Goal: Task Accomplishment & Management: Manage account settings

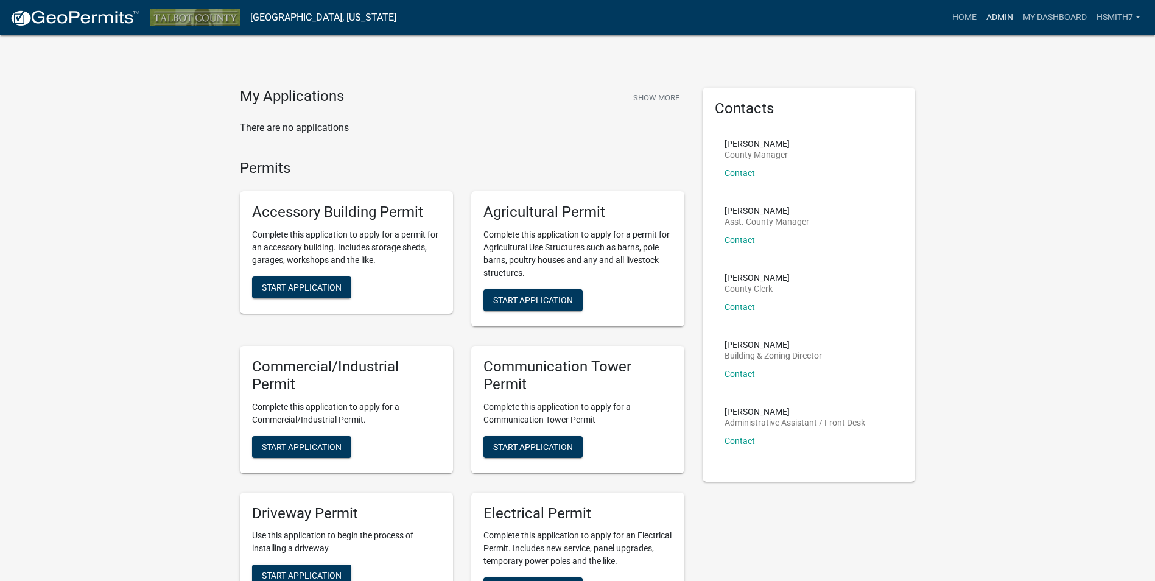
click at [996, 25] on link "Admin" at bounding box center [999, 17] width 37 height 23
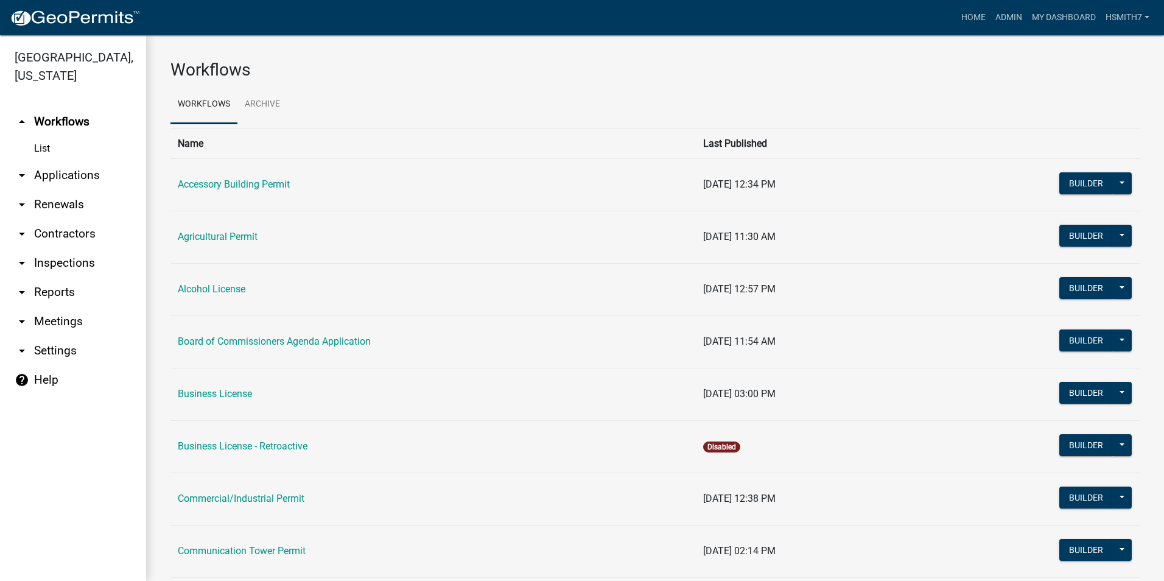
click at [97, 175] on link "arrow_drop_down Applications" at bounding box center [73, 175] width 146 height 29
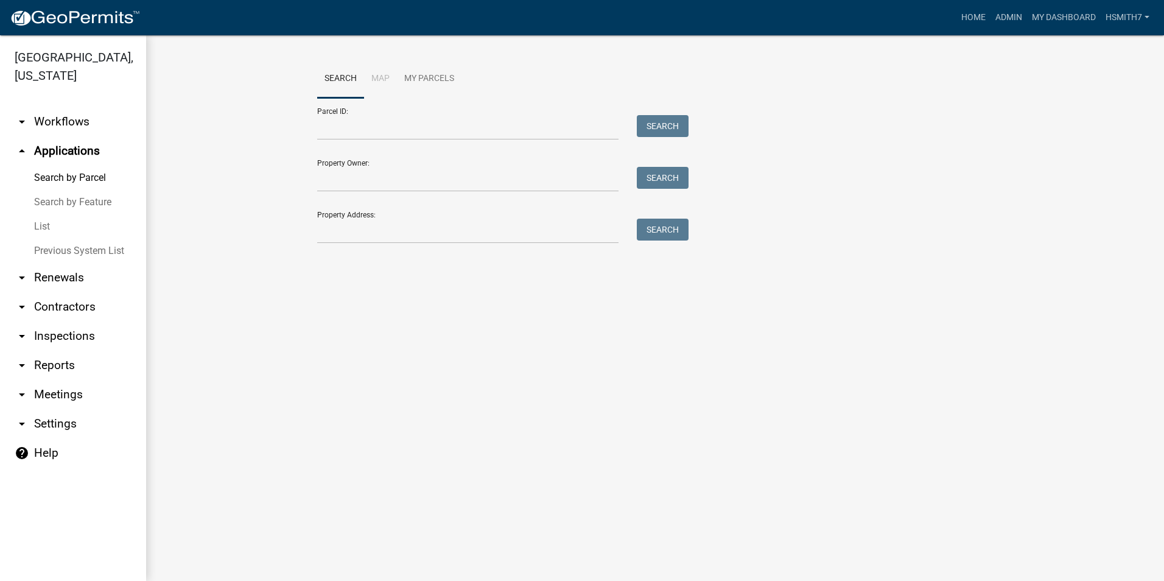
click at [47, 231] on link "List" at bounding box center [73, 226] width 146 height 24
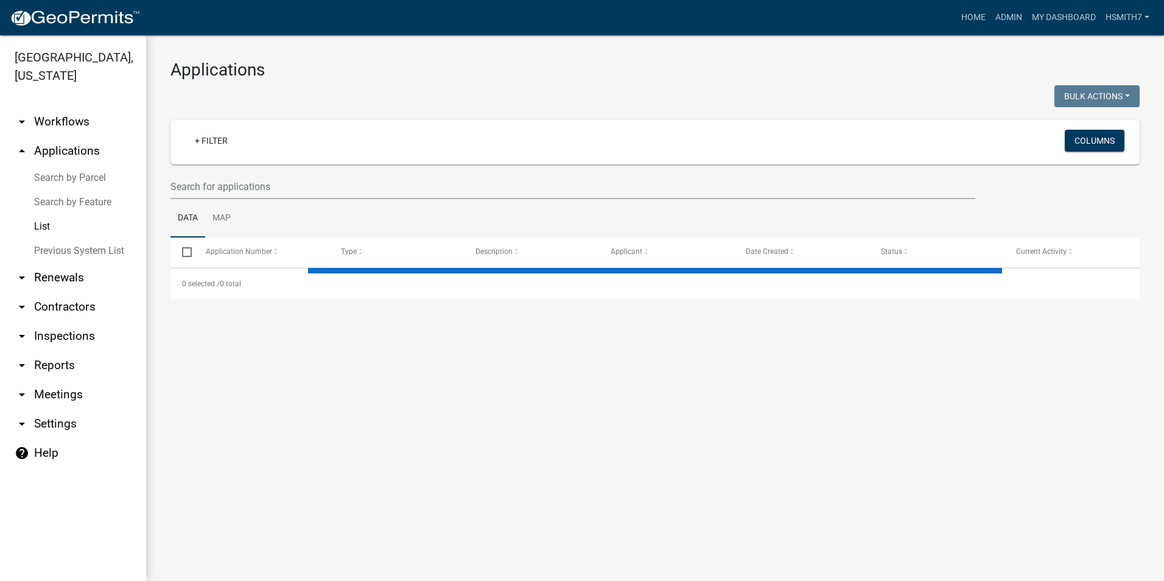
select select "3: 100"
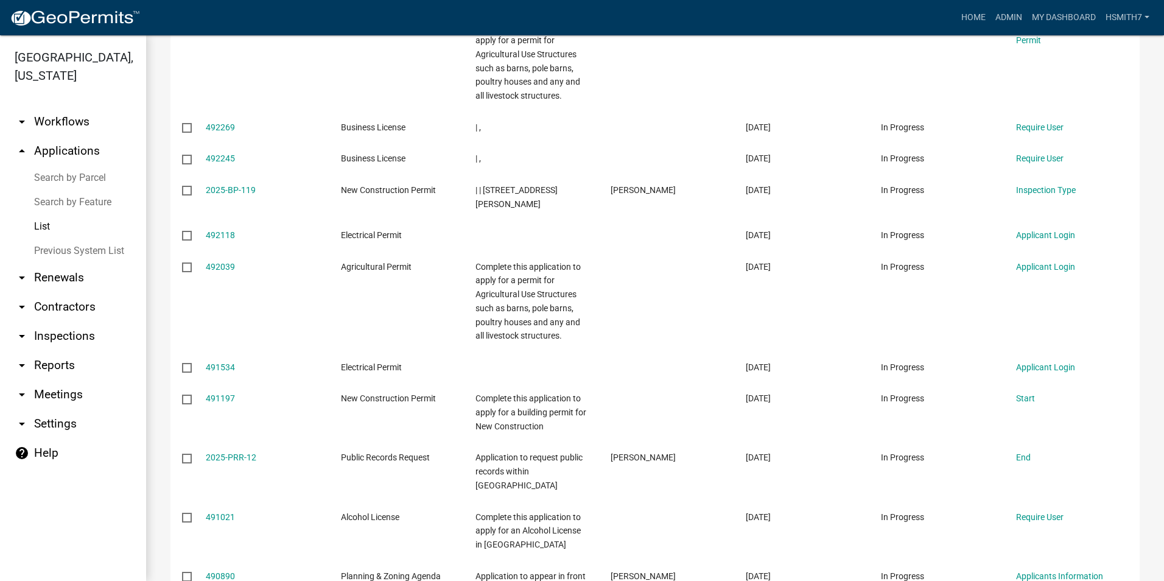
scroll to position [548, 0]
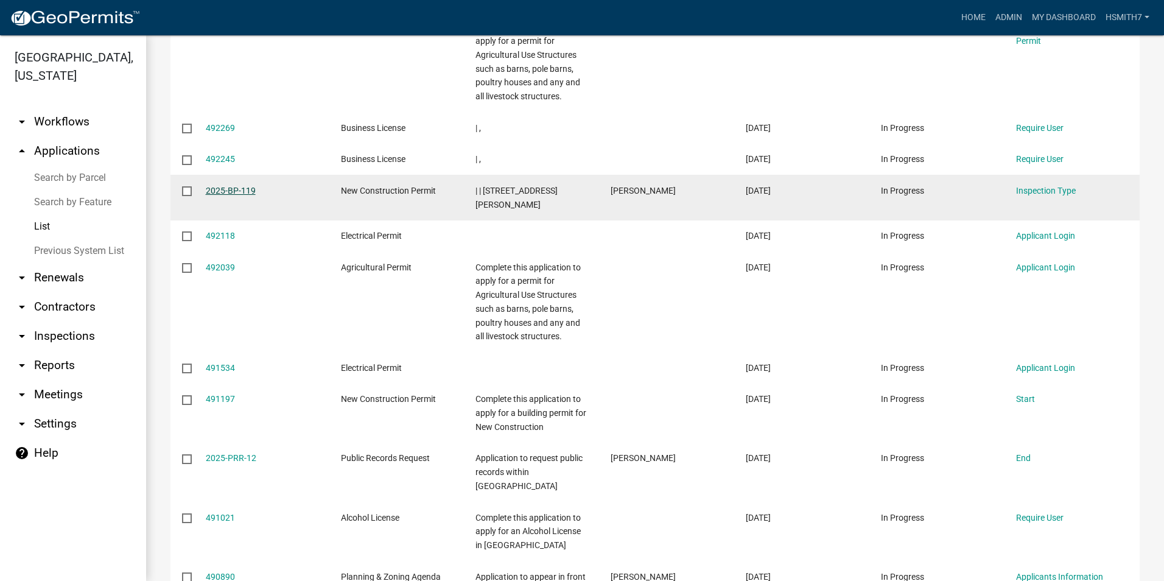
click at [240, 190] on link "2025-BP-119" at bounding box center [231, 191] width 50 height 10
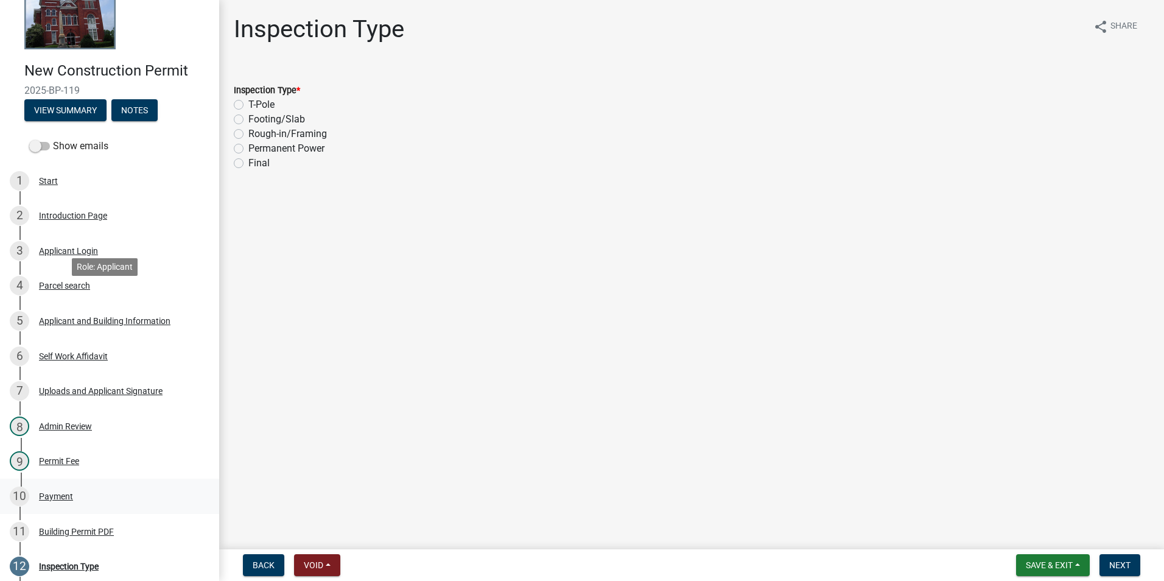
scroll to position [241, 0]
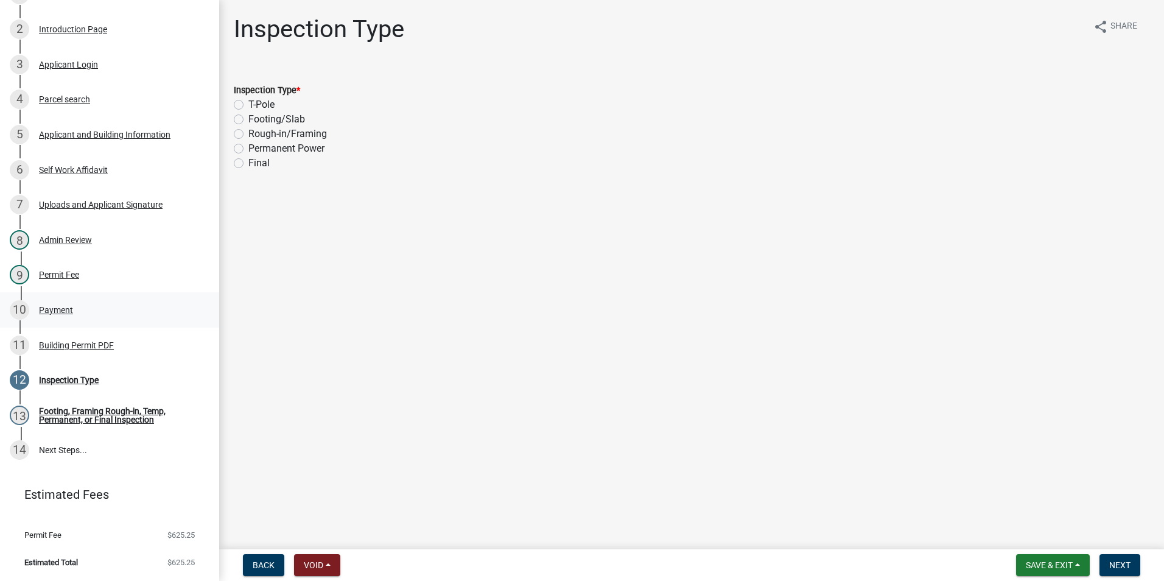
click at [103, 309] on div "10 Payment" at bounding box center [105, 309] width 190 height 19
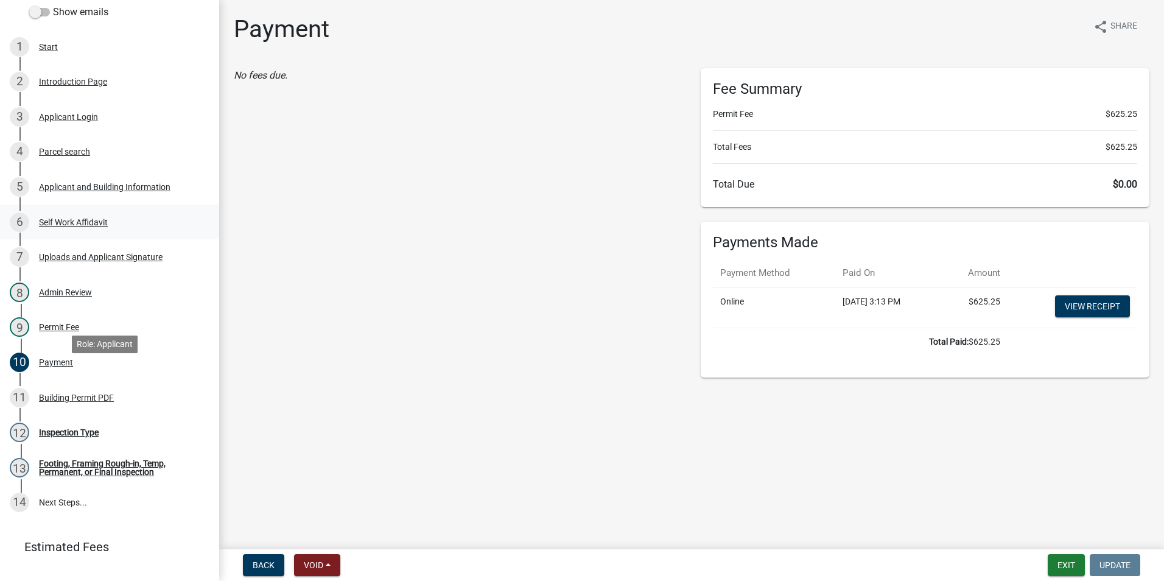
scroll to position [119, 0]
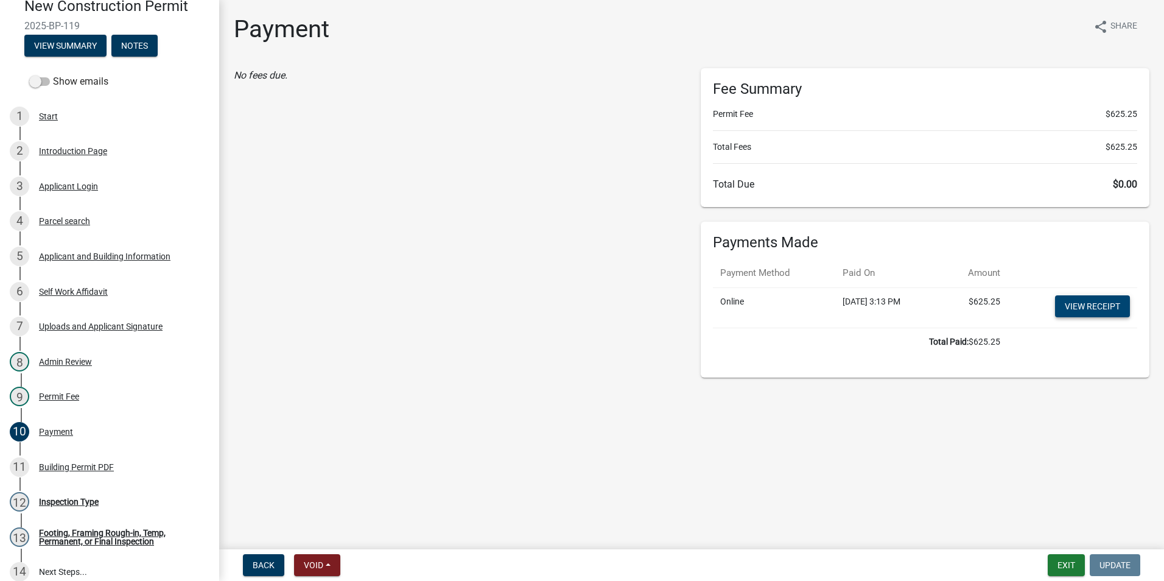
click at [1065, 299] on link "View receipt" at bounding box center [1092, 306] width 75 height 22
click at [97, 465] on div "Building Permit PDF" at bounding box center [76, 467] width 75 height 9
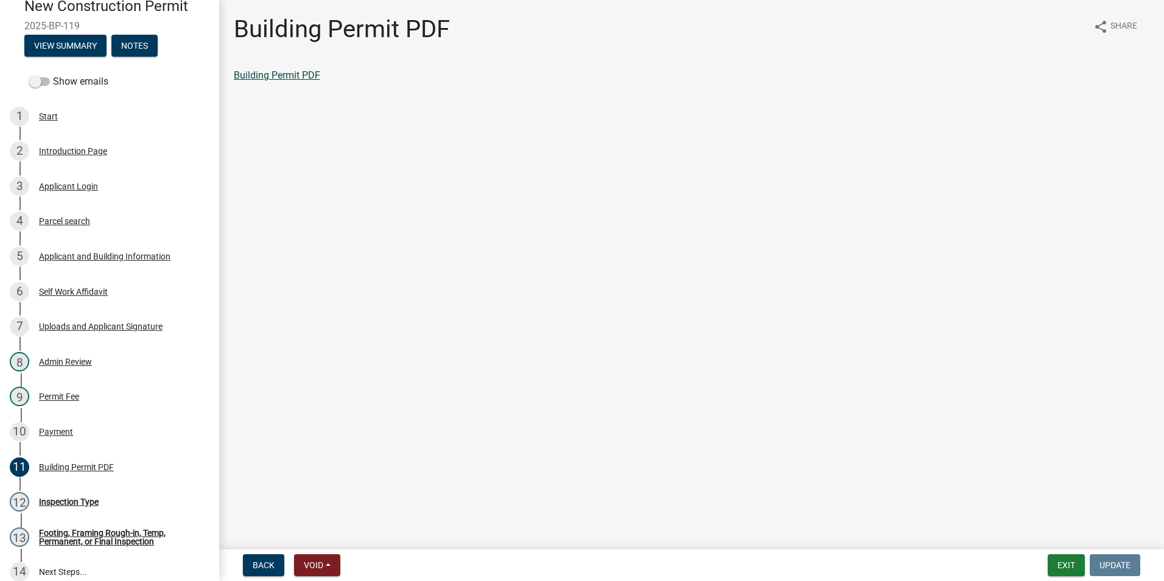
click at [301, 74] on link "Building Permit PDF" at bounding box center [277, 75] width 86 height 12
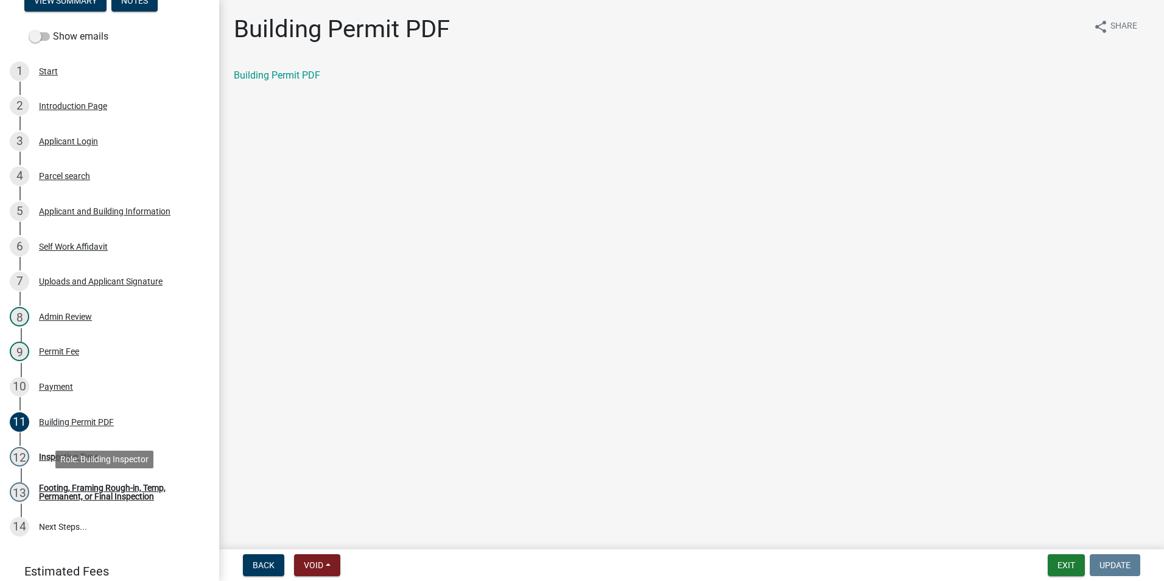
scroll to position [241, 0]
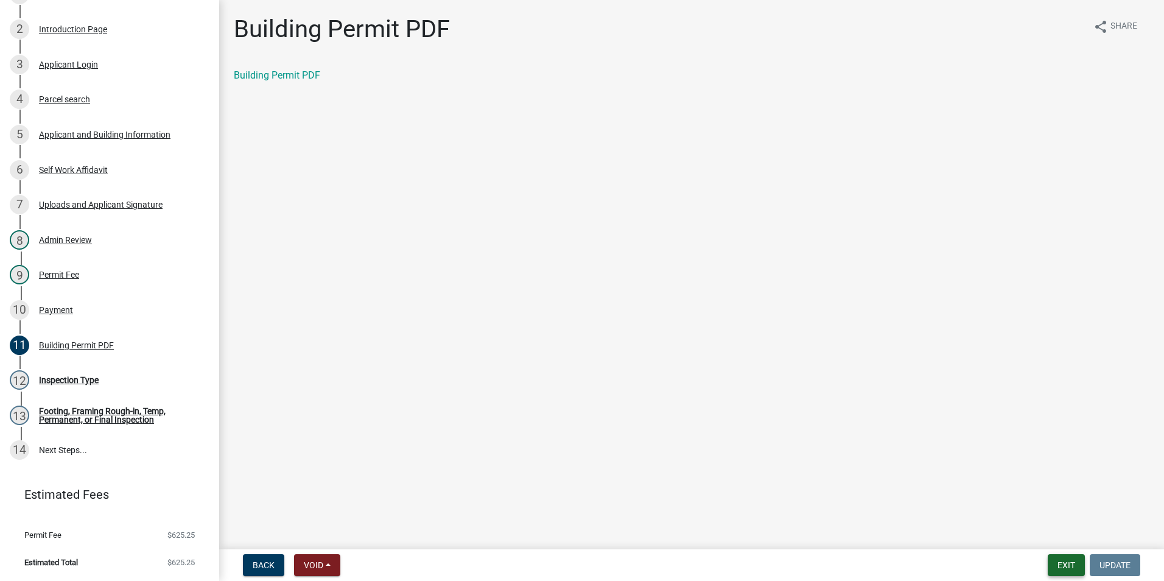
click at [1067, 562] on button "Exit" at bounding box center [1066, 565] width 37 height 22
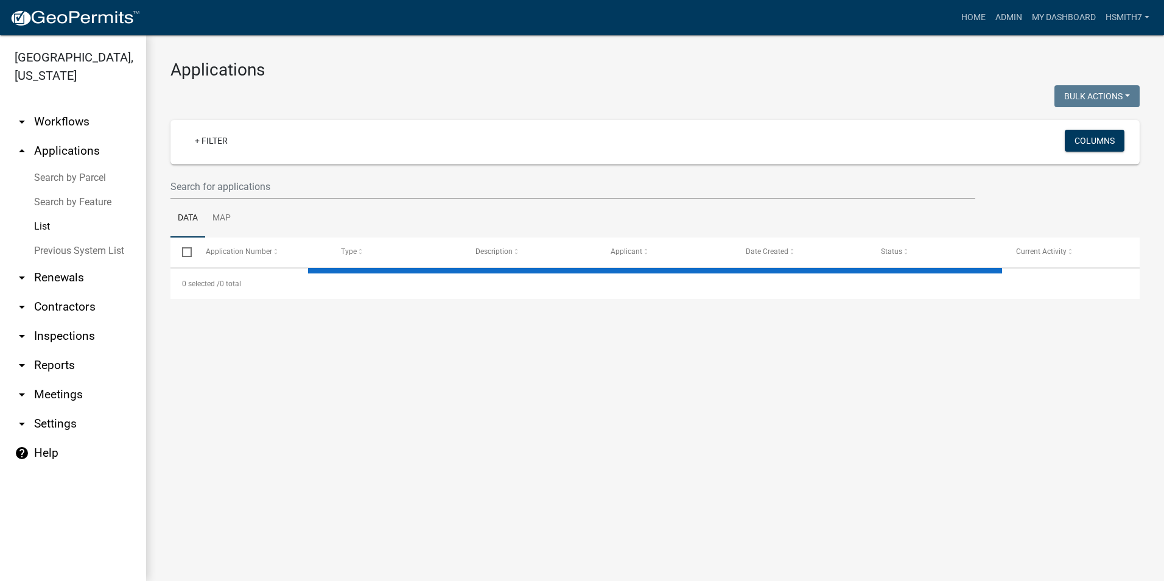
select select "3: 100"
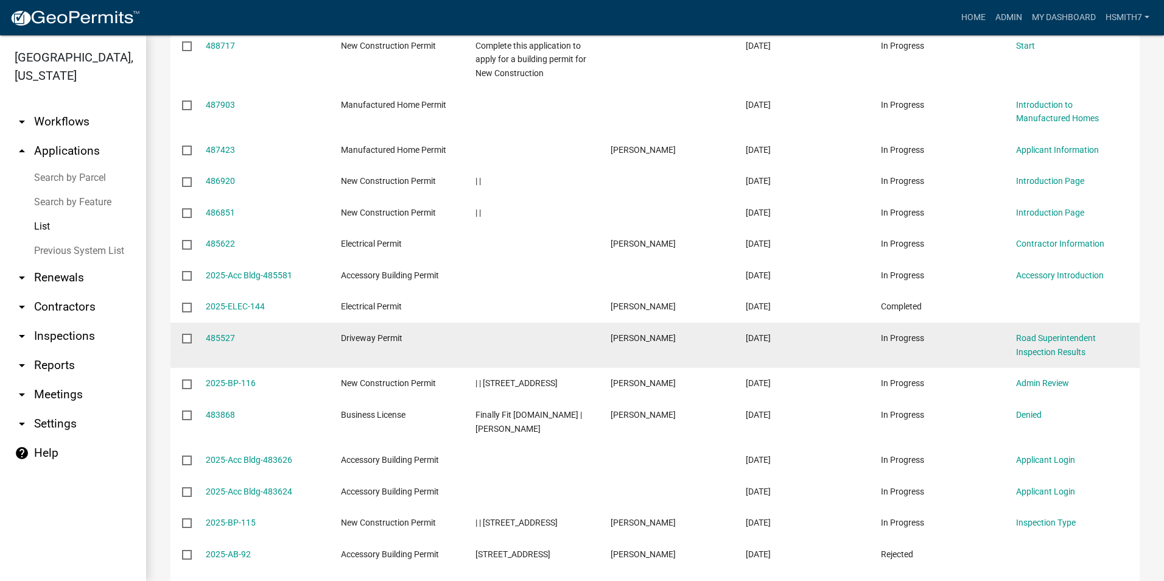
scroll to position [1461, 0]
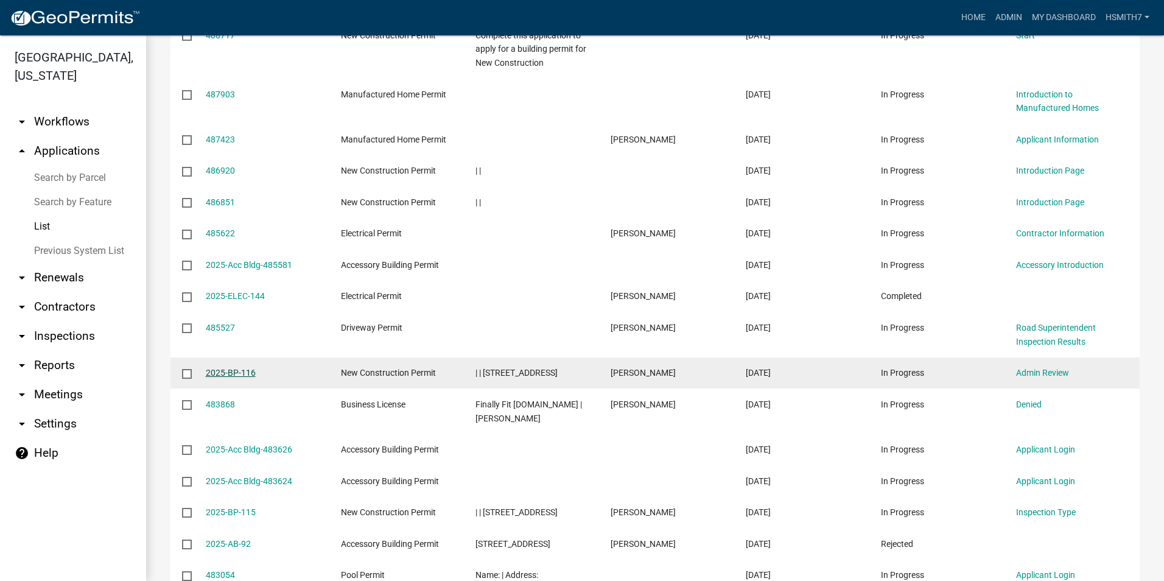
click at [232, 368] on link "2025-BP-116" at bounding box center [231, 373] width 50 height 10
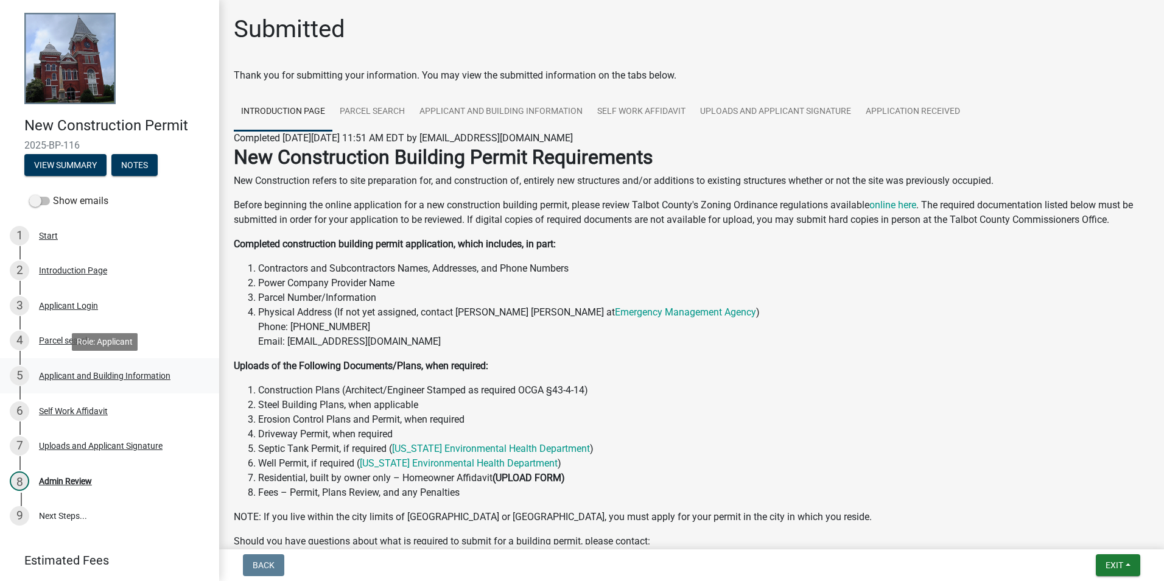
click at [120, 373] on div "Applicant and Building Information" at bounding box center [105, 375] width 132 height 9
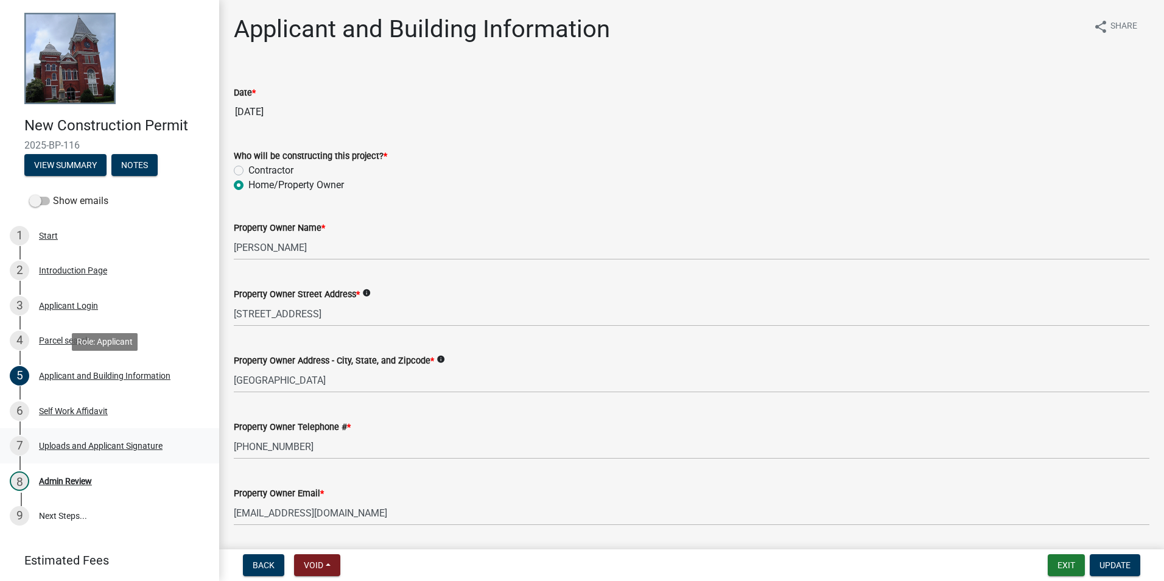
drag, startPoint x: 120, startPoint y: 373, endPoint x: 149, endPoint y: 460, distance: 91.3
click at [153, 475] on div "8 Admin Review" at bounding box center [105, 480] width 190 height 19
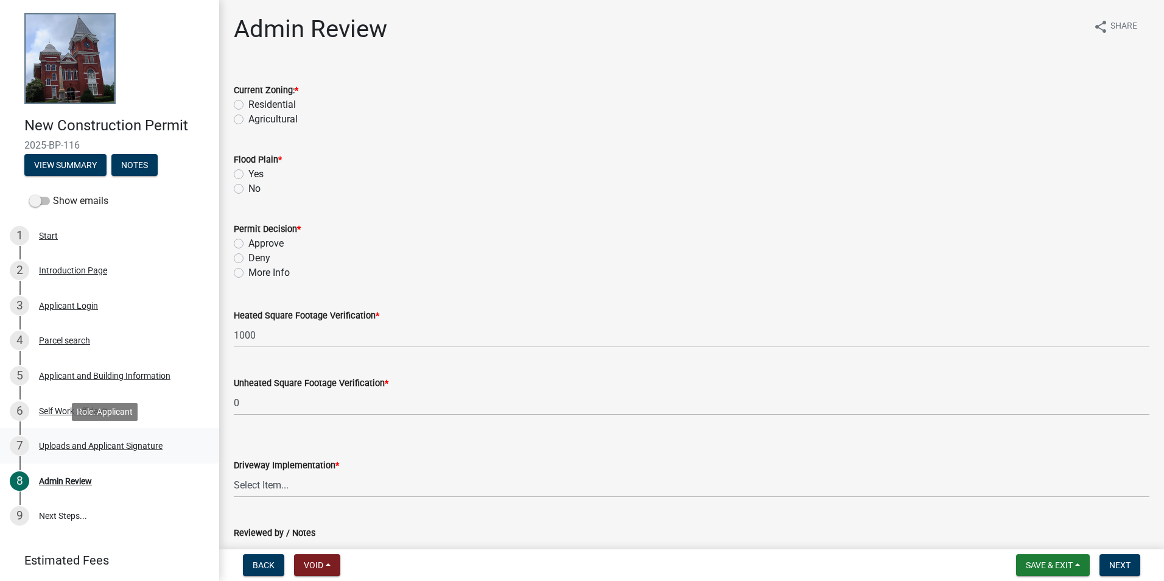
click at [125, 437] on div "7 Uploads and Applicant Signature" at bounding box center [105, 445] width 190 height 19
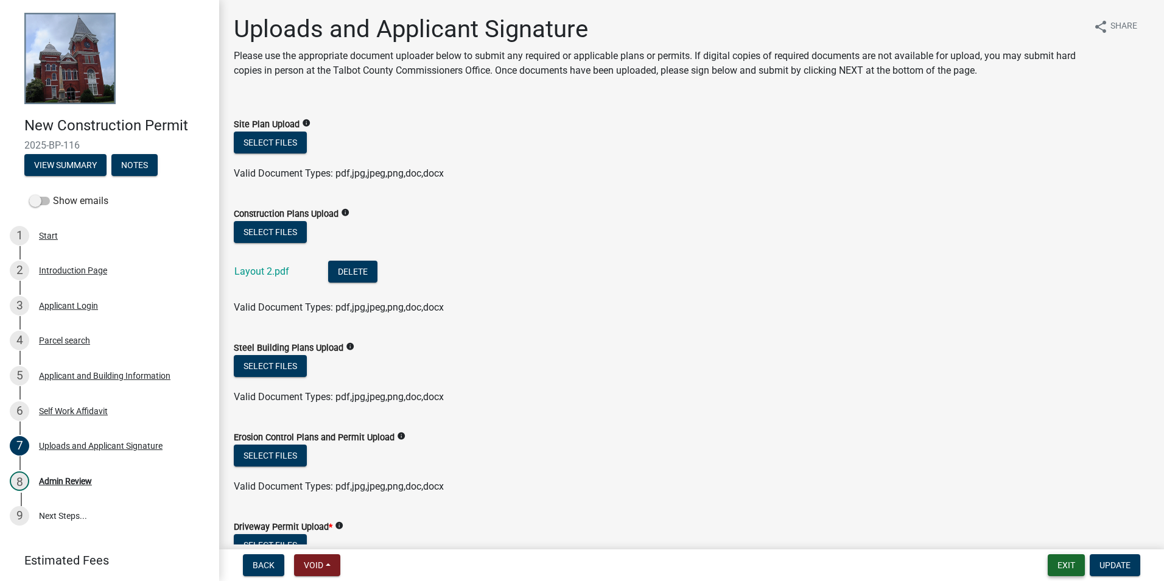
click at [1061, 565] on button "Exit" at bounding box center [1066, 565] width 37 height 22
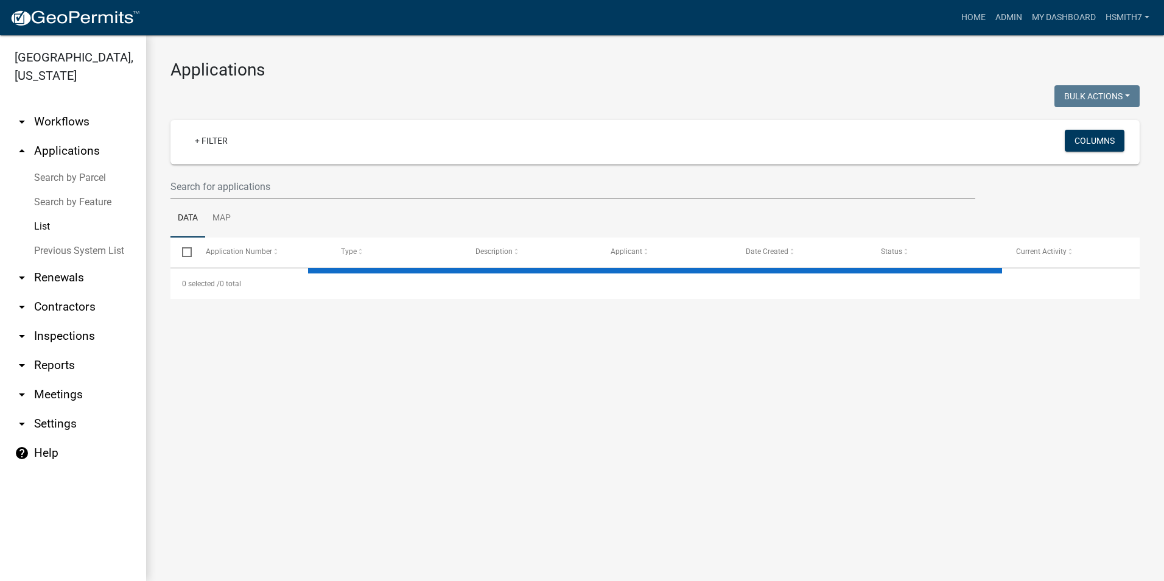
select select "3: 100"
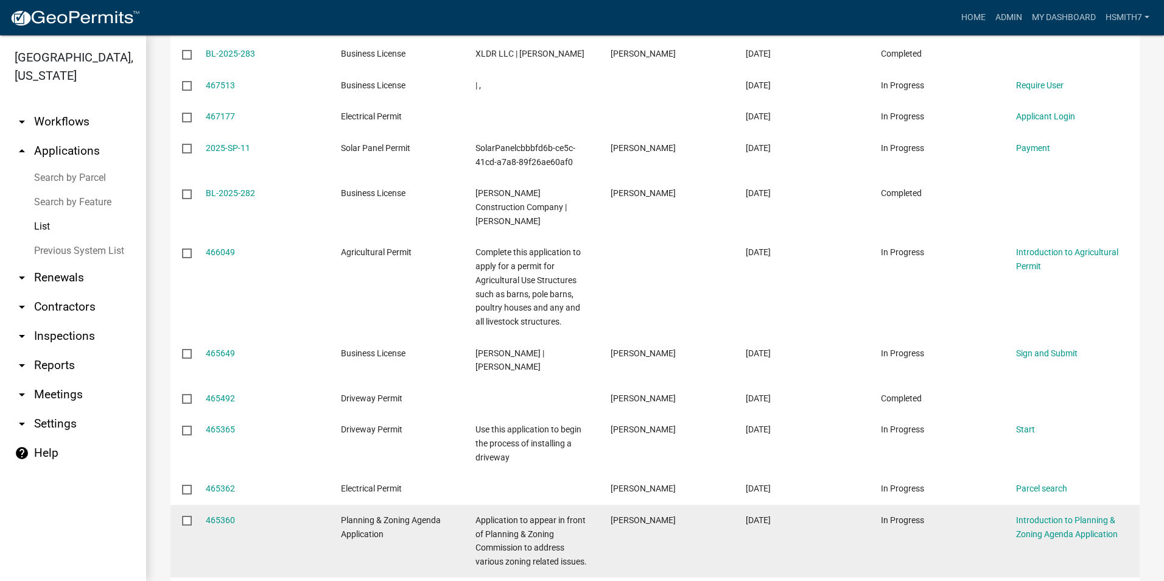
scroll to position [4390, 0]
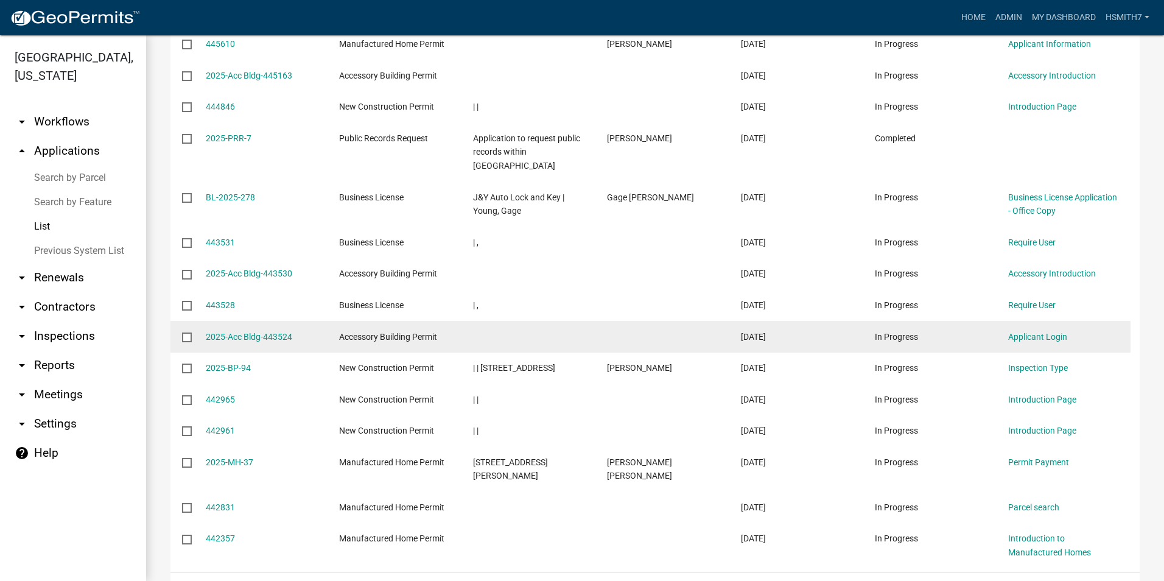
scroll to position [4099, 0]
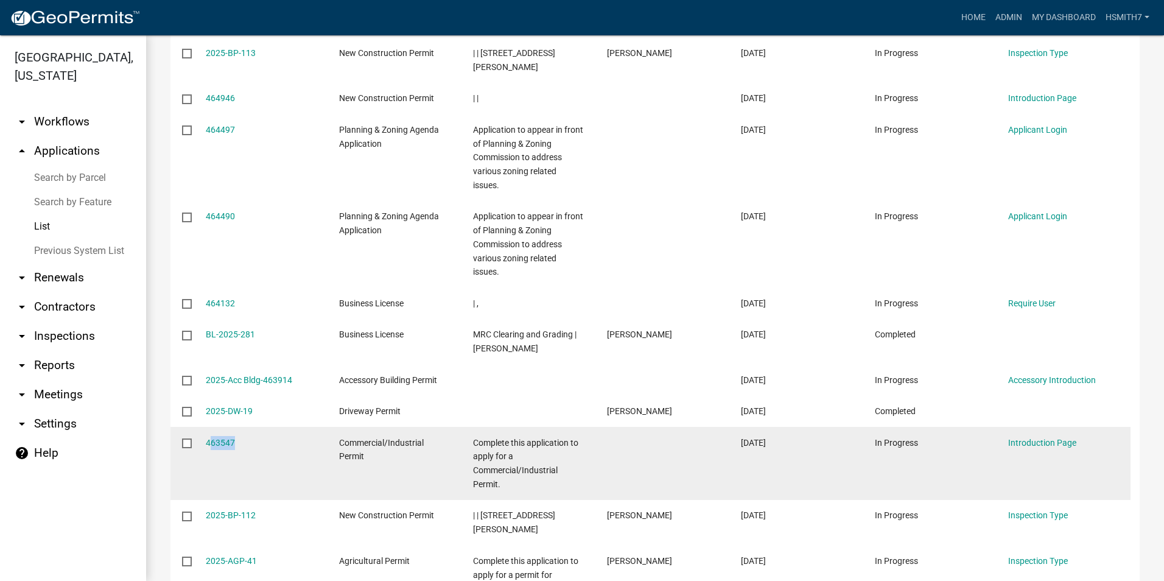
click at [201, 444] on datatable-body-cell "463547" at bounding box center [261, 463] width 134 height 73
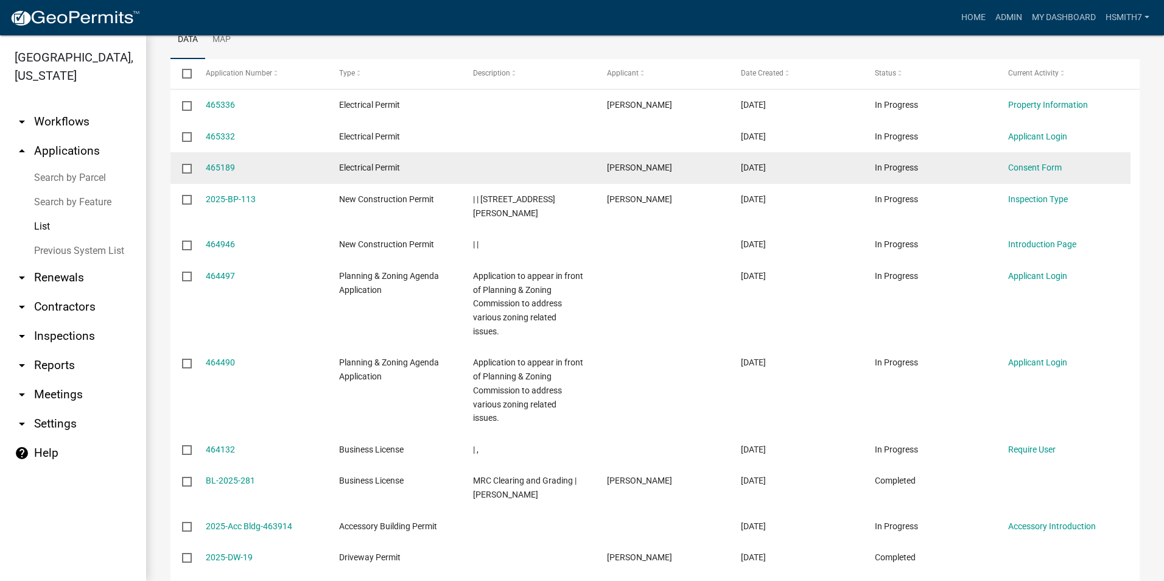
scroll to position [0, 0]
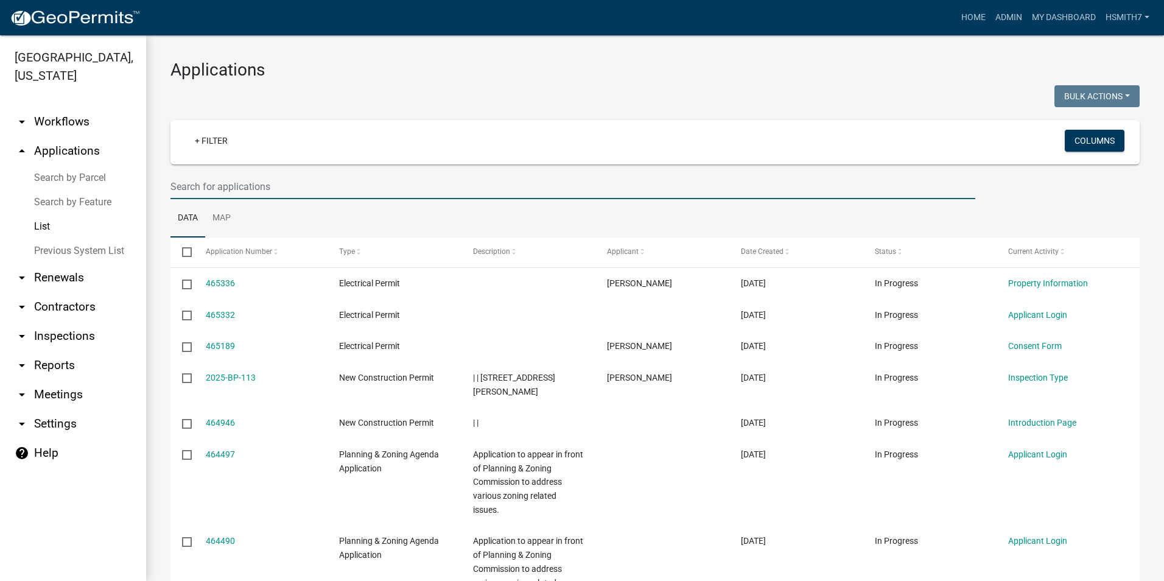
click at [199, 189] on input "text" at bounding box center [572, 186] width 805 height 25
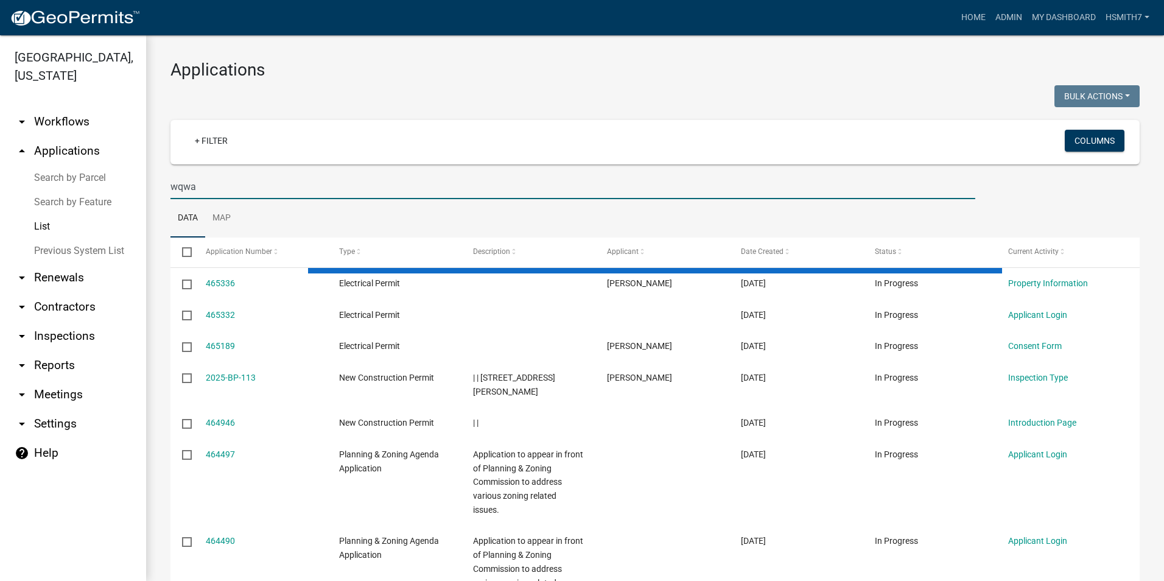
drag, startPoint x: 202, startPoint y: 190, endPoint x: 121, endPoint y: 190, distance: 80.4
click at [122, 190] on div "Talbot County, Georgia arrow_drop_down Workflows List arrow_drop_up Application…" at bounding box center [582, 308] width 1164 height 546
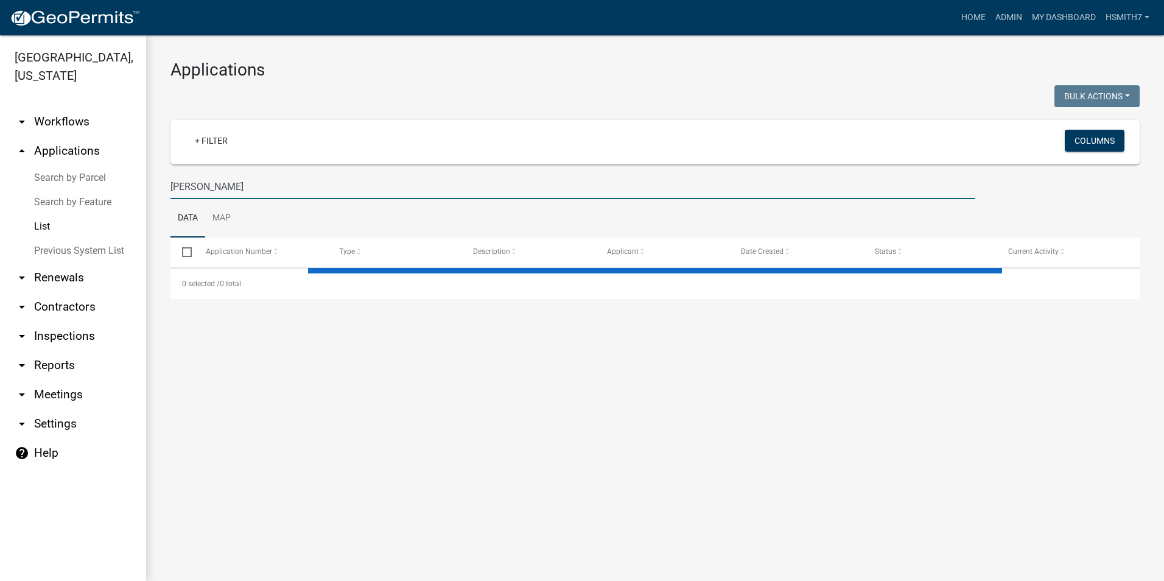
type input "walton"
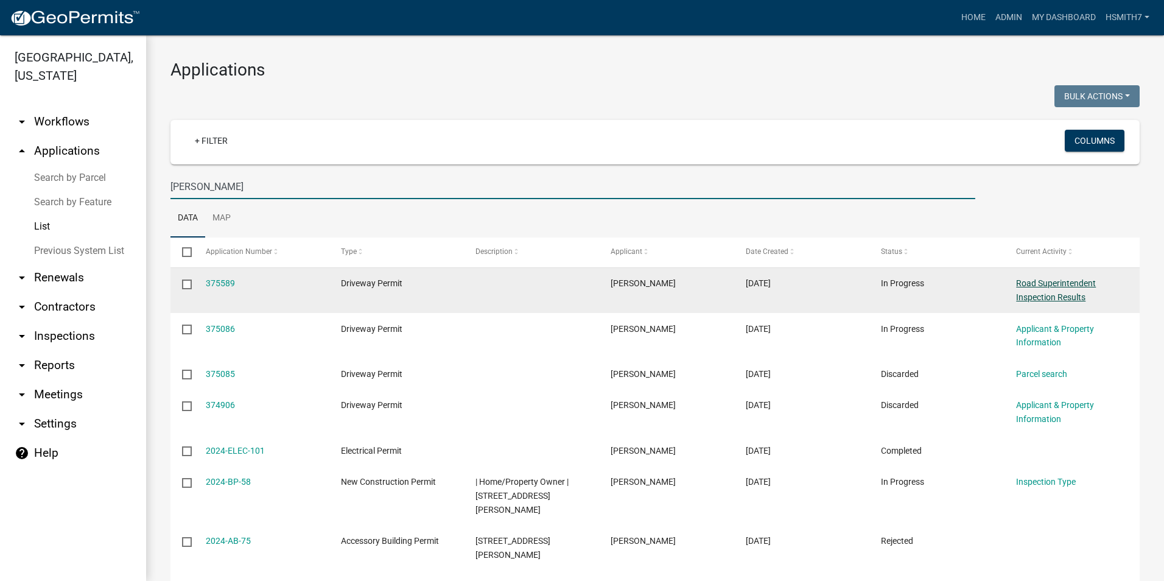
click at [1084, 296] on link "Road Superintendent Inspection Results" at bounding box center [1056, 290] width 80 height 24
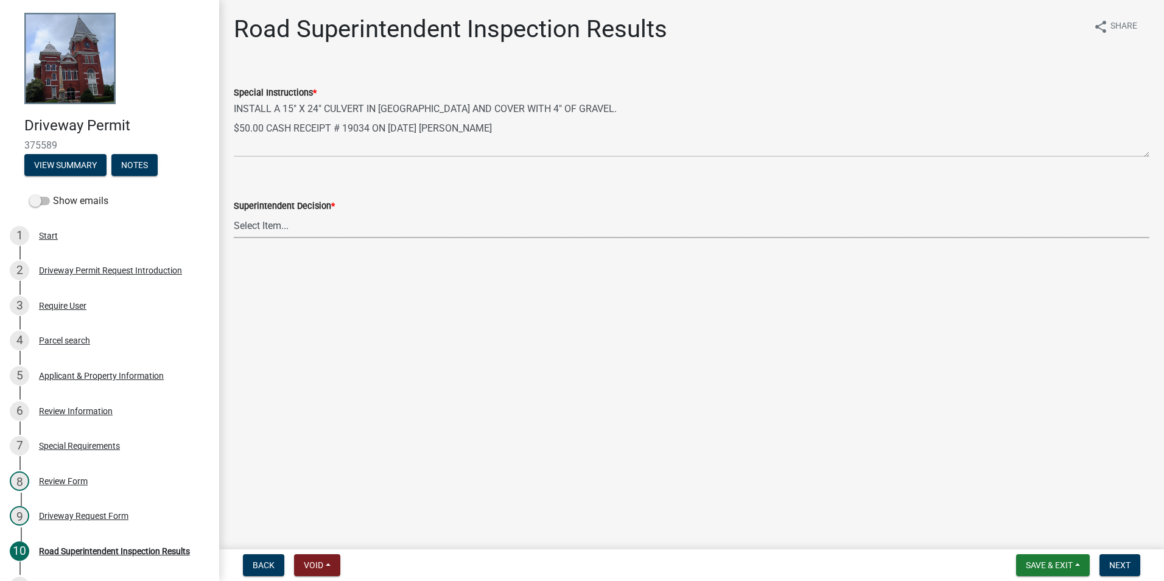
drag, startPoint x: 893, startPoint y: 300, endPoint x: 334, endPoint y: 231, distance: 563.2
click at [334, 231] on select "Select Item... Driveway is adequate Driveway is not adequate Driveway is pre ex…" at bounding box center [692, 225] width 916 height 25
click at [234, 213] on select "Select Item... Driveway is adequate Driveway is not adequate Driveway is pre ex…" at bounding box center [692, 225] width 916 height 25
select select "33eb0099-6d4a-4ae7-8ad6-7733806e546e"
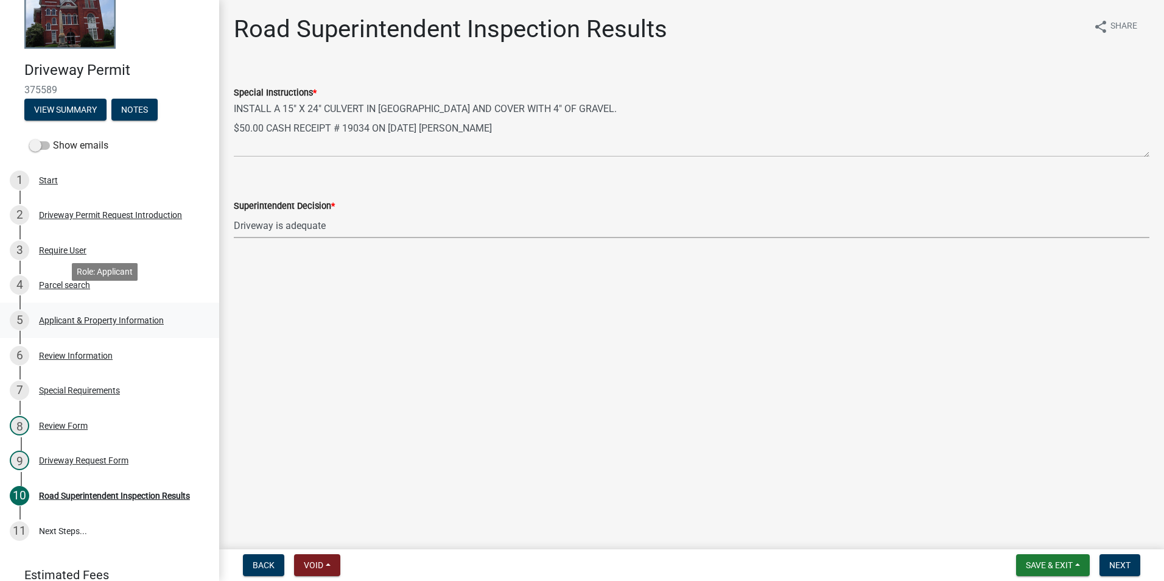
scroll to position [108, 0]
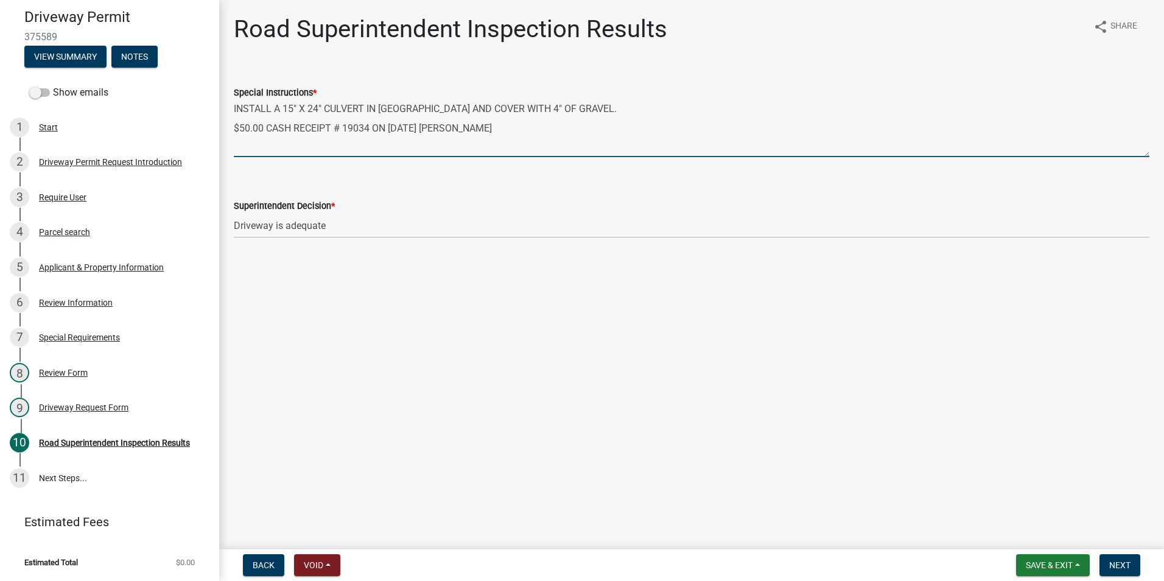
drag, startPoint x: 234, startPoint y: 130, endPoint x: 546, endPoint y: 129, distance: 311.7
click at [546, 129] on textarea "INSTALL A 15" X 24" CULVERT IN DITCH AND COVER WITH 4" OF GRAVEL. $50.00 CASH R…" at bounding box center [692, 128] width 916 height 57
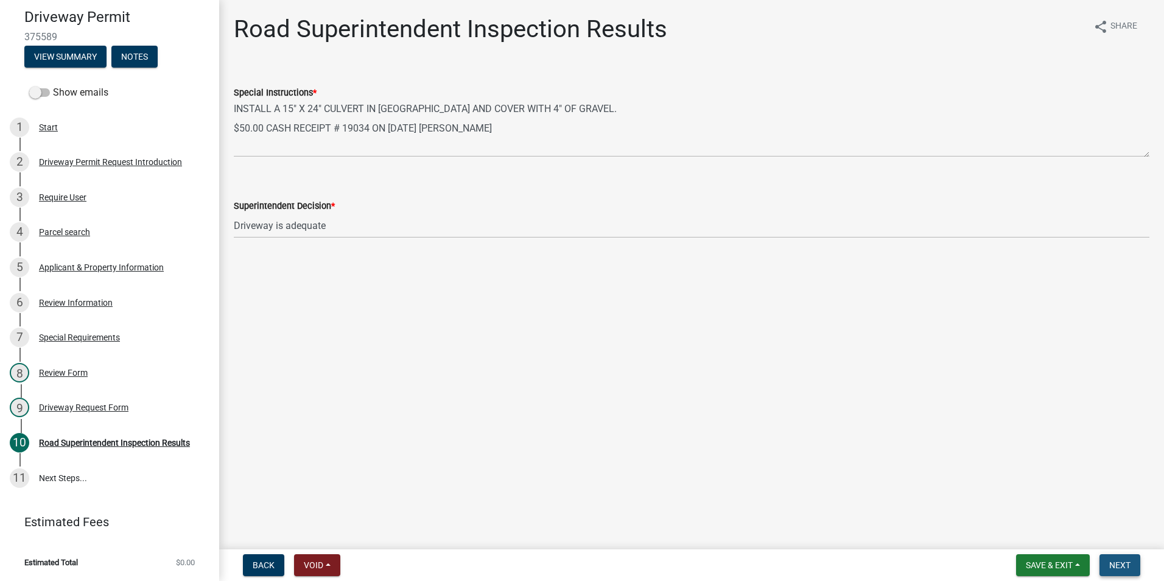
click at [1135, 564] on button "Next" at bounding box center [1120, 565] width 41 height 22
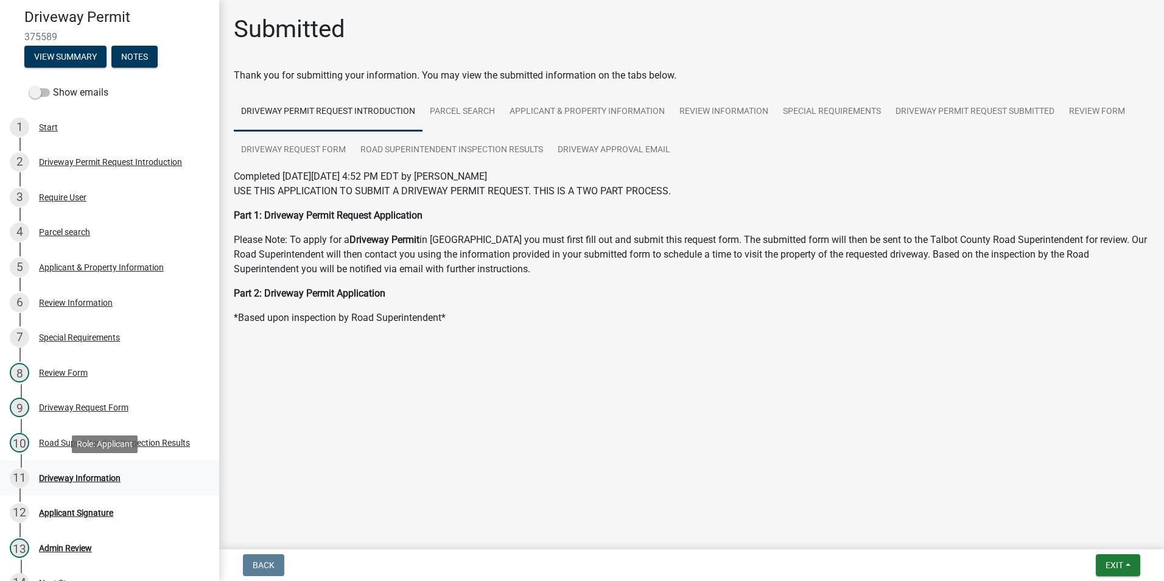
click at [113, 468] on div "11 Driveway Information" at bounding box center [105, 477] width 190 height 19
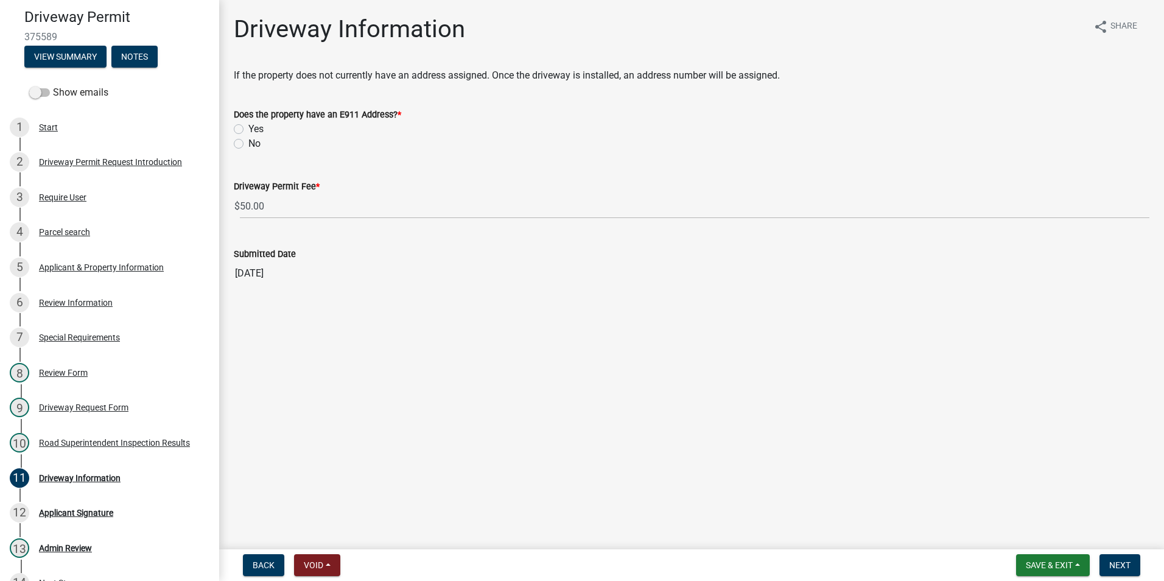
click at [248, 128] on label "Yes" at bounding box center [255, 129] width 15 height 15
click at [248, 128] on input "Yes" at bounding box center [252, 126] width 8 height 8
radio input "true"
click at [1121, 561] on span "Next" at bounding box center [1119, 565] width 21 height 10
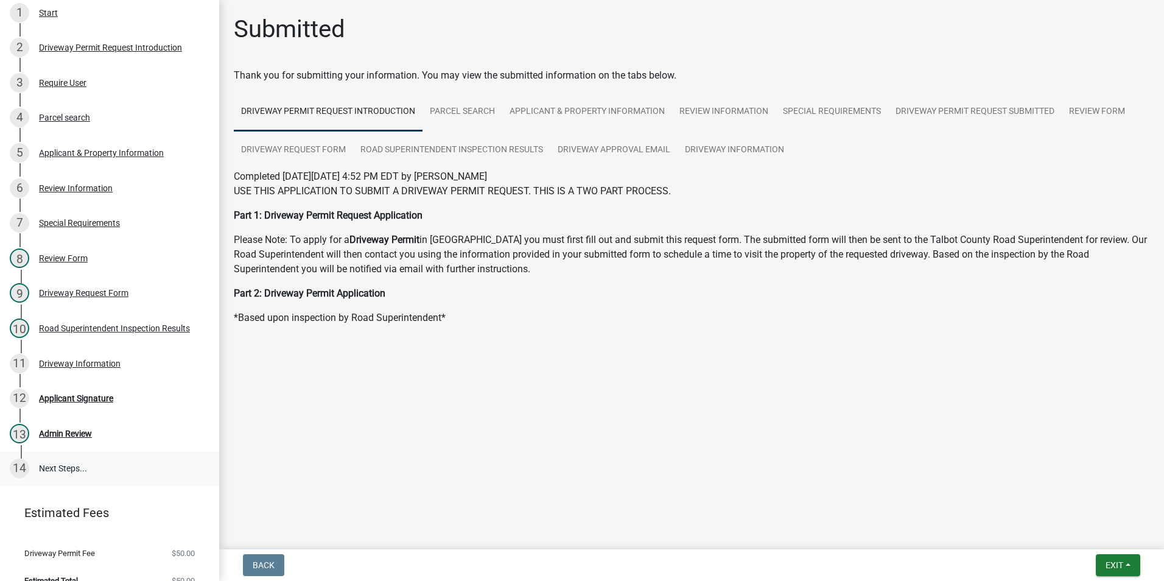
scroll to position [241, 0]
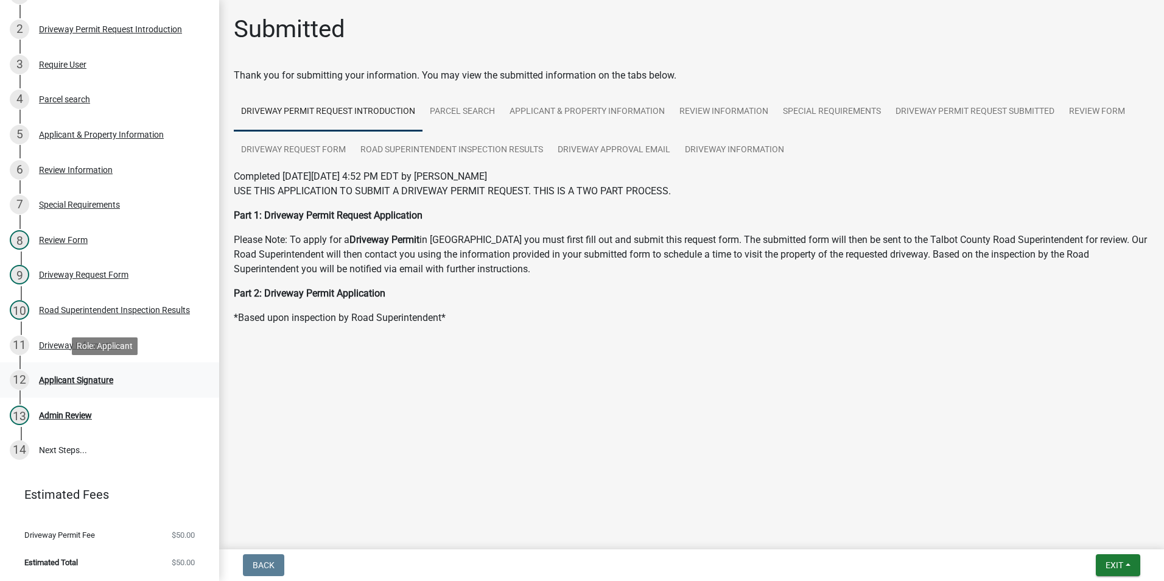
click at [78, 377] on div "Applicant Signature" at bounding box center [76, 380] width 74 height 9
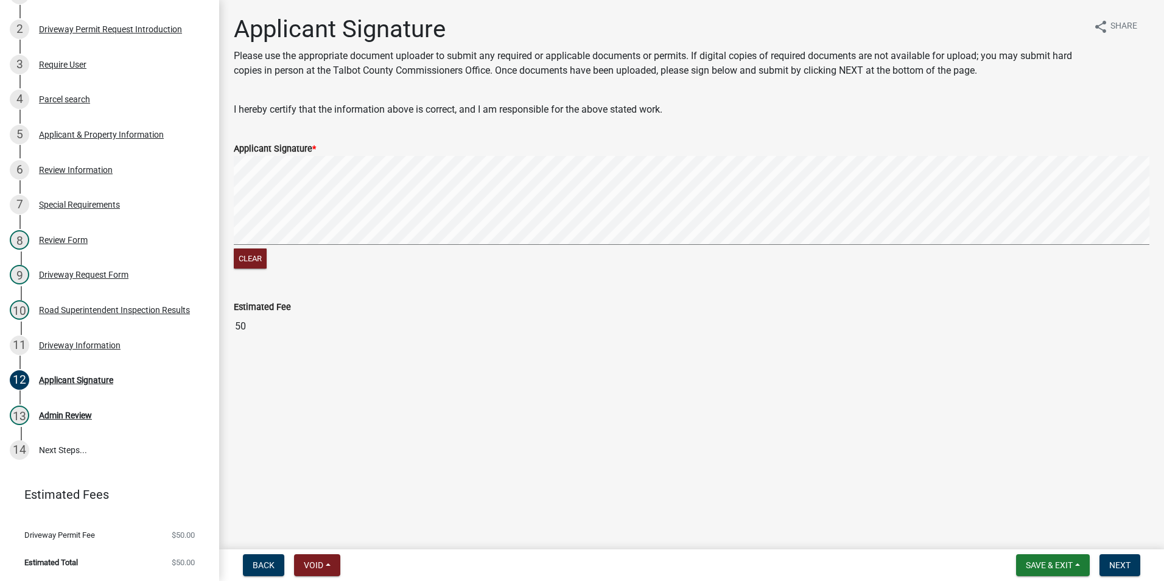
click at [276, 248] on signature-pad at bounding box center [692, 202] width 916 height 93
click at [351, 256] on div "Clear" at bounding box center [692, 214] width 916 height 116
click at [1133, 564] on button "Next" at bounding box center [1120, 565] width 41 height 22
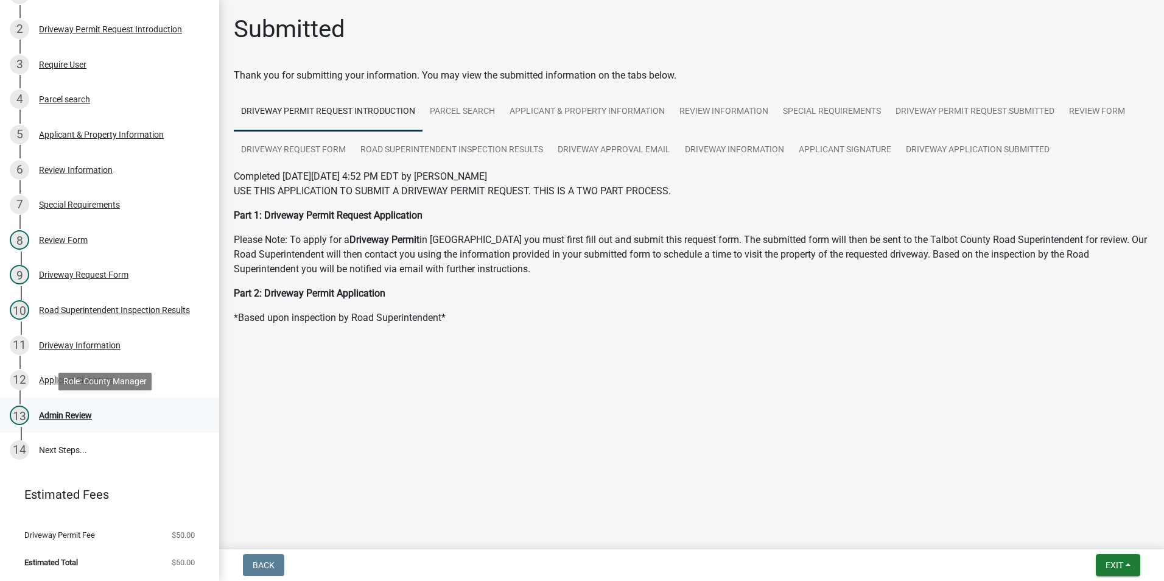
click at [75, 413] on div "Admin Review" at bounding box center [65, 415] width 53 height 9
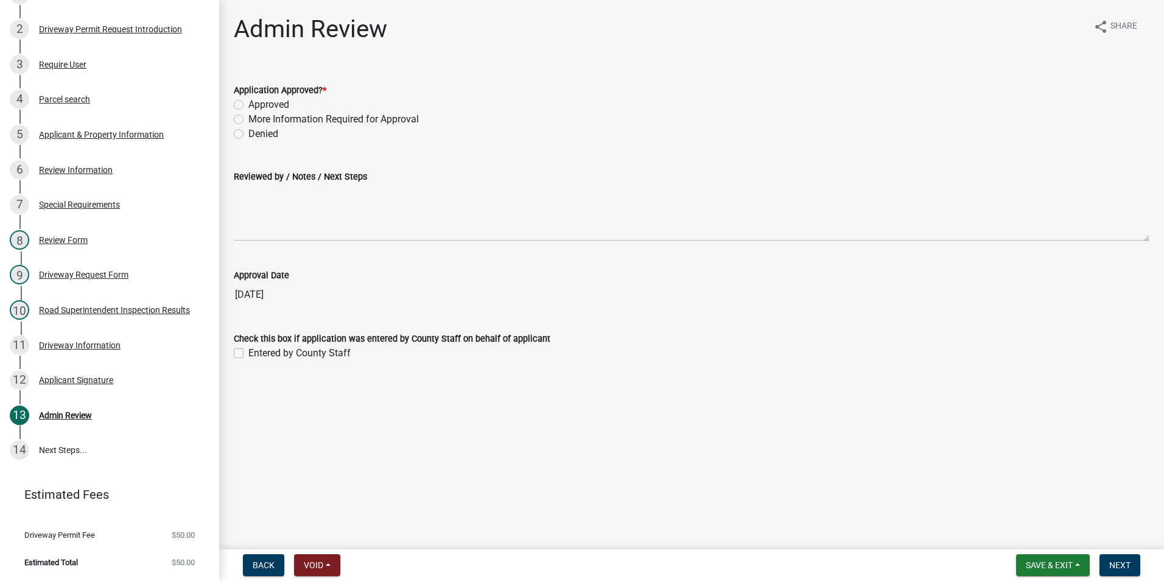
click at [265, 101] on label "Approved" at bounding box center [268, 104] width 41 height 15
click at [256, 101] on input "Approved" at bounding box center [252, 101] width 8 height 8
radio input "true"
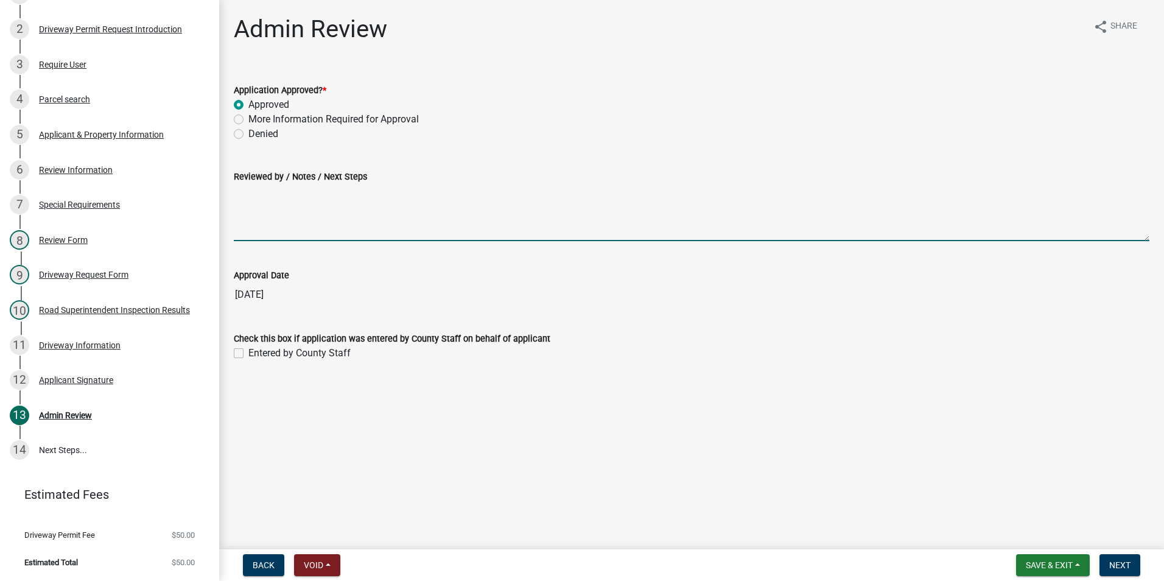
click at [301, 222] on textarea "Reviewed by / Notes / Next Steps" at bounding box center [692, 212] width 916 height 57
paste textarea "$50.00 CASH RECEIPT # 19034 ON 09/05/2025 HYNEKIA SMITH"
type textarea "$50.00 CASH RECEIPT # 19034 ON 09/05/2025 HYNEKIA SMITH"
click at [1132, 563] on button "Next" at bounding box center [1120, 565] width 41 height 22
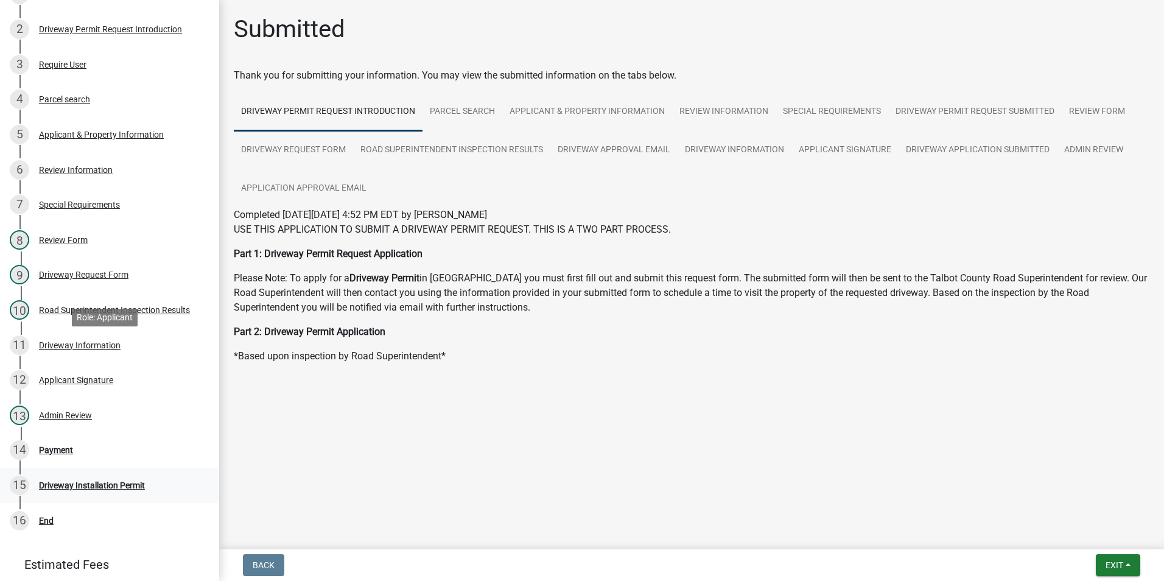
scroll to position [311, 0]
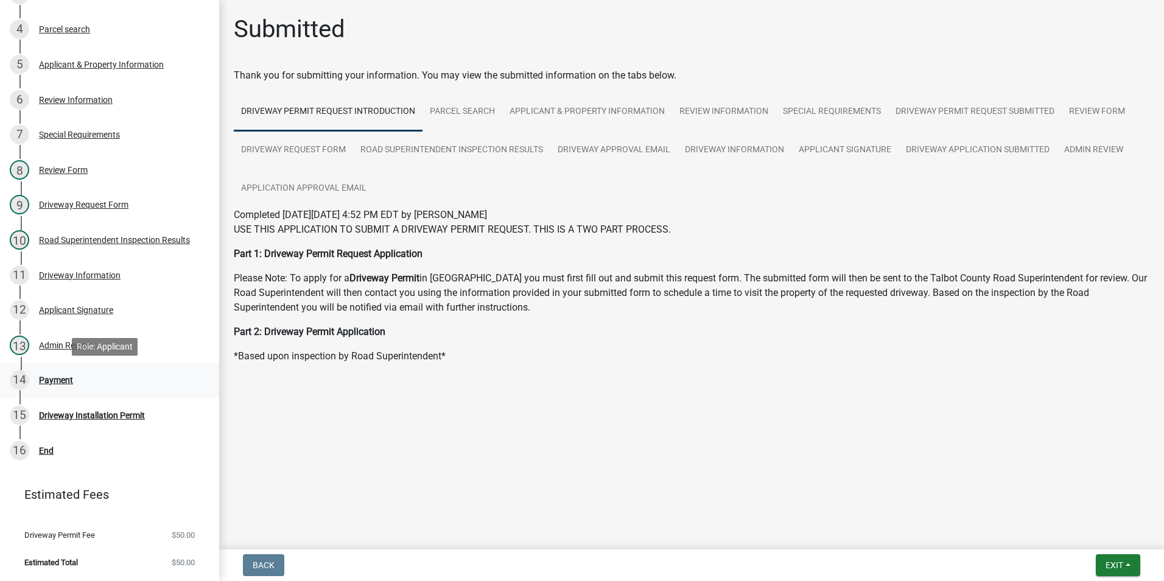
click at [108, 390] on link "14 Payment" at bounding box center [109, 380] width 219 height 35
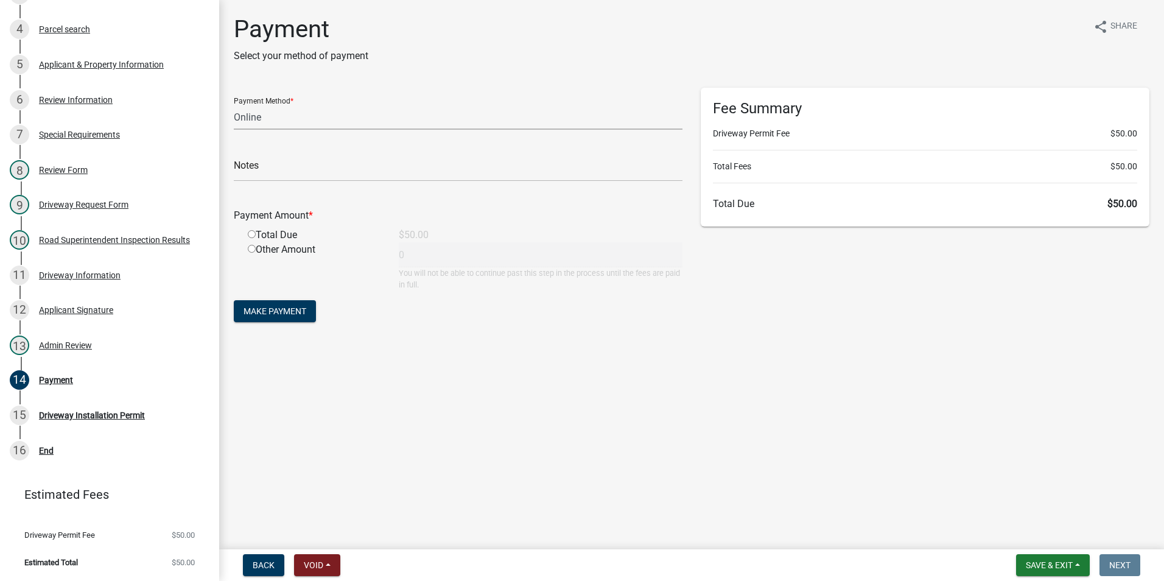
click at [287, 127] on select "Credit Card POS Check Cash Online" at bounding box center [458, 117] width 449 height 25
select select "2: 1"
click at [234, 105] on select "Credit Card POS Check Cash Online" at bounding box center [458, 117] width 449 height 25
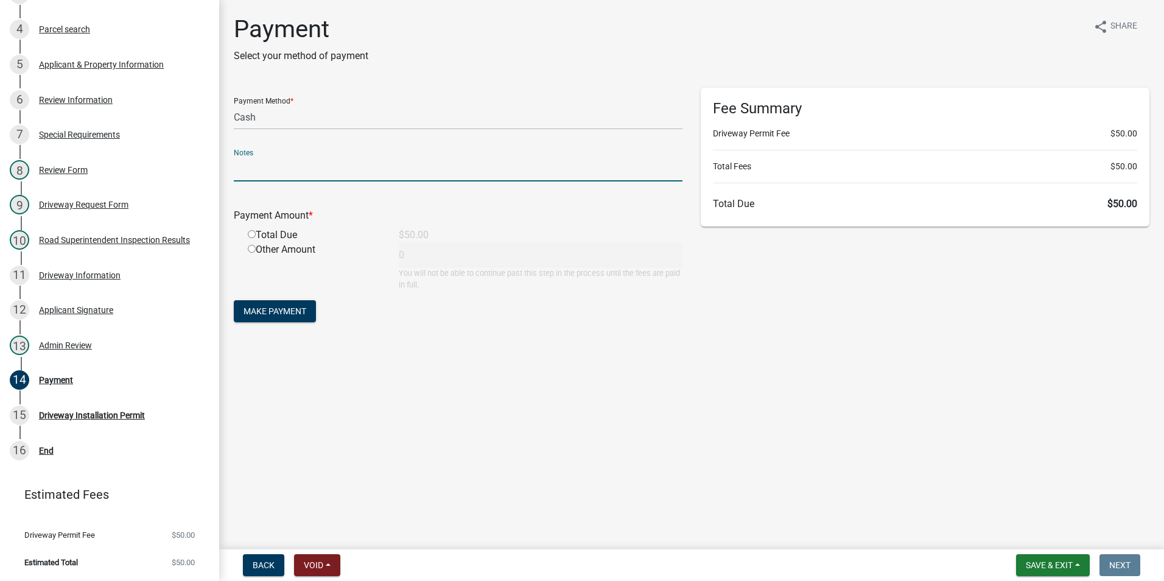
click at [284, 166] on input "text" at bounding box center [458, 168] width 449 height 25
paste input "$50.00 CASH RECEIPT # 19034 ON 09/05/2025 HYNEKIA SMITH"
type input "$50.00 CASH RECEIPT # 19034 ON 09/05/2025 HYNEKIA SMITH"
click at [270, 238] on div "Total Due" at bounding box center [314, 235] width 151 height 15
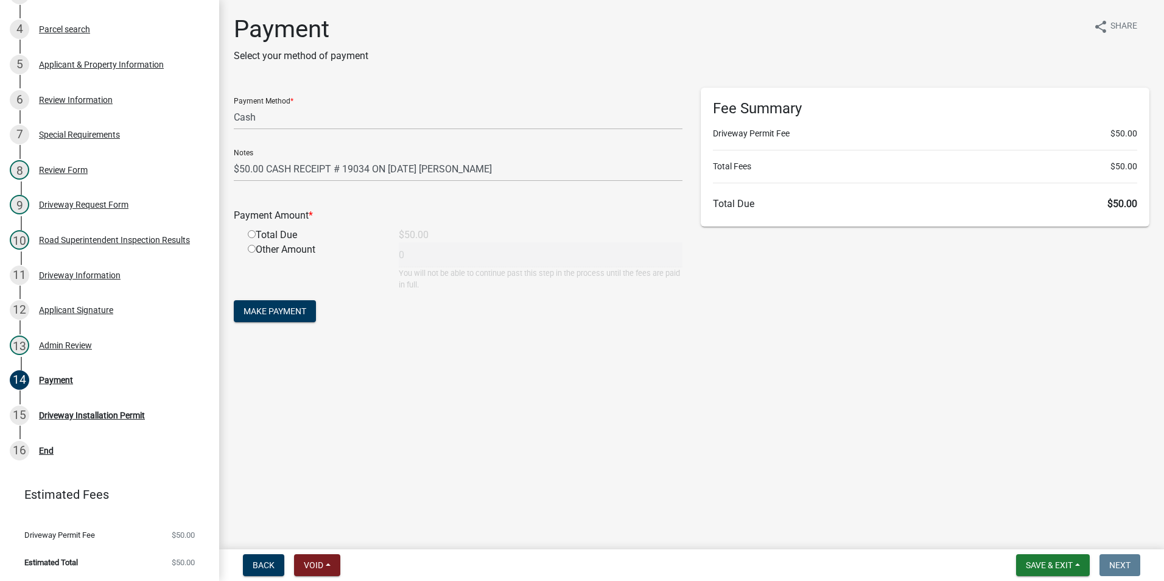
click at [244, 239] on div "Total Due" at bounding box center [314, 235] width 151 height 15
click at [254, 236] on input "radio" at bounding box center [252, 234] width 8 height 8
radio input "true"
type input "50"
click at [298, 310] on span "Make Payment" at bounding box center [275, 311] width 63 height 10
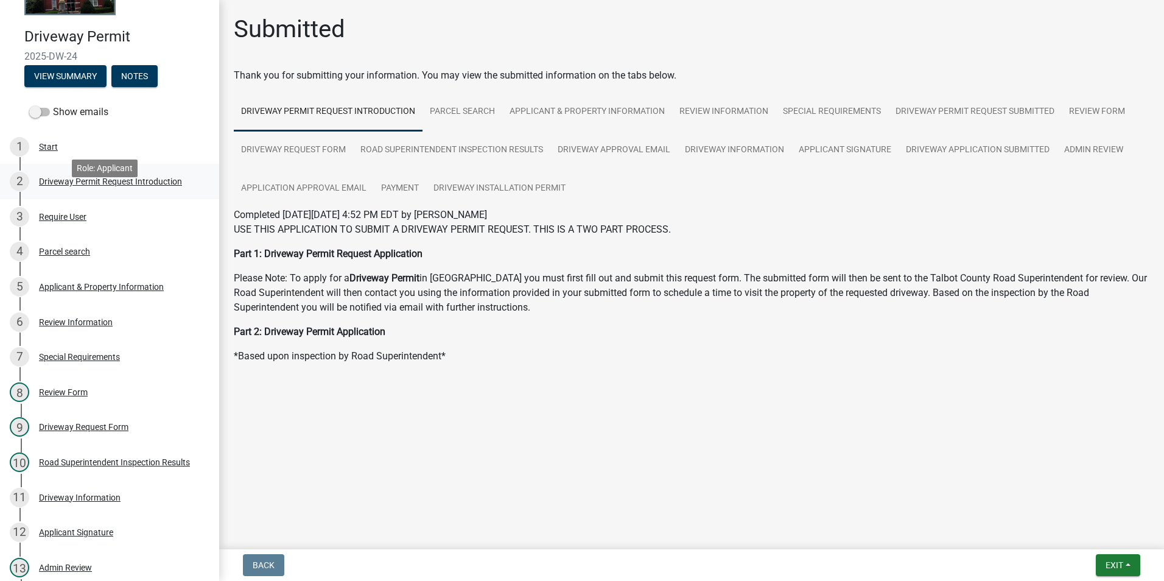
scroll to position [68, 0]
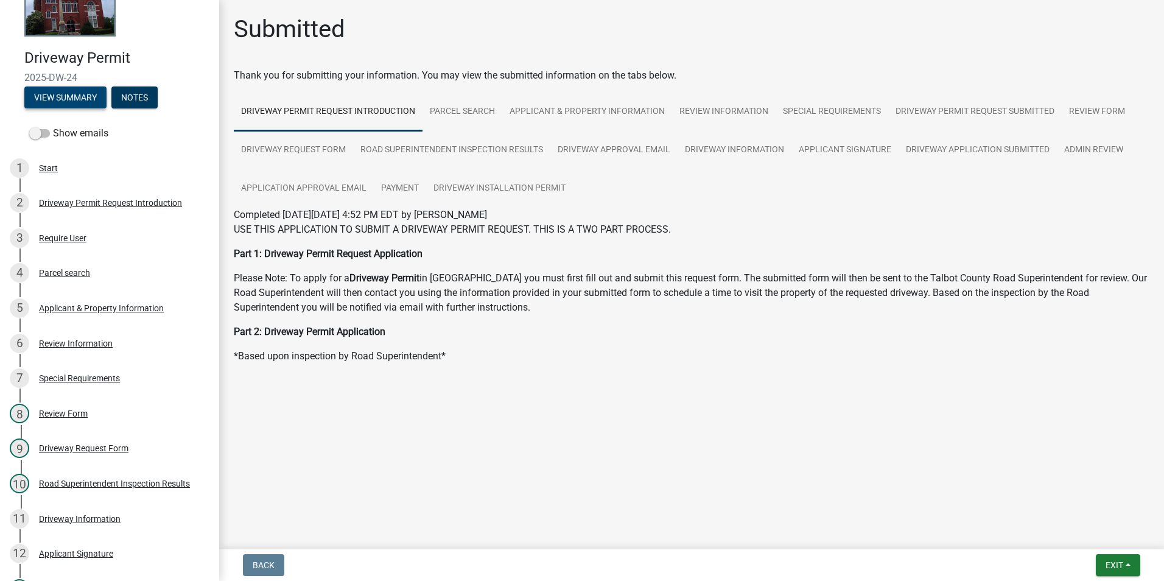
click at [37, 103] on button "View Summary" at bounding box center [65, 97] width 82 height 22
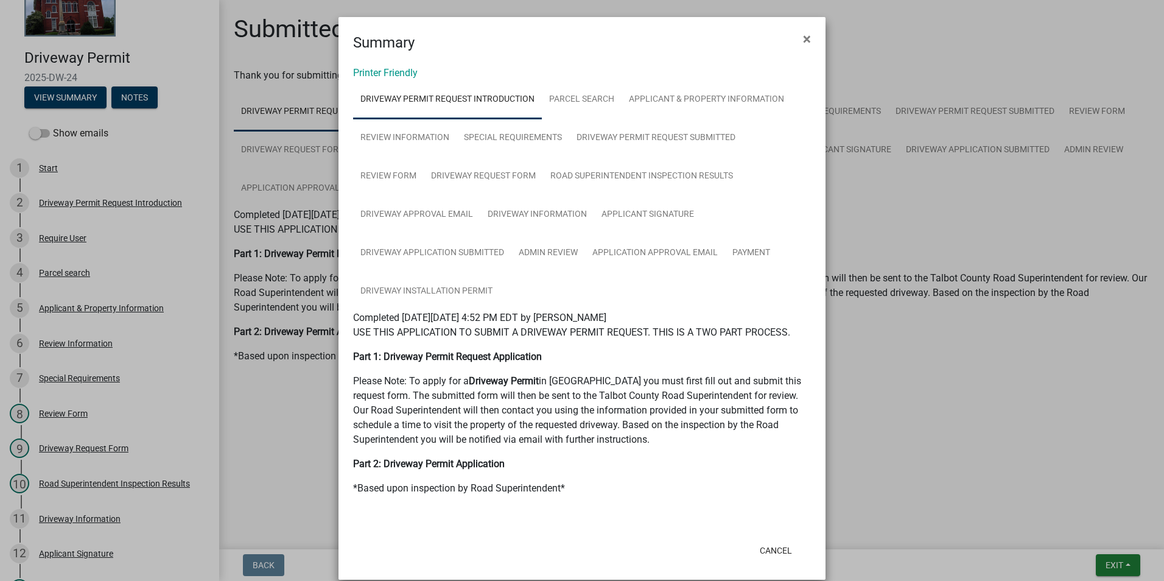
click at [382, 65] on div "Printer Friendly Driveway Permit Request Introduction Parcel search Applicant &…" at bounding box center [582, 294] width 487 height 481
click at [386, 70] on link "Printer Friendly" at bounding box center [385, 73] width 65 height 12
click at [805, 43] on span "×" at bounding box center [807, 38] width 8 height 17
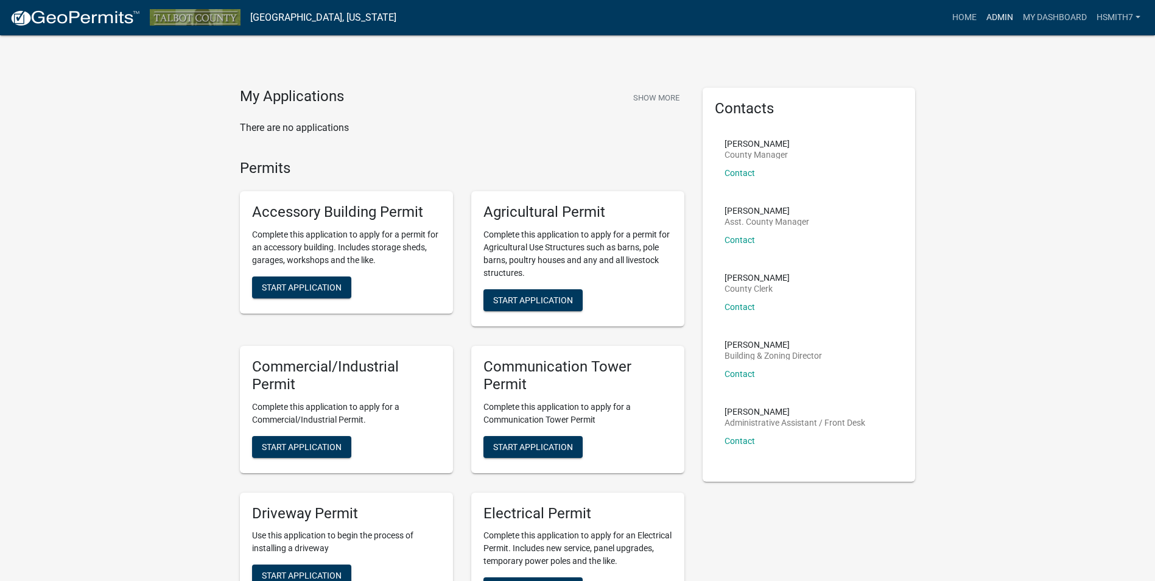
click at [1000, 23] on link "Admin" at bounding box center [999, 17] width 37 height 23
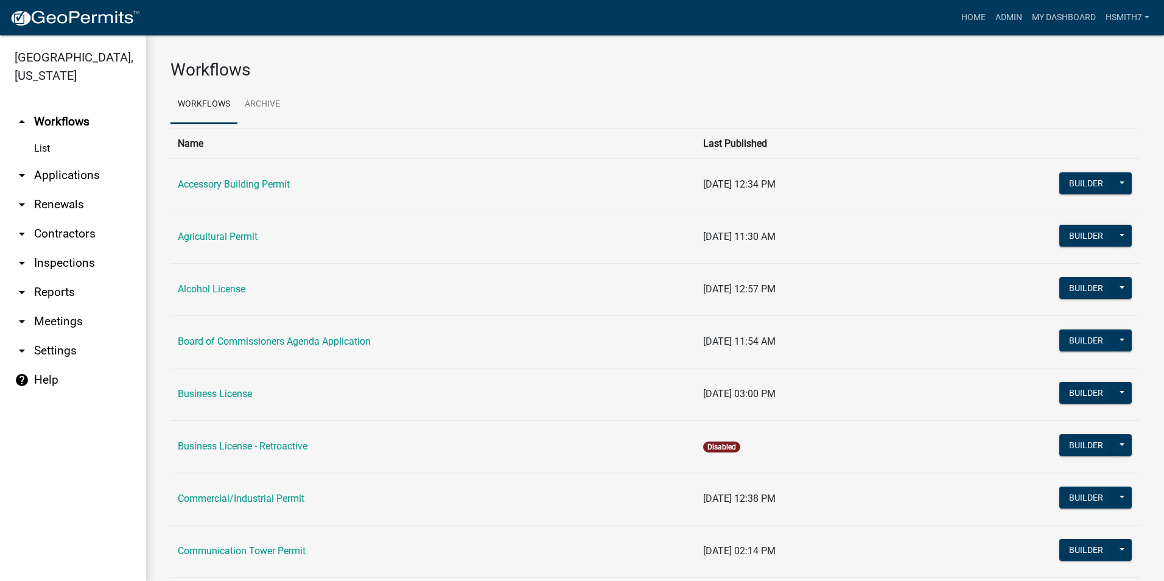
drag, startPoint x: 49, startPoint y: 171, endPoint x: 52, endPoint y: 180, distance: 8.9
click at [50, 171] on link "arrow_drop_down Applications" at bounding box center [73, 175] width 146 height 29
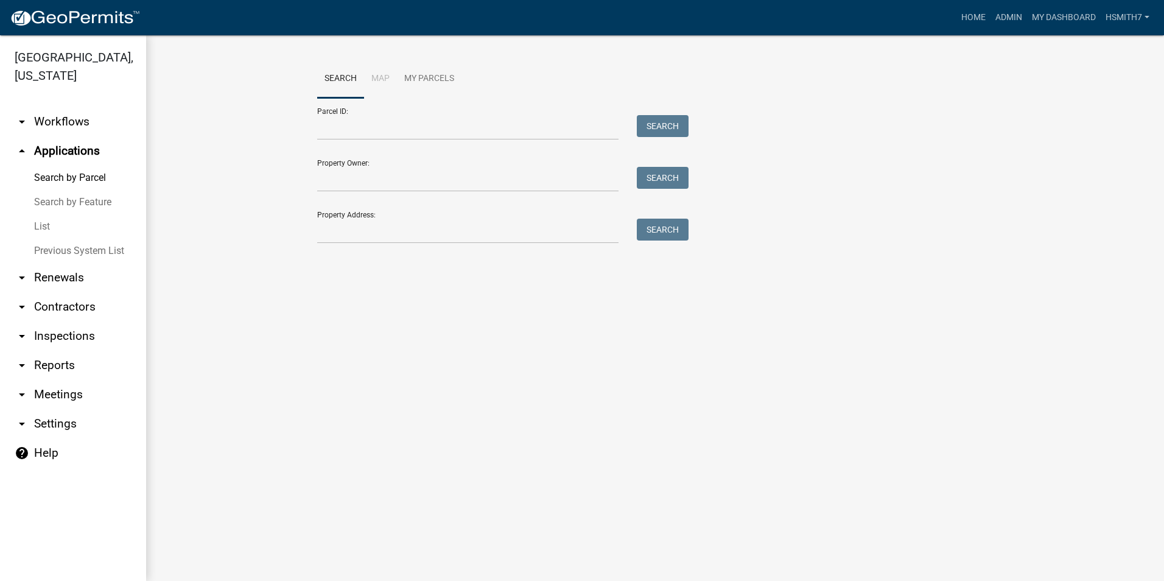
click at [44, 222] on link "List" at bounding box center [73, 226] width 146 height 24
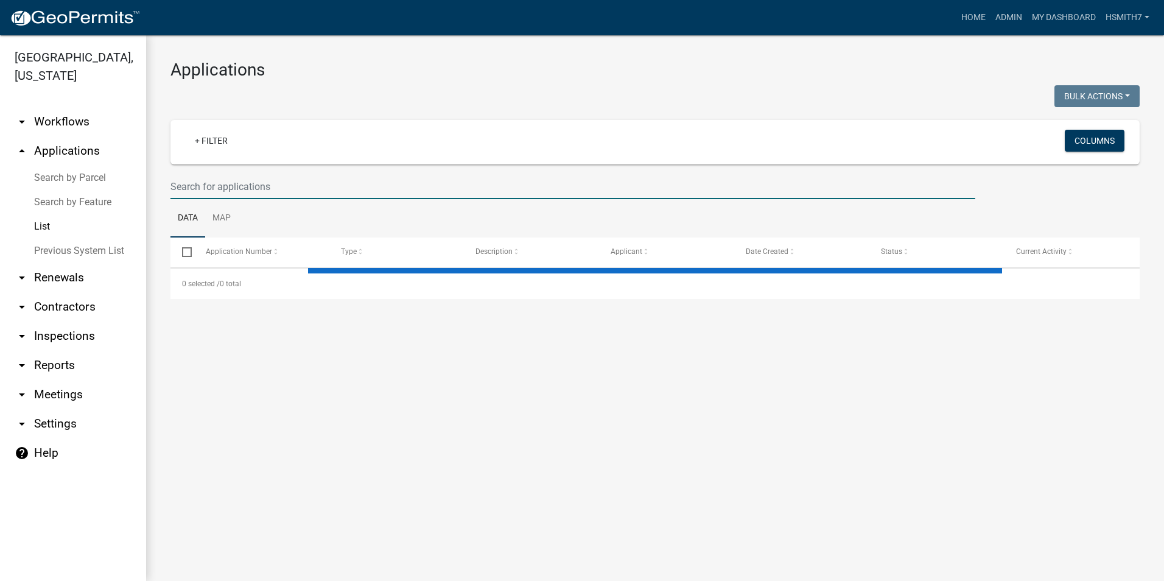
click at [233, 186] on input "text" at bounding box center [572, 186] width 805 height 25
select select "3: 100"
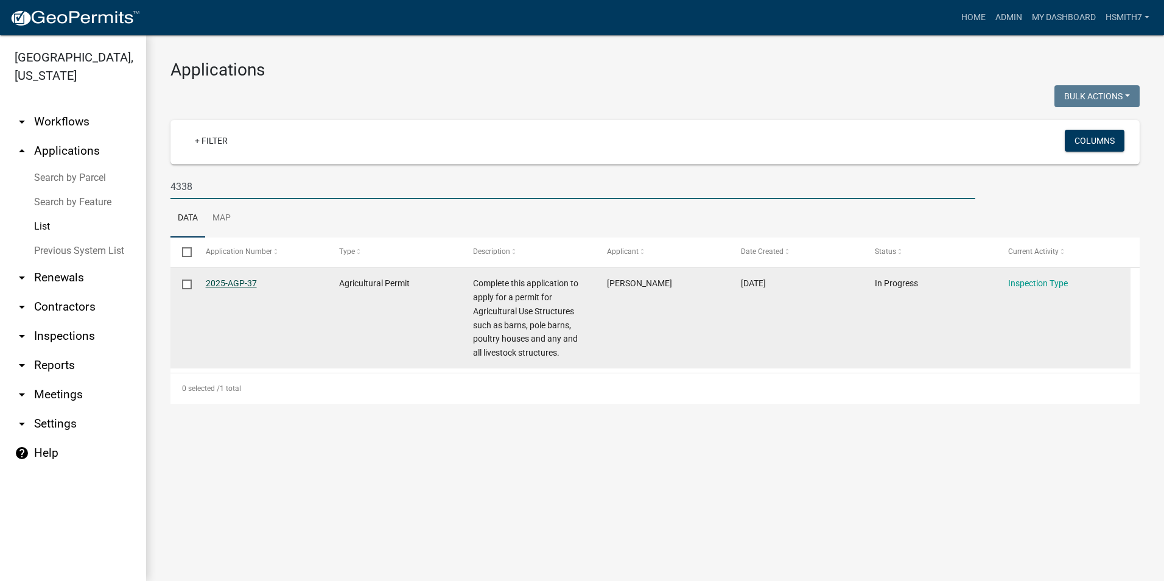
type input "4338"
click at [224, 284] on link "2025-AGP-37" at bounding box center [231, 283] width 51 height 10
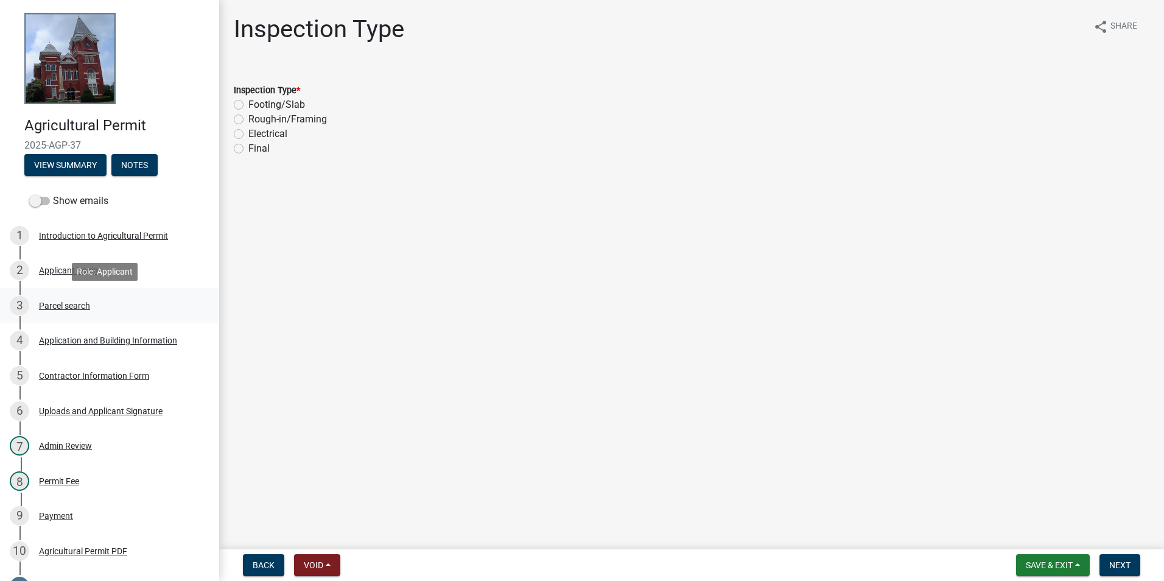
click at [80, 298] on div "3 Parcel search" at bounding box center [105, 305] width 190 height 19
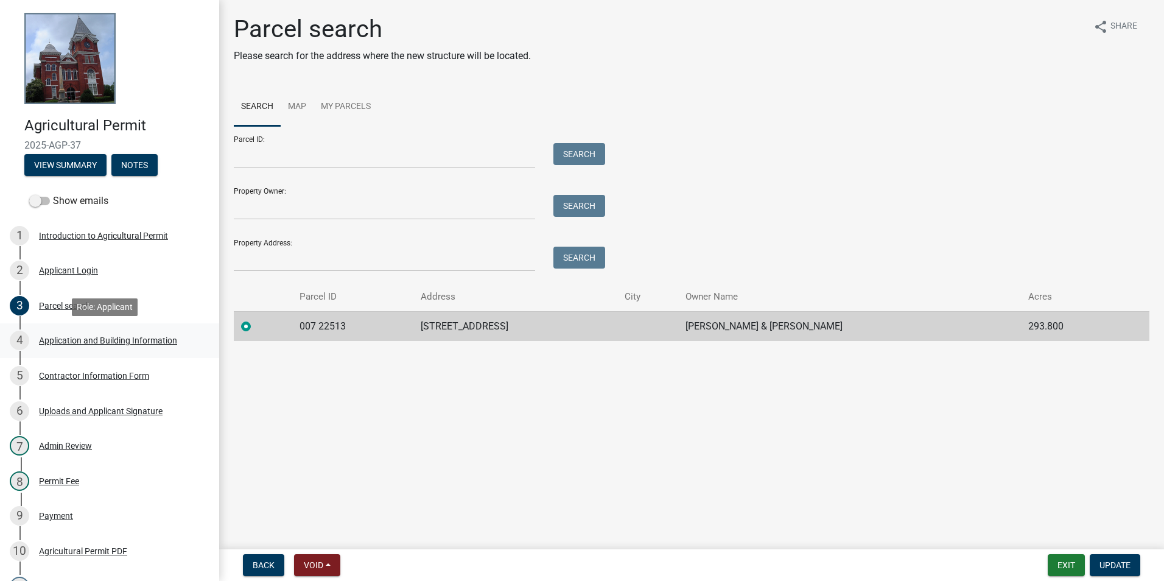
click at [120, 334] on div "4 Application and Building Information" at bounding box center [105, 340] width 190 height 19
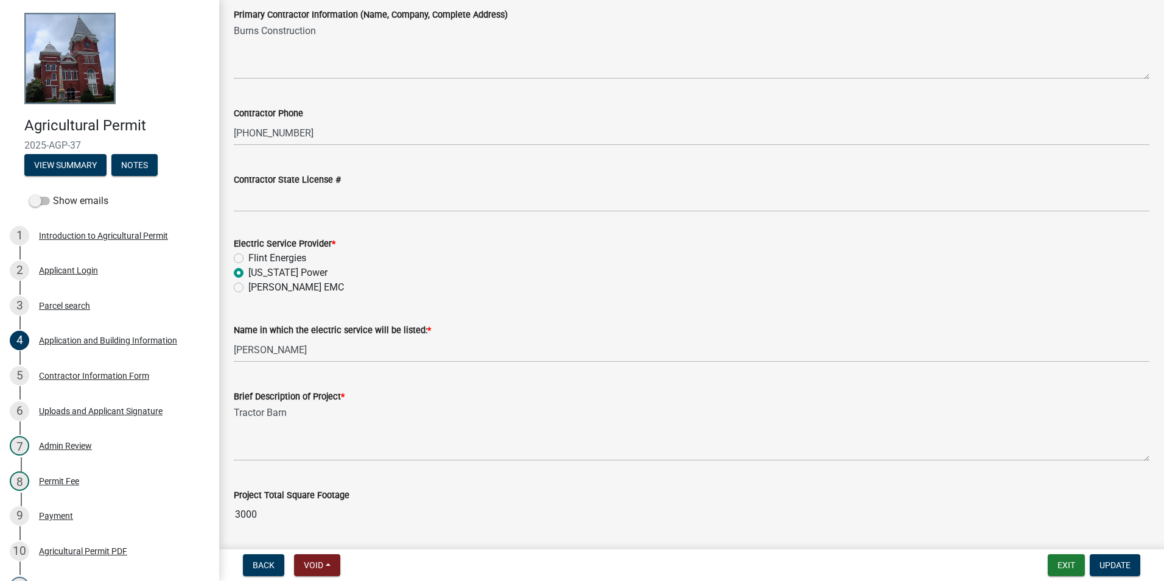
scroll to position [586, 0]
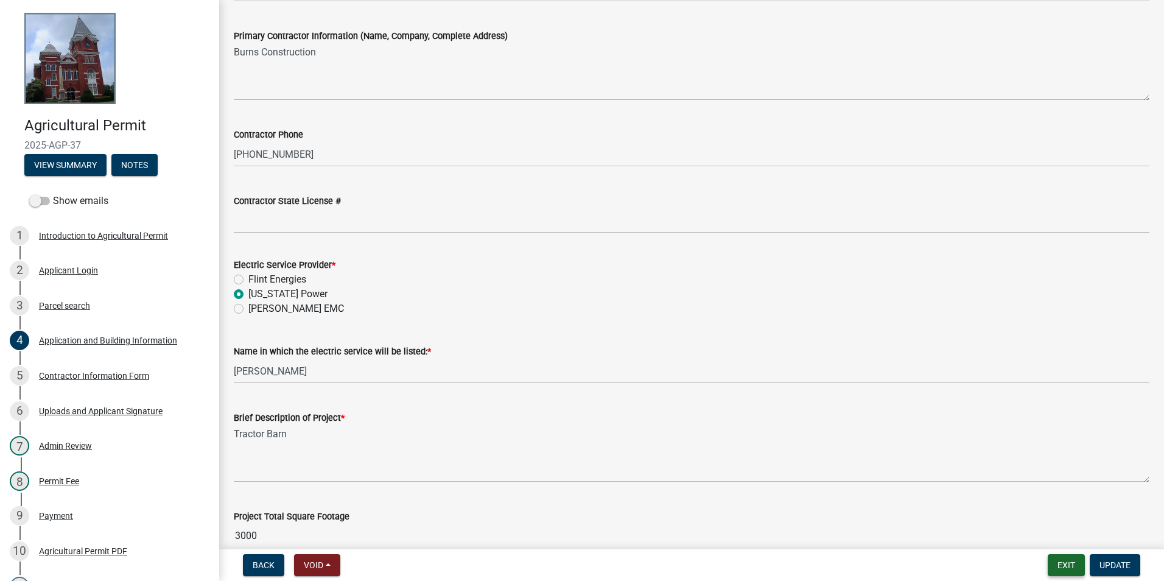
click at [1054, 563] on button "Exit" at bounding box center [1066, 565] width 37 height 22
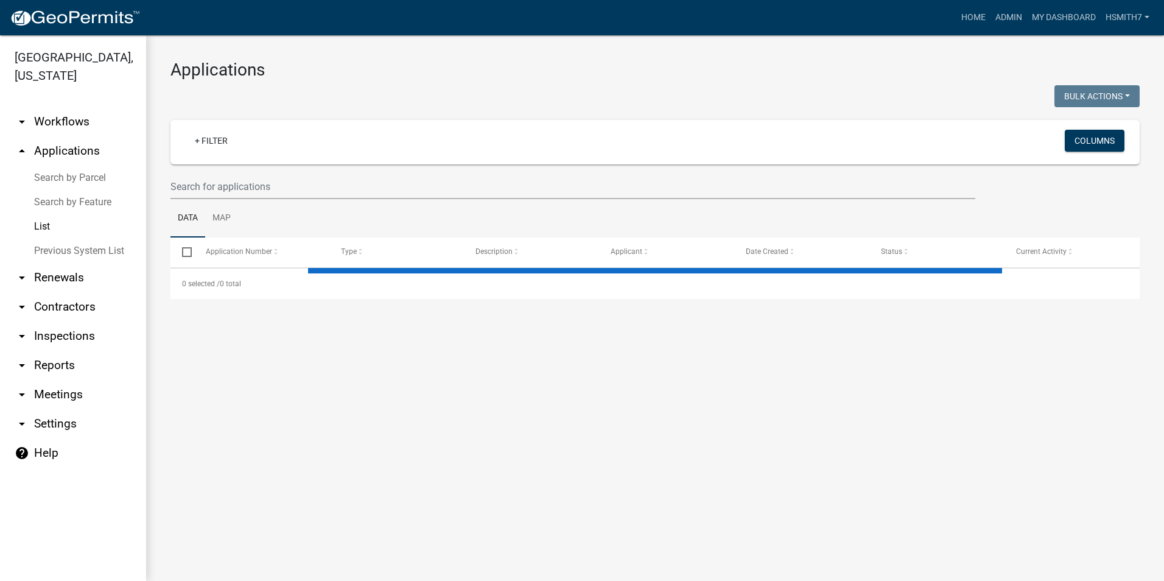
select select "3: 100"
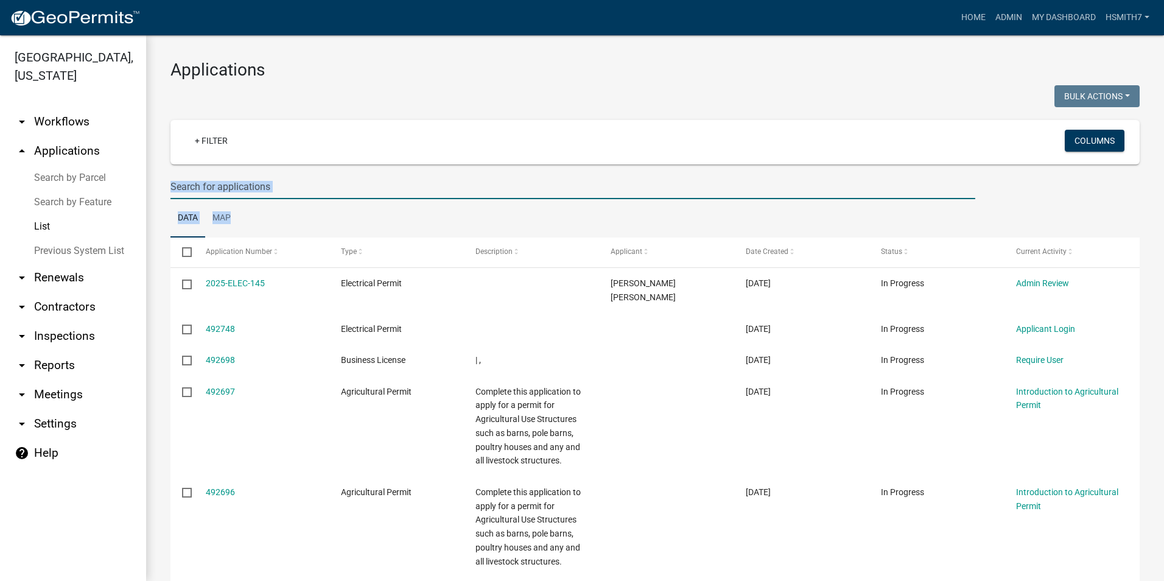
drag, startPoint x: 373, startPoint y: 205, endPoint x: 319, endPoint y: 180, distance: 59.1
click at [319, 180] on input "text" at bounding box center [572, 186] width 805 height 25
click at [321, 187] on input "text" at bounding box center [572, 186] width 805 height 25
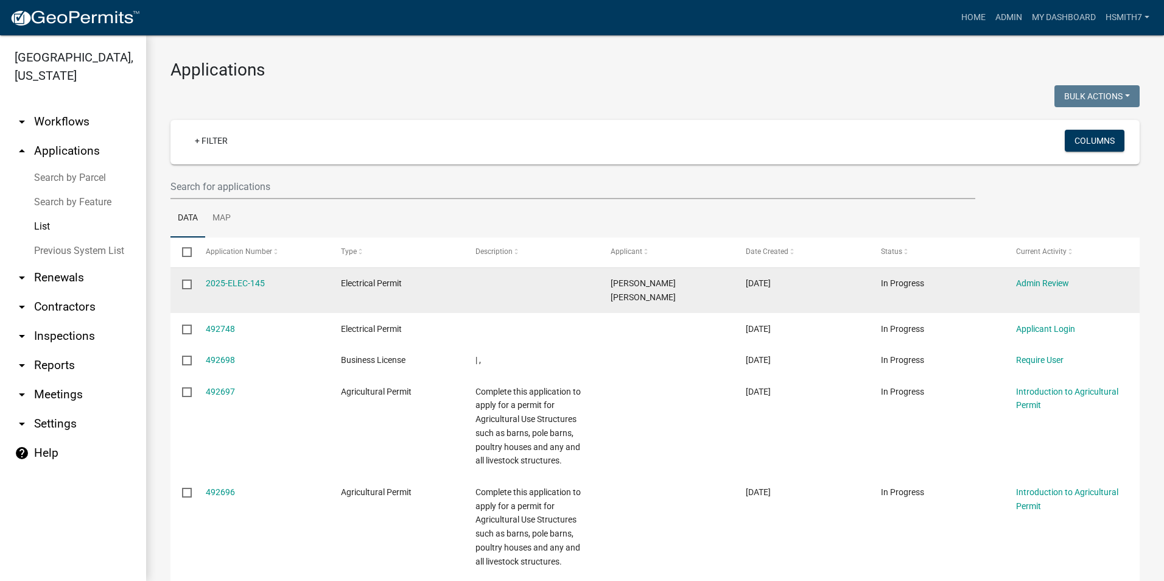
drag, startPoint x: 696, startPoint y: 293, endPoint x: 616, endPoint y: 284, distance: 81.0
click at [696, 293] on datatable-body-cell "[PERSON_NAME] [PERSON_NAME]" at bounding box center [666, 290] width 135 height 45
click at [215, 282] on link "2025-ELEC-145" at bounding box center [235, 283] width 59 height 10
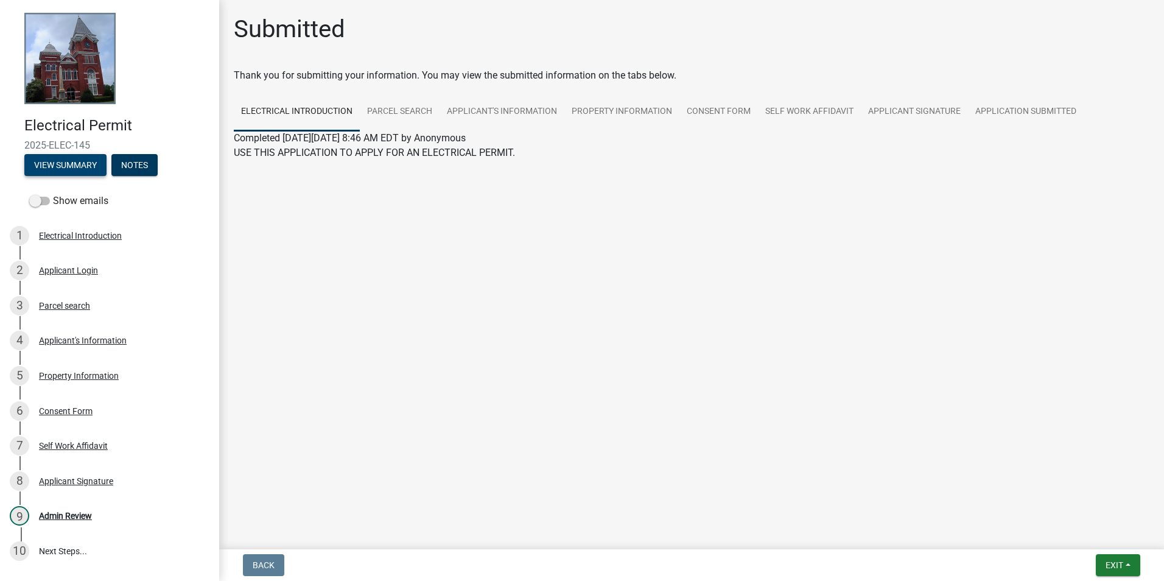
click at [89, 172] on button "View Summary" at bounding box center [65, 165] width 82 height 22
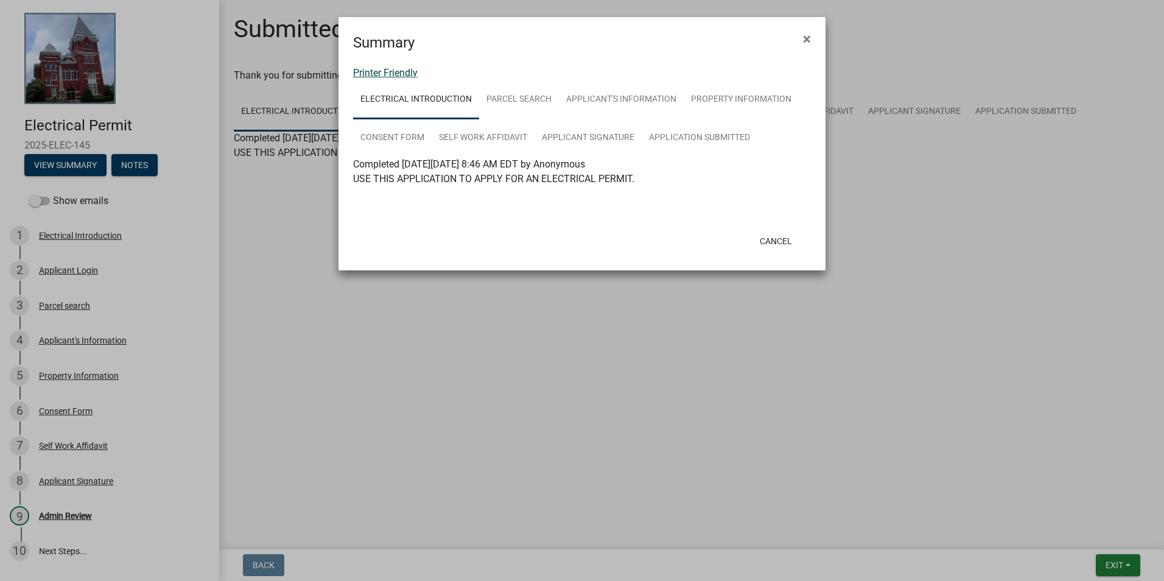
click at [383, 72] on link "Printer Friendly" at bounding box center [385, 73] width 65 height 12
click at [788, 247] on button "Cancel" at bounding box center [776, 241] width 52 height 22
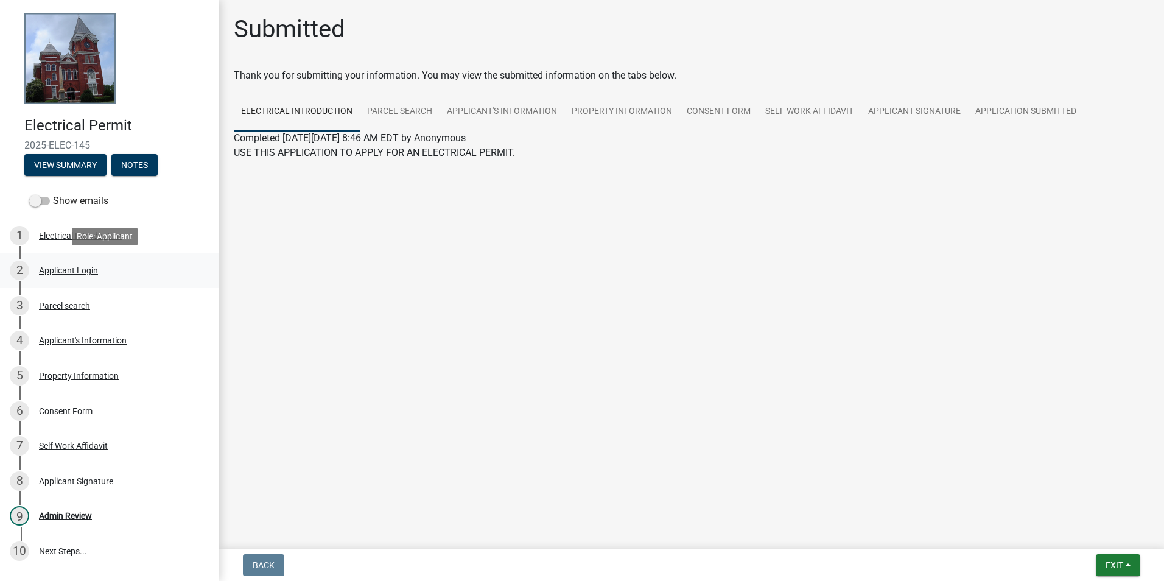
click at [130, 263] on div "2 Applicant Login" at bounding box center [105, 270] width 190 height 19
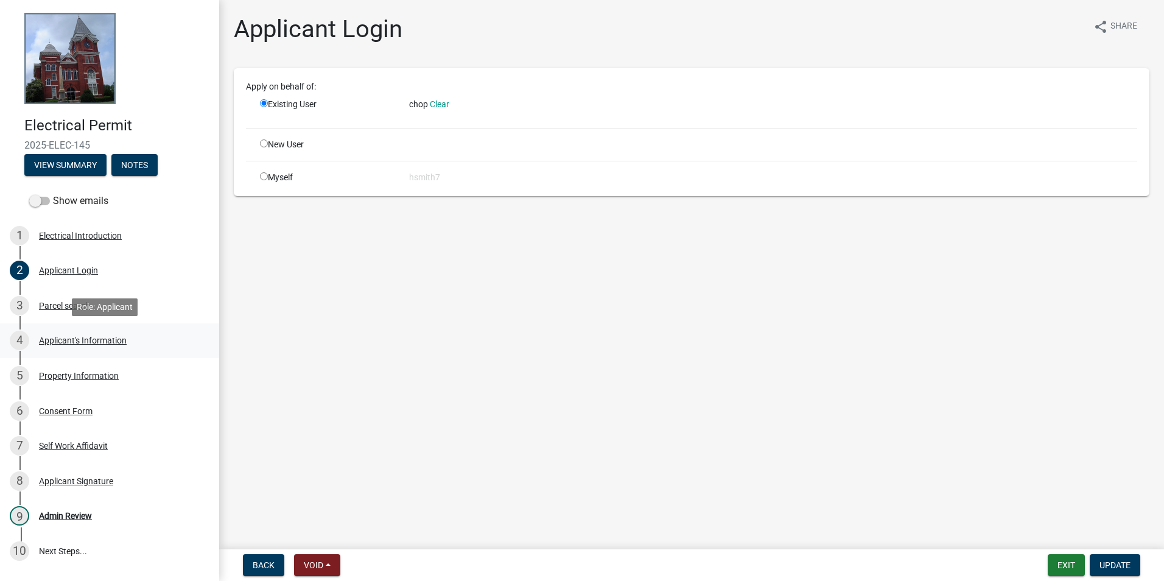
click at [89, 324] on link "4 Applicant's Information" at bounding box center [109, 340] width 219 height 35
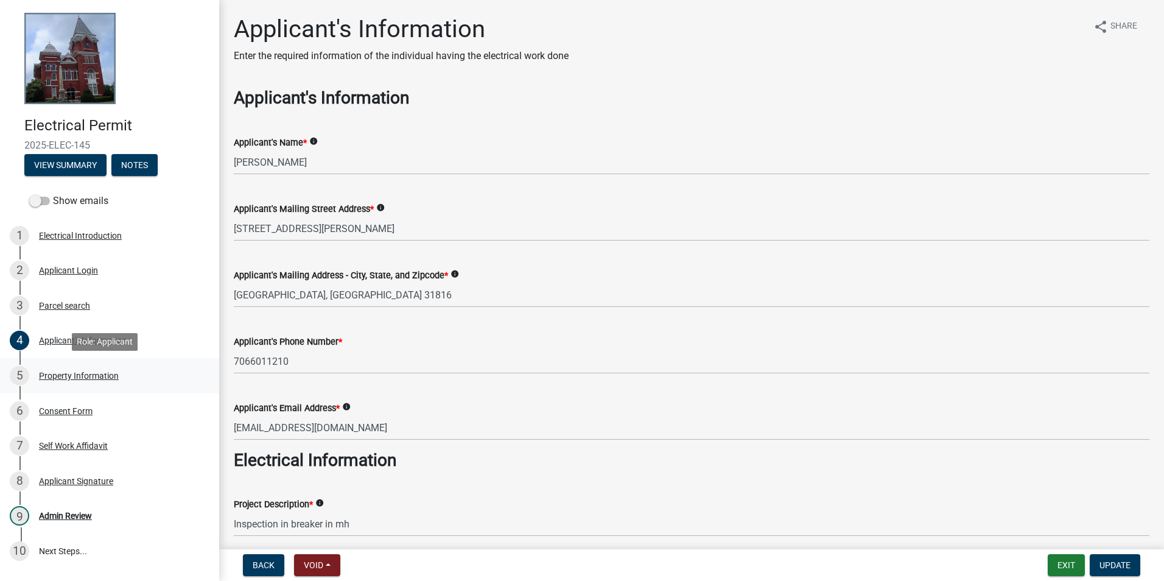
click at [118, 368] on div "5 Property Information" at bounding box center [105, 375] width 190 height 19
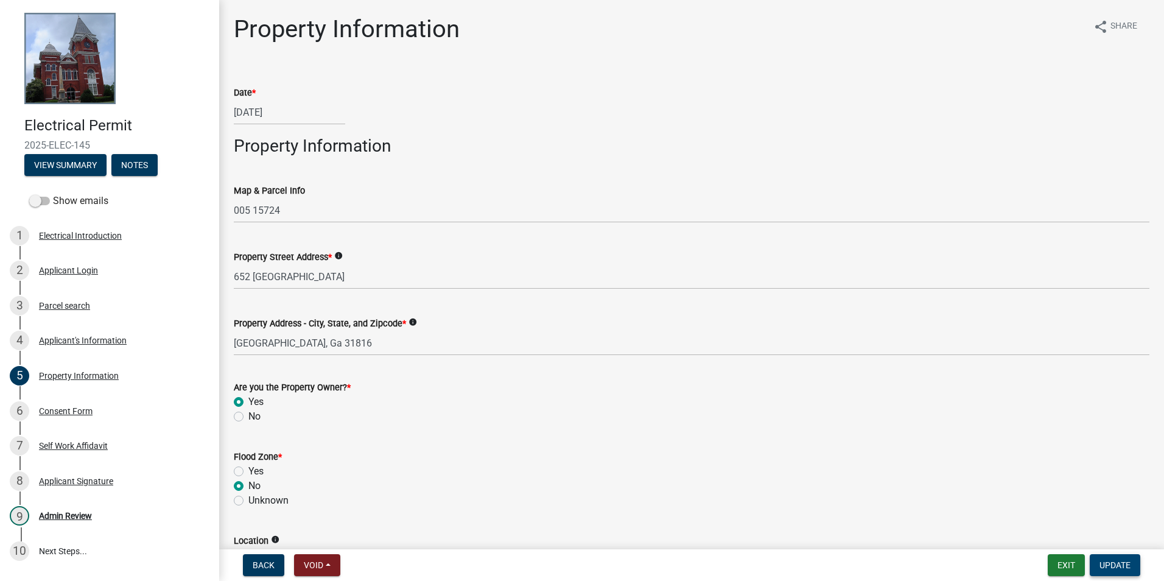
drag, startPoint x: 1152, startPoint y: 570, endPoint x: 1124, endPoint y: 567, distance: 27.6
click at [1147, 570] on div "Back Void Withdraw Lock Expire Void Exit Update" at bounding box center [691, 565] width 925 height 22
click at [1124, 566] on span "Update" at bounding box center [1115, 565] width 31 height 10
click at [1126, 564] on span "Update" at bounding box center [1115, 565] width 31 height 10
click at [69, 163] on button "View Summary" at bounding box center [65, 165] width 82 height 22
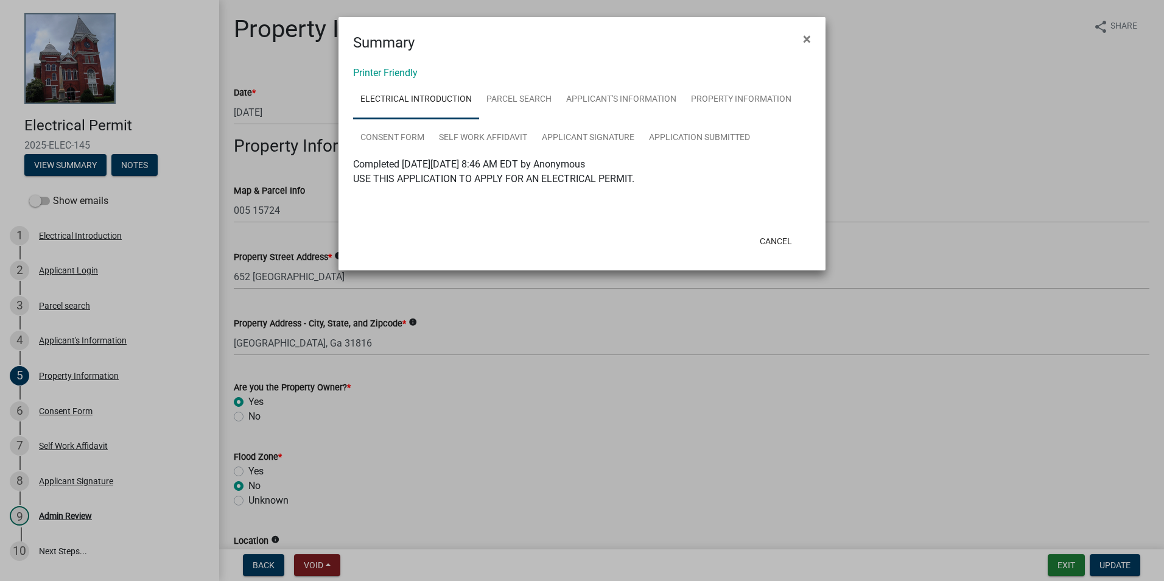
click at [365, 65] on div "Printer Friendly Electrical Introduction Parcel search Applicant's Information …" at bounding box center [582, 140] width 487 height 172
click at [366, 65] on div "Printer Friendly Electrical Introduction Parcel search Applicant's Information …" at bounding box center [582, 140] width 487 height 172
click at [366, 68] on link "Printer Friendly" at bounding box center [385, 73] width 65 height 12
drag, startPoint x: 803, startPoint y: 39, endPoint x: 812, endPoint y: 35, distance: 9.3
click at [804, 40] on span "×" at bounding box center [807, 38] width 8 height 17
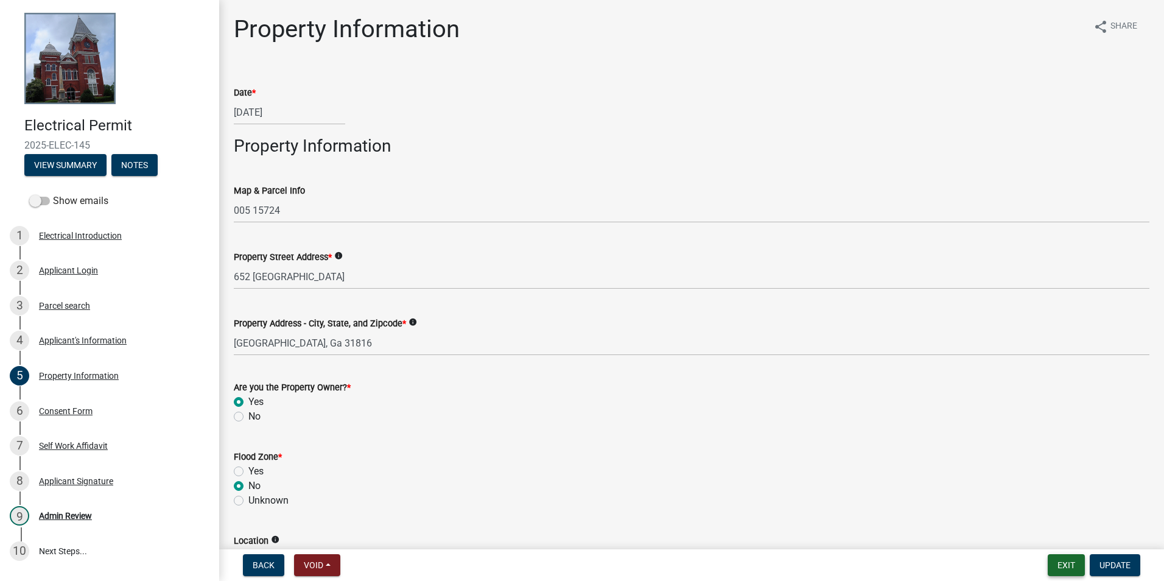
click at [1067, 561] on button "Exit" at bounding box center [1066, 565] width 37 height 22
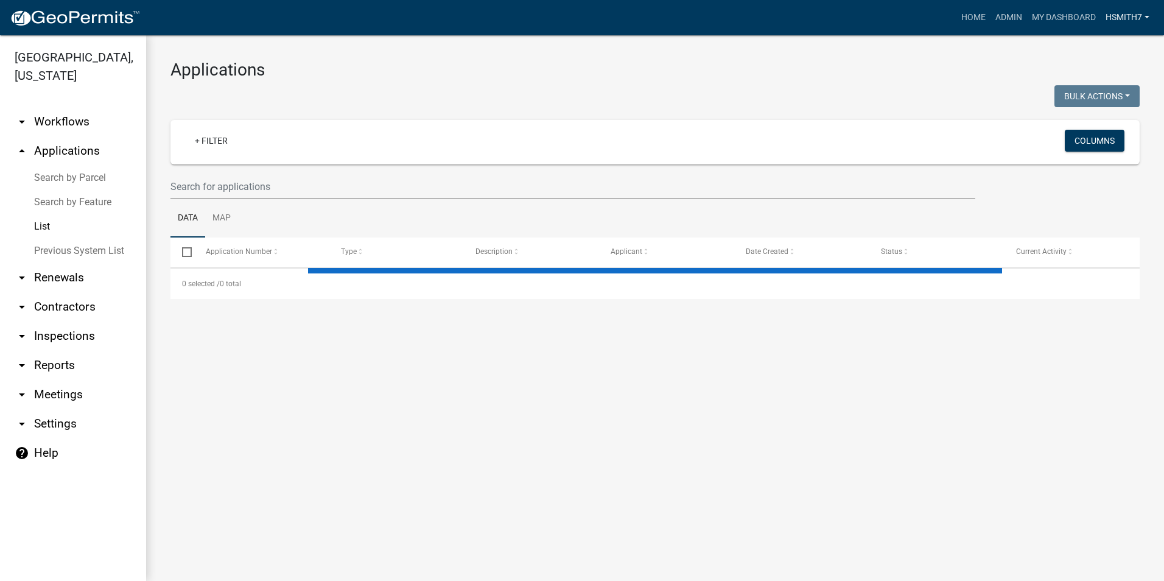
select select "3: 100"
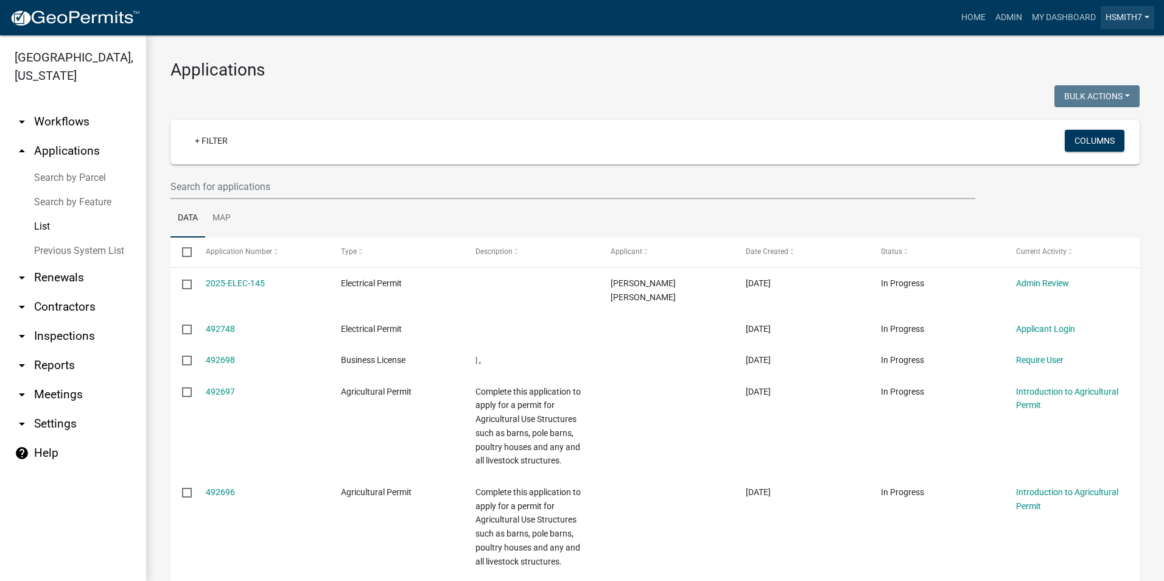
click at [1123, 9] on link "hsmith7" at bounding box center [1128, 17] width 54 height 23
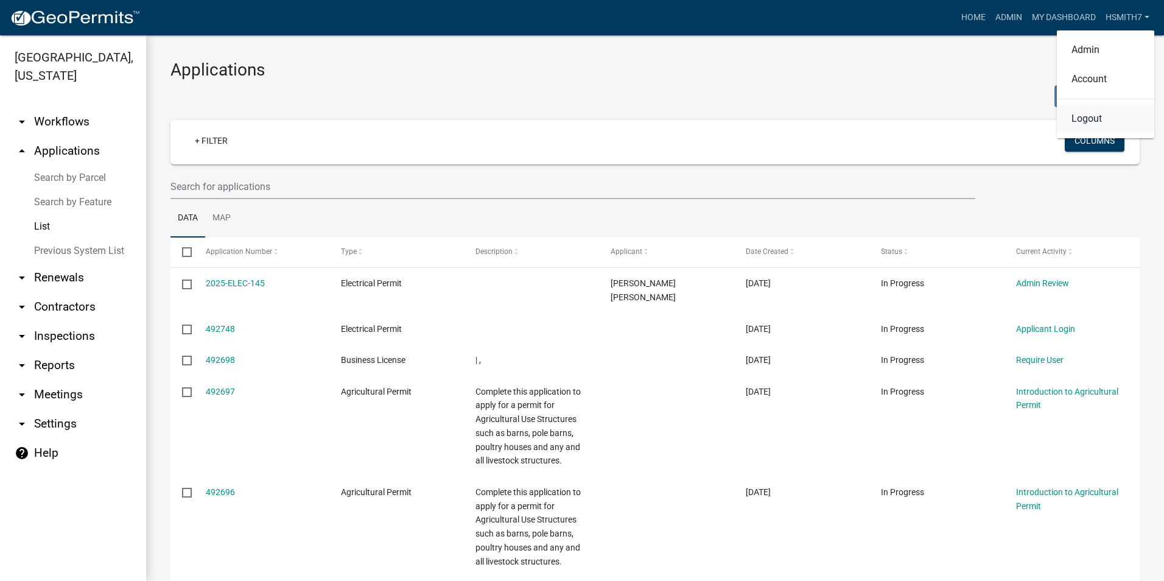
click at [1086, 117] on link "Logout" at bounding box center [1105, 118] width 97 height 29
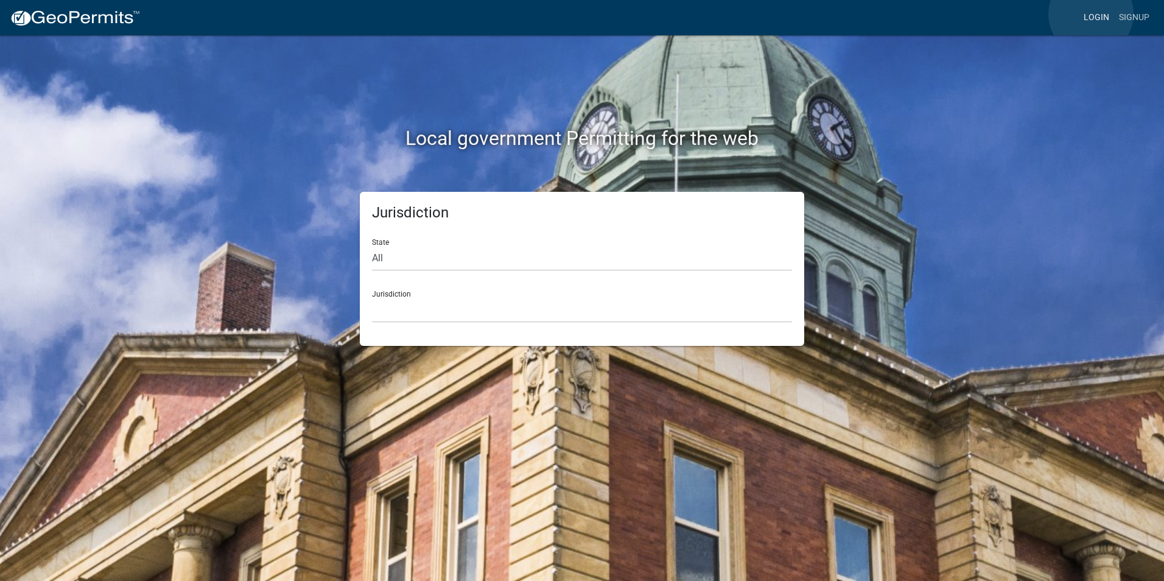
click at [1091, 15] on link "Login" at bounding box center [1096, 17] width 35 height 23
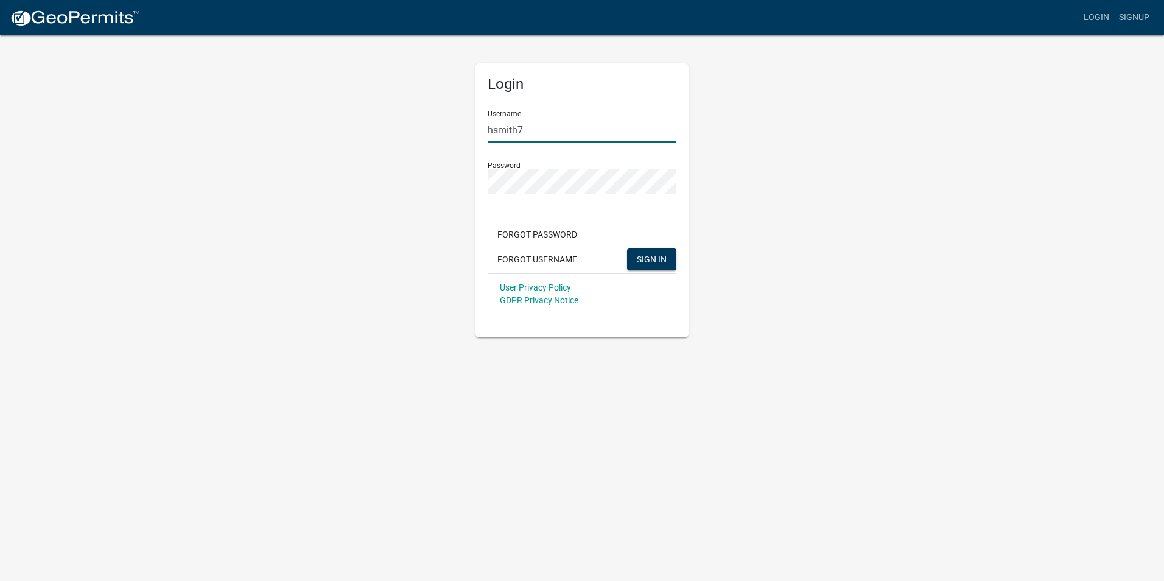
click at [535, 133] on input "hsmith7" at bounding box center [582, 130] width 189 height 25
drag, startPoint x: 608, startPoint y: 130, endPoint x: 408, endPoint y: 112, distance: 200.5
click at [419, 135] on div "Login Username hsmith7 Password Forgot Password Forgot Username SIGN IN User Pr…" at bounding box center [582, 185] width 694 height 303
drag, startPoint x: 547, startPoint y: 133, endPoint x: 438, endPoint y: 124, distance: 109.4
click at [441, 124] on div "Login Username twilliams Password Forgot Password Forgot Username SIGN IN User …" at bounding box center [582, 185] width 694 height 303
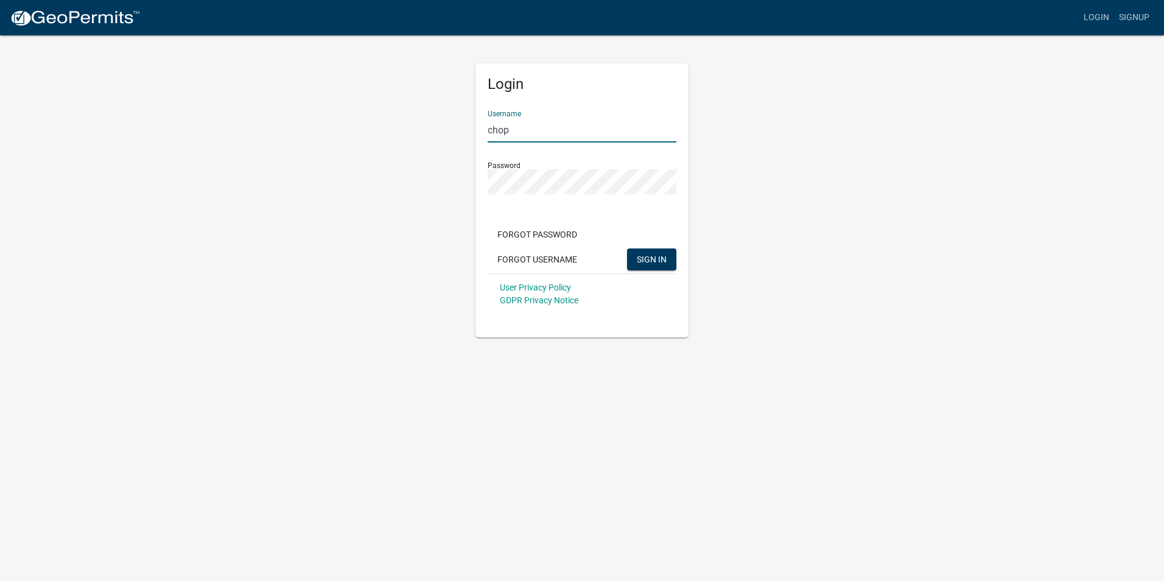
type input "chop"
click at [379, 173] on div "Login Username chop Password Forgot Password Forgot Username SIGN IN User Priva…" at bounding box center [582, 185] width 694 height 303
click at [627, 248] on button "SIGN IN" at bounding box center [651, 259] width 49 height 22
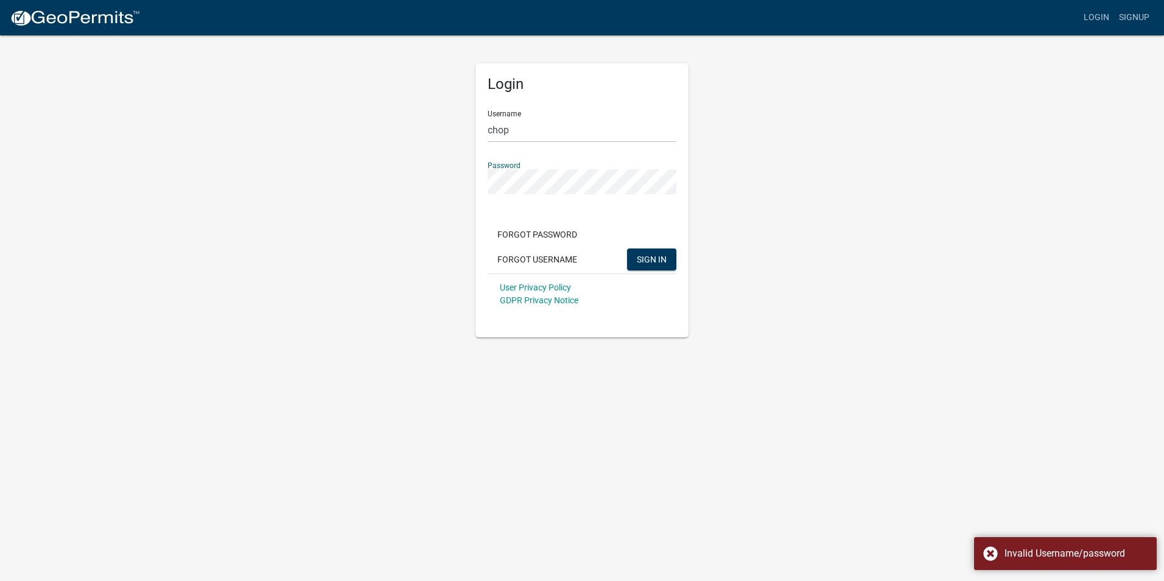
drag, startPoint x: 1012, startPoint y: 358, endPoint x: 1012, endPoint y: 371, distance: 13.4
click at [1012, 370] on body "Internet Explorer does NOT work with GeoPermits. Get a new browser for more sec…" at bounding box center [582, 290] width 1164 height 581
click at [627, 248] on button "SIGN IN" at bounding box center [651, 259] width 49 height 22
click at [916, 328] on div "Login Username chop Password Forgot Password Forgot Username SIGN IN User Priva…" at bounding box center [582, 185] width 694 height 303
click at [1090, 23] on link "Login" at bounding box center [1096, 17] width 35 height 23
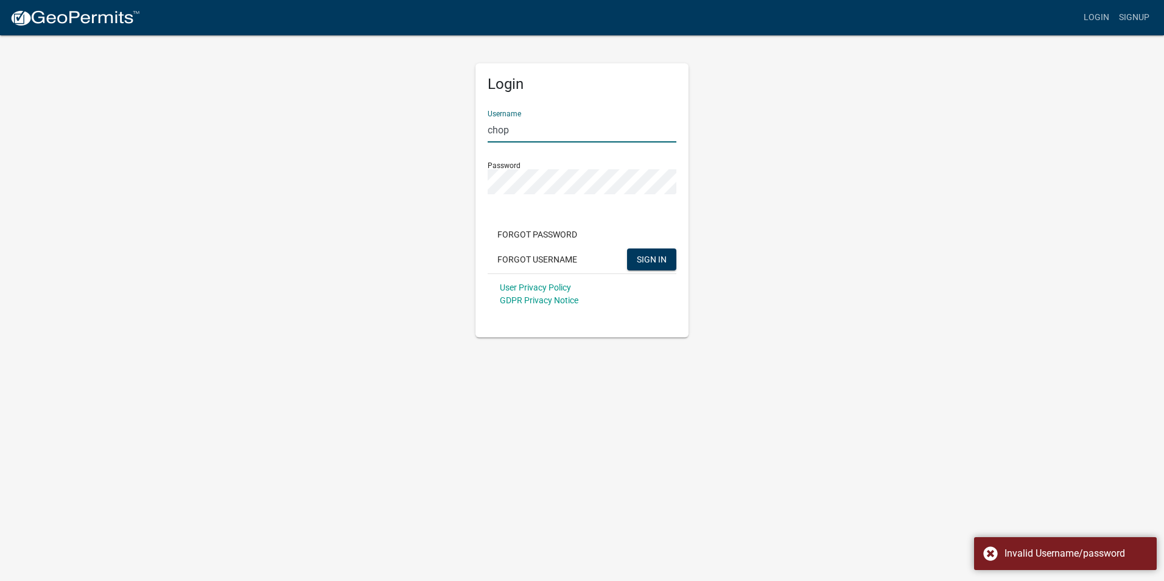
drag, startPoint x: 617, startPoint y: 133, endPoint x: 443, endPoint y: 137, distance: 174.2
click at [443, 136] on div "Login Username chop Password Forgot Password Forgot Username SIGN IN User Priva…" at bounding box center [582, 185] width 694 height 303
type input "hsmith7"
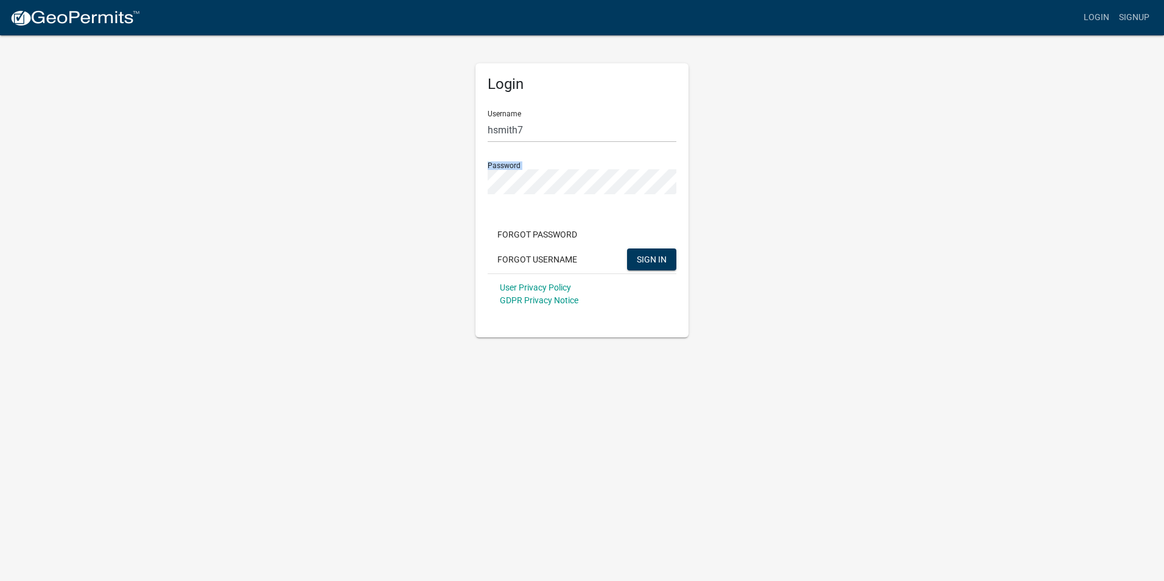
drag, startPoint x: 553, startPoint y: 195, endPoint x: 486, endPoint y: 188, distance: 67.4
click at [486, 188] on div "Login Username hsmith7 Password Forgot Password Forgot Username SIGN IN User Pr…" at bounding box center [581, 200] width 213 height 274
click at [1017, 378] on body "Internet Explorer does NOT work with GeoPermits. Get a new browser for more sec…" at bounding box center [582, 290] width 1164 height 581
drag, startPoint x: 668, startPoint y: 275, endPoint x: 655, endPoint y: 258, distance: 21.7
click at [668, 274] on div "User Privacy Policy GDPR Privacy Notice" at bounding box center [582, 293] width 189 height 41
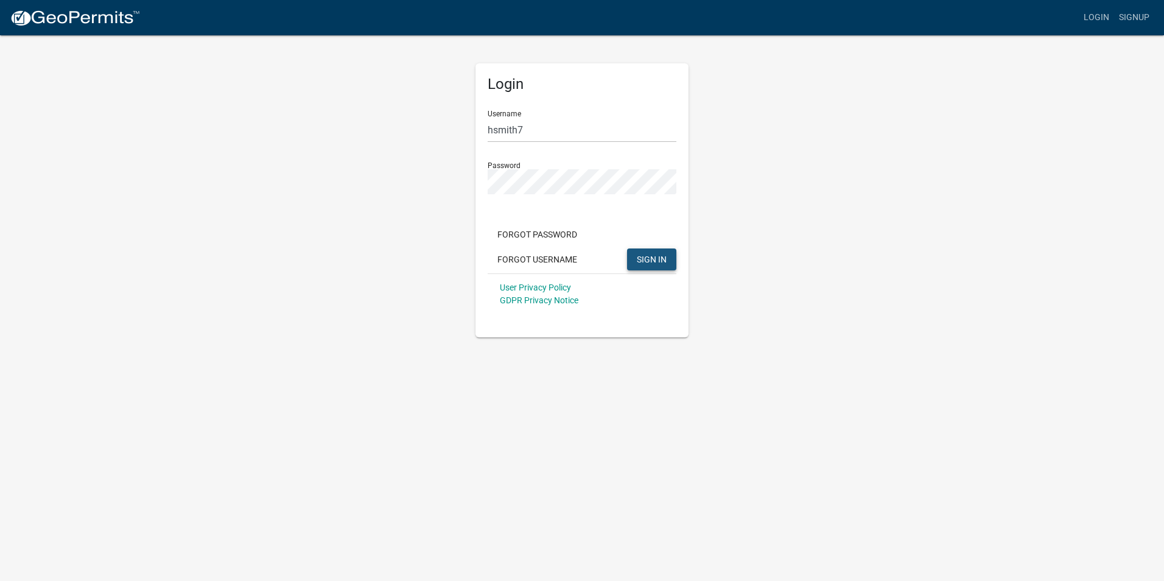
click at [655, 258] on span "SIGN IN" at bounding box center [652, 259] width 30 height 10
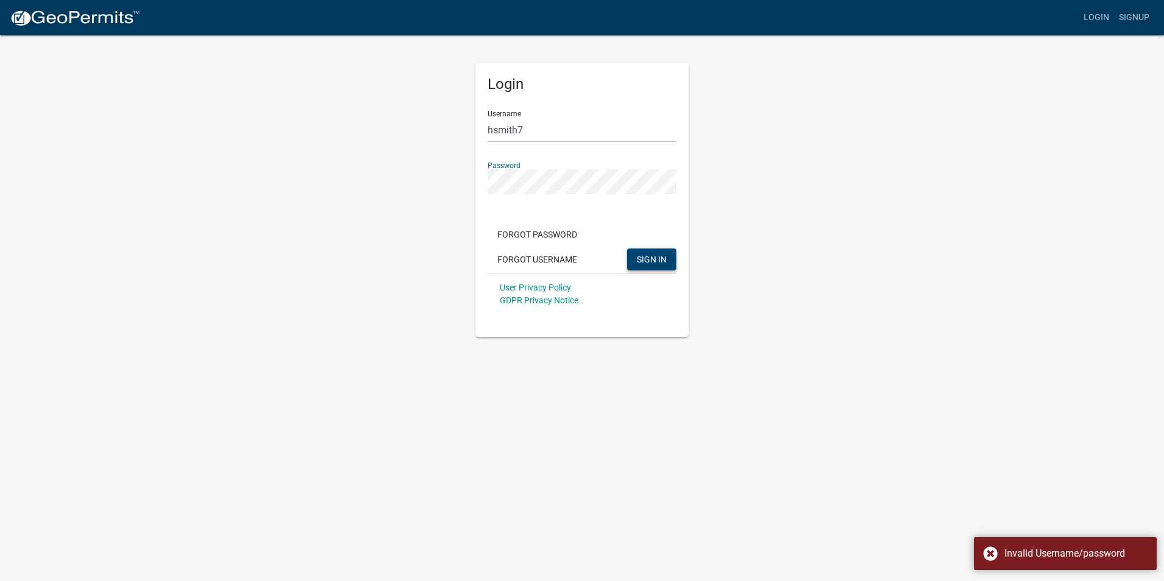
click at [414, 182] on div "Login Username hsmith7 Password Forgot Password Forgot Username SIGN IN User Pr…" at bounding box center [582, 185] width 694 height 303
click at [651, 262] on span "SIGN IN" at bounding box center [652, 259] width 30 height 10
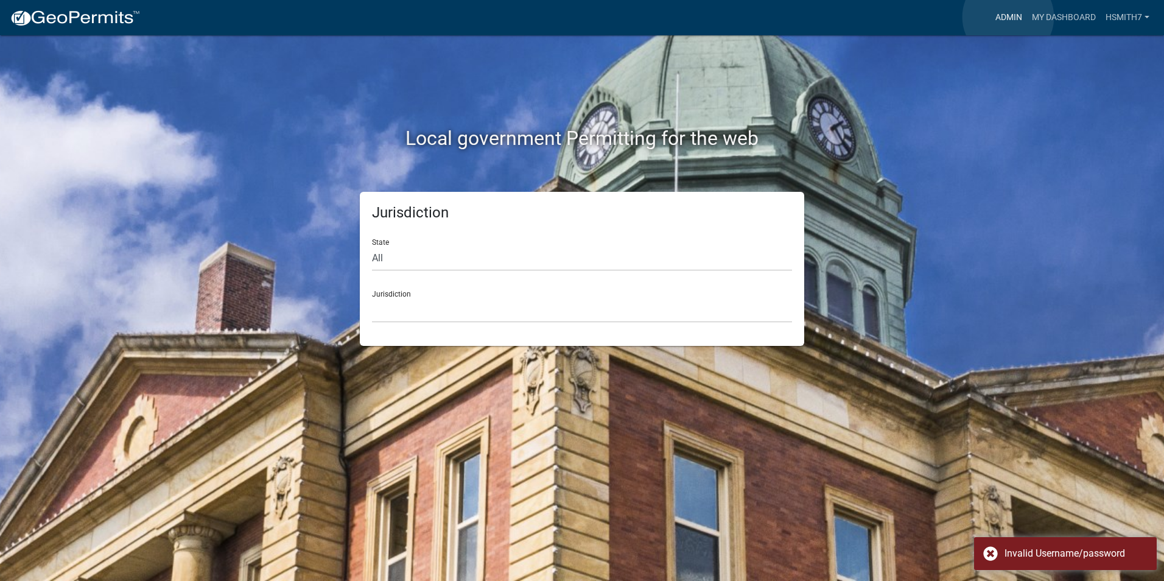
click at [1008, 17] on link "Admin" at bounding box center [1009, 17] width 37 height 23
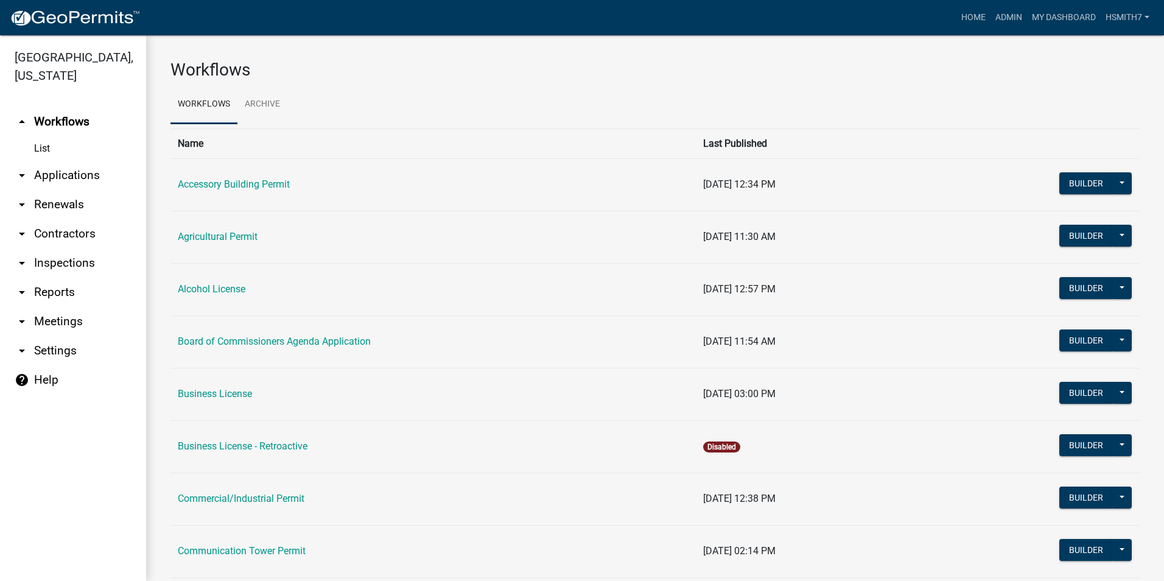
click at [68, 178] on link "arrow_drop_down Applications" at bounding box center [73, 175] width 146 height 29
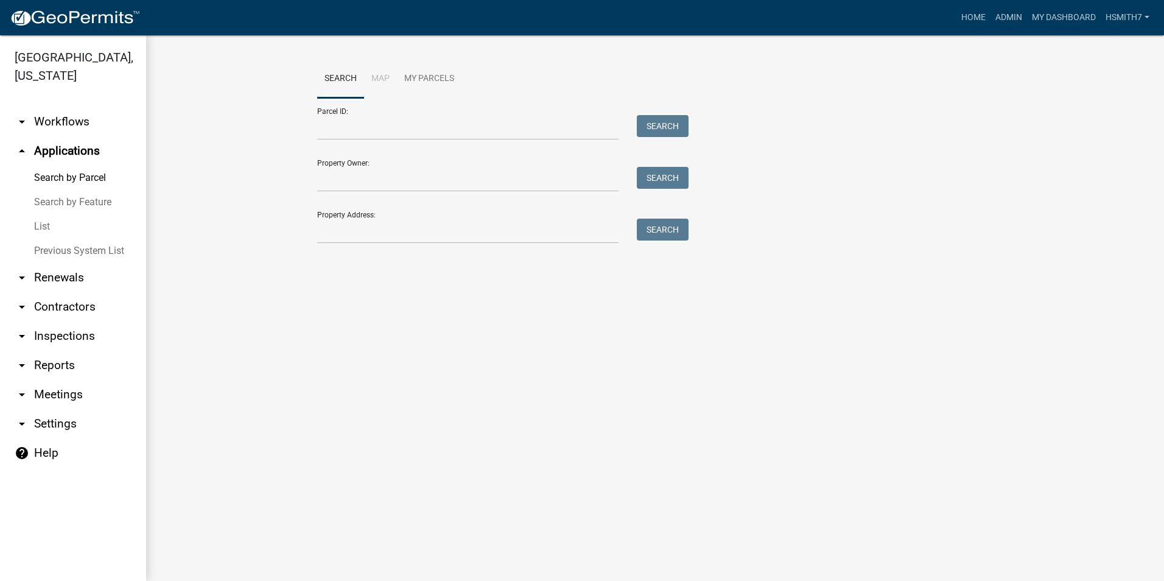
click at [46, 224] on link "List" at bounding box center [73, 226] width 146 height 24
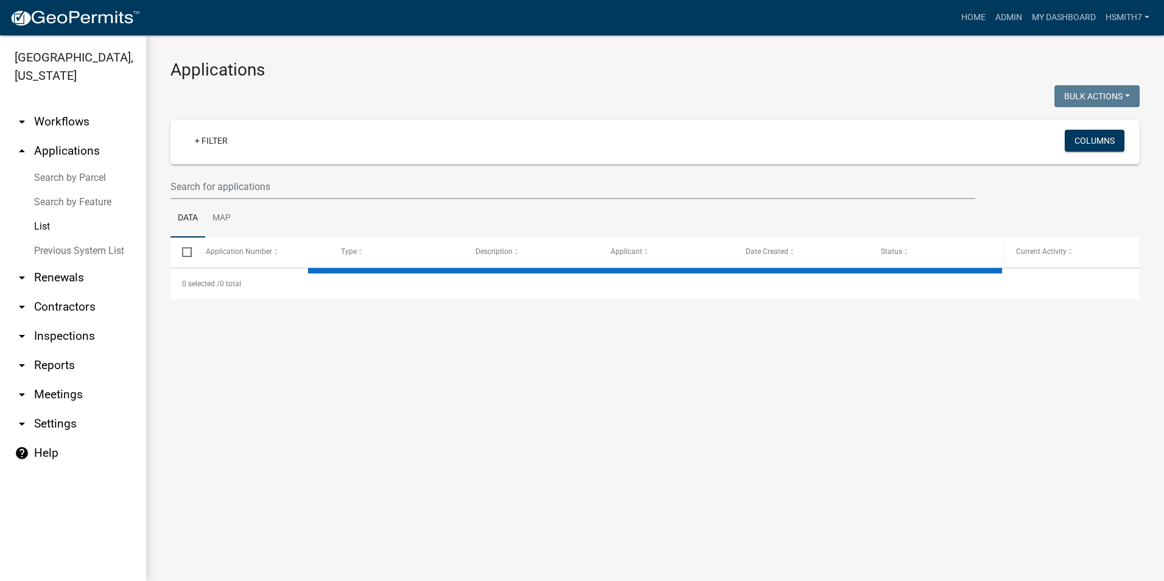
select select "3: 100"
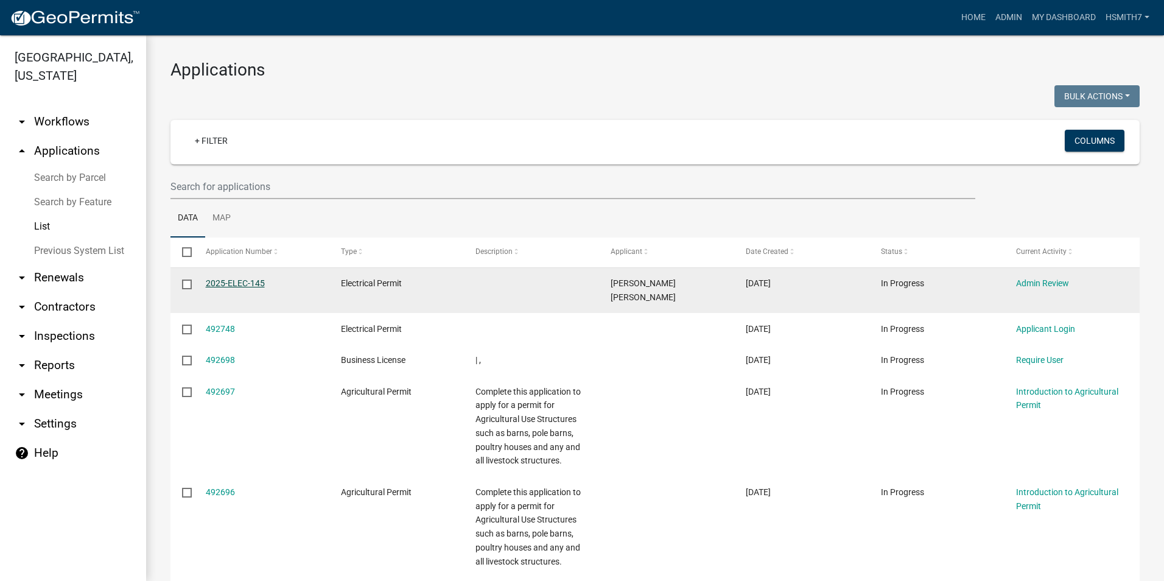
click at [233, 282] on link "2025-ELEC-145" at bounding box center [235, 283] width 59 height 10
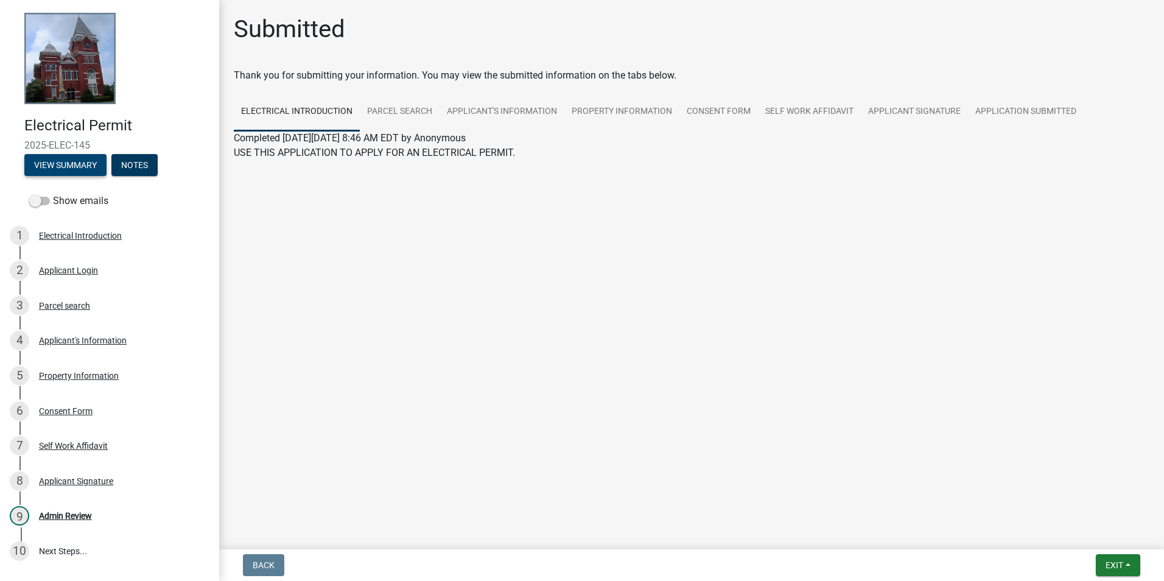
click at [88, 167] on button "View Summary" at bounding box center [65, 165] width 82 height 22
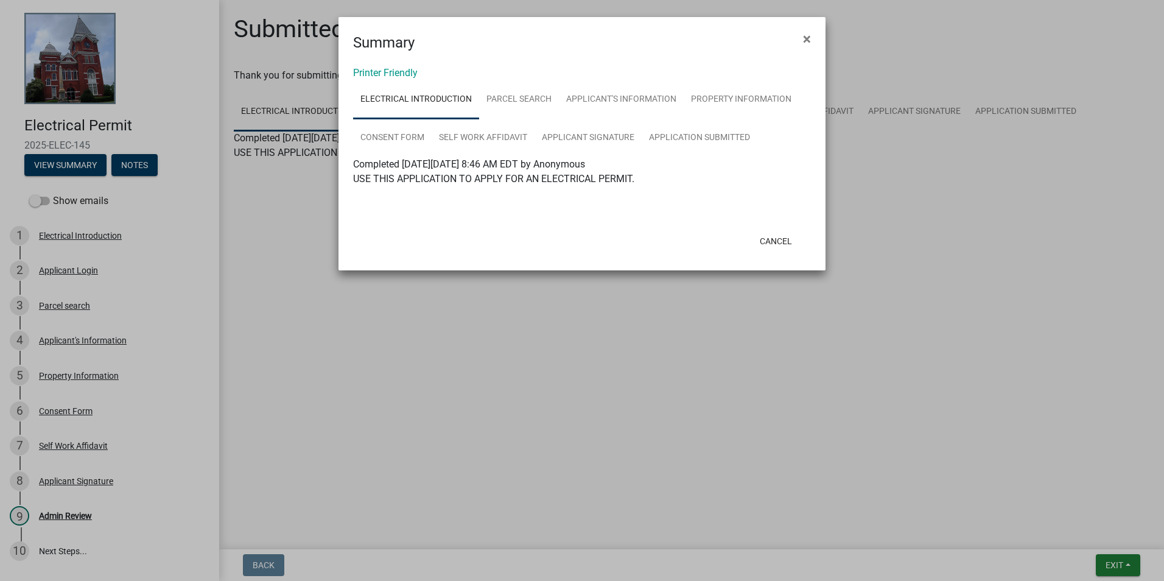
click at [392, 65] on div "Printer Friendly Electrical Introduction Parcel search Applicant's Information …" at bounding box center [582, 140] width 487 height 172
click at [396, 71] on link "Printer Friendly" at bounding box center [385, 73] width 65 height 12
click at [809, 45] on span "×" at bounding box center [807, 38] width 8 height 17
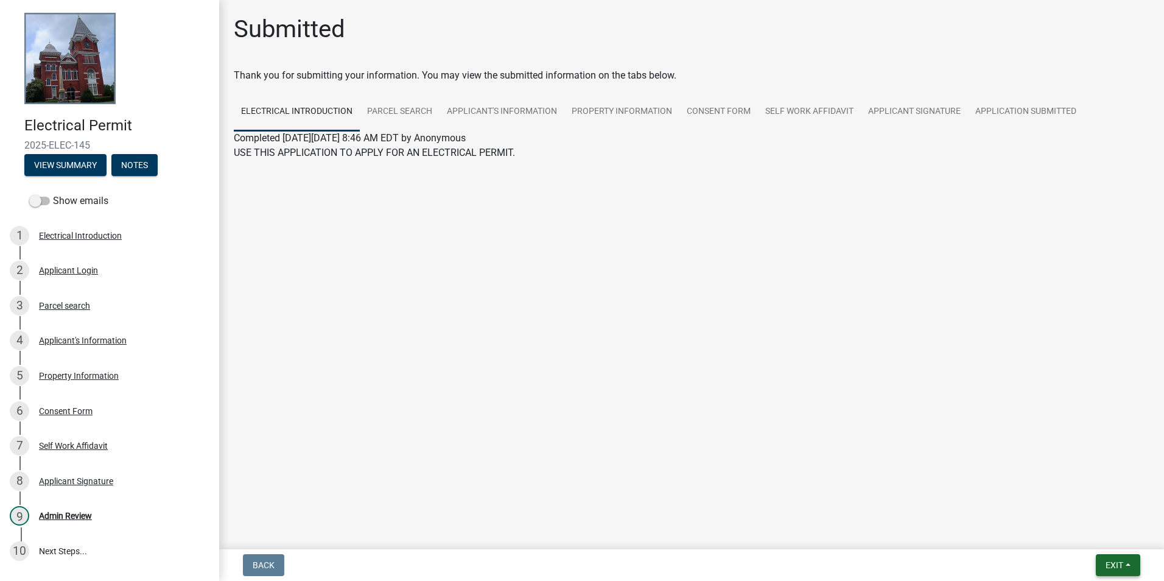
click at [1137, 563] on button "Exit" at bounding box center [1118, 565] width 44 height 22
click at [1079, 530] on button "Save & Exit" at bounding box center [1091, 533] width 97 height 29
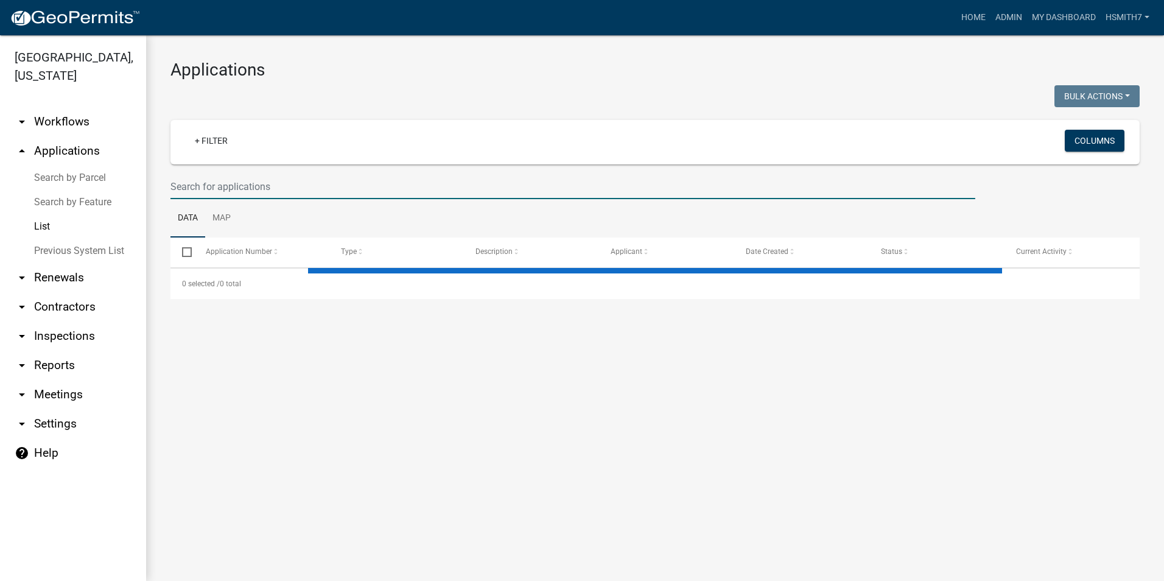
click at [385, 180] on input "text" at bounding box center [572, 186] width 805 height 25
select select "3: 100"
type input "everson"
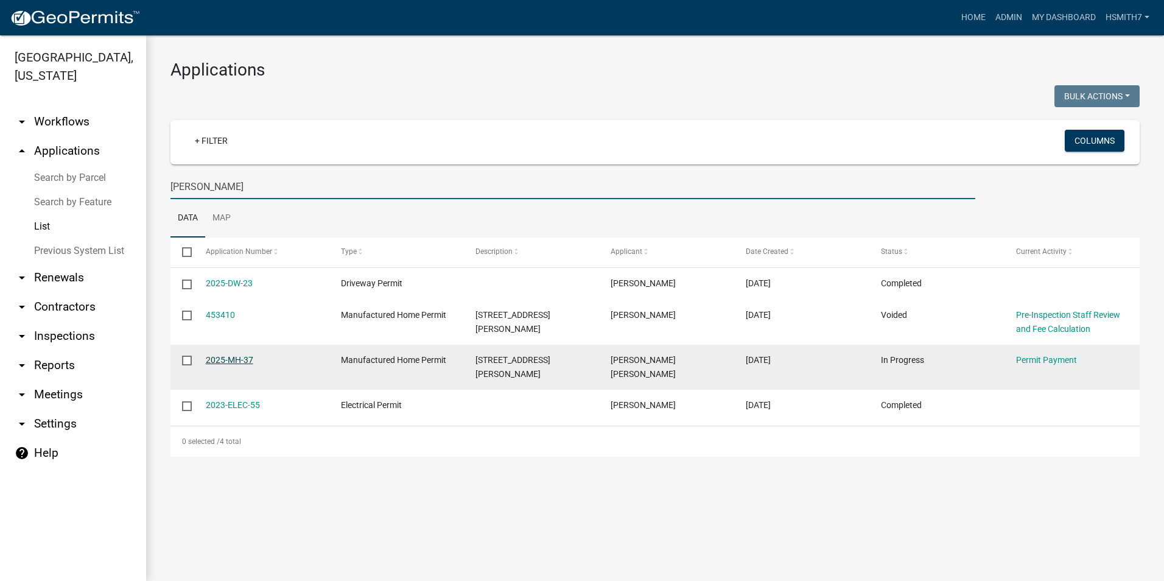
click at [230, 358] on link "2025-MH-37" at bounding box center [229, 360] width 47 height 10
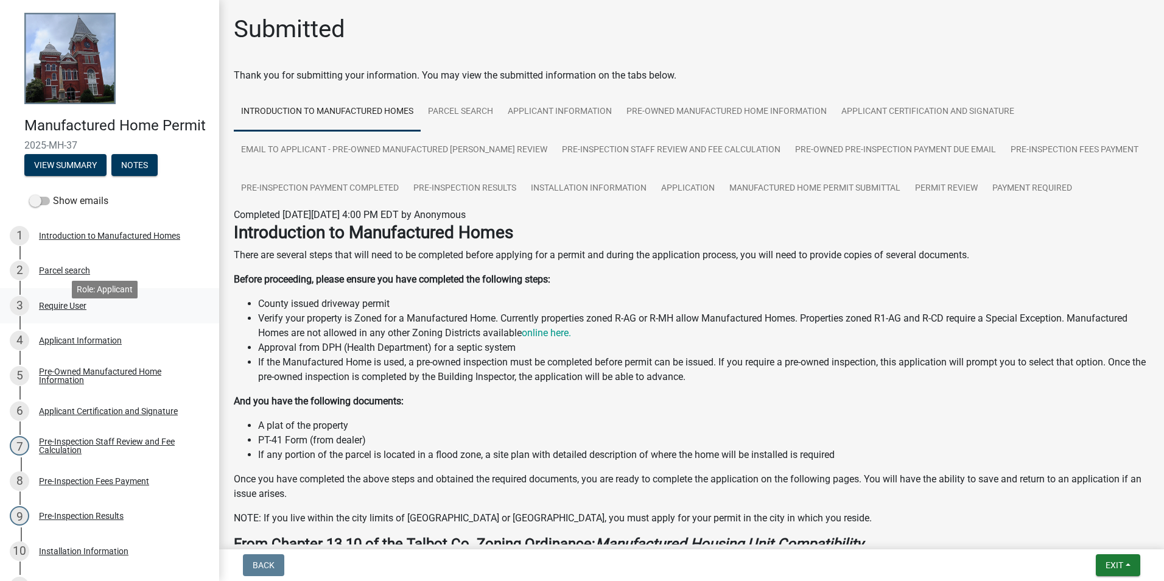
click at [77, 310] on link "3 Require User" at bounding box center [109, 305] width 219 height 35
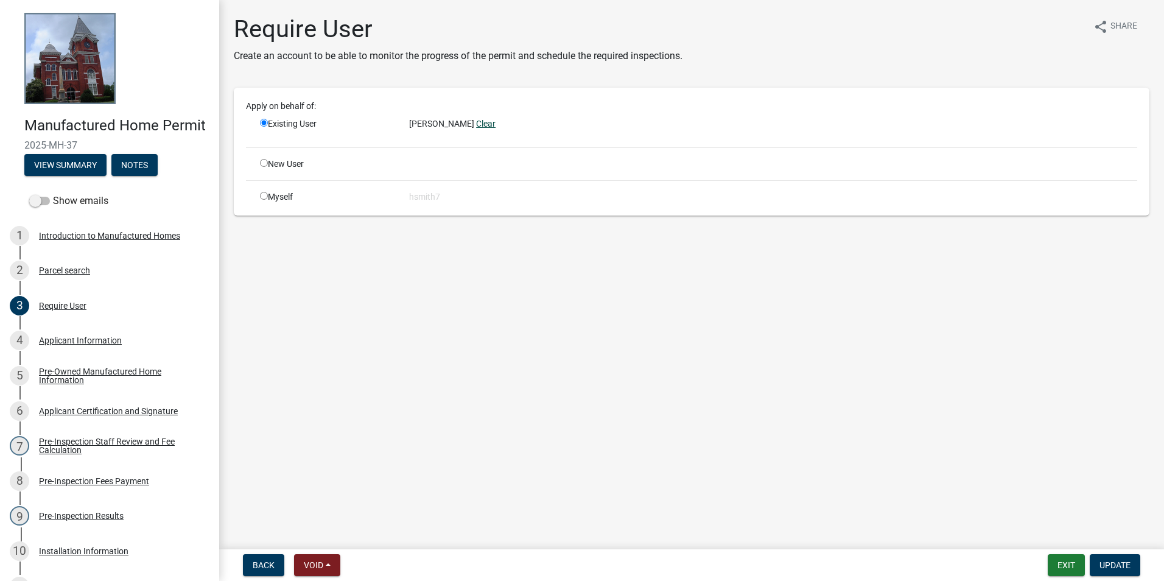
click at [476, 124] on link "Clear" at bounding box center [485, 124] width 19 height 10
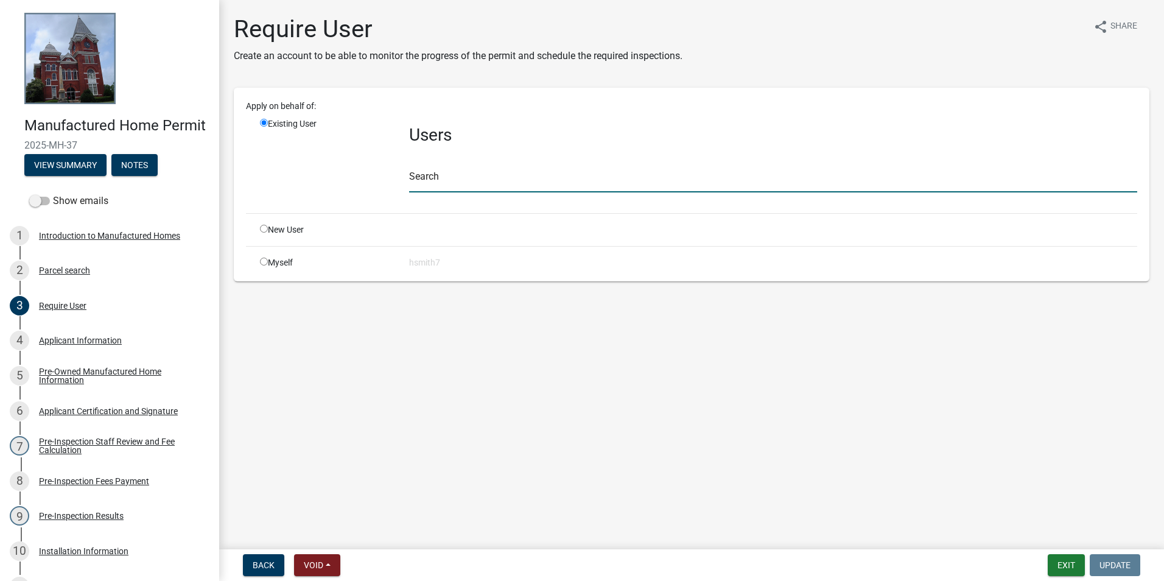
click at [459, 174] on input "text" at bounding box center [773, 179] width 728 height 25
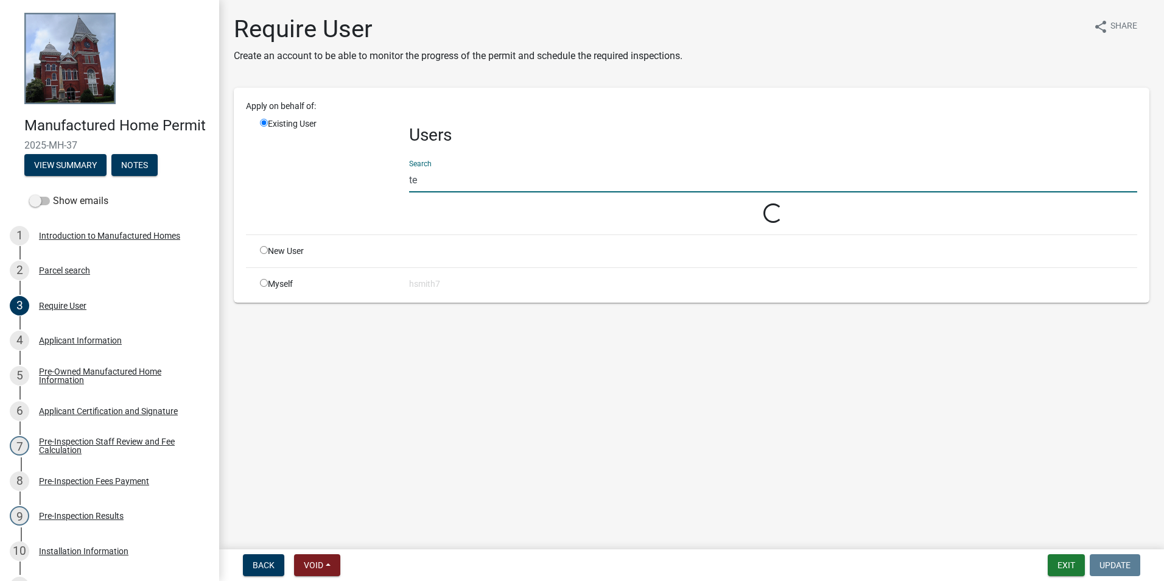
type input "t"
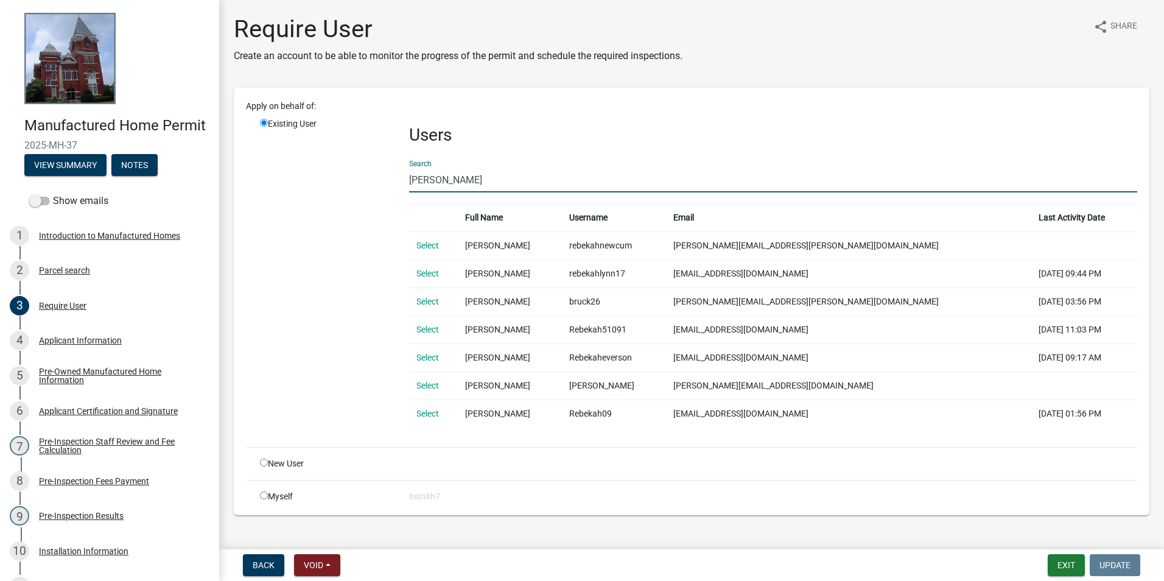
type input "rebekah"
click at [415, 351] on td "Select" at bounding box center [433, 357] width 49 height 28
click at [424, 360] on link "Select" at bounding box center [427, 358] width 23 height 10
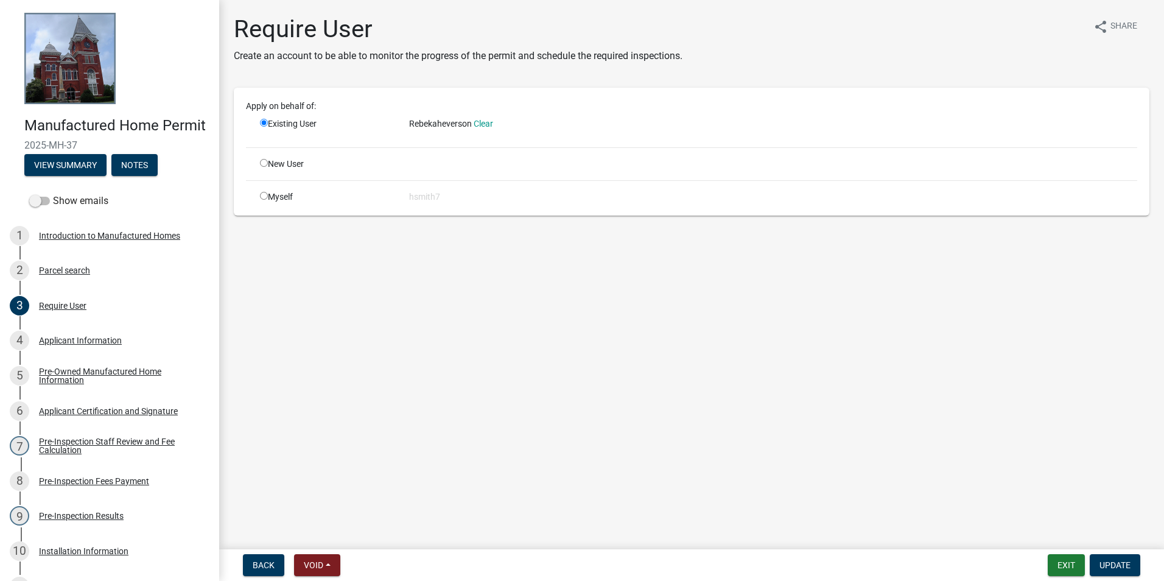
click at [1089, 563] on form "Exit Update" at bounding box center [1096, 565] width 97 height 22
click at [1096, 567] on button "Update" at bounding box center [1115, 565] width 51 height 22
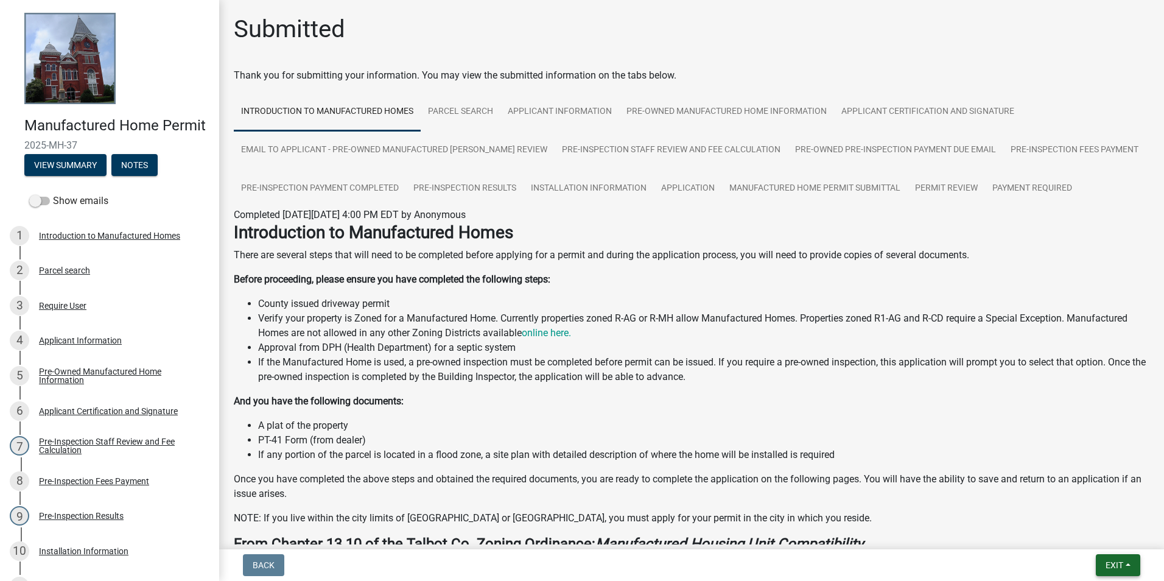
click at [1110, 560] on span "Exit" at bounding box center [1115, 565] width 18 height 10
click at [1081, 537] on button "Save & Exit" at bounding box center [1091, 533] width 97 height 29
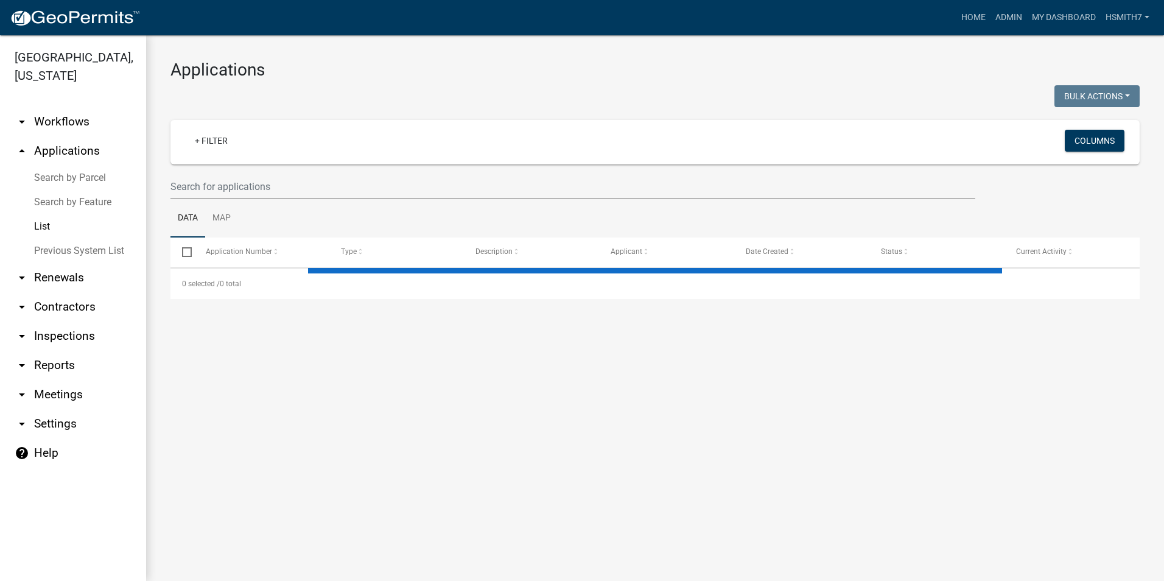
select select "3: 100"
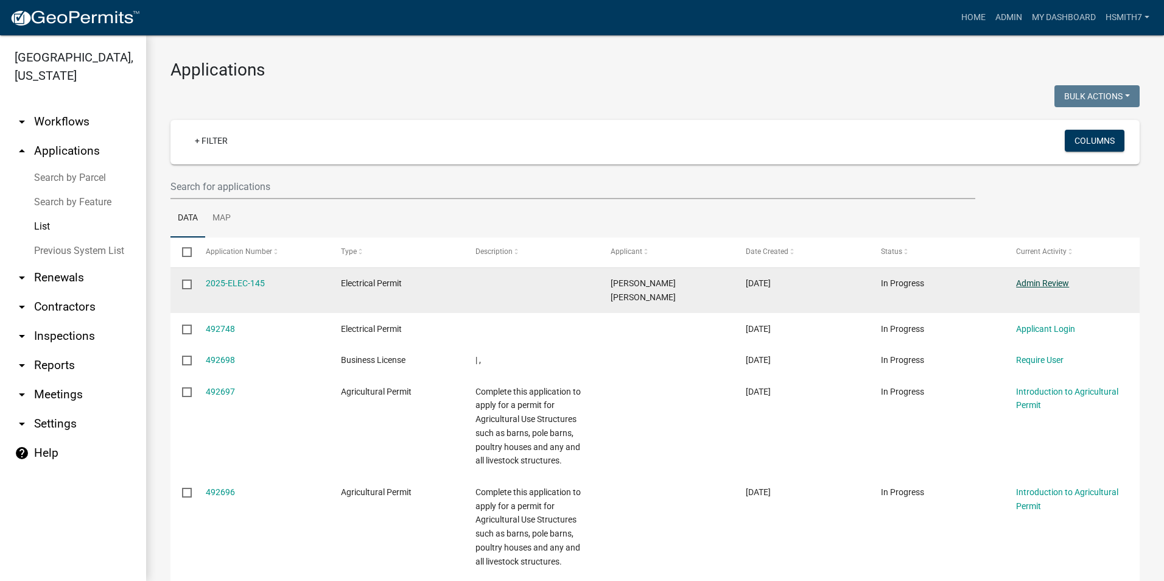
click at [1028, 284] on link "Admin Review" at bounding box center [1042, 283] width 53 height 10
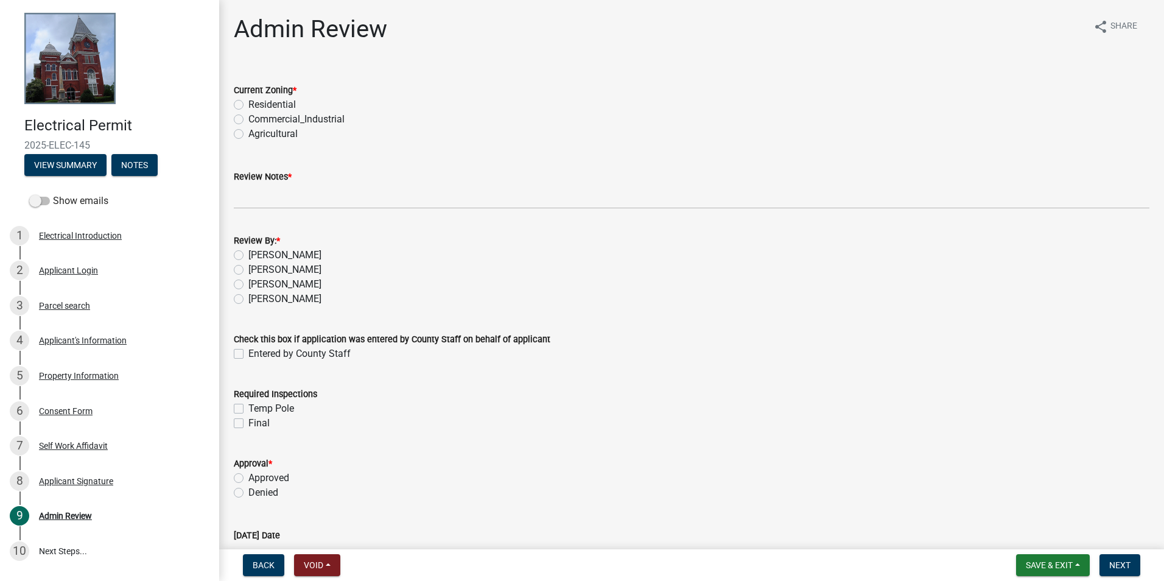
click at [292, 102] on label "Residential" at bounding box center [271, 104] width 47 height 15
click at [256, 102] on input "Residential" at bounding box center [252, 101] width 8 height 8
radio input "true"
click at [271, 181] on label "Review Notes *" at bounding box center [263, 177] width 58 height 9
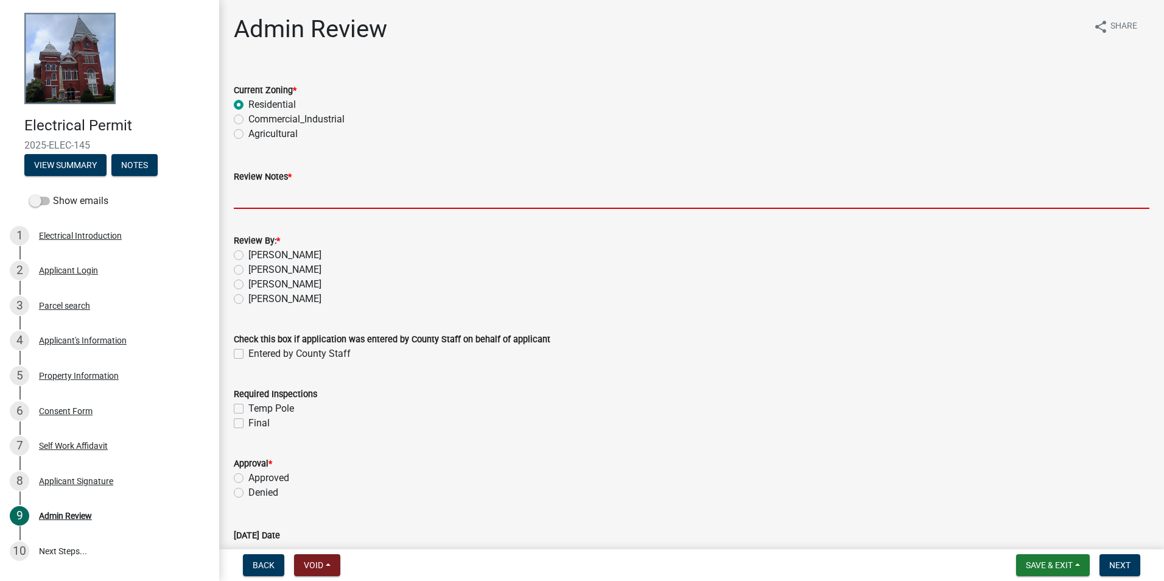
click at [271, 184] on input "Review Notes *" at bounding box center [692, 196] width 916 height 25
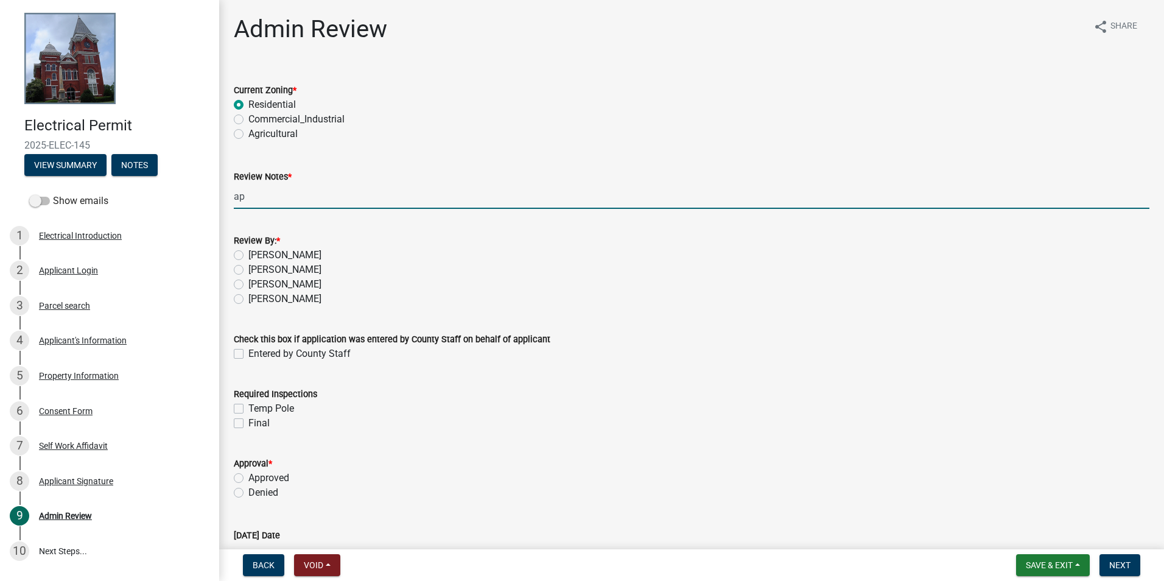
type input "APPROVED PER PH"
click at [248, 298] on label "Chris" at bounding box center [284, 299] width 73 height 15
click at [248, 298] on input "Chris" at bounding box center [252, 296] width 8 height 8
radio input "true"
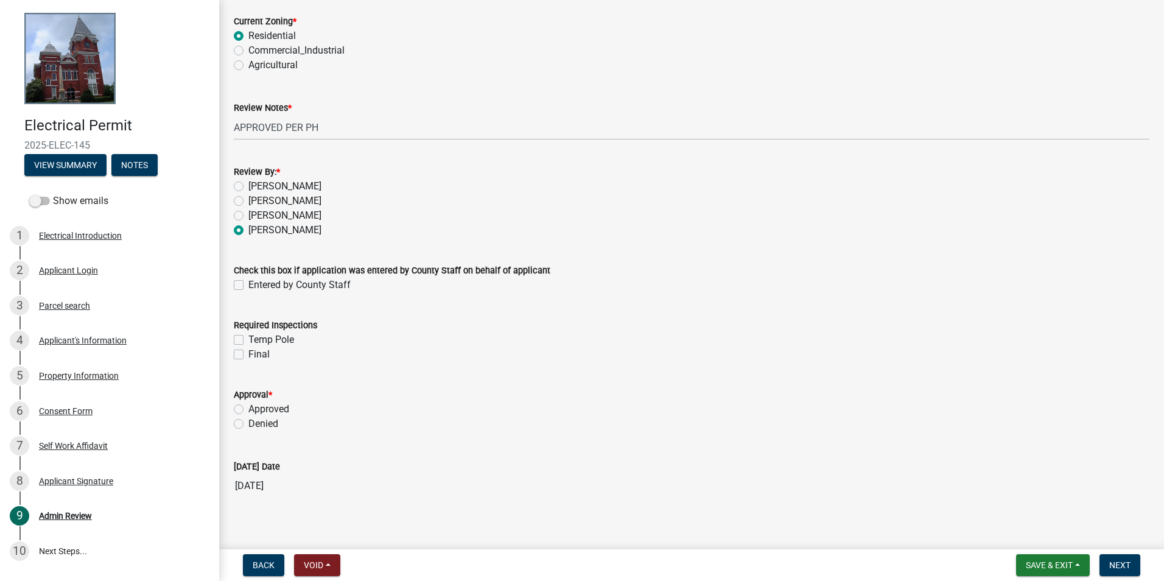
scroll to position [80, 0]
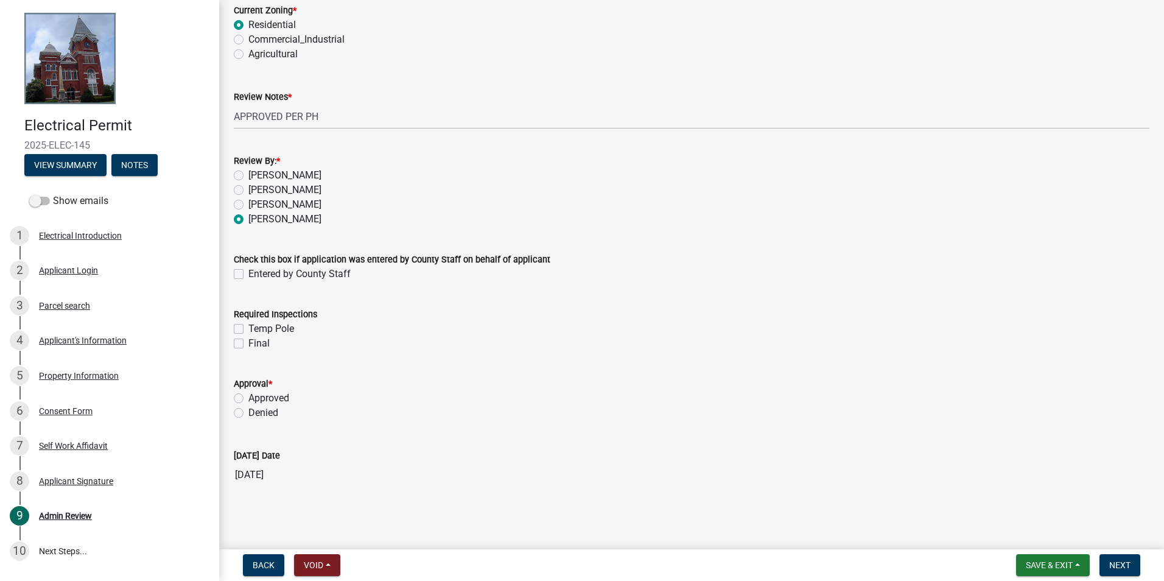
click at [269, 402] on label "Approved" at bounding box center [268, 398] width 41 height 15
click at [256, 399] on input "Approved" at bounding box center [252, 395] width 8 height 8
radio input "true"
click at [1121, 557] on button "Next" at bounding box center [1120, 565] width 41 height 22
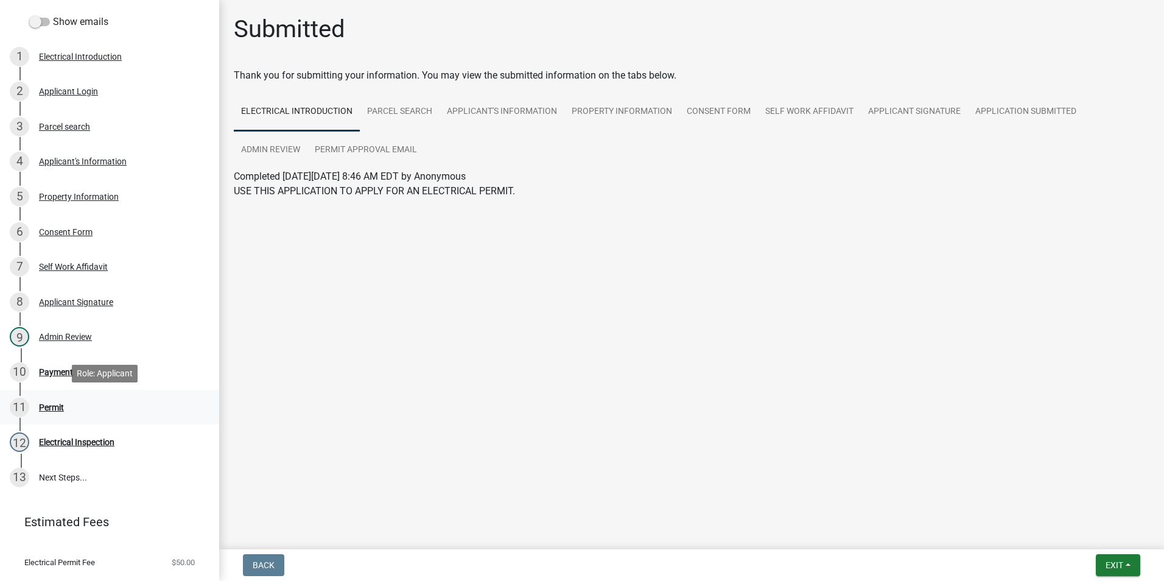
scroll to position [206, 0]
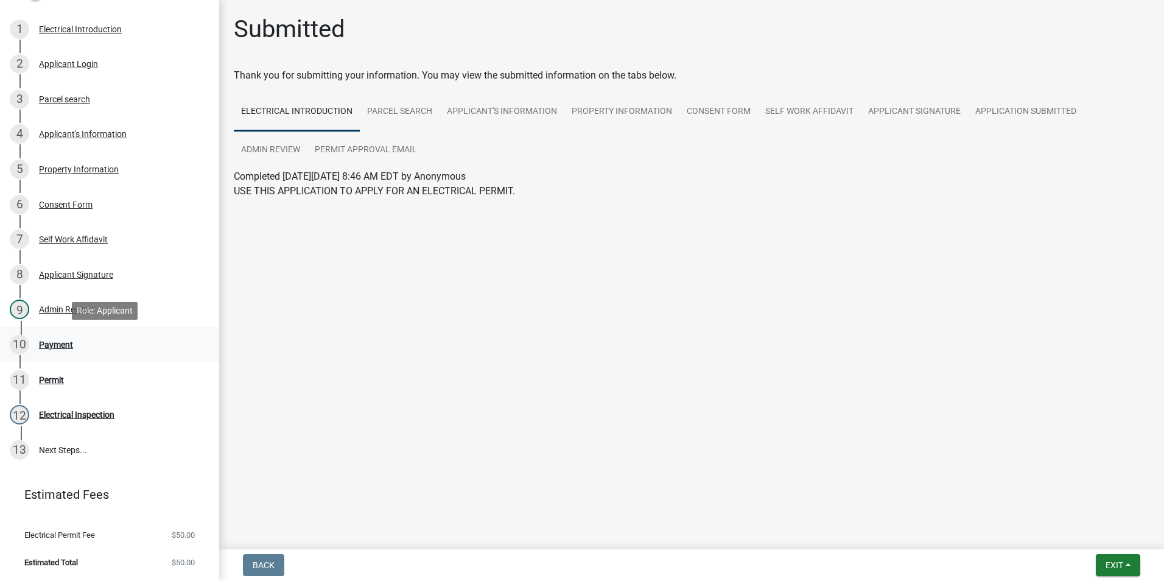
click at [93, 347] on div "10 Payment" at bounding box center [105, 344] width 190 height 19
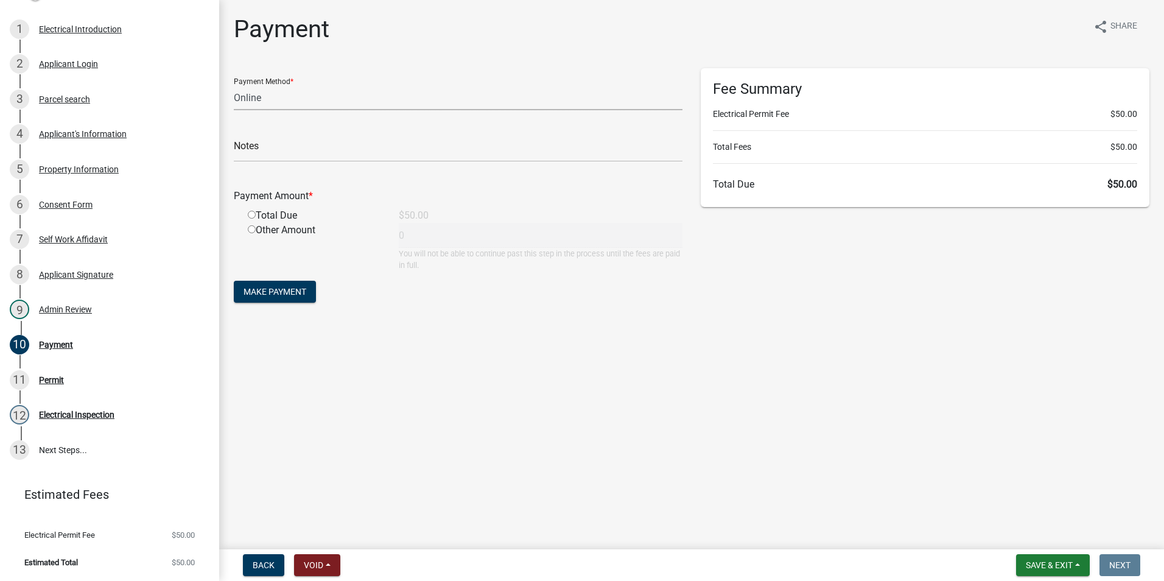
click at [312, 106] on select "Credit Card POS Check Cash Online" at bounding box center [458, 97] width 449 height 25
select select "2: 1"
click at [234, 85] on select "Credit Card POS Check Cash Online" at bounding box center [458, 97] width 449 height 25
click at [288, 142] on input "text" at bounding box center [458, 149] width 449 height 25
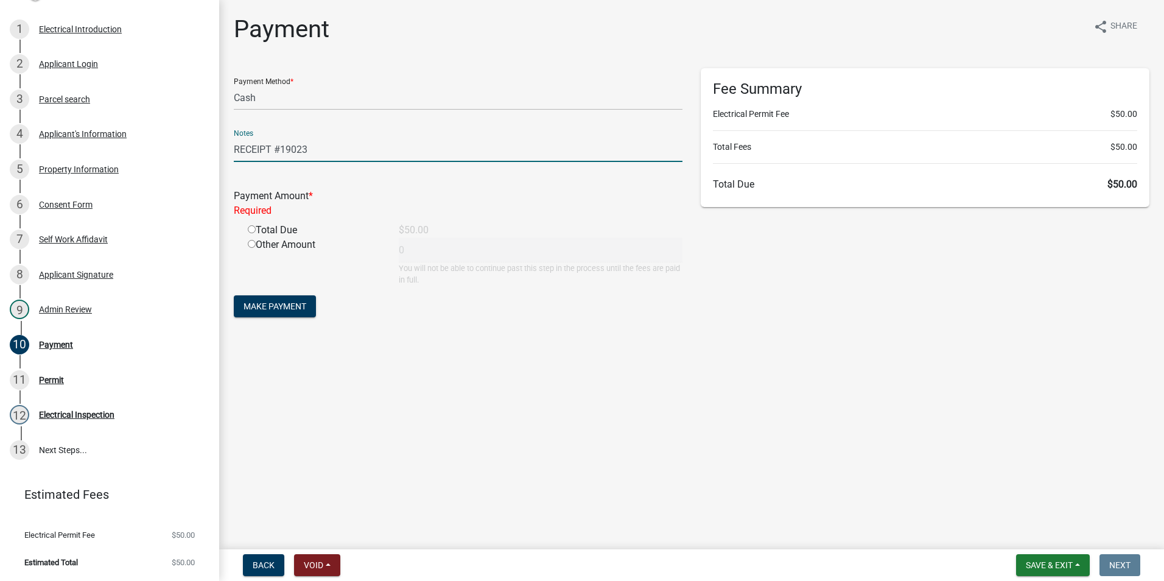
click at [286, 146] on input "RECEIPT #19023" at bounding box center [458, 149] width 449 height 25
click at [289, 144] on input "RECEIPT #19023" at bounding box center [458, 149] width 449 height 25
type input "RECEIPT #19118"
click at [261, 224] on div "Total Due" at bounding box center [314, 230] width 151 height 15
click at [255, 228] on input "radio" at bounding box center [252, 229] width 8 height 8
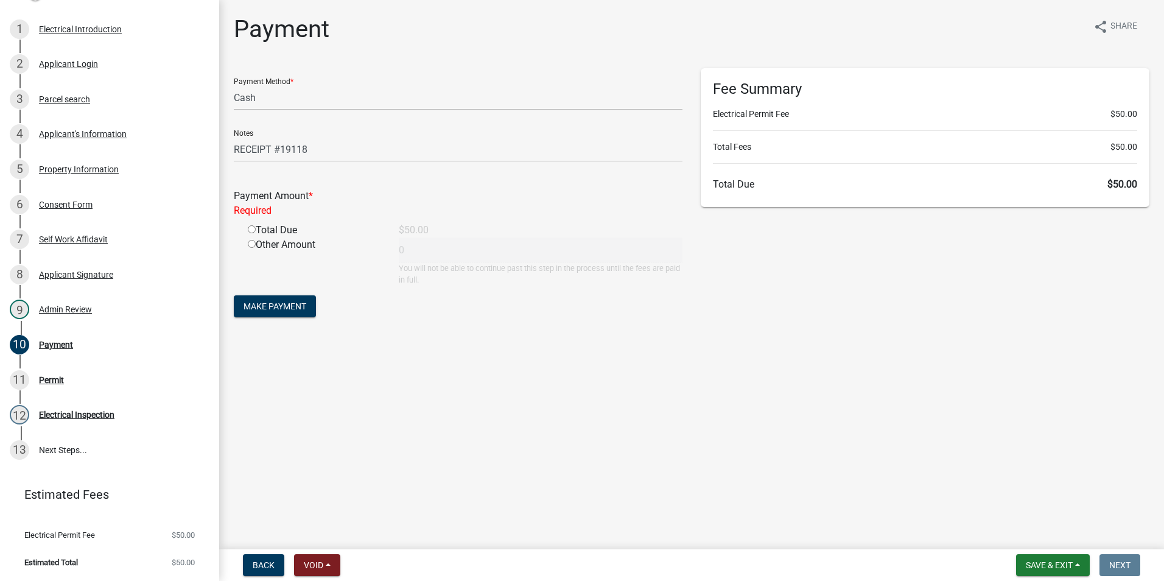
radio input "true"
type input "50"
click at [289, 282] on button "Make Payment" at bounding box center [275, 292] width 82 height 22
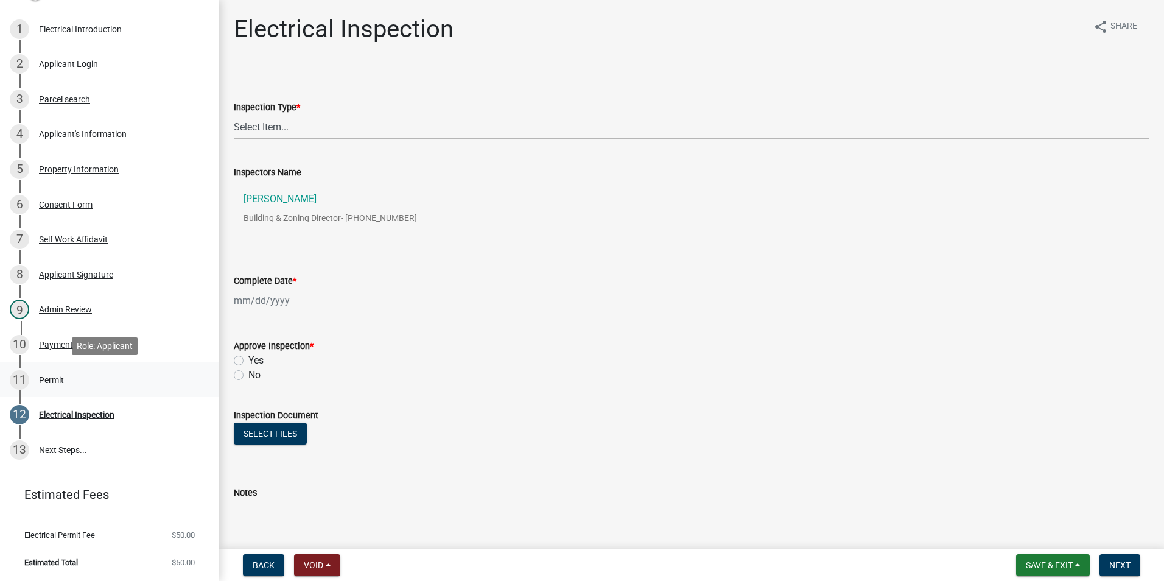
click at [121, 374] on div "11 Permit" at bounding box center [105, 379] width 190 height 19
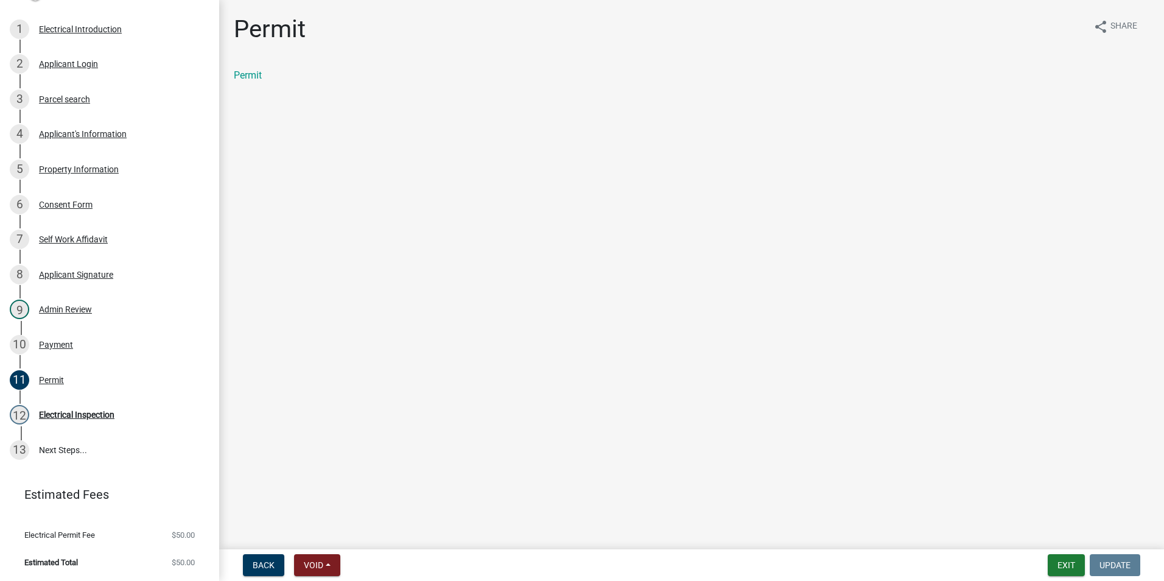
click at [246, 82] on div "Permit" at bounding box center [692, 75] width 916 height 15
click at [246, 78] on link "Permit" at bounding box center [248, 75] width 28 height 12
click at [79, 335] on div "10 Payment" at bounding box center [105, 344] width 190 height 19
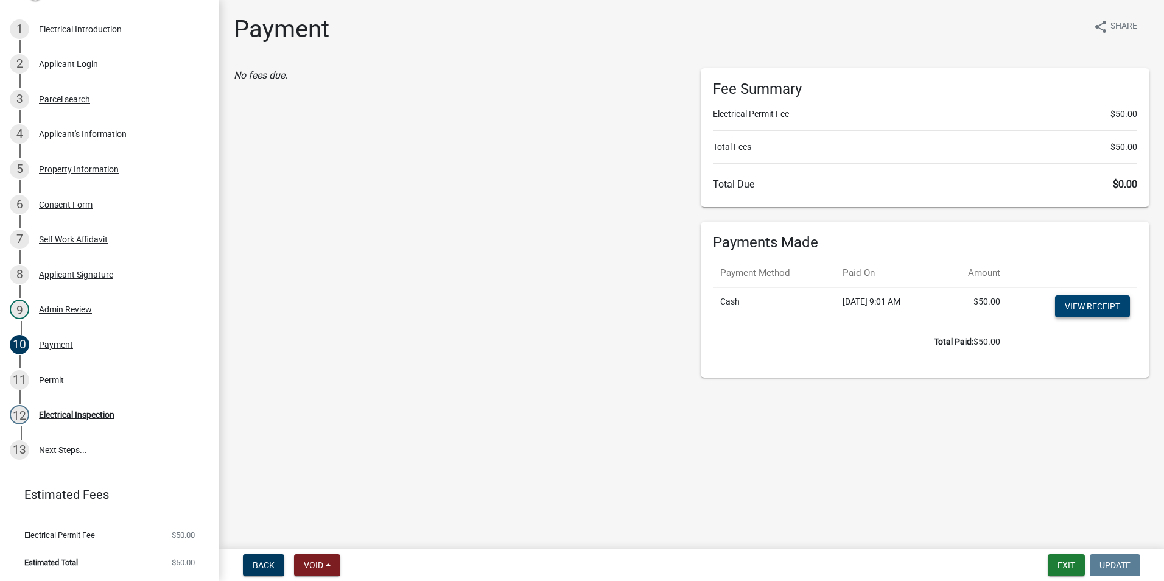
click at [1096, 299] on link "View receipt" at bounding box center [1092, 306] width 75 height 22
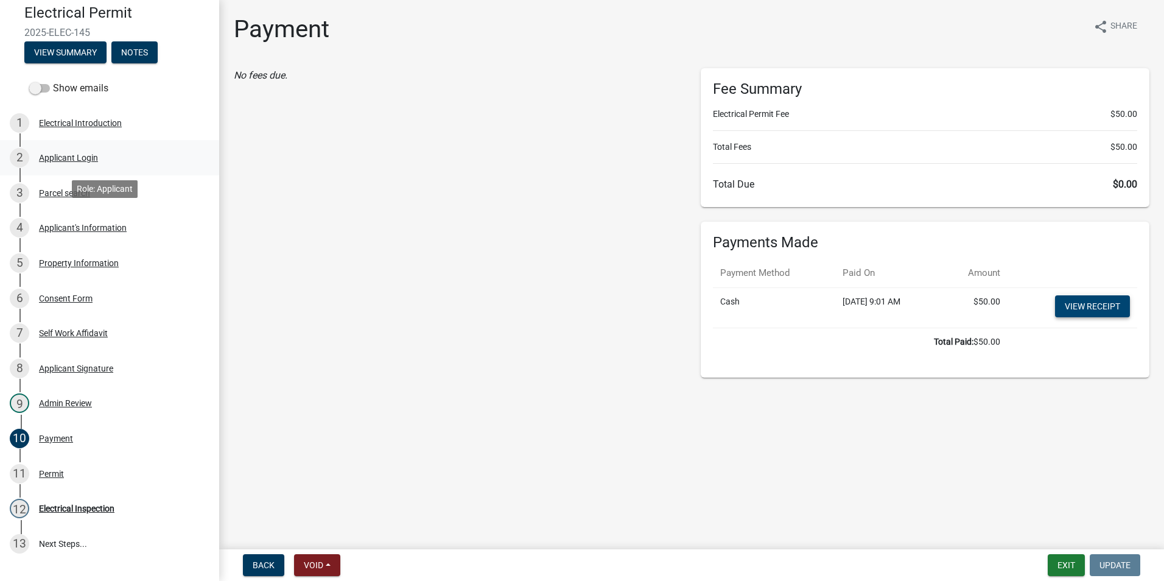
scroll to position [0, 0]
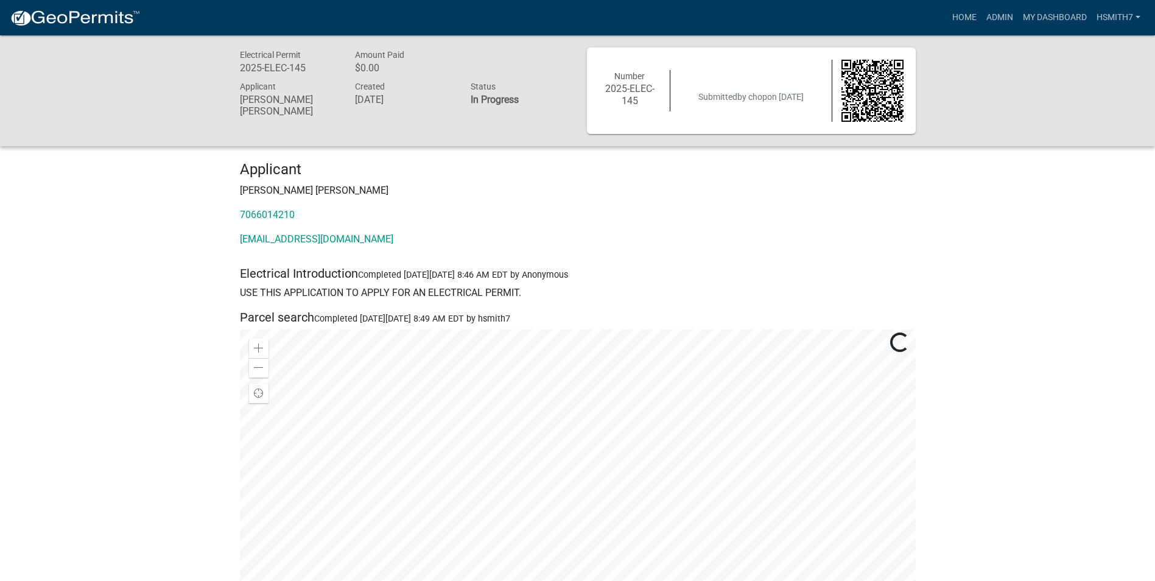
click at [673, 194] on p "Tavres Williams" at bounding box center [578, 190] width 676 height 15
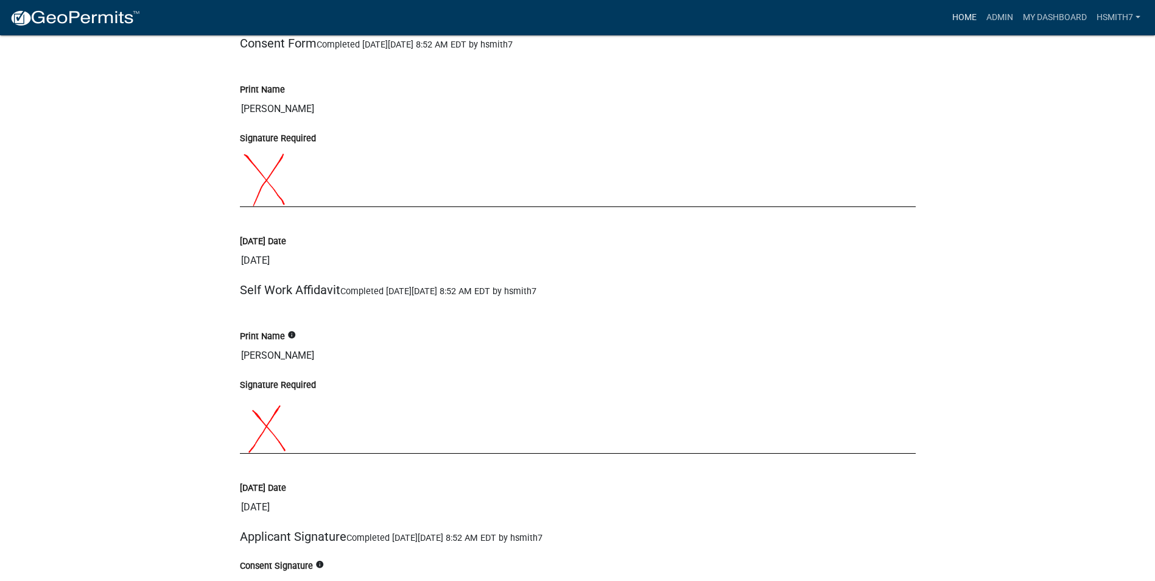
scroll to position [1941, 0]
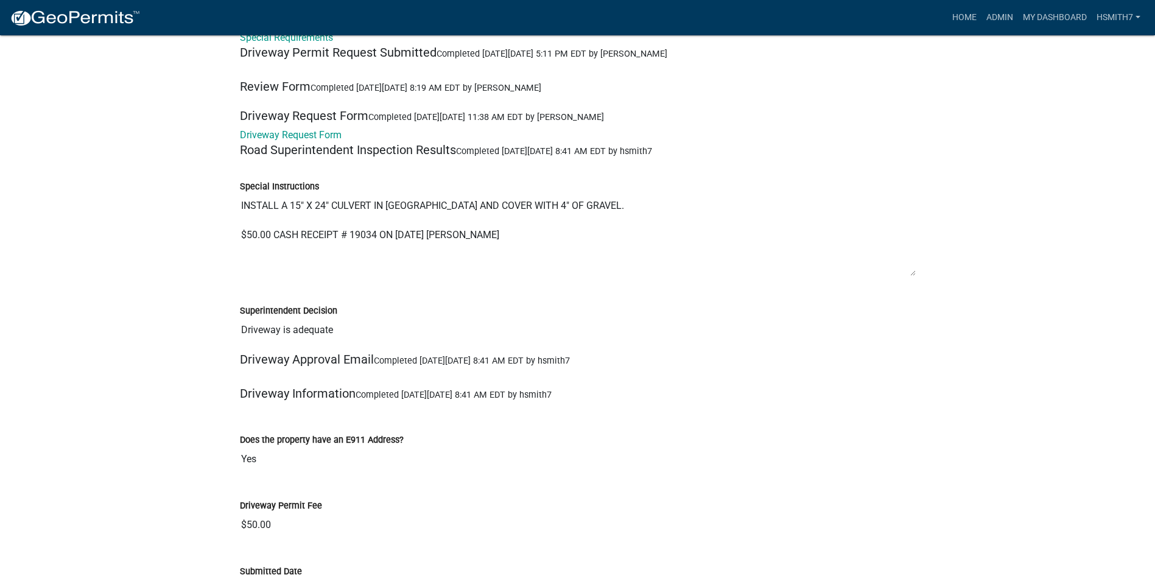
scroll to position [1766, 0]
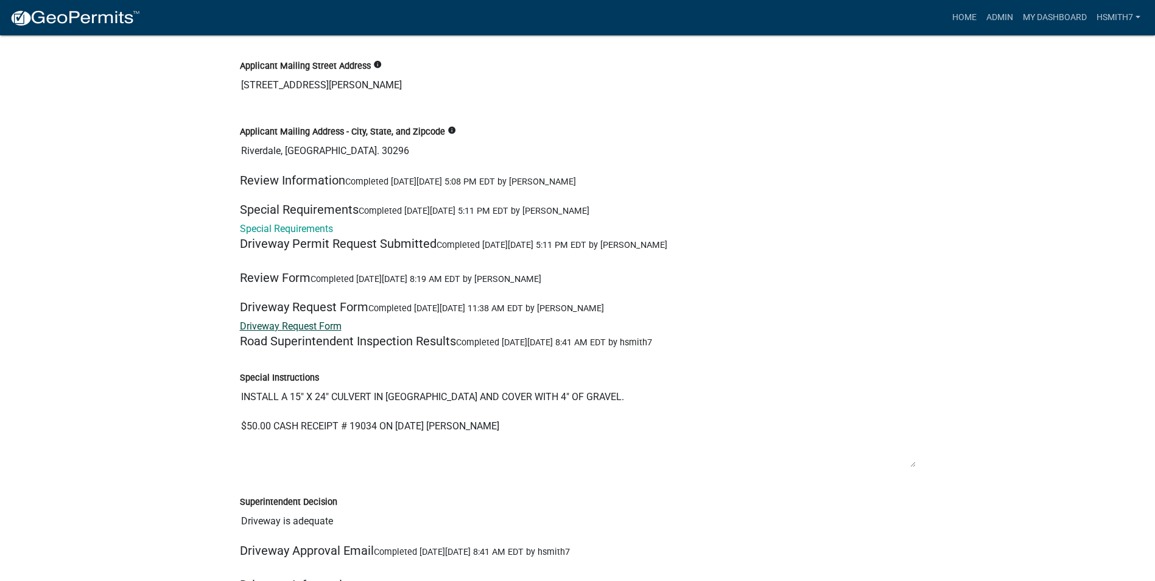
click at [307, 325] on link "Driveway Request Form" at bounding box center [291, 326] width 102 height 12
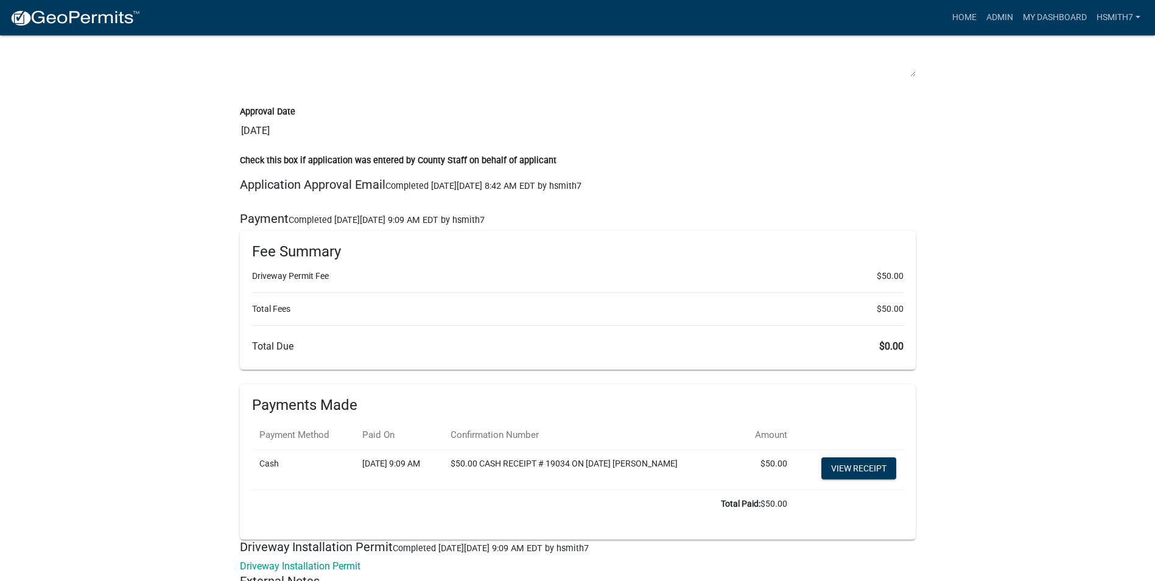
scroll to position [2983, 0]
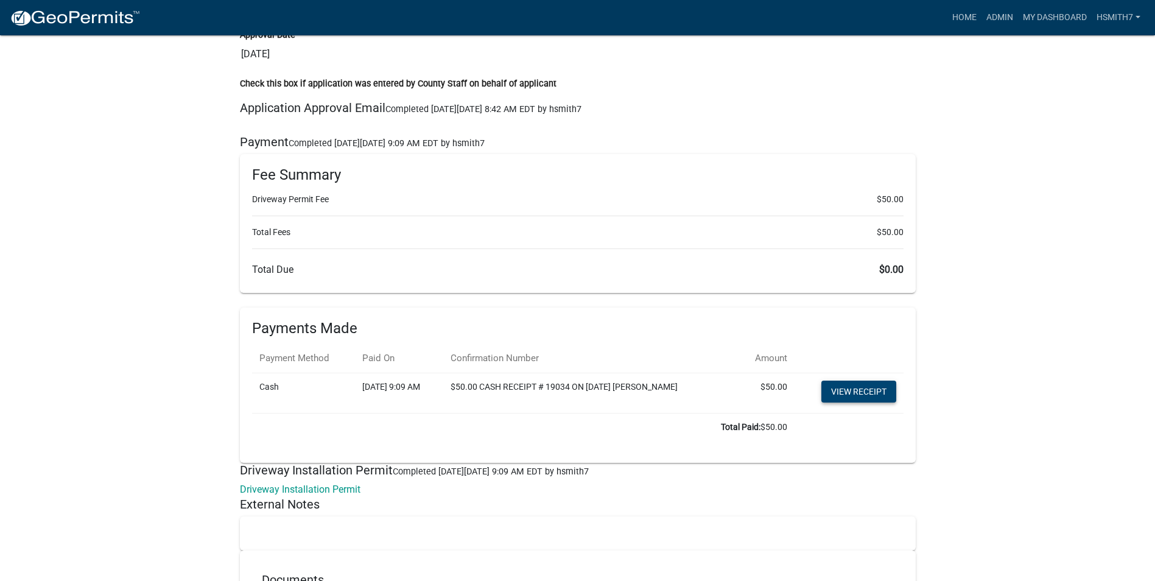
click at [841, 386] on link "View receipt" at bounding box center [858, 392] width 75 height 22
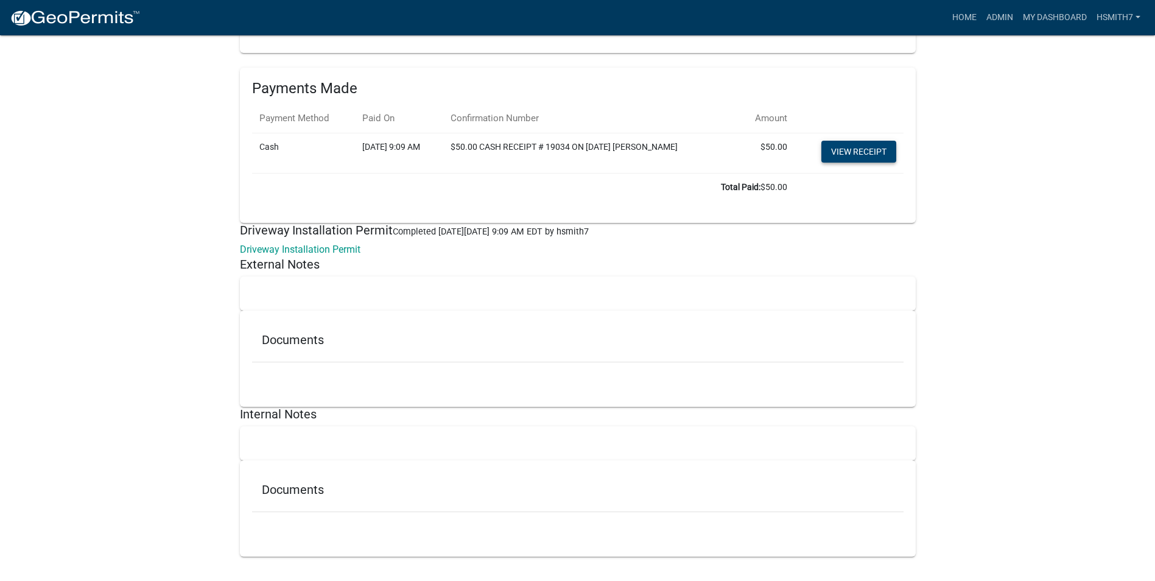
scroll to position [3235, 0]
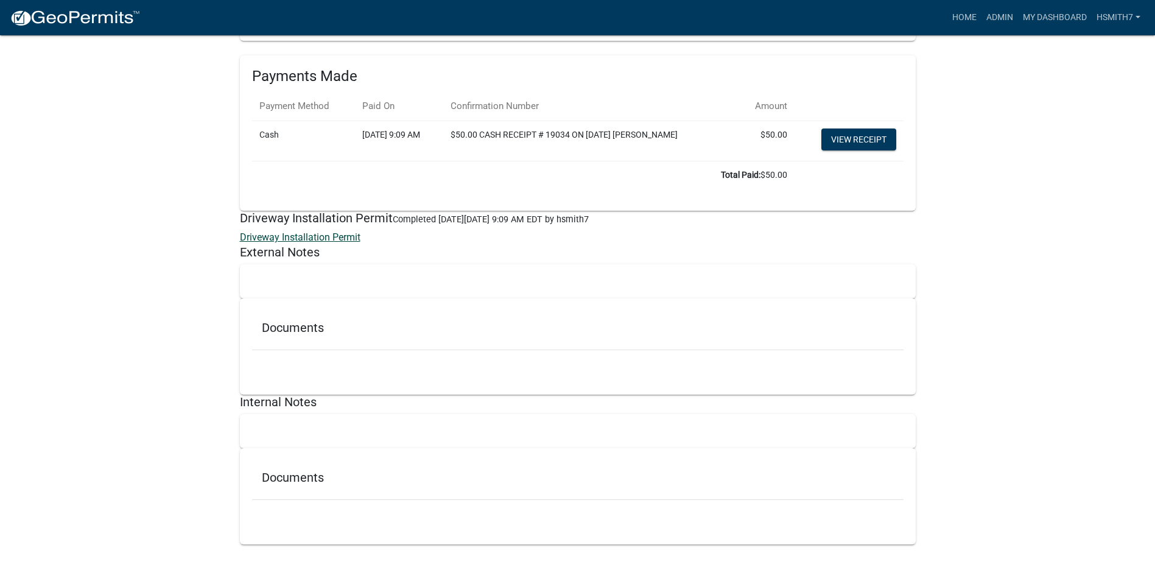
click at [321, 236] on link "Driveway Installation Permit" at bounding box center [300, 237] width 121 height 12
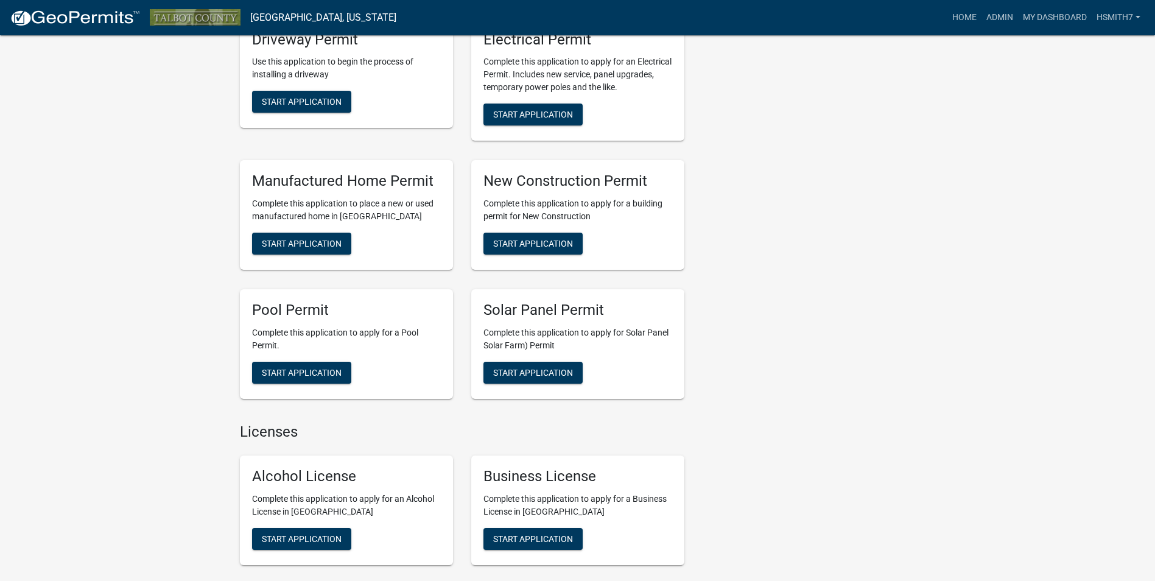
scroll to position [508, 0]
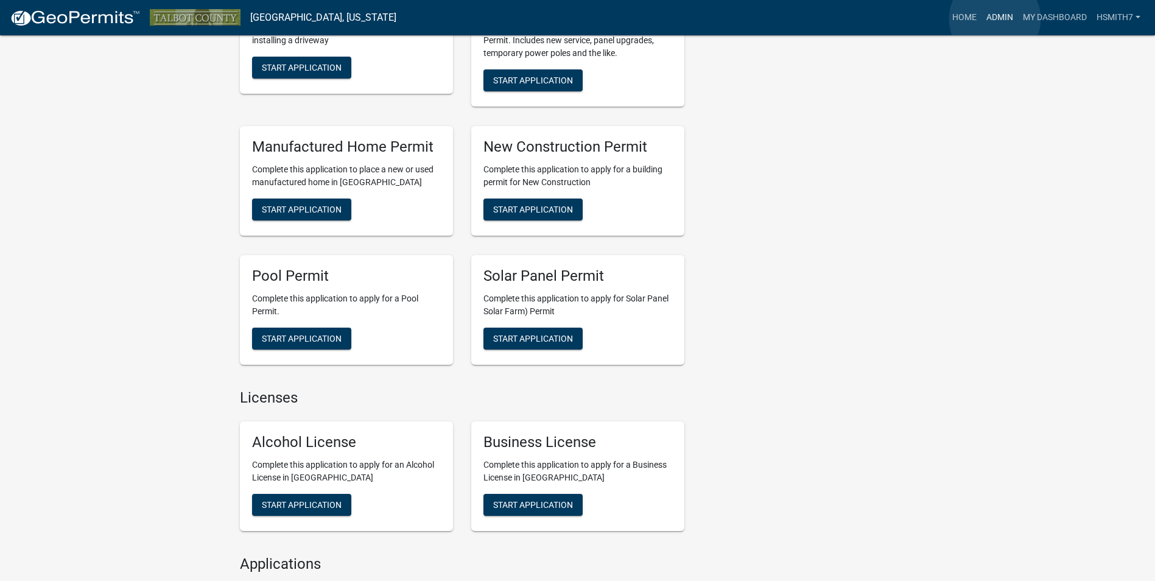
click at [995, 19] on link "Admin" at bounding box center [999, 17] width 37 height 23
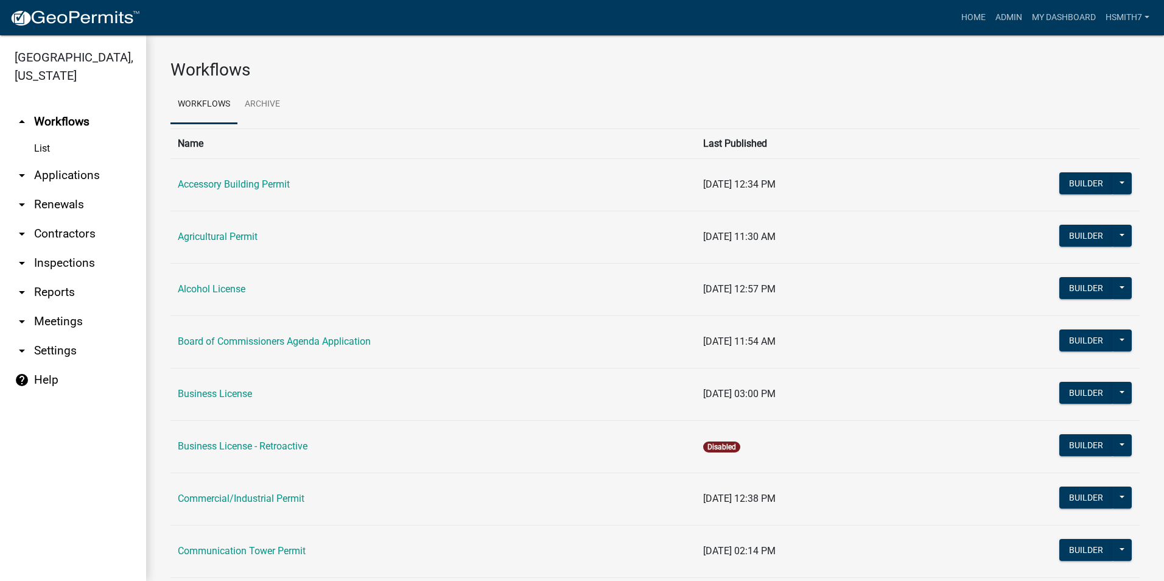
click at [87, 169] on link "arrow_drop_down Applications" at bounding box center [73, 175] width 146 height 29
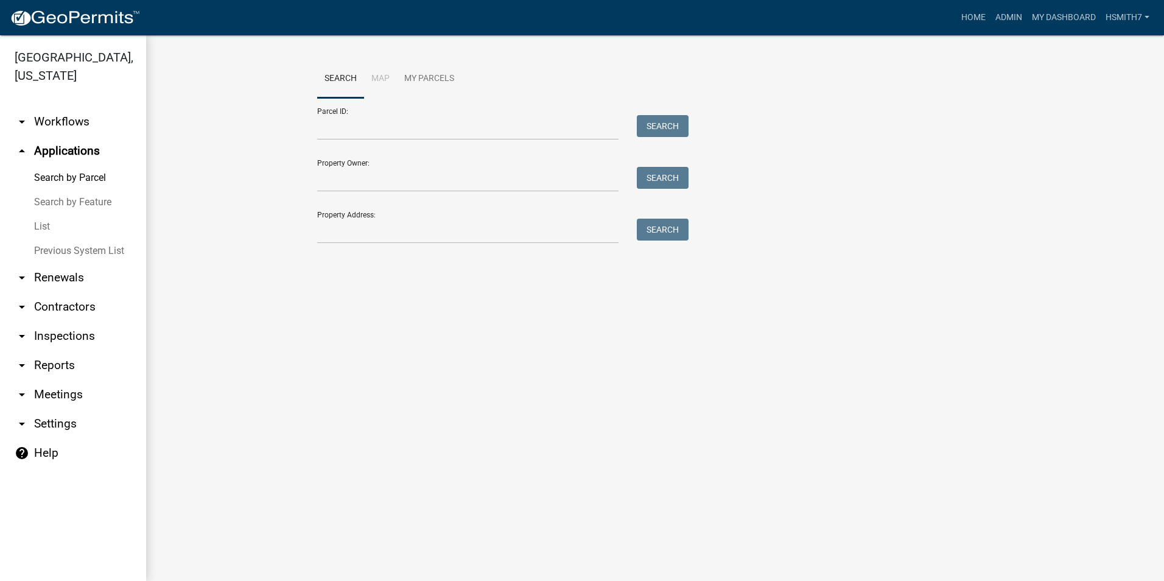
click at [66, 219] on link "List" at bounding box center [73, 226] width 146 height 24
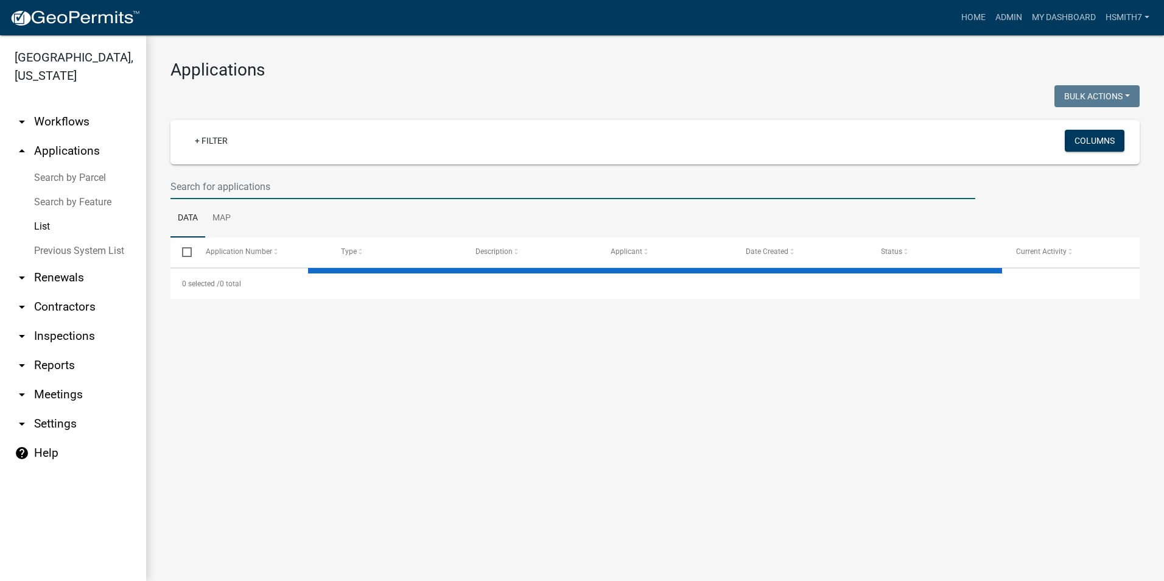
click at [232, 186] on input "text" at bounding box center [572, 186] width 805 height 25
type input "4"
select select "3: 100"
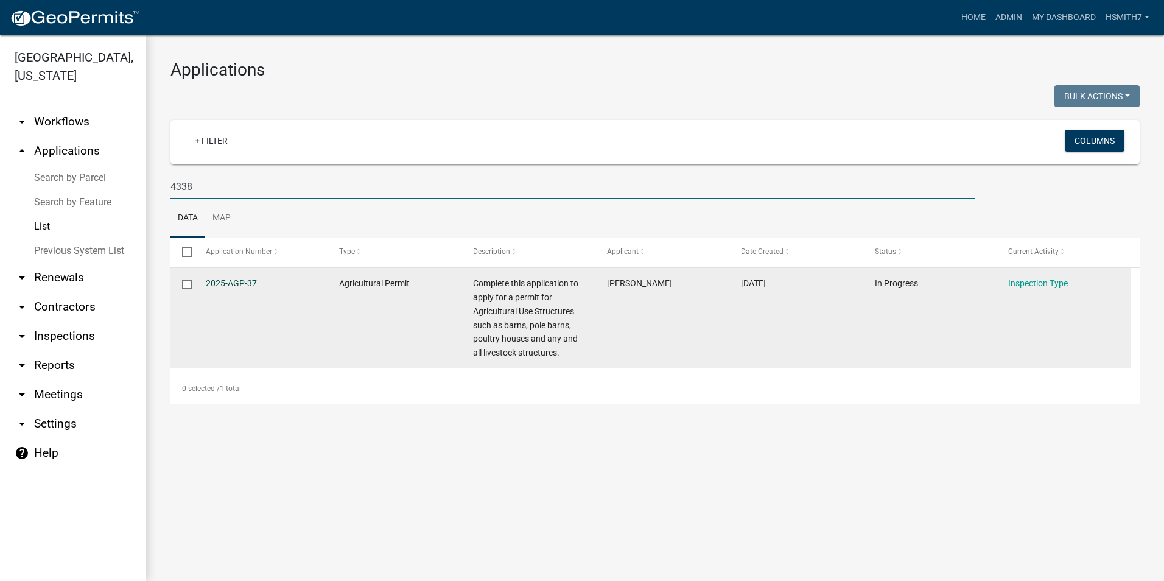
type input "4338"
click at [230, 284] on link "2025-AGP-37" at bounding box center [231, 283] width 51 height 10
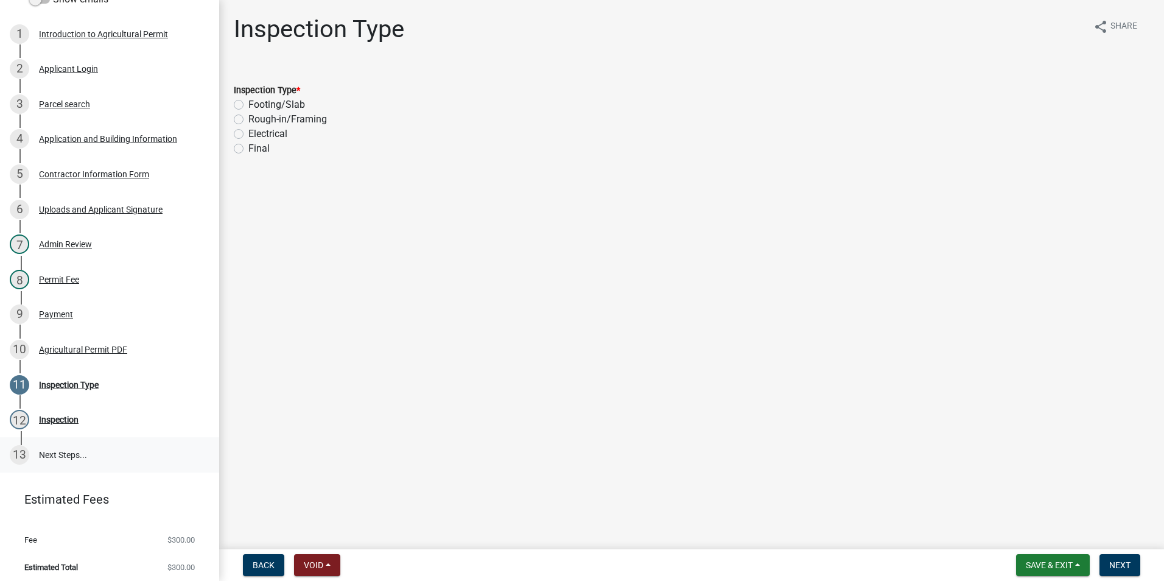
scroll to position [206, 0]
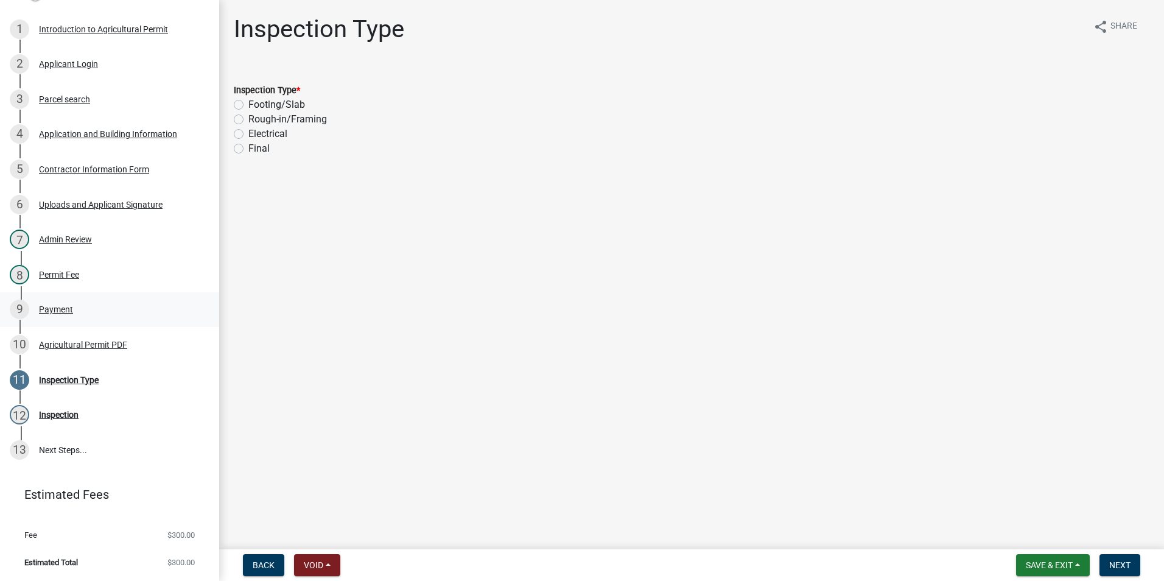
click at [87, 301] on div "9 Payment" at bounding box center [105, 309] width 190 height 19
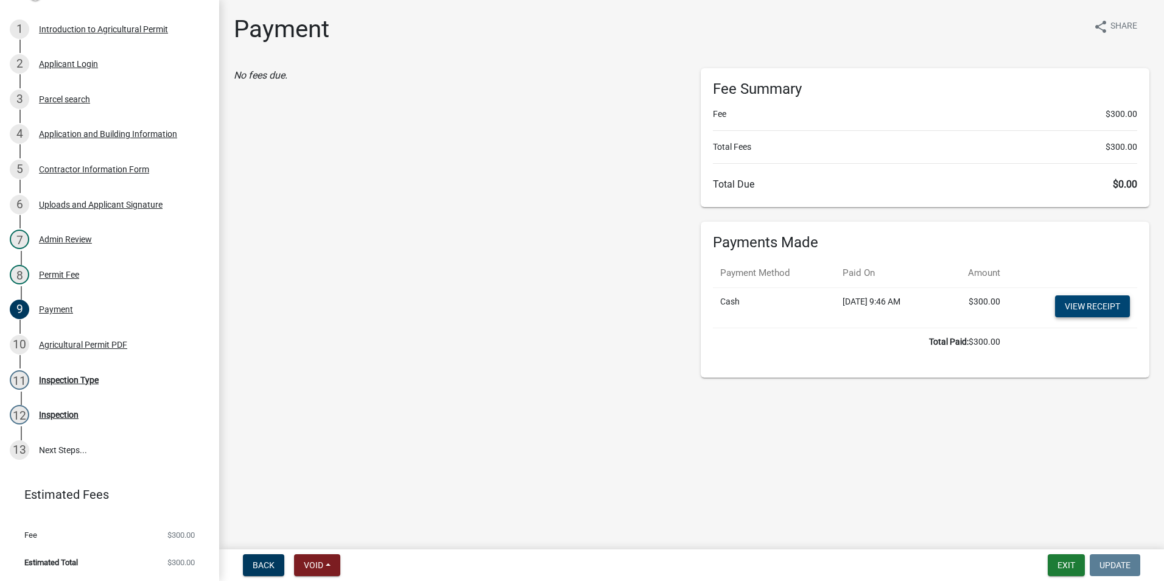
click at [1076, 309] on link "View receipt" at bounding box center [1092, 306] width 75 height 22
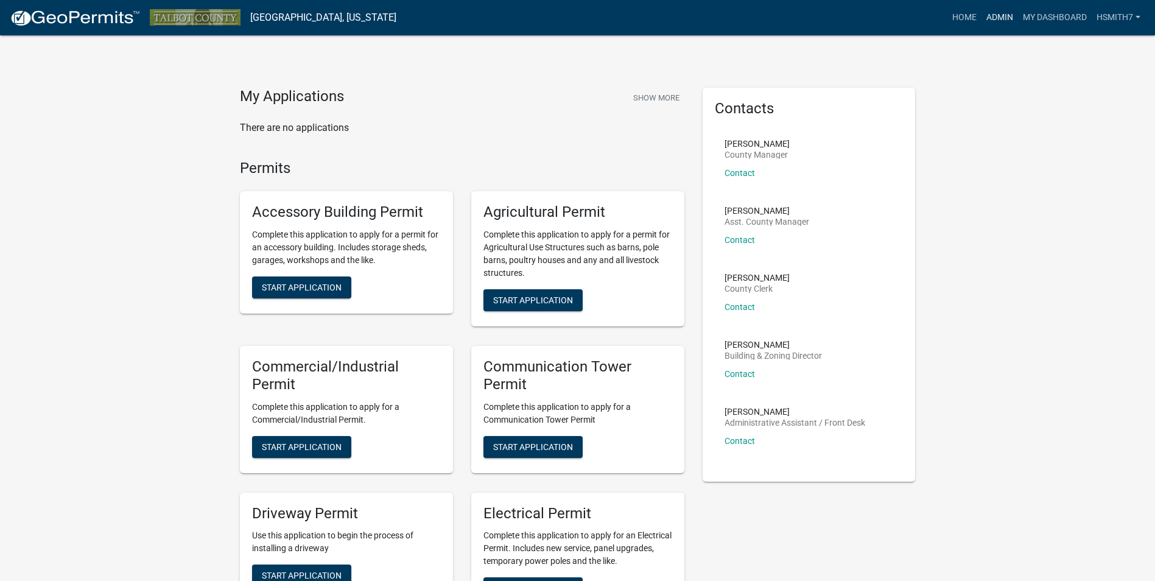
click at [995, 10] on link "Admin" at bounding box center [999, 17] width 37 height 23
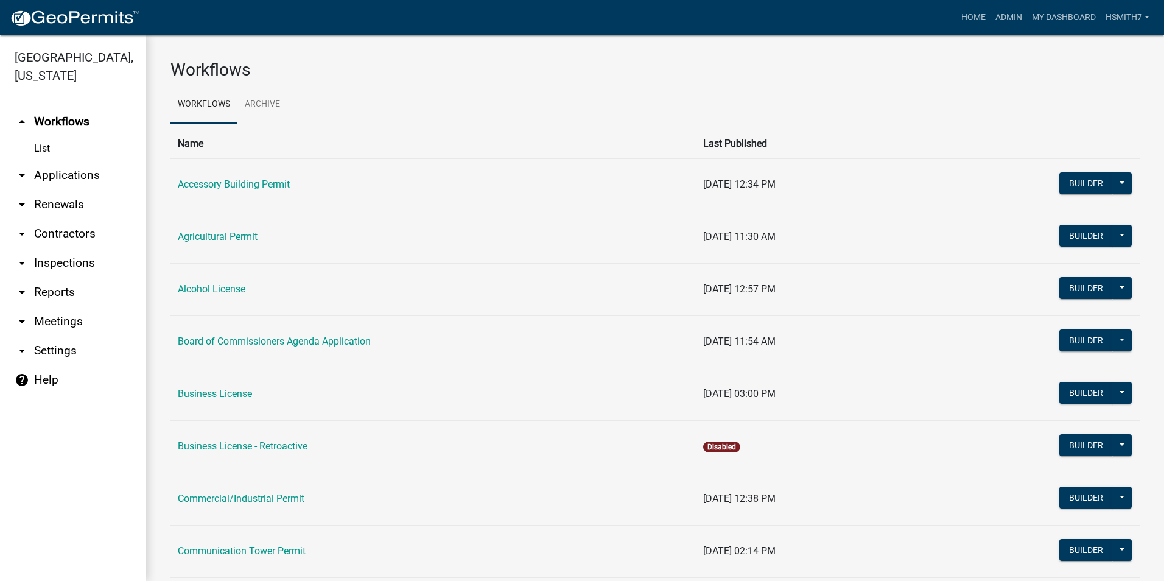
click at [44, 173] on link "arrow_drop_down Applications" at bounding box center [73, 175] width 146 height 29
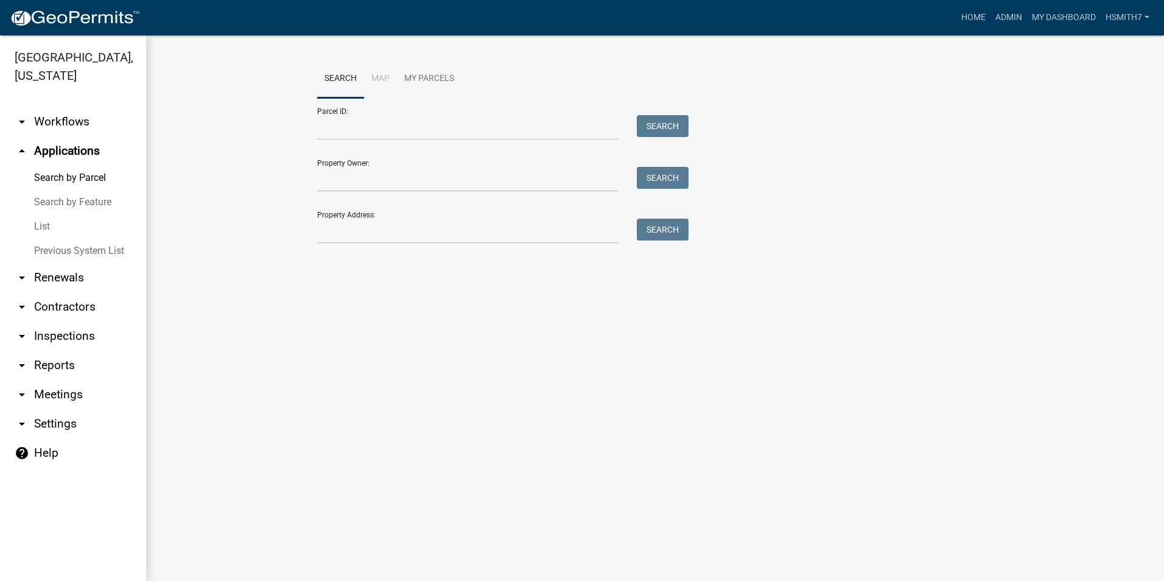
click at [47, 225] on link "List" at bounding box center [73, 226] width 146 height 24
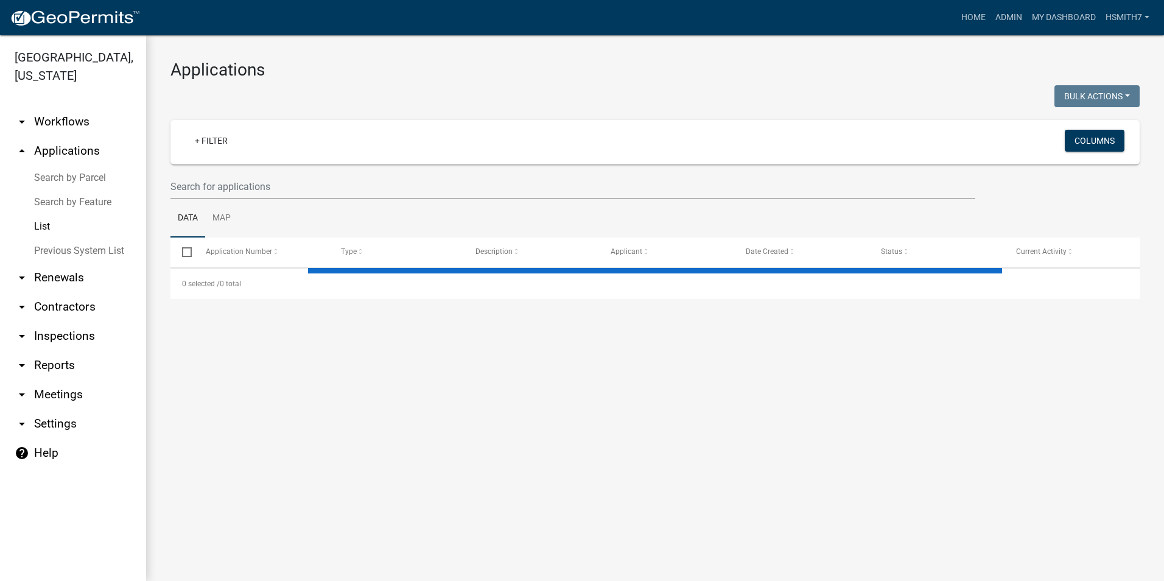
select select "3: 100"
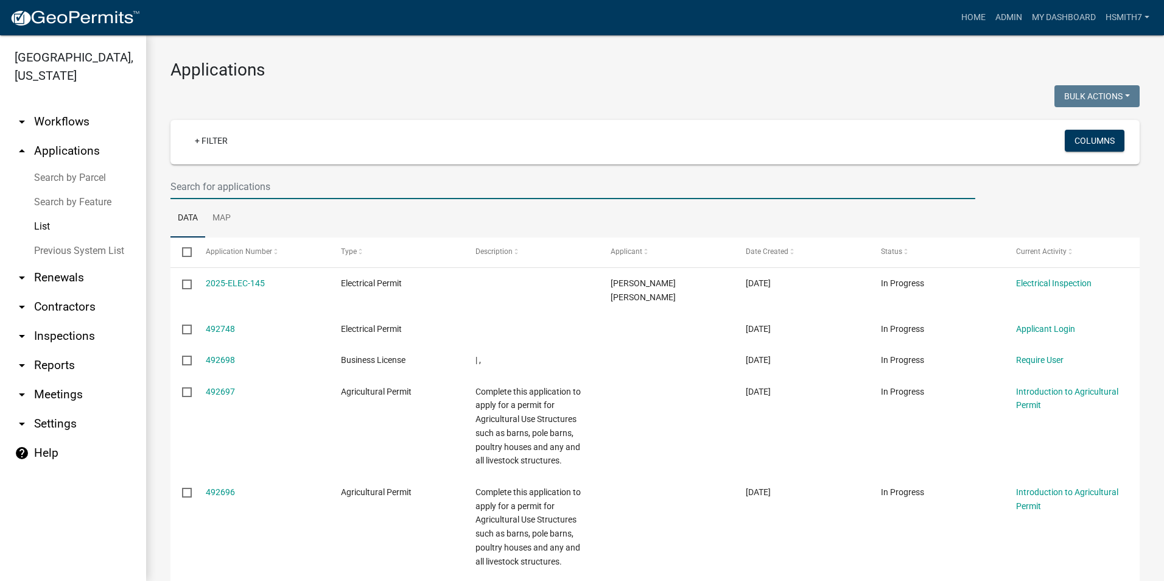
click at [241, 183] on input "text" at bounding box center [572, 186] width 805 height 25
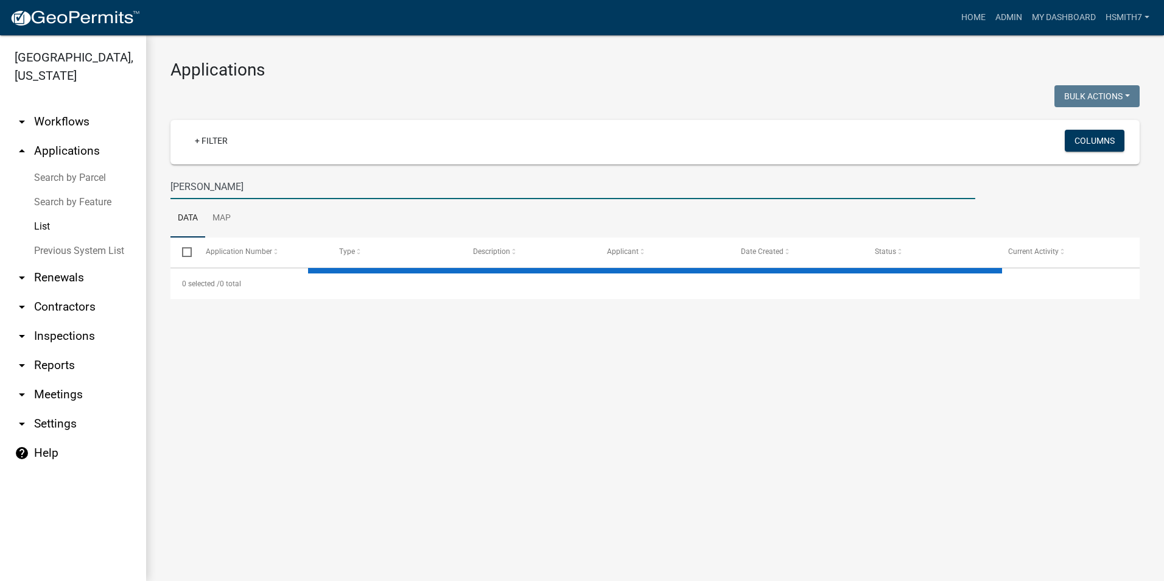
type input "[PERSON_NAME]"
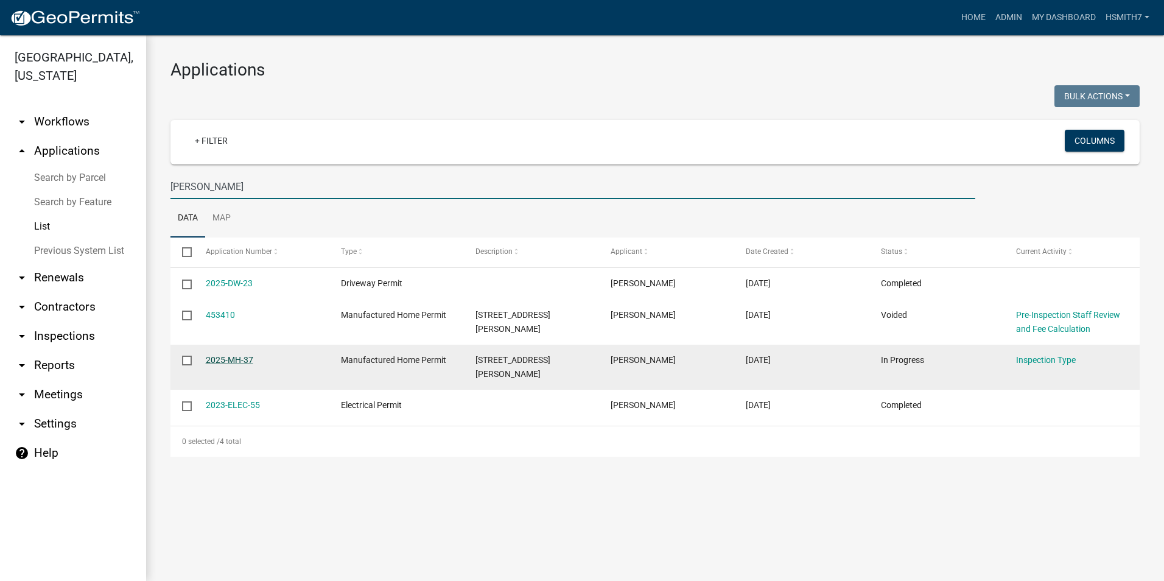
click at [235, 362] on link "2025-MH-37" at bounding box center [229, 360] width 47 height 10
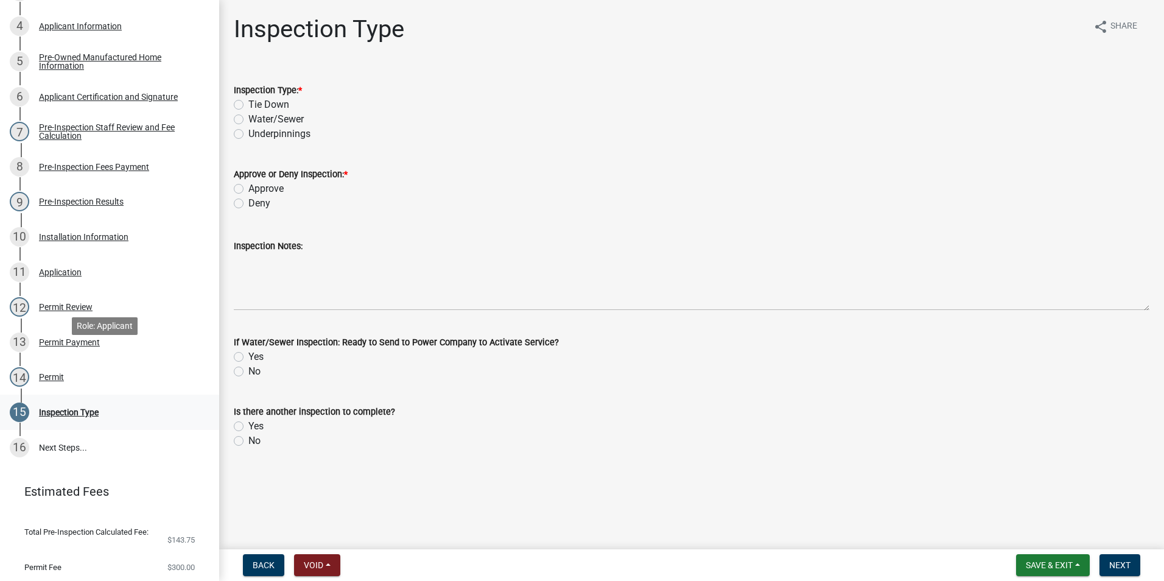
scroll to position [364, 0]
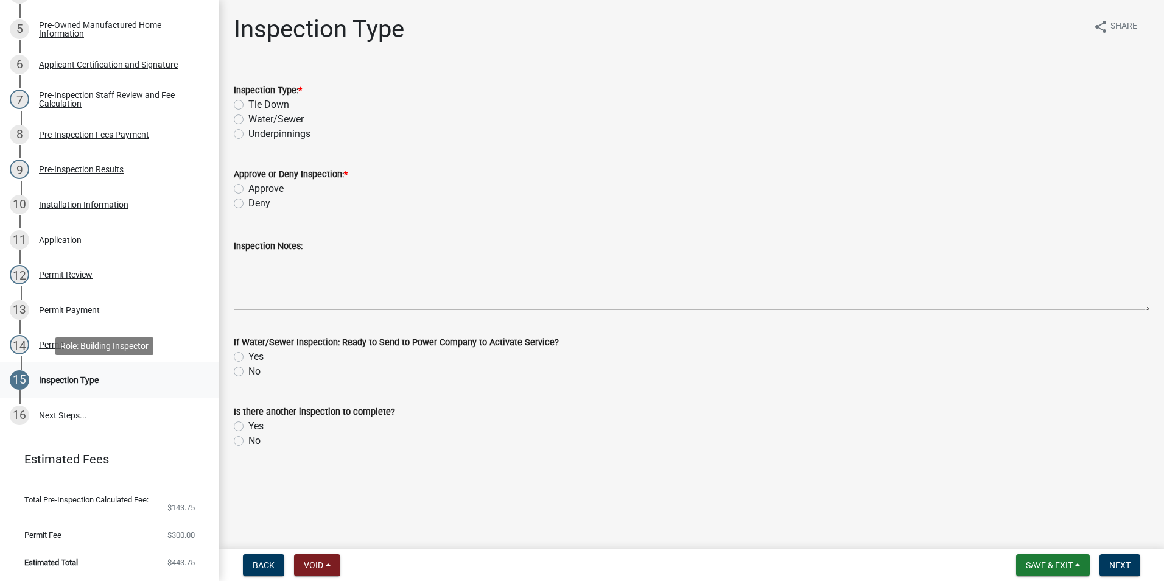
click at [109, 382] on div "15 Inspection Type" at bounding box center [105, 379] width 190 height 19
click at [77, 343] on div "14 Permit" at bounding box center [105, 344] width 190 height 19
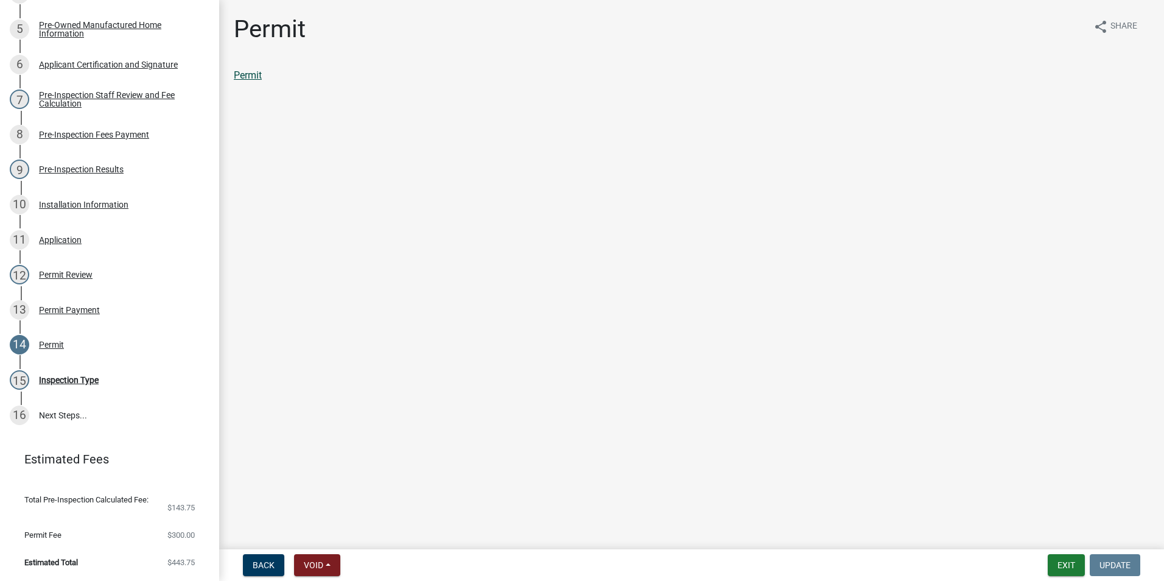
click at [262, 75] on link "Permit" at bounding box center [248, 75] width 28 height 12
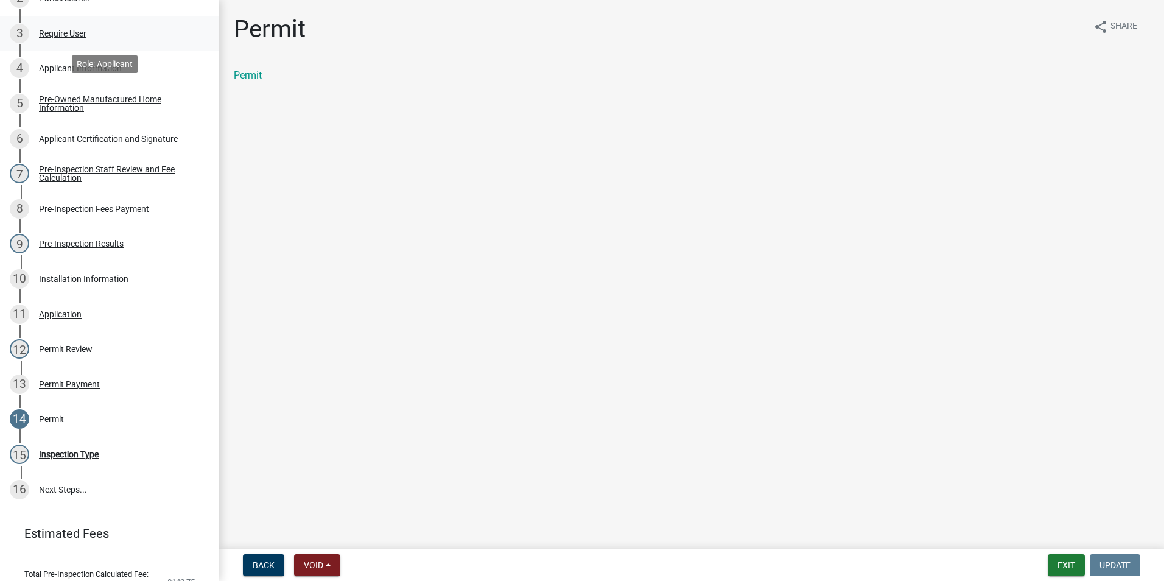
scroll to position [242, 0]
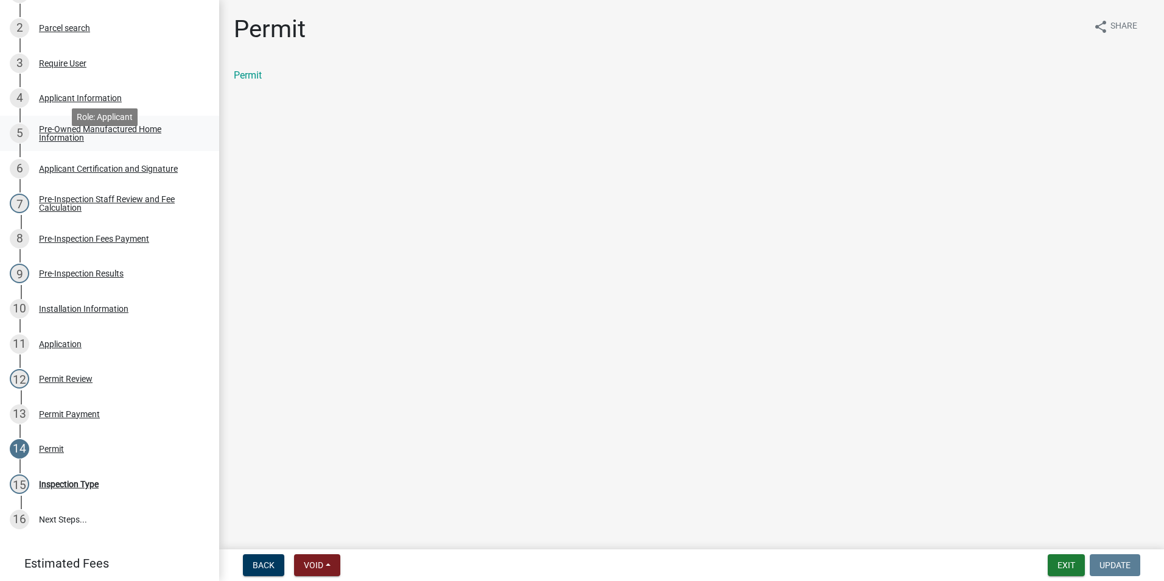
click at [96, 140] on link "5 Pre-Owned Manufactured Home Information" at bounding box center [109, 133] width 219 height 35
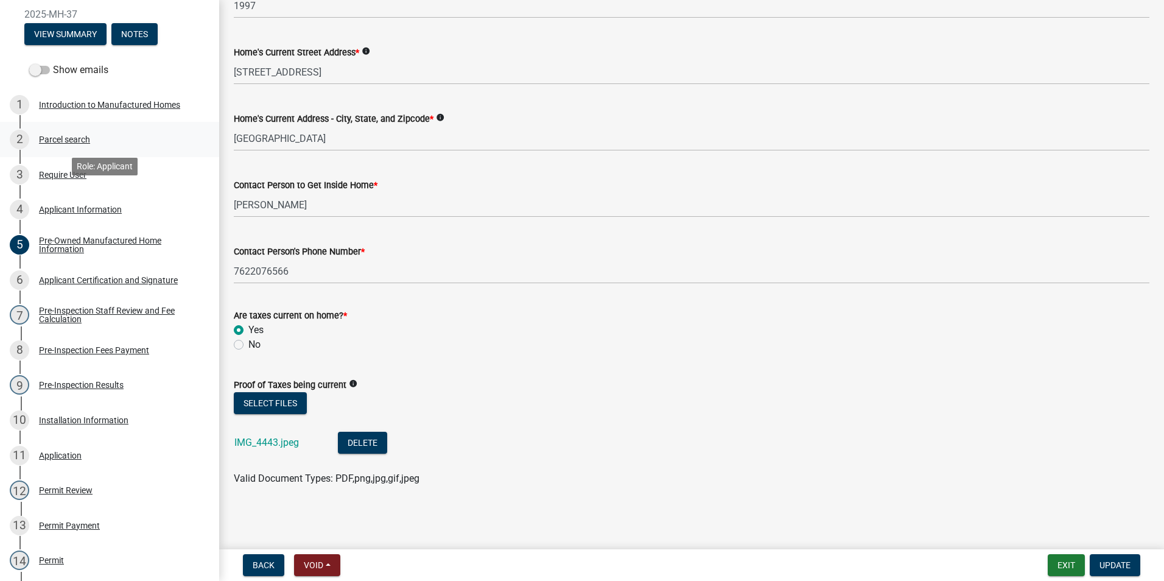
scroll to position [121, 0]
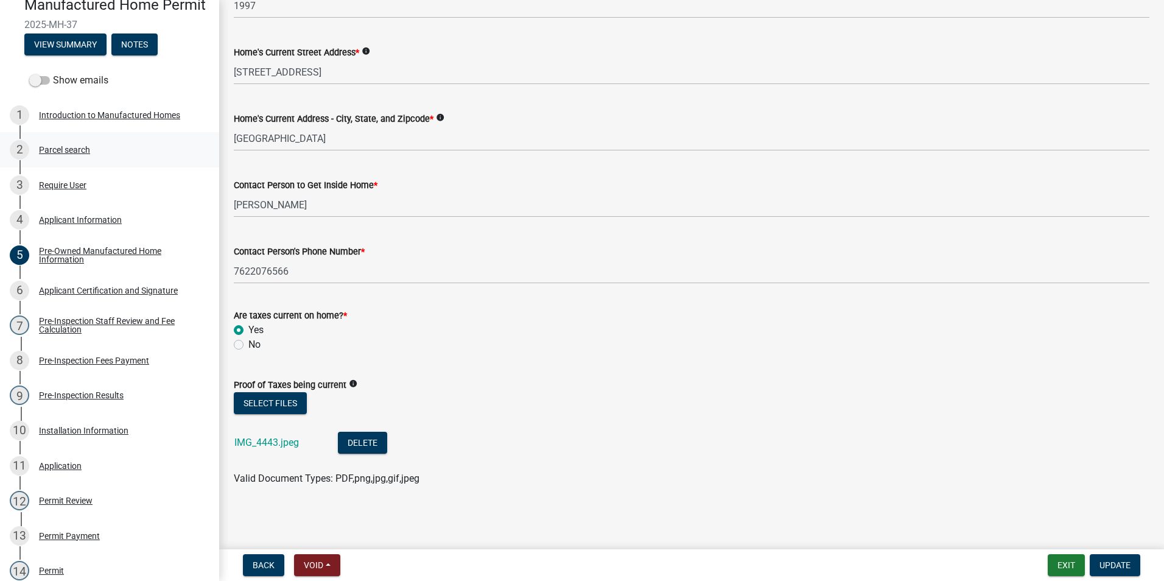
click at [71, 154] on div "Parcel search" at bounding box center [64, 150] width 51 height 9
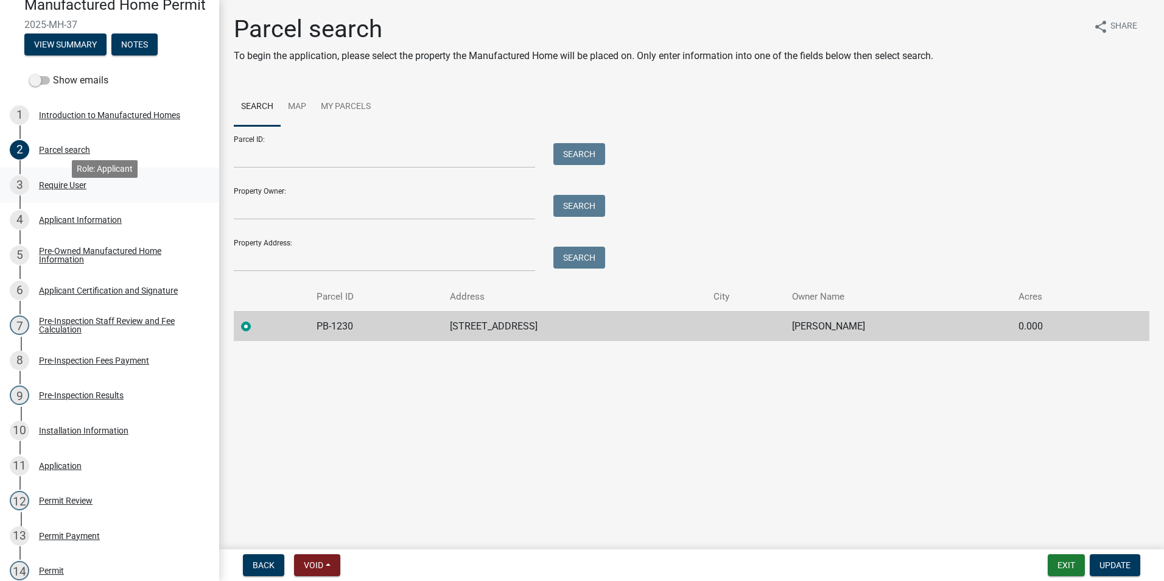
click at [81, 195] on div "3 Require User" at bounding box center [105, 184] width 190 height 19
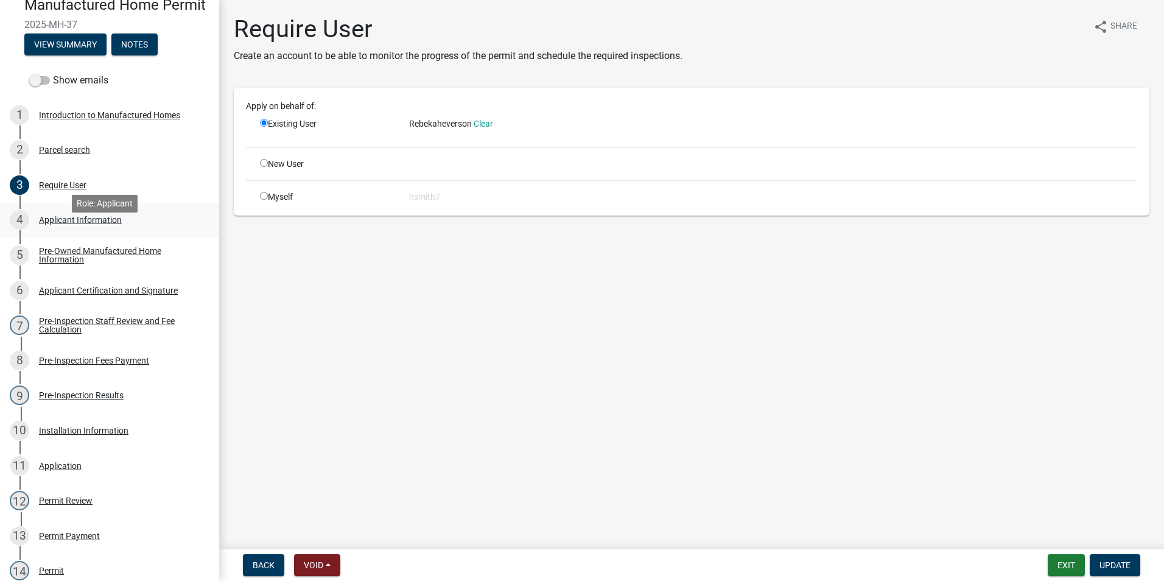
click at [85, 230] on div "4 Applicant Information" at bounding box center [105, 219] width 190 height 19
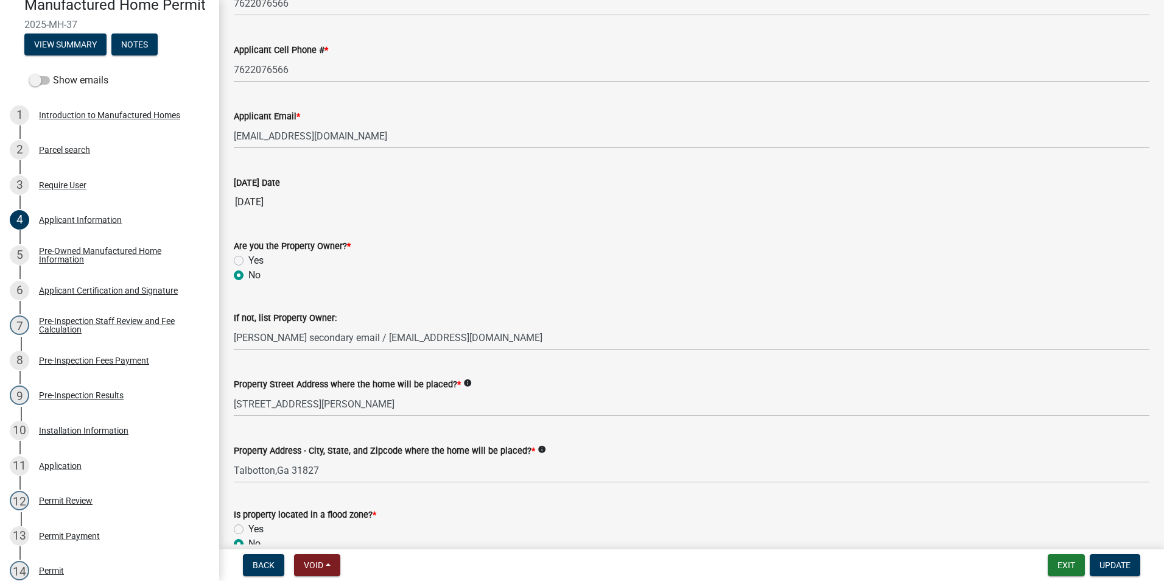
scroll to position [365, 0]
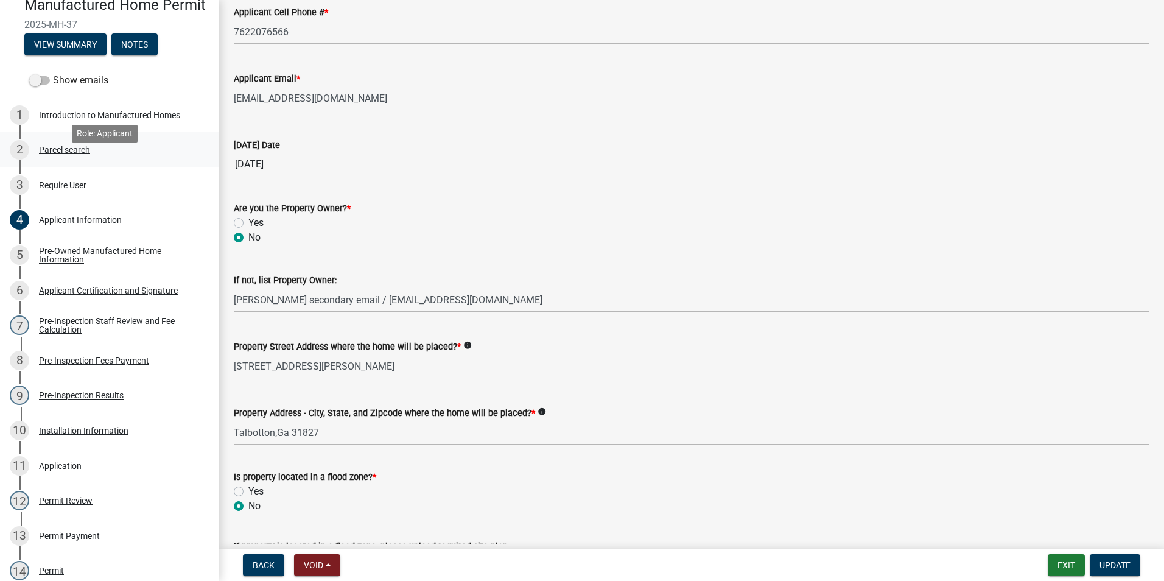
click at [74, 157] on link "2 Parcel search" at bounding box center [109, 149] width 219 height 35
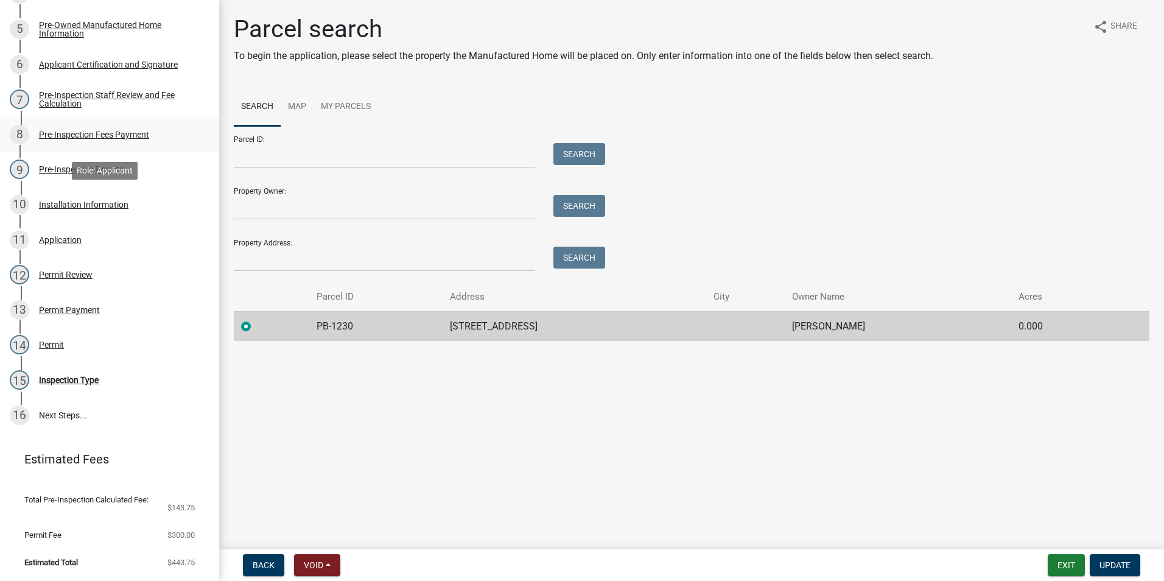
scroll to position [364, 0]
click at [96, 192] on link "10 Installation Information" at bounding box center [109, 204] width 219 height 35
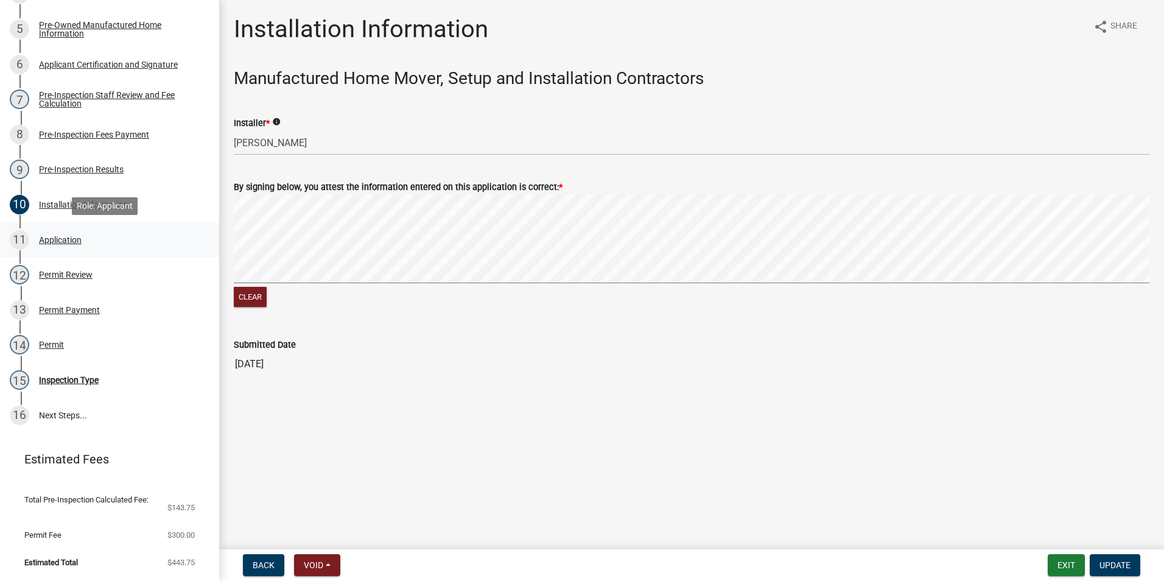
click at [77, 238] on div "Application" at bounding box center [60, 240] width 43 height 9
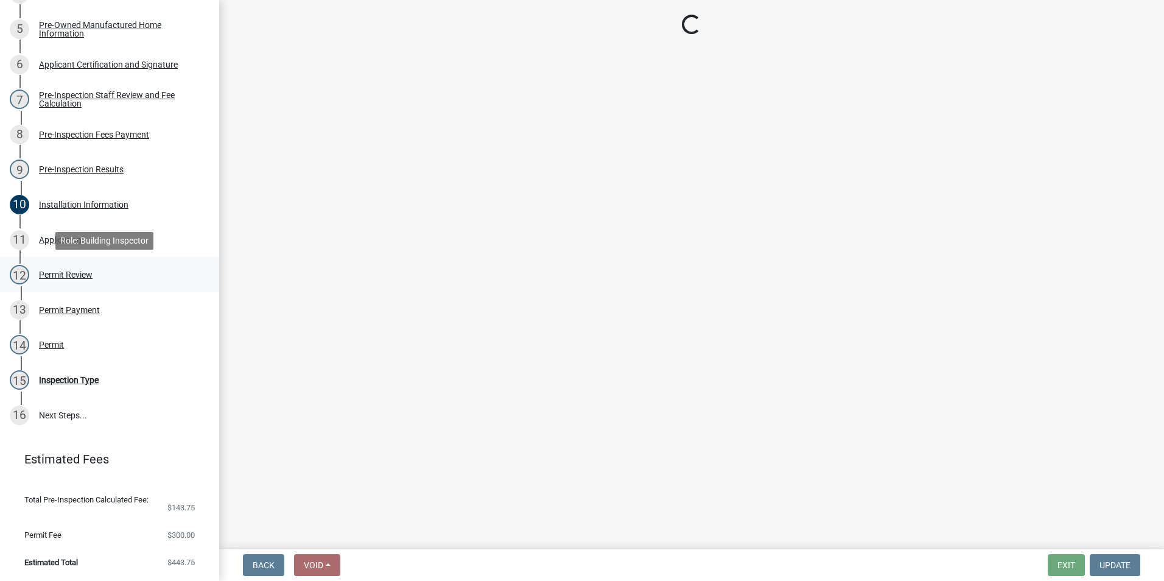
click at [80, 267] on div "12 Permit Review" at bounding box center [105, 274] width 190 height 19
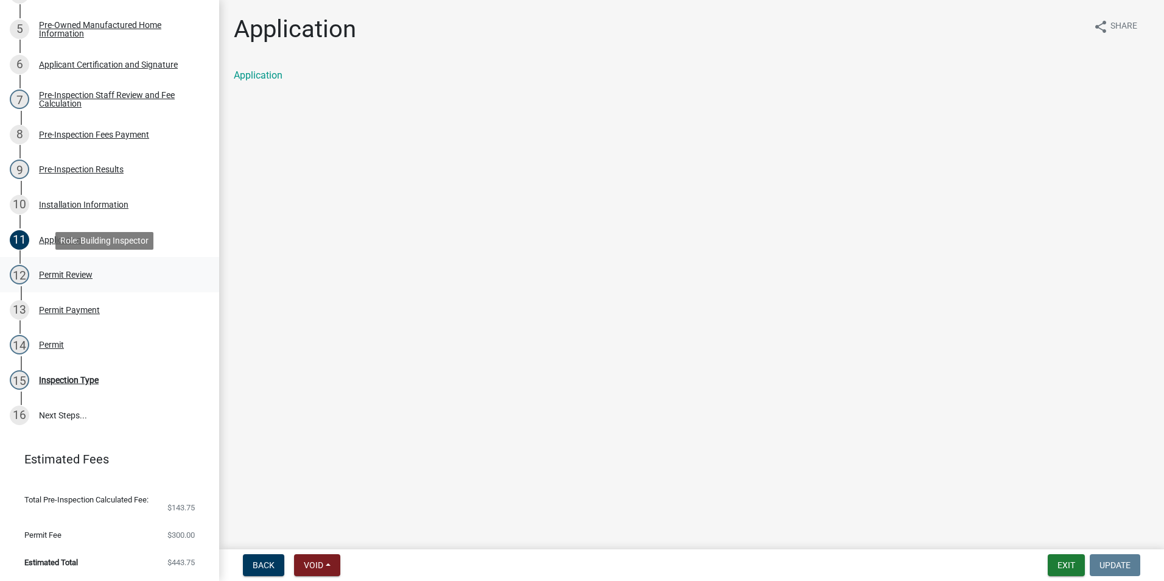
click at [80, 267] on div "12 Permit Review" at bounding box center [105, 274] width 190 height 19
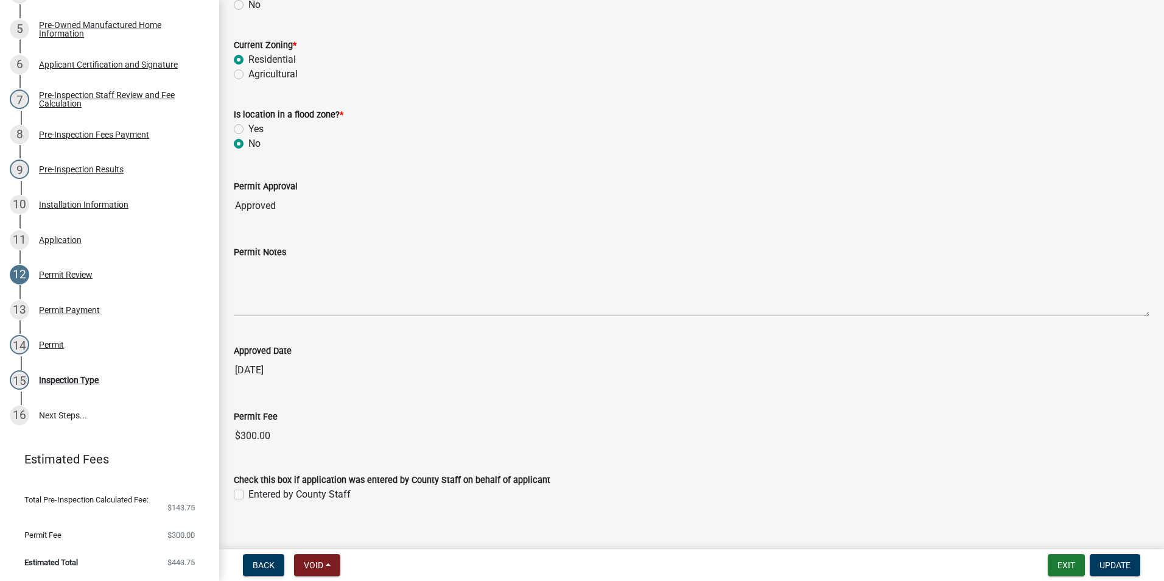
scroll to position [233, 0]
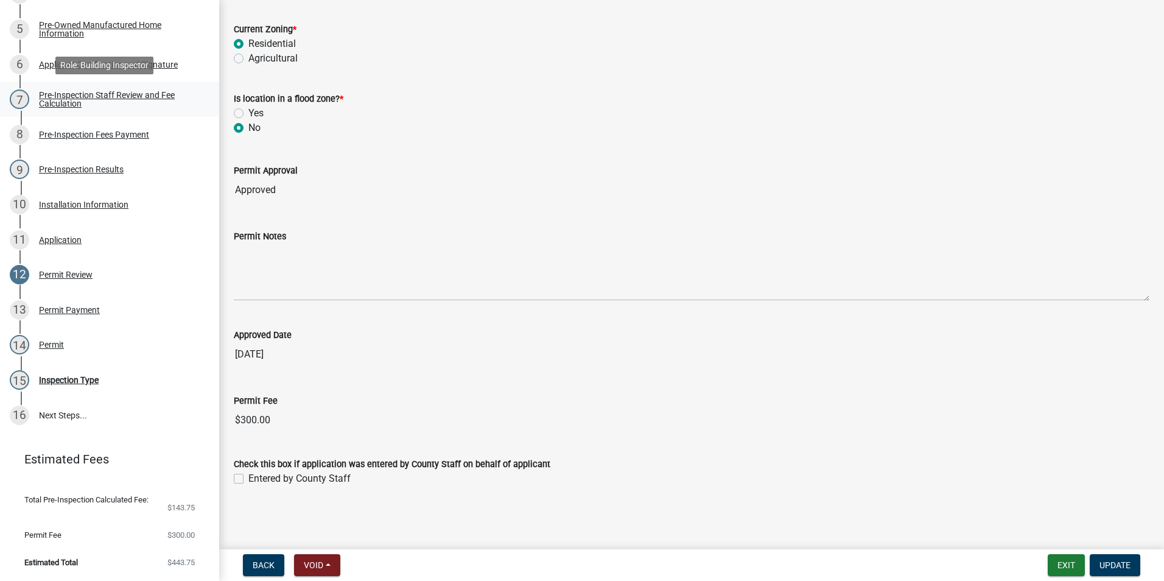
click at [72, 112] on link "7 Pre-Inspection Staff Review and Fee Calculation" at bounding box center [109, 99] width 219 height 35
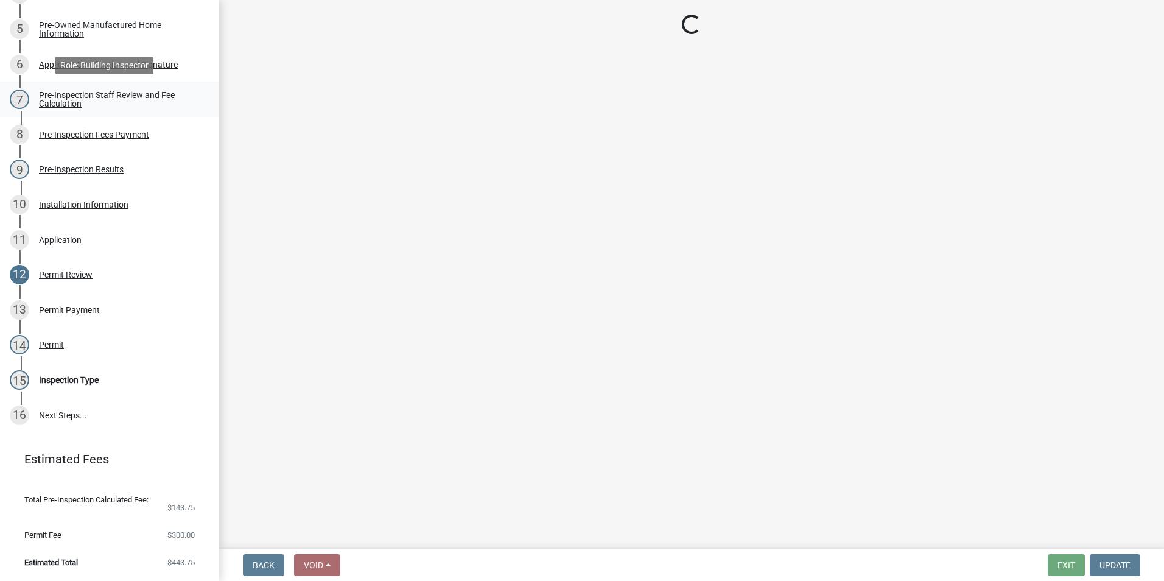
scroll to position [0, 0]
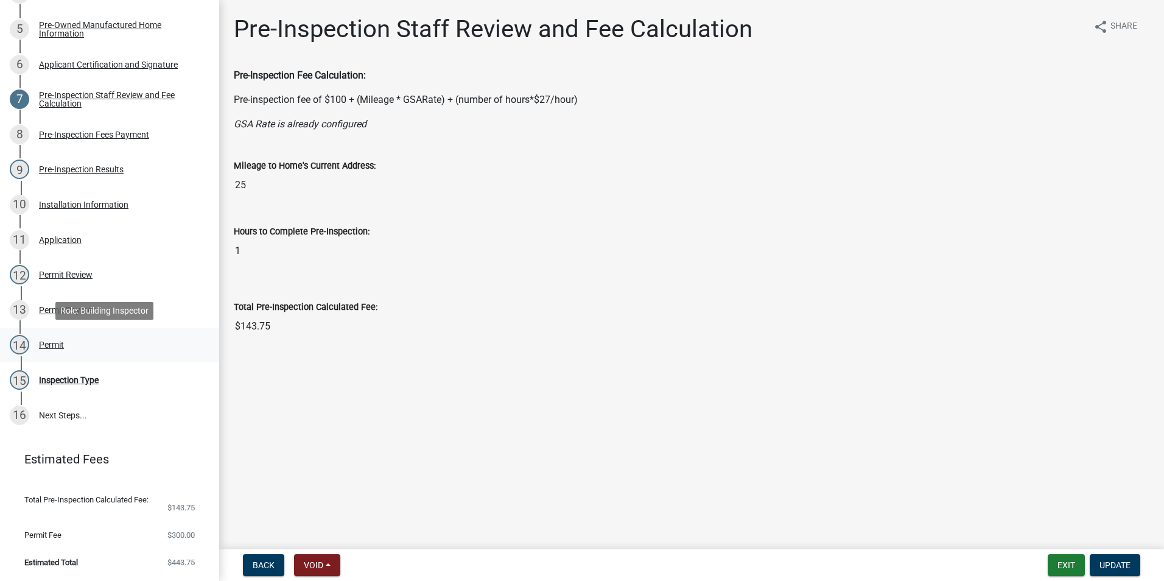
click at [63, 359] on link "14 Permit" at bounding box center [109, 345] width 219 height 35
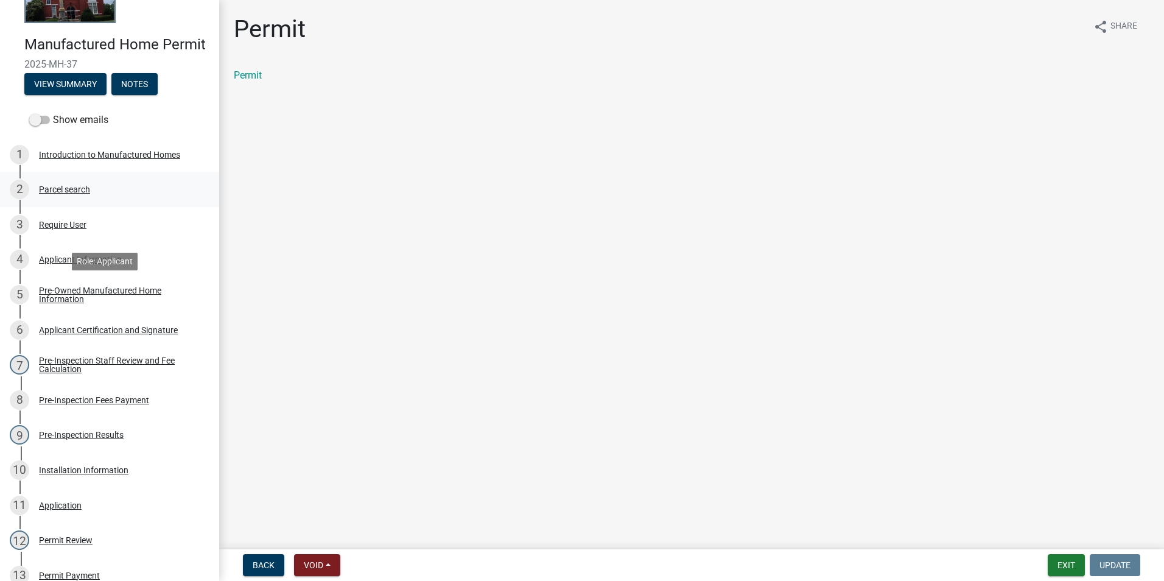
scroll to position [60, 0]
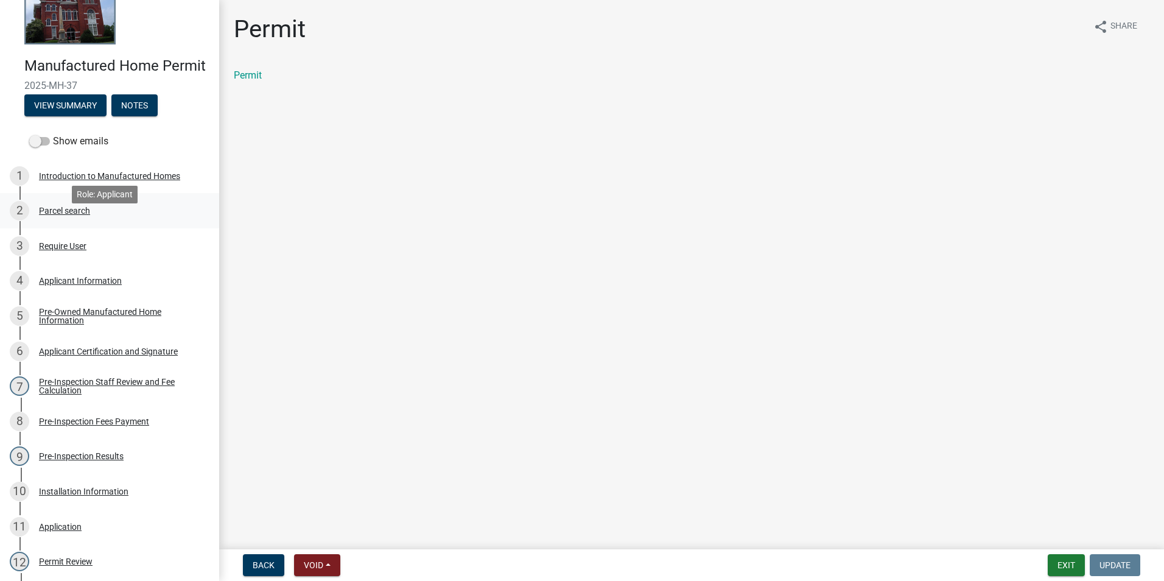
click at [135, 219] on div "2 Parcel search" at bounding box center [105, 210] width 190 height 19
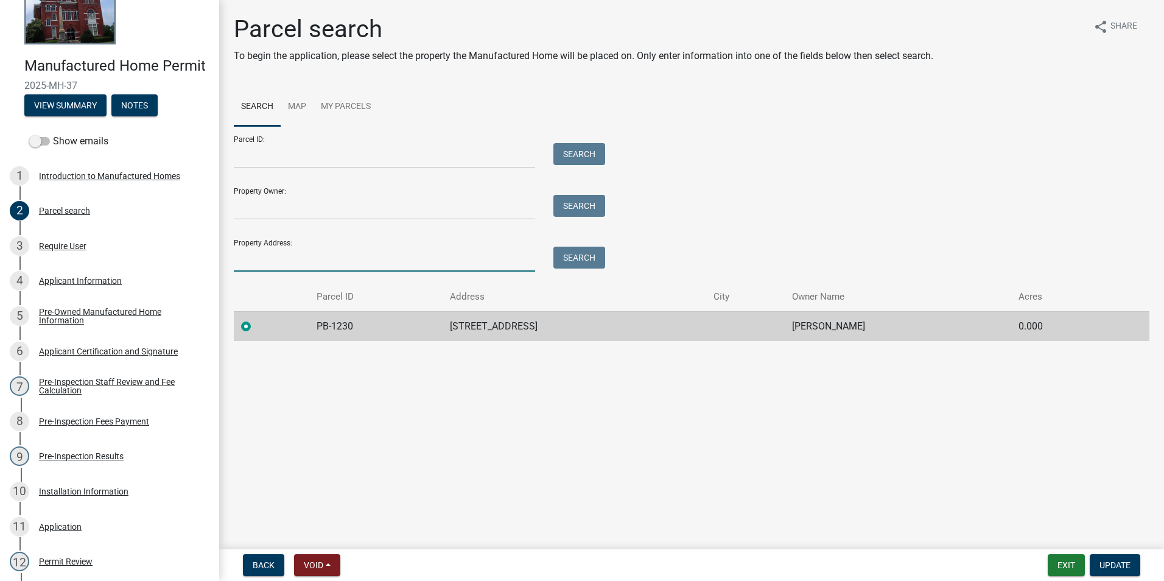
click at [350, 250] on input "Property Address:" at bounding box center [384, 259] width 301 height 25
type input "855 cook"
click at [565, 247] on button "Search" at bounding box center [579, 258] width 52 height 22
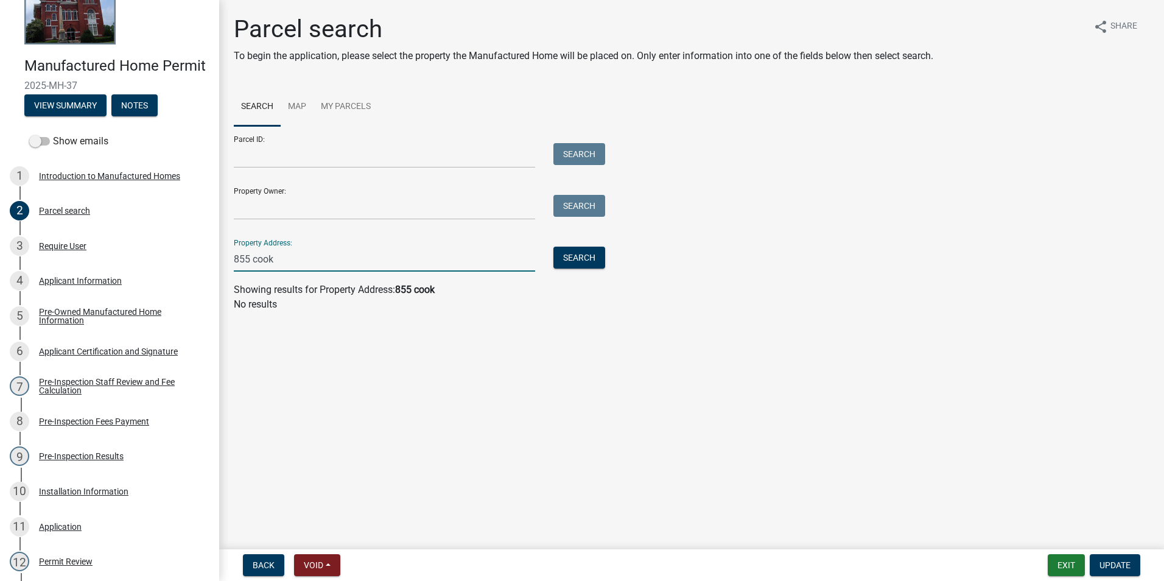
click at [433, 267] on input "855 cook" at bounding box center [384, 259] width 301 height 25
click at [100, 395] on div "Pre-Inspection Staff Review and Fee Calculation" at bounding box center [119, 385] width 161 height 17
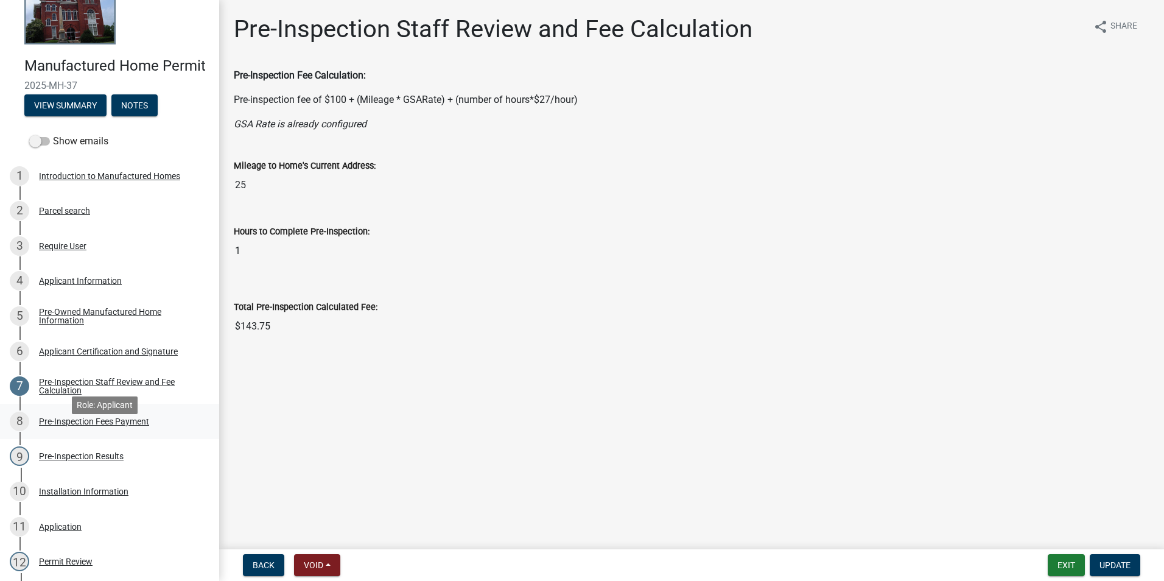
click at [94, 426] on div "Pre-Inspection Fees Payment" at bounding box center [94, 421] width 110 height 9
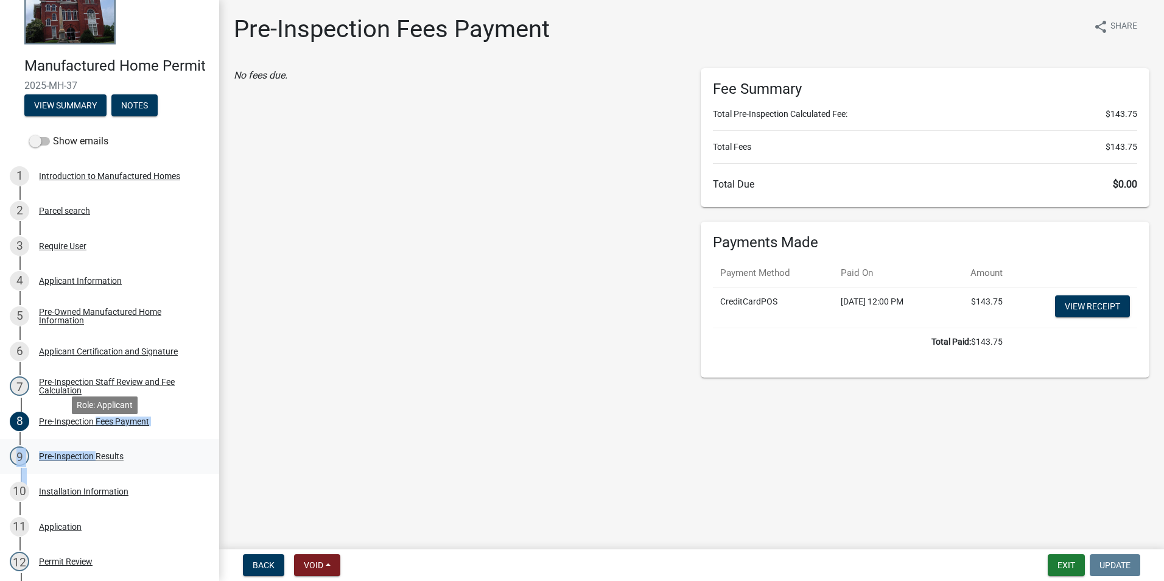
click at [93, 458] on ul "1 Introduction to Manufactured Homes 2 Parcel search 3 Require User 4 Applicant…" at bounding box center [109, 438] width 219 height 571
drag, startPoint x: 93, startPoint y: 458, endPoint x: 89, endPoint y: 473, distance: 15.5
click at [89, 460] on div "Pre-Inspection Results" at bounding box center [81, 456] width 85 height 9
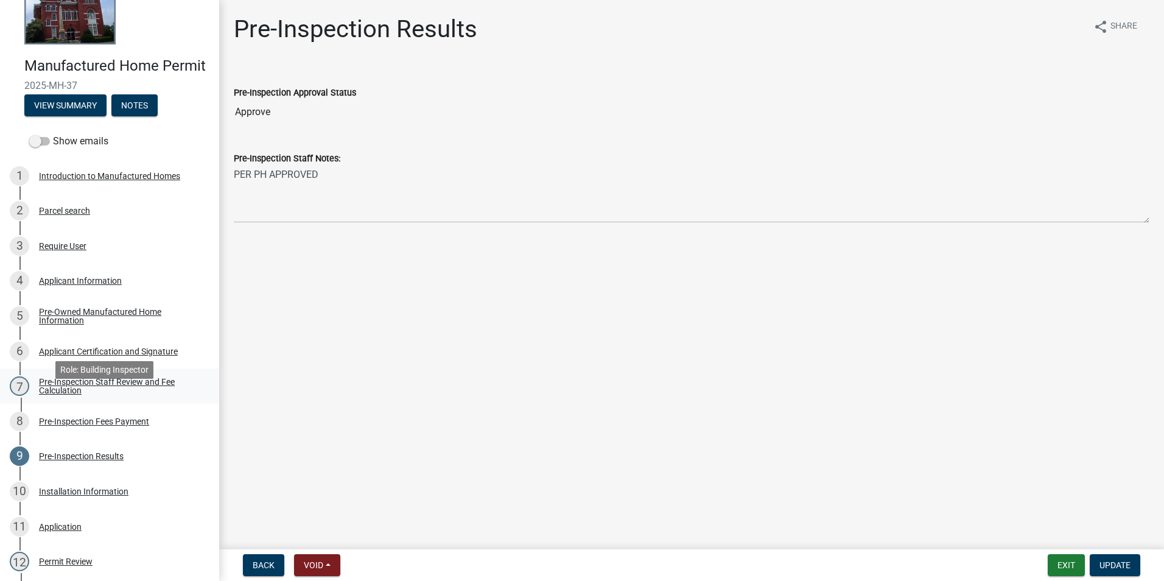
click at [82, 395] on div "Pre-Inspection Staff Review and Fee Calculation" at bounding box center [119, 385] width 161 height 17
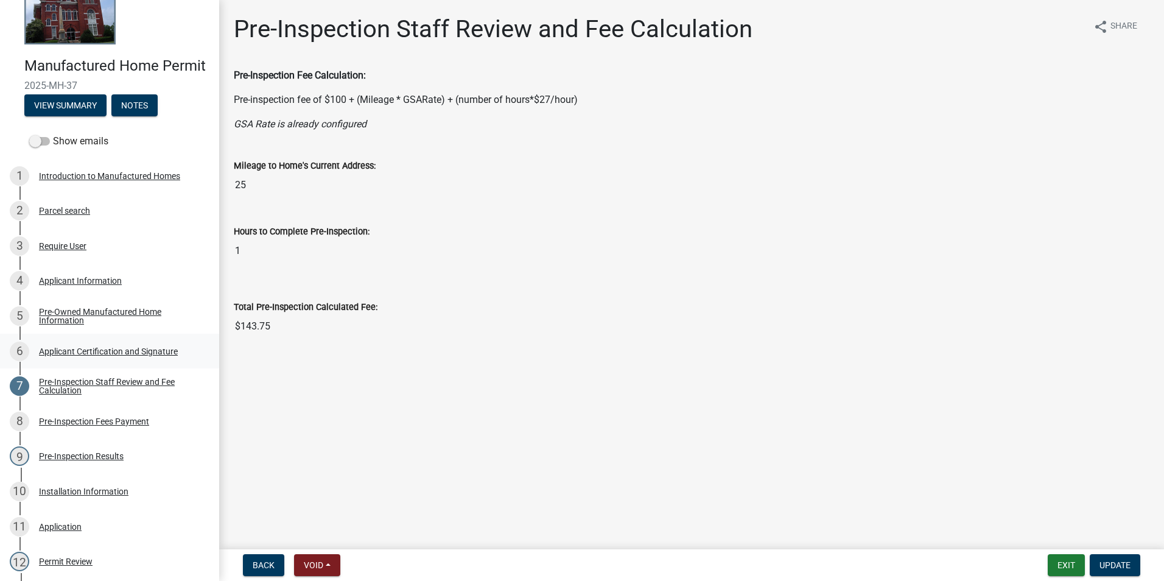
click at [74, 361] on div "6 Applicant Certification and Signature" at bounding box center [105, 351] width 190 height 19
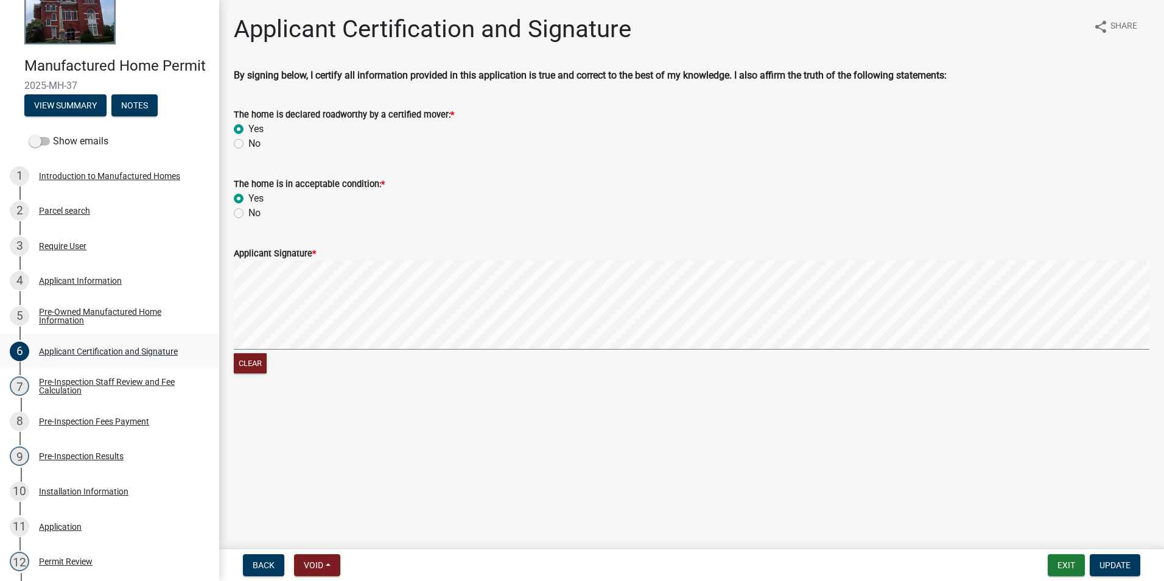
click at [67, 353] on link "6 Applicant Certification and Signature" at bounding box center [109, 351] width 219 height 35
click at [63, 324] on div "Pre-Owned Manufactured Home Information" at bounding box center [119, 315] width 161 height 17
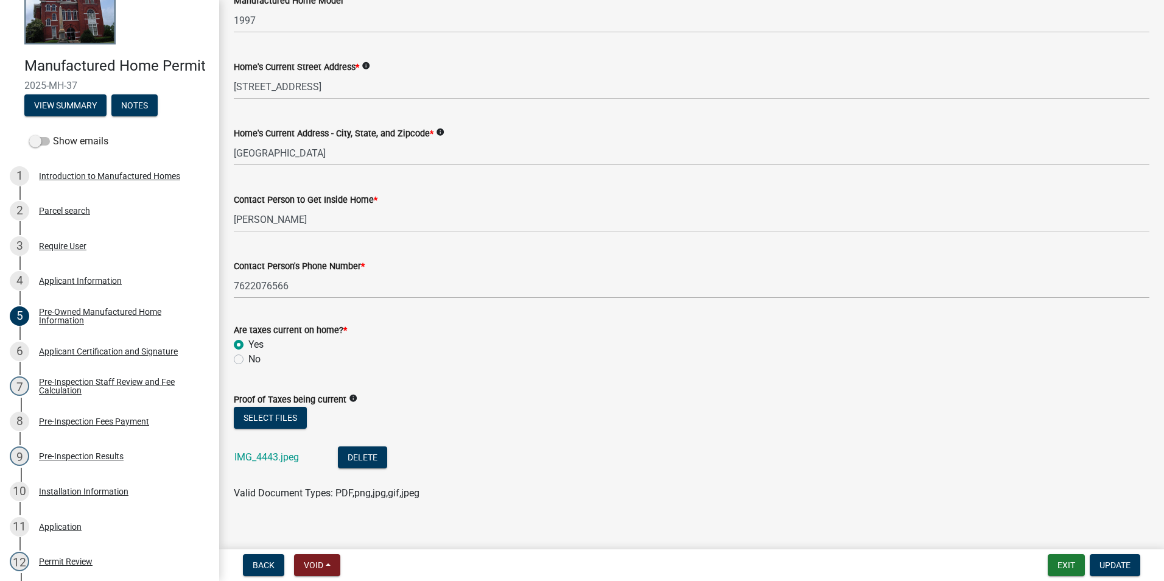
scroll to position [407, 0]
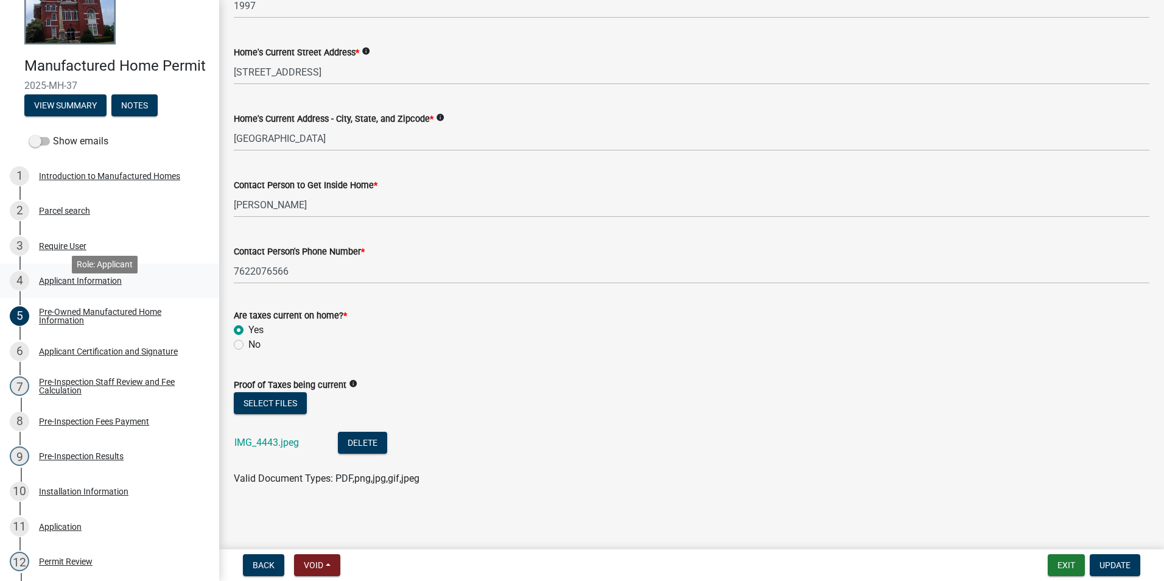
click at [128, 290] on div "4 Applicant Information" at bounding box center [105, 280] width 190 height 19
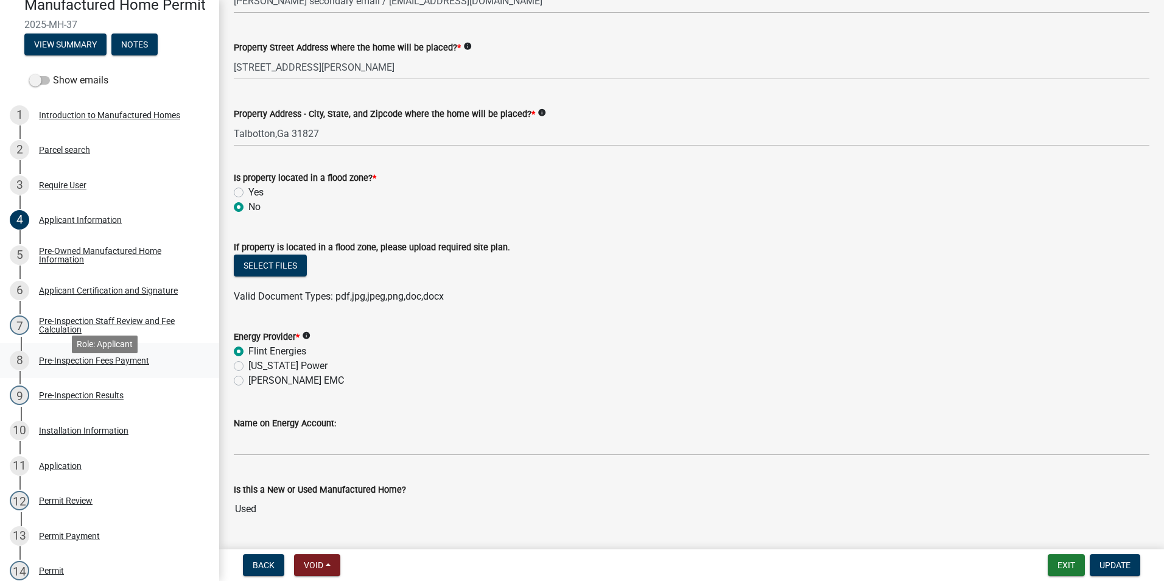
scroll to position [670, 0]
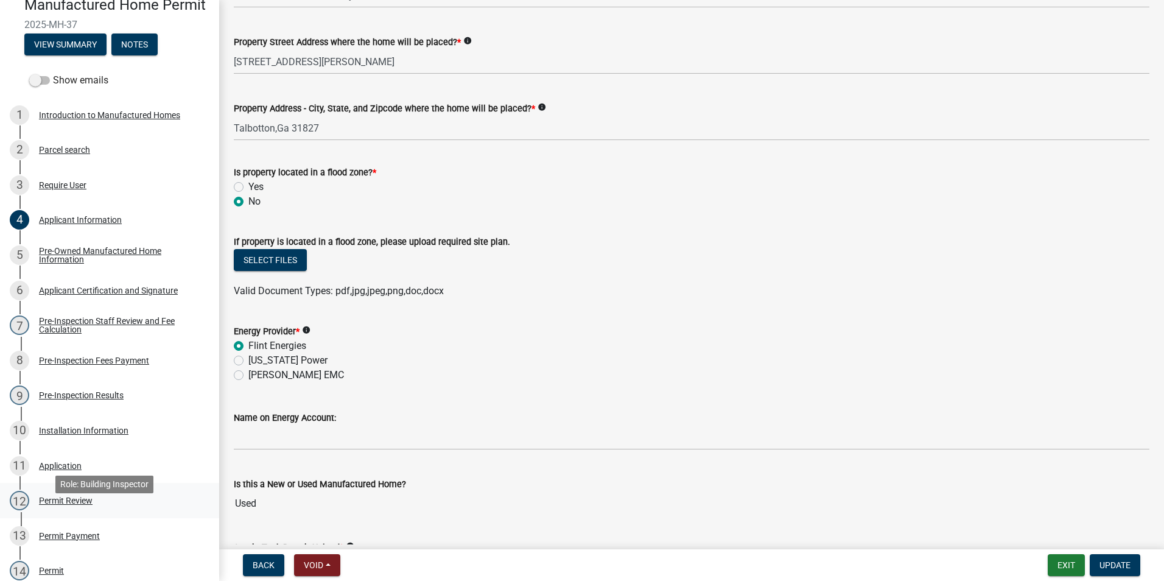
click at [84, 505] on div "Permit Review" at bounding box center [66, 500] width 54 height 9
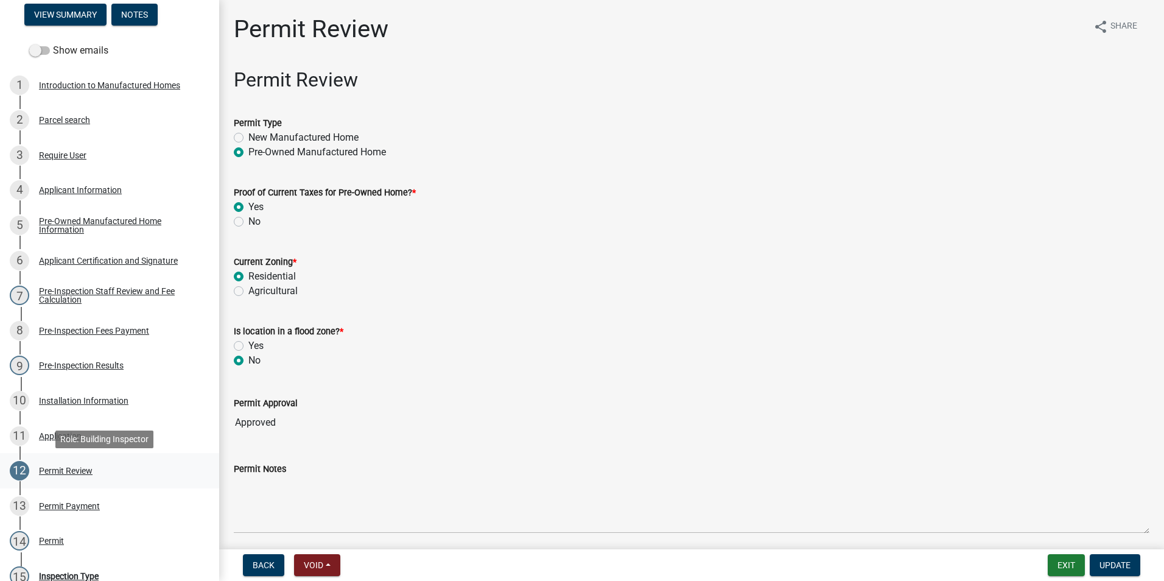
scroll to position [242, 0]
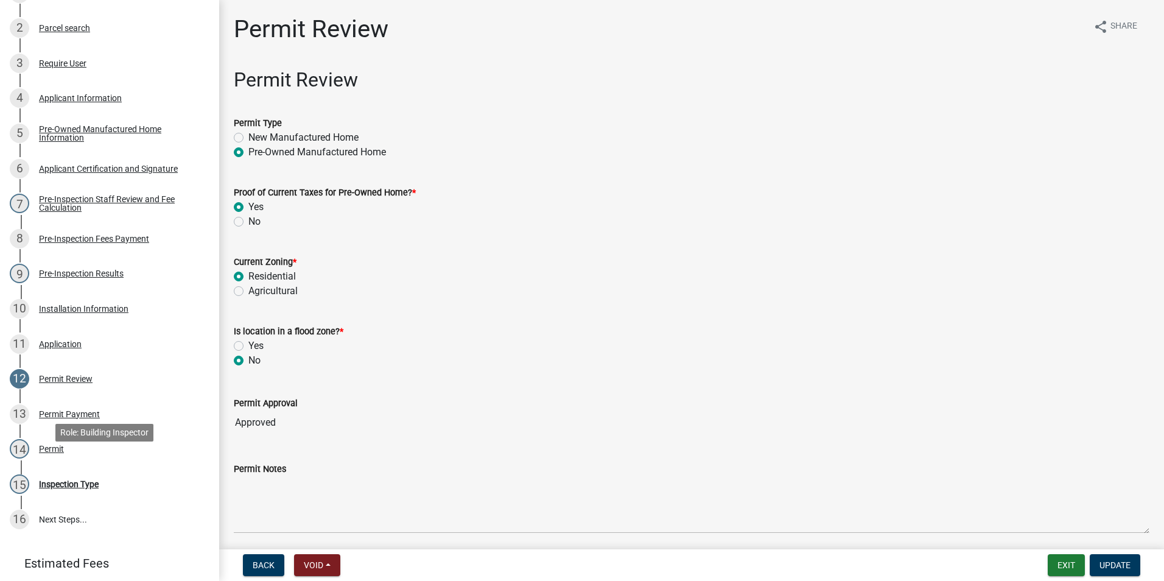
drag, startPoint x: 108, startPoint y: 477, endPoint x: 80, endPoint y: 435, distance: 50.5
click at [80, 435] on div "Role: Building Inspector" at bounding box center [104, 433] width 98 height 18
click at [78, 418] on div "Permit Payment" at bounding box center [69, 414] width 61 height 9
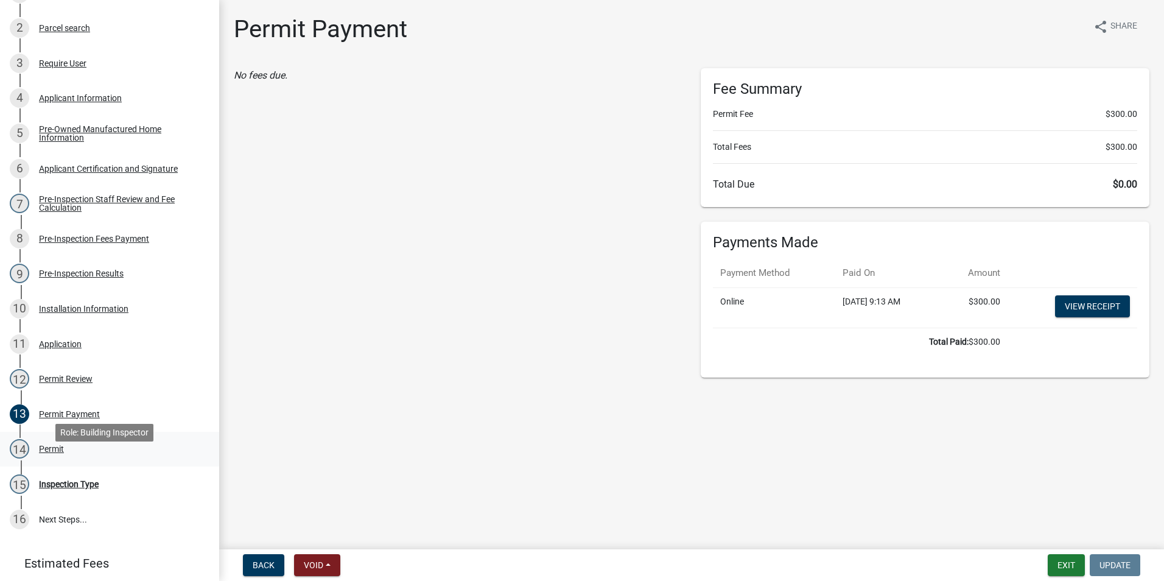
click at [71, 467] on link "14 Permit" at bounding box center [109, 449] width 219 height 35
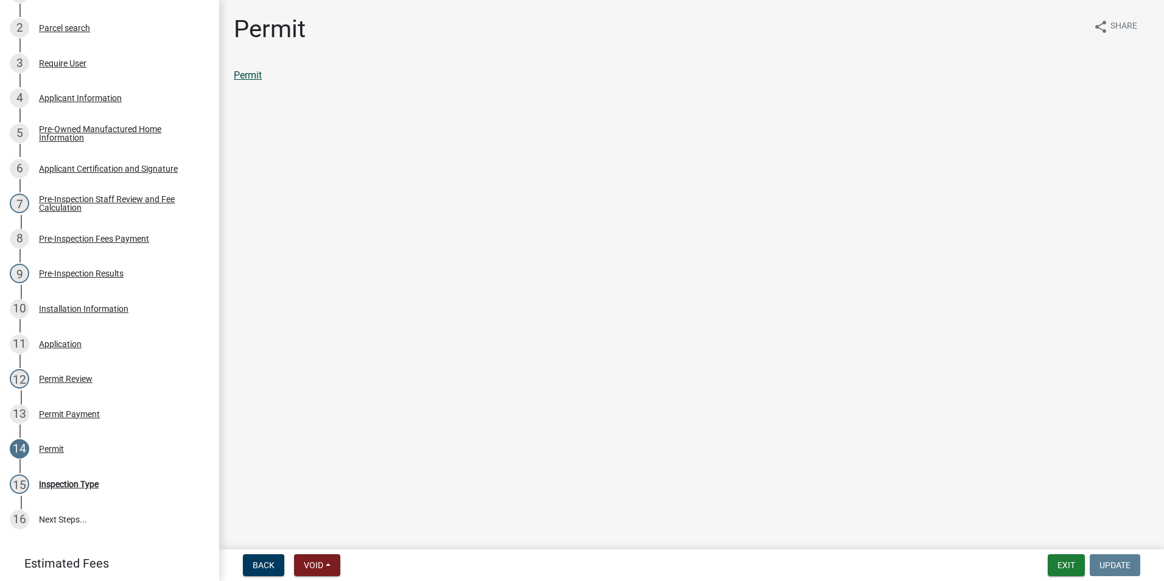
click at [261, 72] on link "Permit" at bounding box center [248, 75] width 28 height 12
click at [86, 422] on div "13 Permit Payment" at bounding box center [105, 413] width 190 height 19
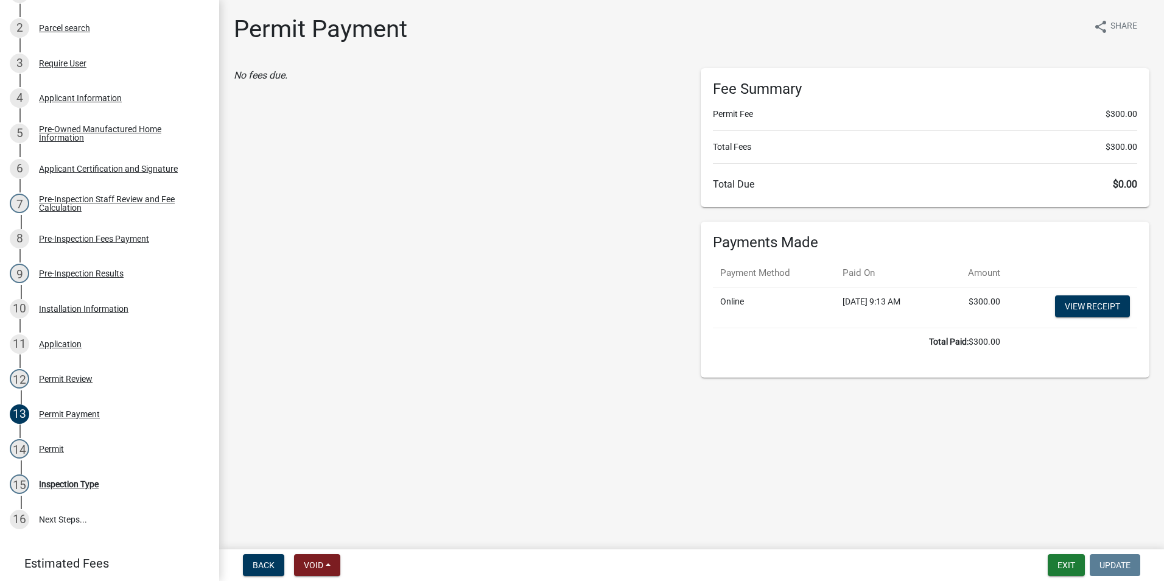
click at [1092, 287] on td "View receipt" at bounding box center [1073, 307] width 130 height 40
click at [1098, 295] on td "View receipt" at bounding box center [1073, 307] width 130 height 40
click at [1089, 312] on link "View receipt" at bounding box center [1092, 306] width 75 height 22
click at [83, 280] on link "9 Pre-Inspection Results" at bounding box center [109, 273] width 219 height 35
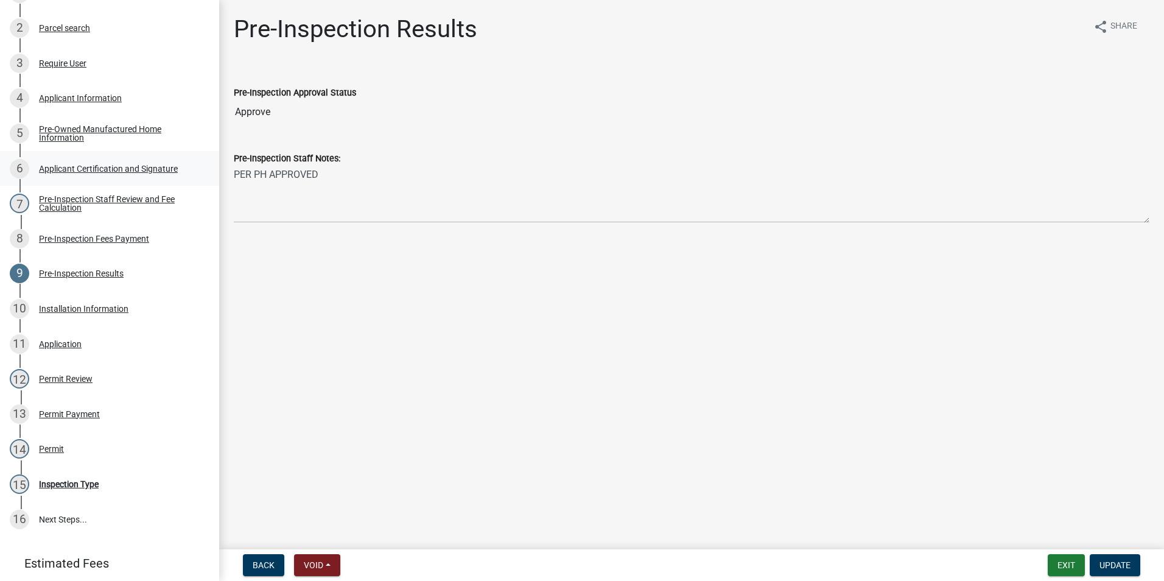
click at [93, 173] on div "Applicant Certification and Signature" at bounding box center [108, 168] width 139 height 9
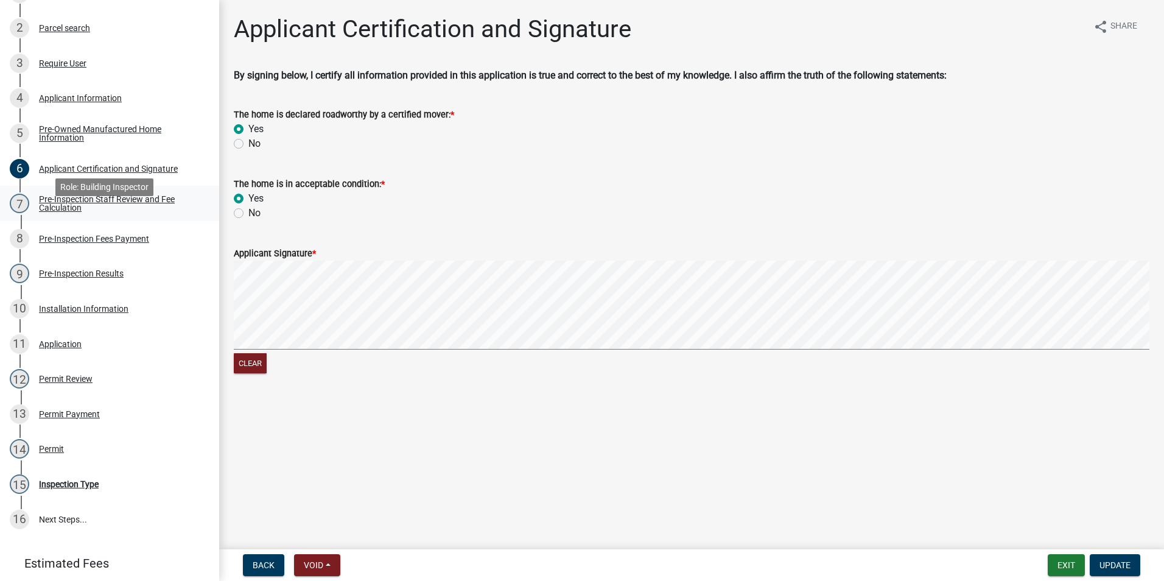
click at [99, 212] on div "Pre-Inspection Staff Review and Fee Calculation" at bounding box center [119, 203] width 161 height 17
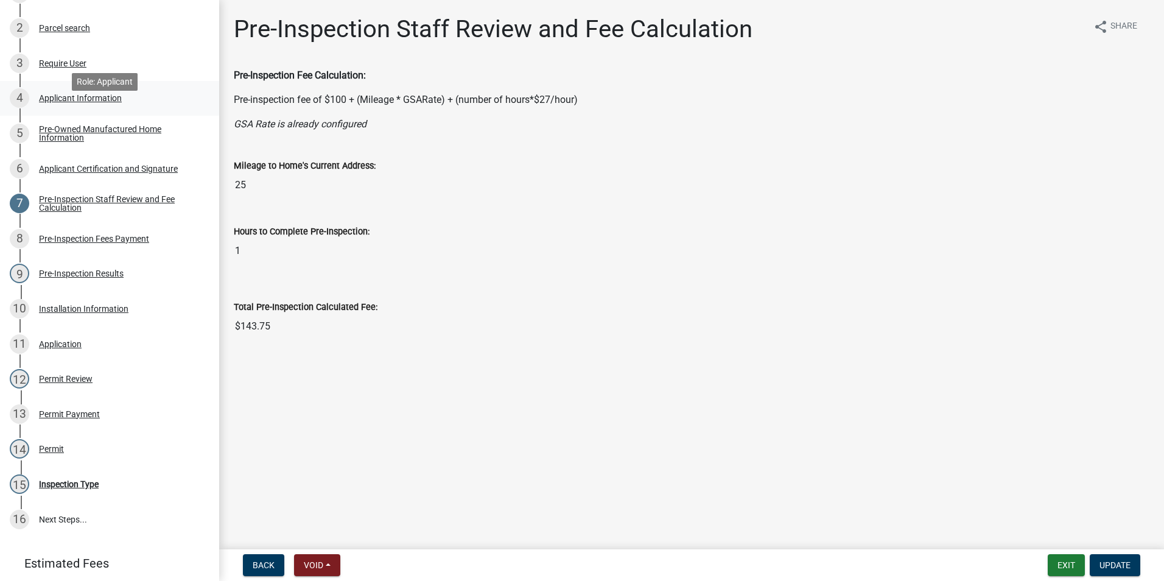
click at [56, 116] on link "4 Applicant Information" at bounding box center [109, 98] width 219 height 35
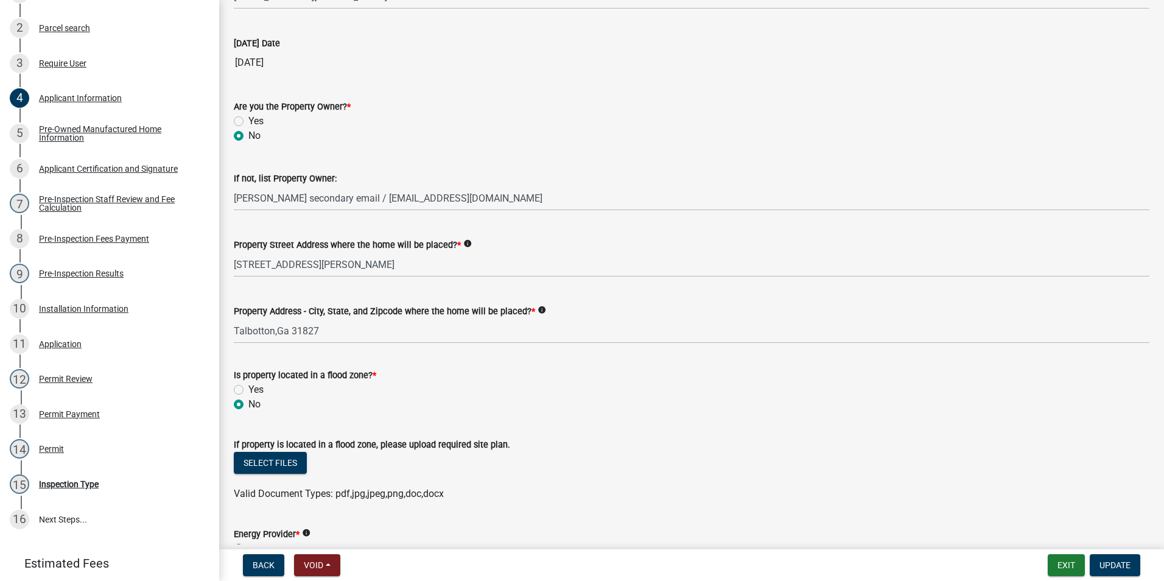
scroll to position [487, 0]
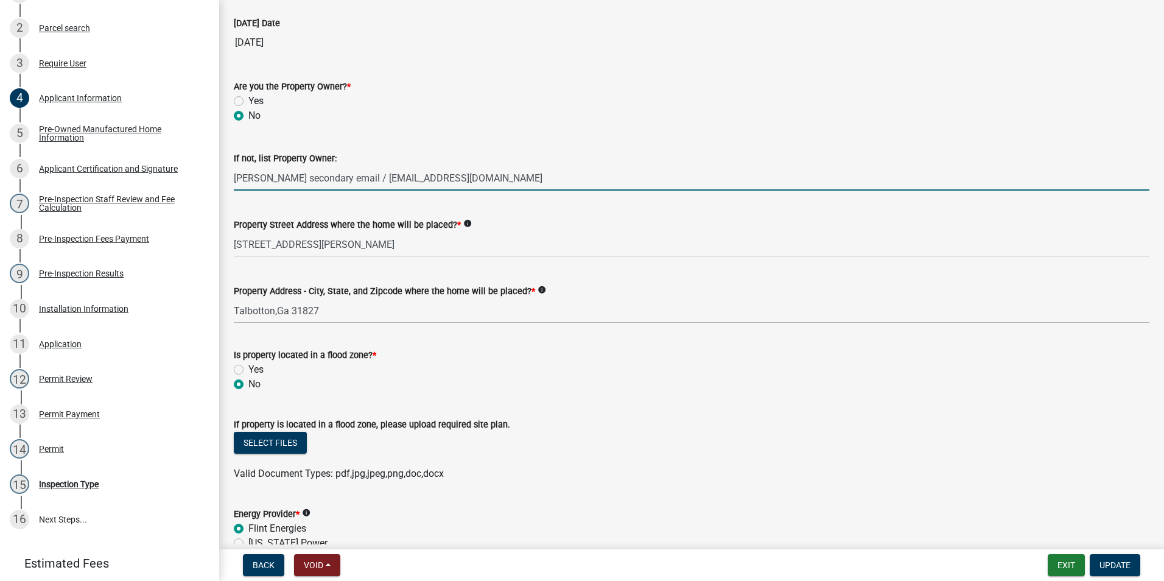
drag, startPoint x: 315, startPoint y: 181, endPoint x: 222, endPoint y: 182, distance: 93.2
click at [222, 182] on div "Applicant Information Please enter the applicants information below share Share…" at bounding box center [691, 203] width 945 height 1350
type input "BLAKE DALE EVERSON secondary email / rebekahpalmer98@hotmail.com"
click at [1117, 573] on button "Update" at bounding box center [1115, 565] width 51 height 22
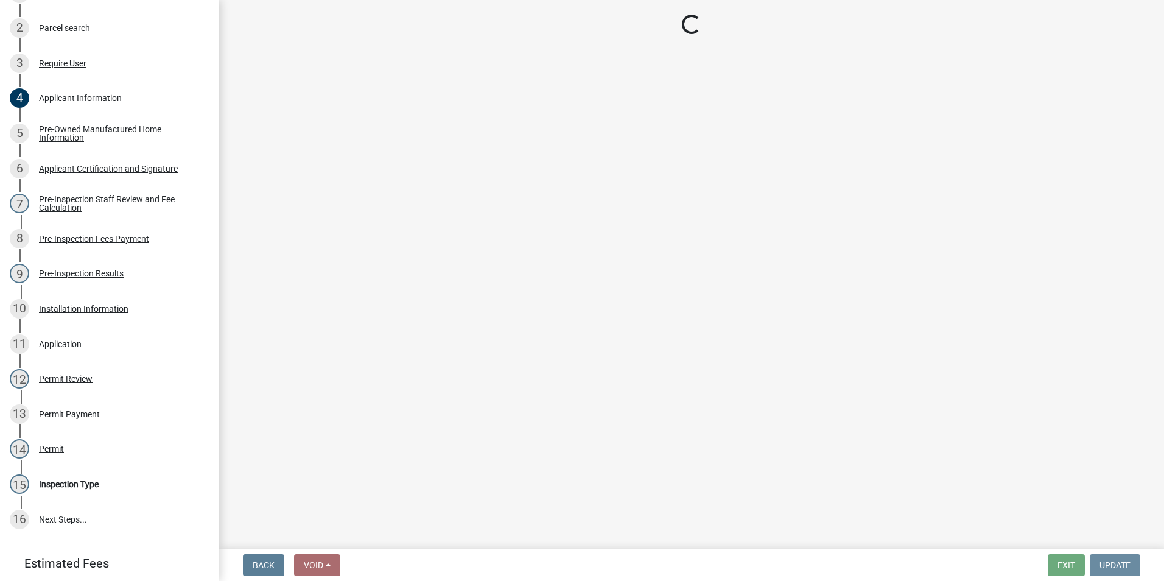
scroll to position [0, 0]
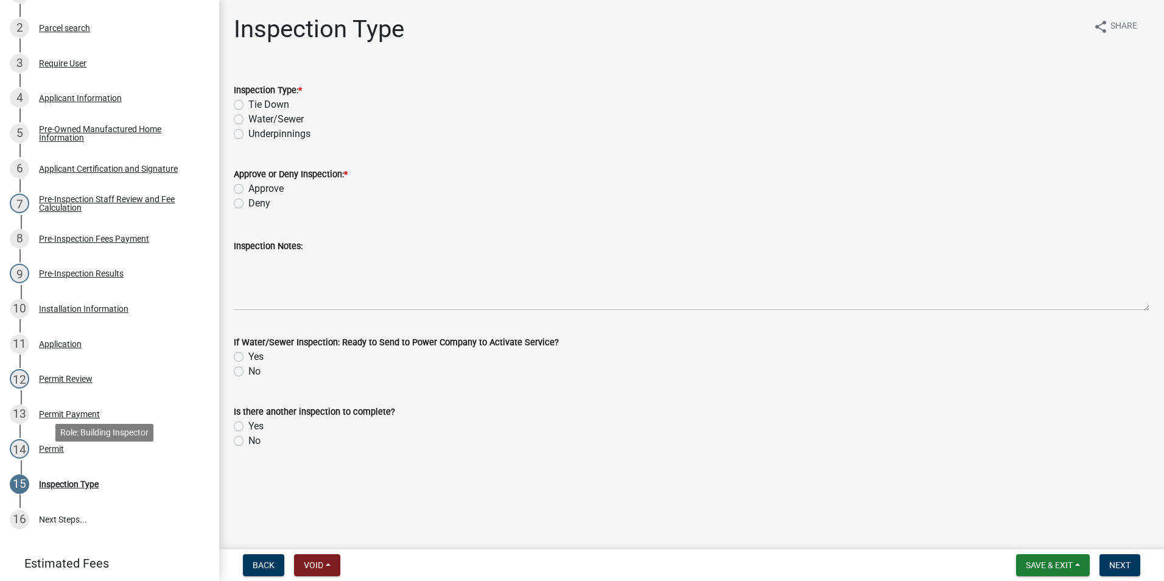
click at [144, 467] on link "14 Permit" at bounding box center [109, 449] width 219 height 35
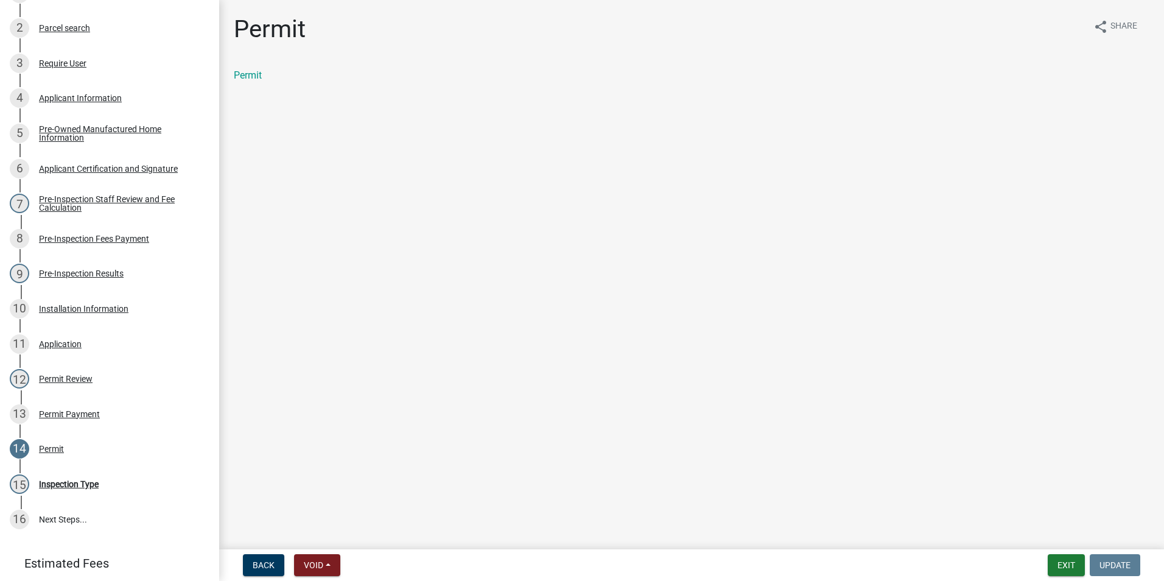
click at [265, 74] on div "Permit" at bounding box center [692, 75] width 916 height 15
click at [251, 76] on link "Permit" at bounding box center [248, 75] width 28 height 12
click at [95, 211] on div "Pre-Inspection Staff Review and Fee Calculation" at bounding box center [119, 203] width 161 height 17
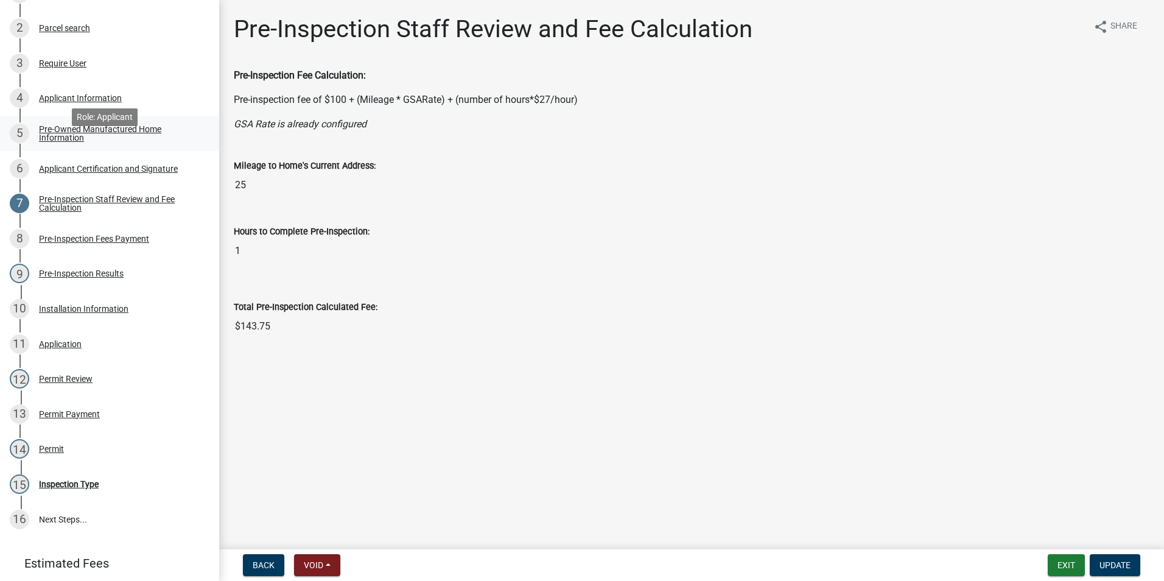
drag, startPoint x: 95, startPoint y: 211, endPoint x: 83, endPoint y: 151, distance: 61.4
click at [83, 142] on div "Pre-Owned Manufactured Home Information" at bounding box center [119, 133] width 161 height 17
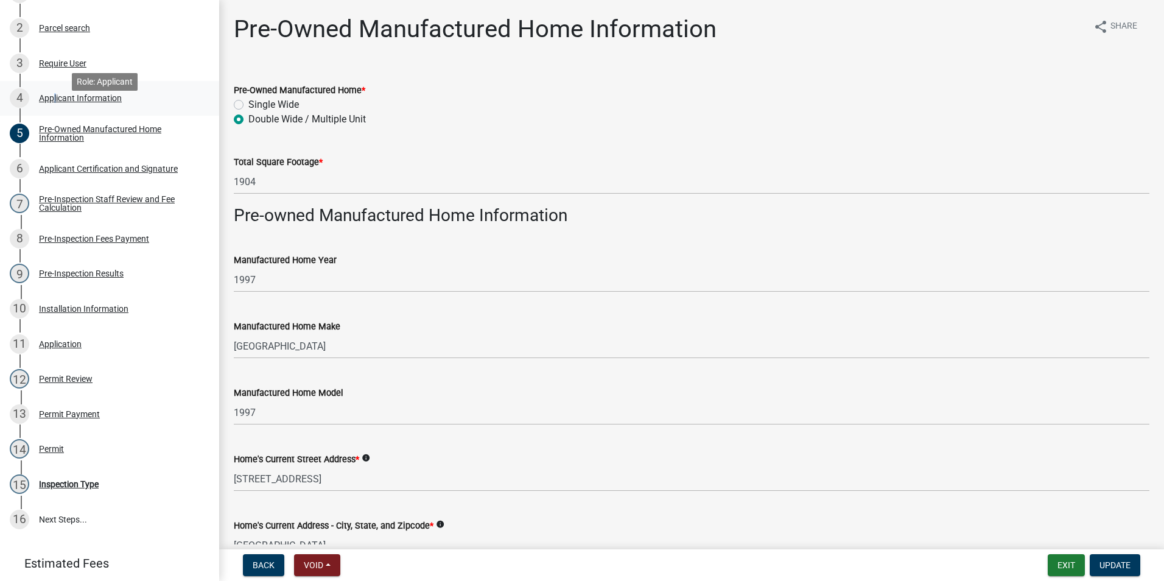
click at [52, 102] on div "Applicant Information" at bounding box center [80, 98] width 83 height 9
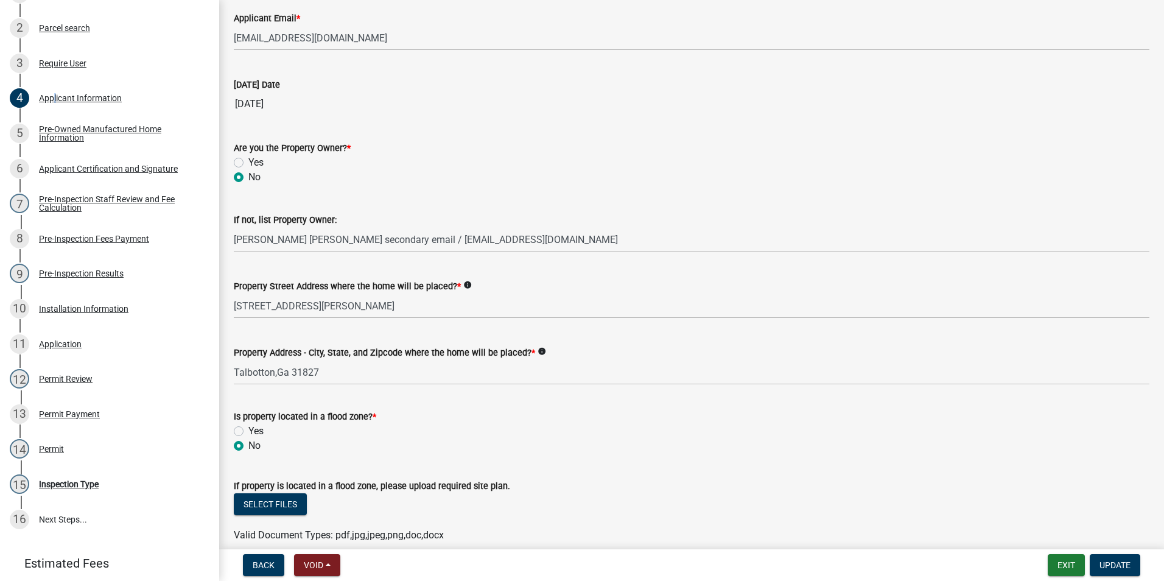
scroll to position [426, 0]
click at [248, 164] on label "Yes" at bounding box center [255, 162] width 15 height 15
click at [248, 163] on input "Yes" at bounding box center [252, 159] width 8 height 8
radio input "true"
click at [1134, 564] on button "Update" at bounding box center [1115, 565] width 51 height 22
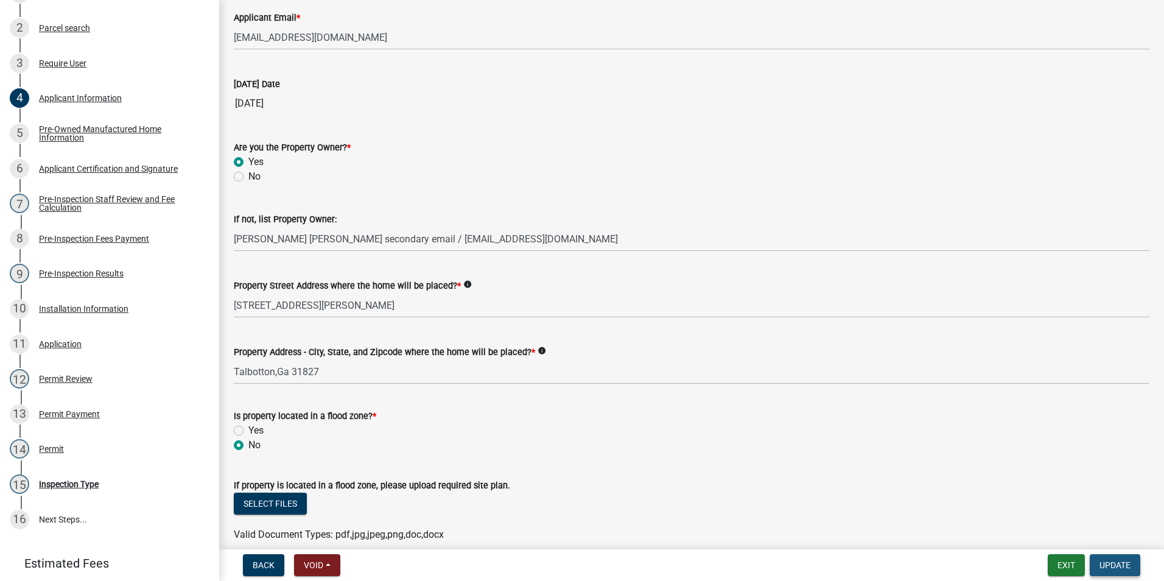
scroll to position [0, 0]
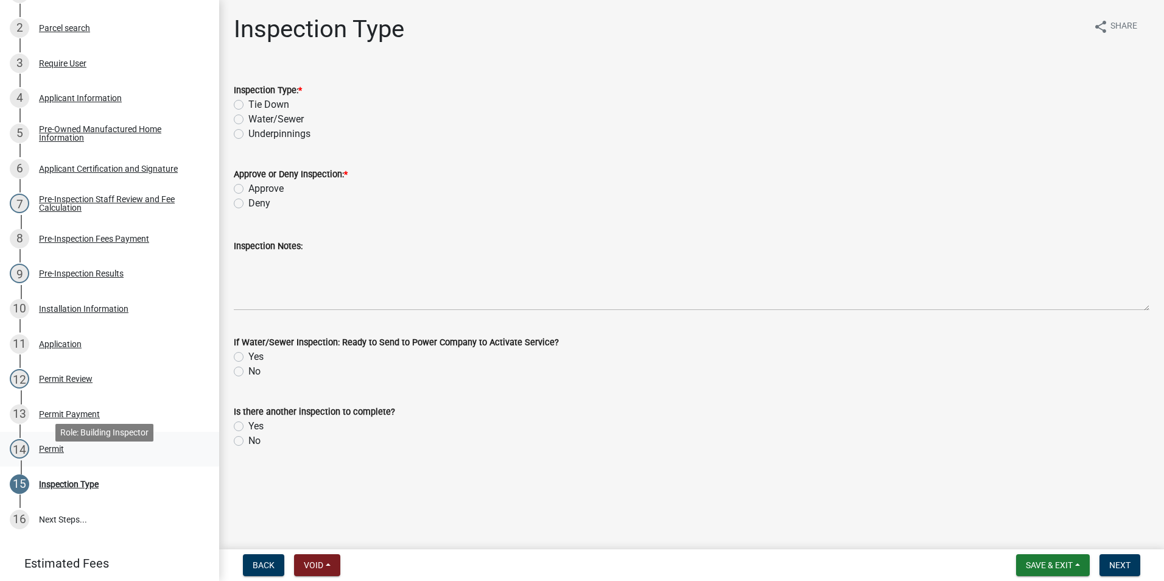
click at [72, 458] on div "14 Permit" at bounding box center [105, 448] width 190 height 19
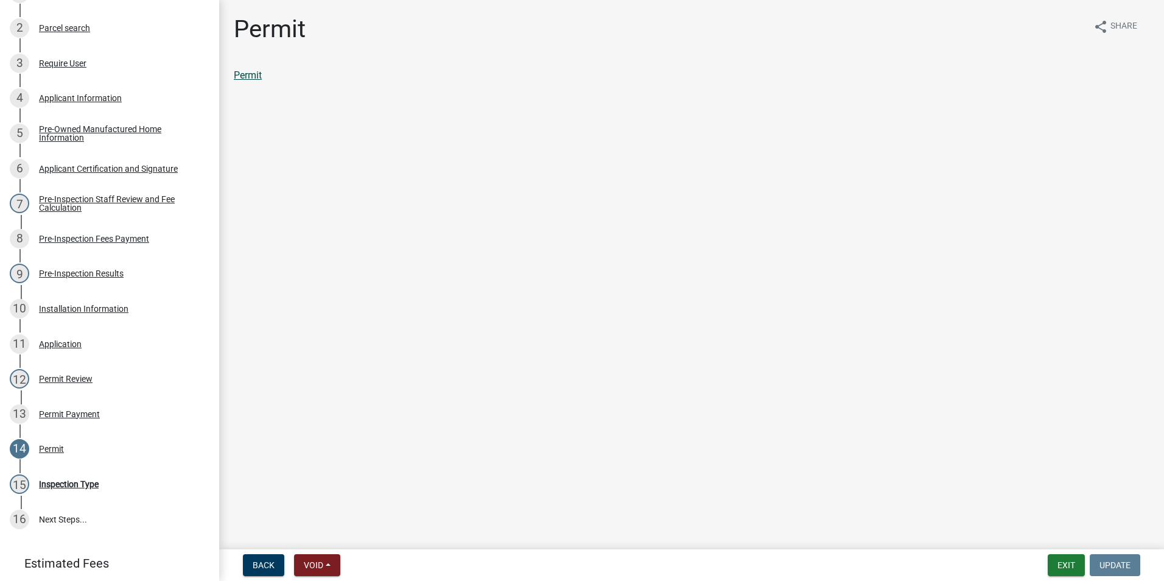
click at [256, 73] on link "Permit" at bounding box center [248, 75] width 28 height 12
click at [1061, 562] on button "Exit" at bounding box center [1066, 565] width 37 height 22
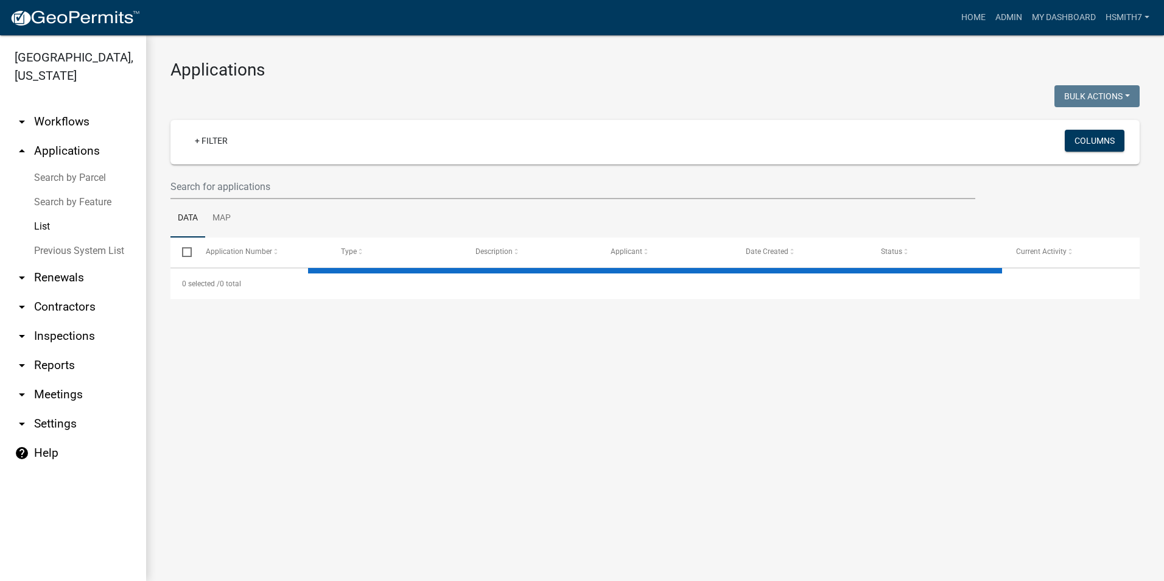
select select "3: 100"
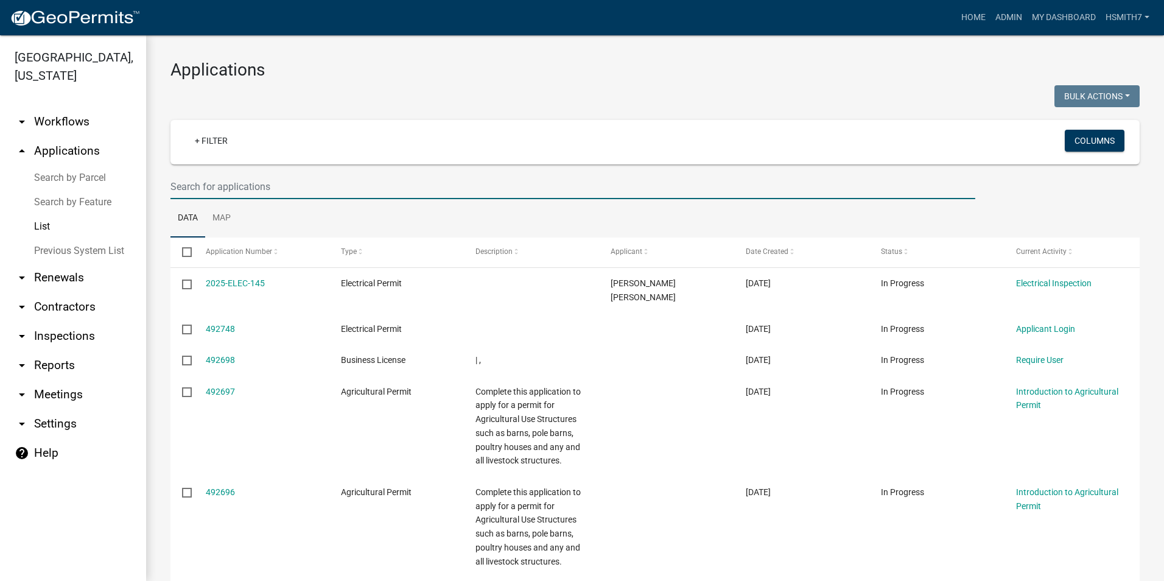
click at [228, 190] on input "text" at bounding box center [572, 186] width 805 height 25
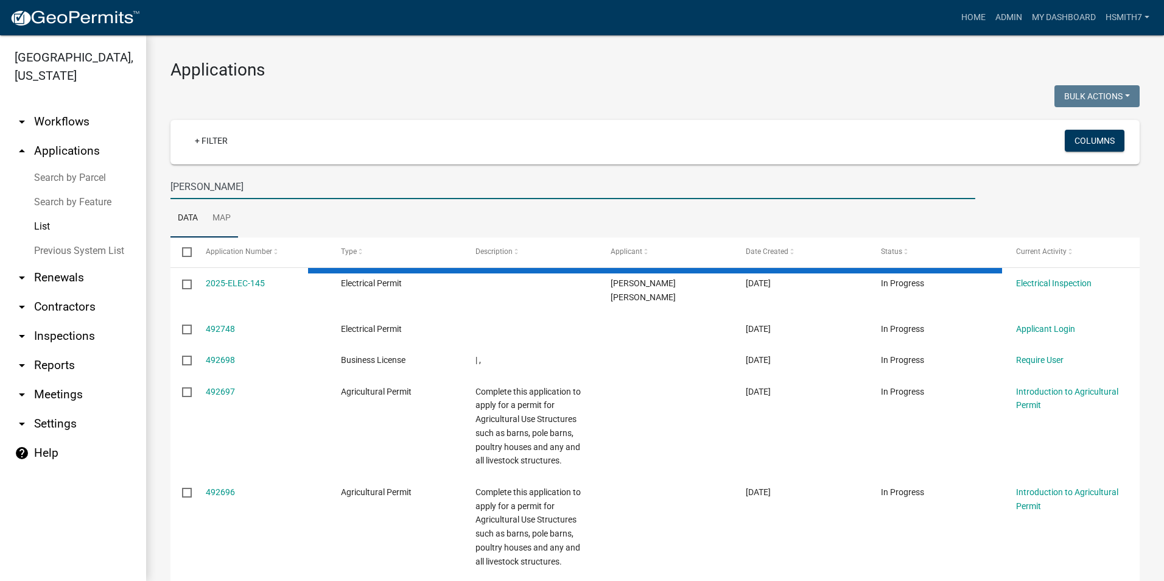
type input "EVERS"
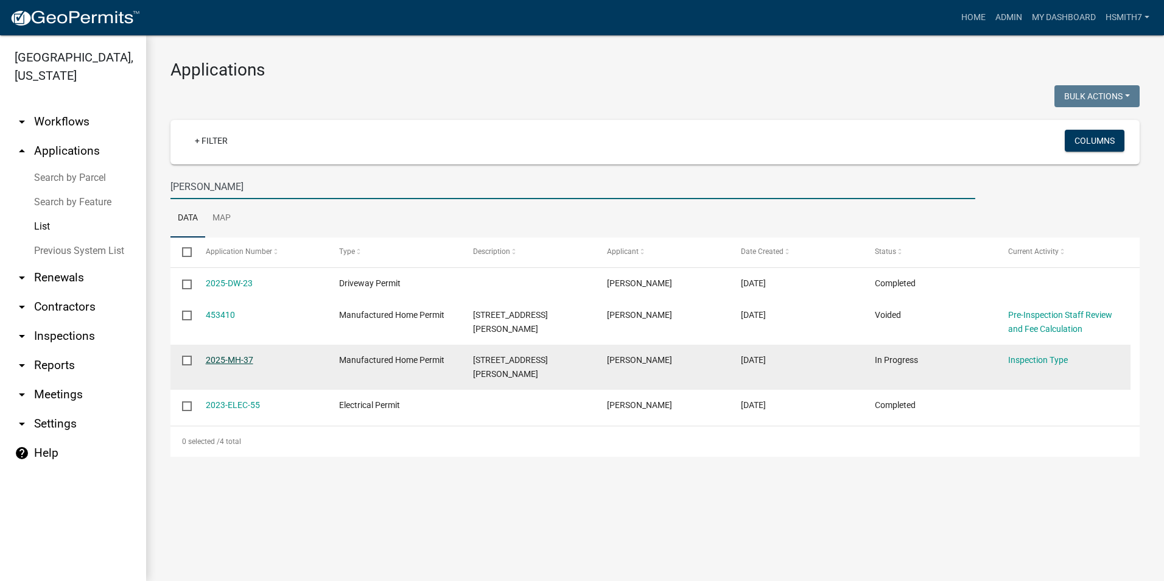
click at [248, 356] on link "2025-MH-37" at bounding box center [229, 360] width 47 height 10
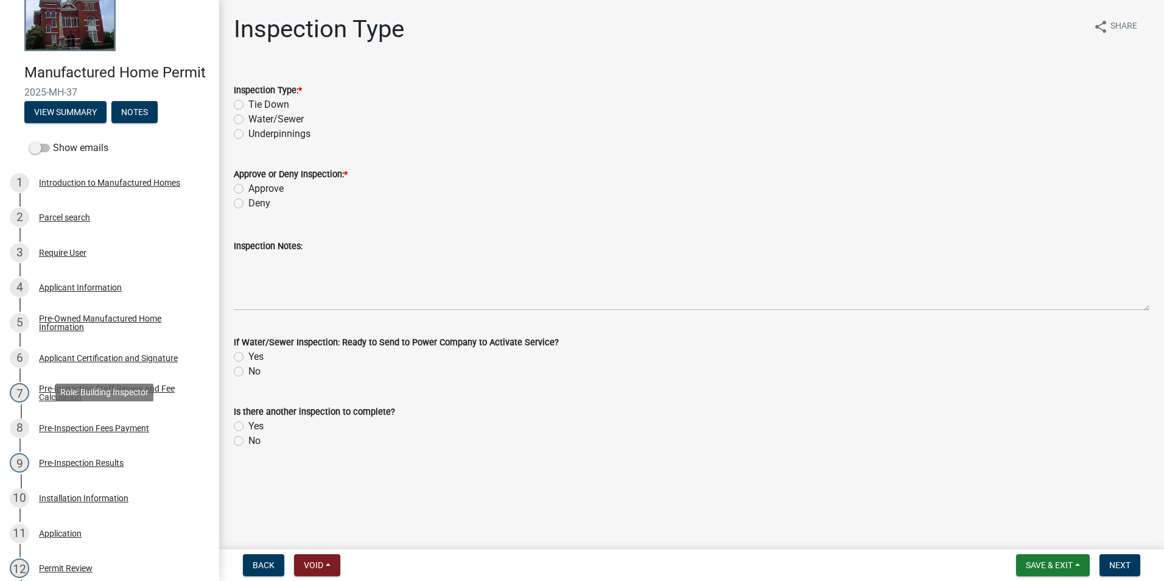
scroll to position [244, 0]
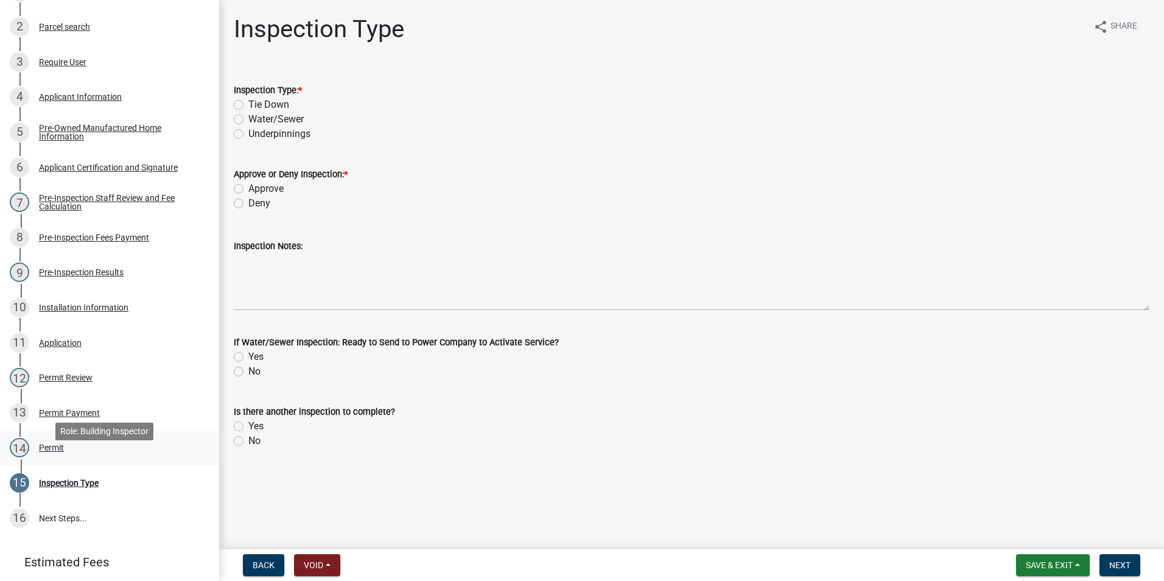
click at [63, 457] on div "14 Permit" at bounding box center [105, 447] width 190 height 19
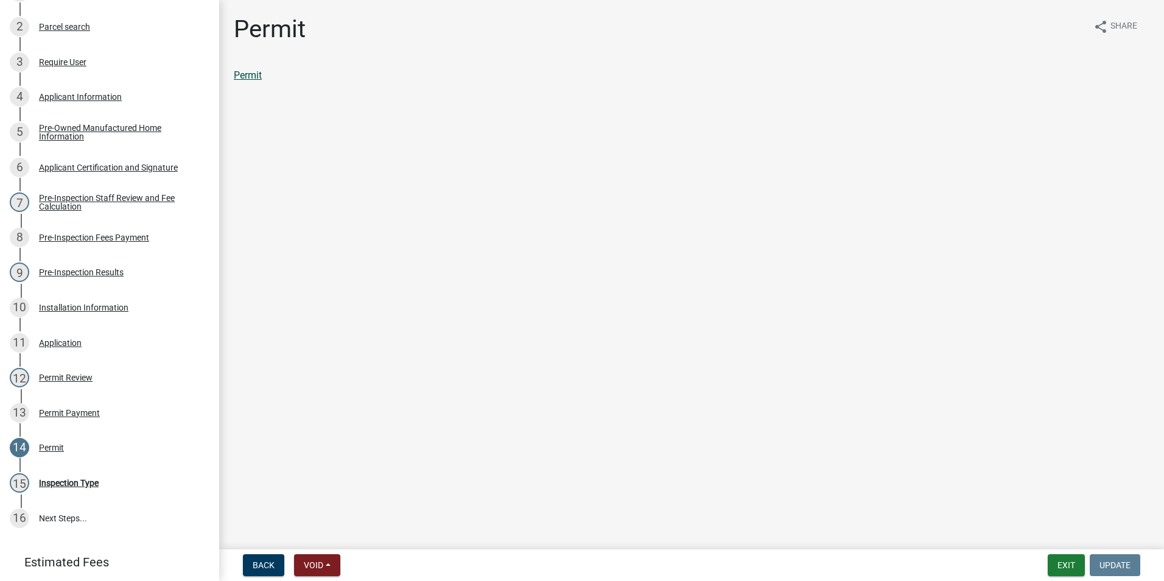
click at [242, 75] on link "Permit" at bounding box center [248, 75] width 28 height 12
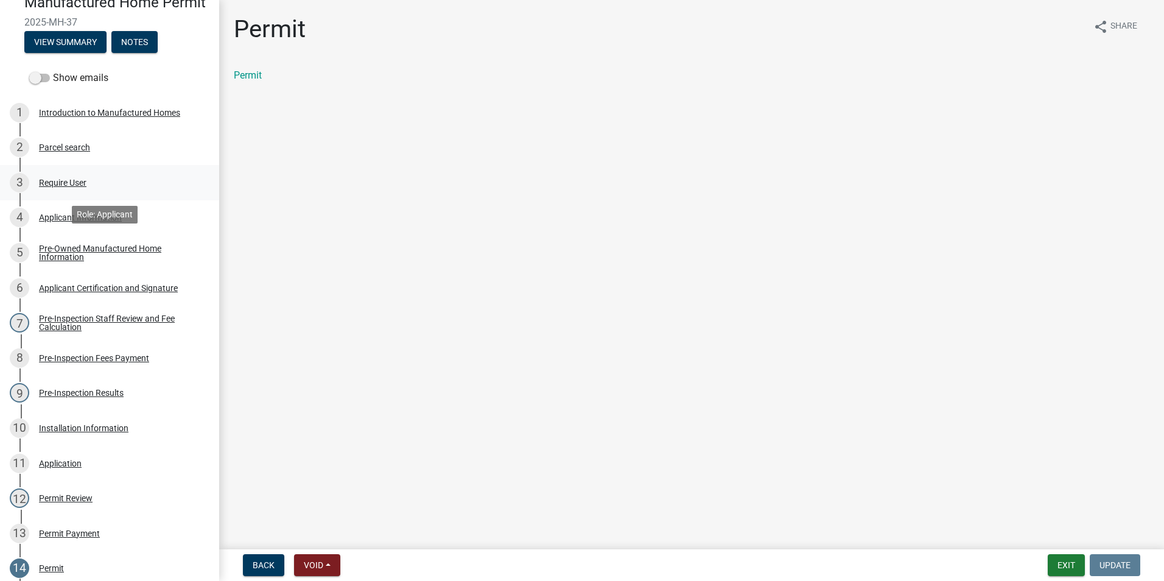
scroll to position [122, 0]
click at [65, 223] on div "Applicant Information" at bounding box center [80, 218] width 83 height 9
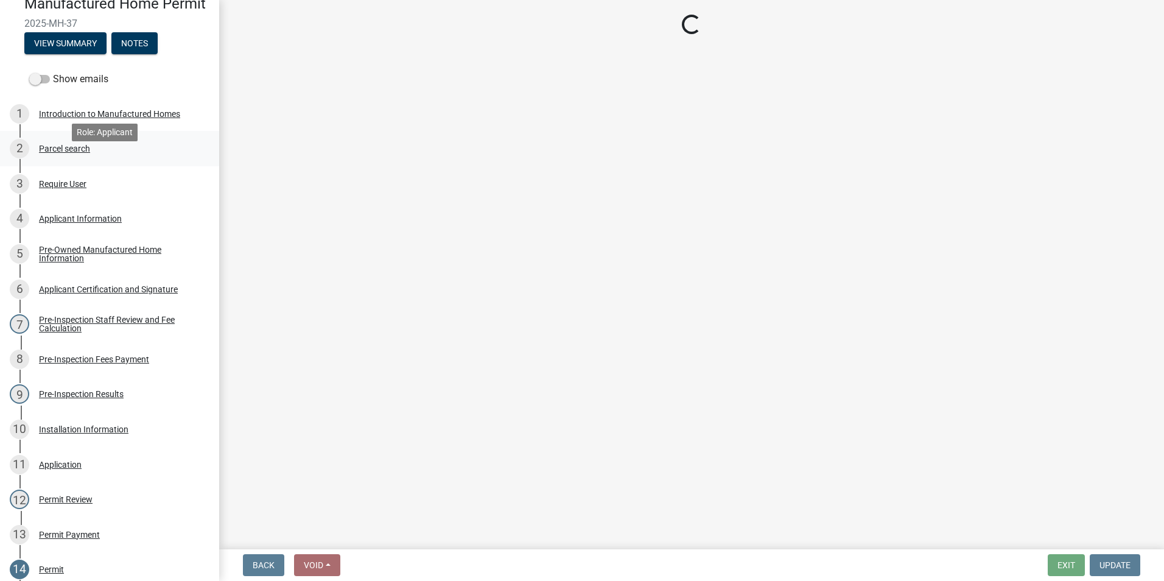
click at [66, 153] on div "Parcel search" at bounding box center [64, 148] width 51 height 9
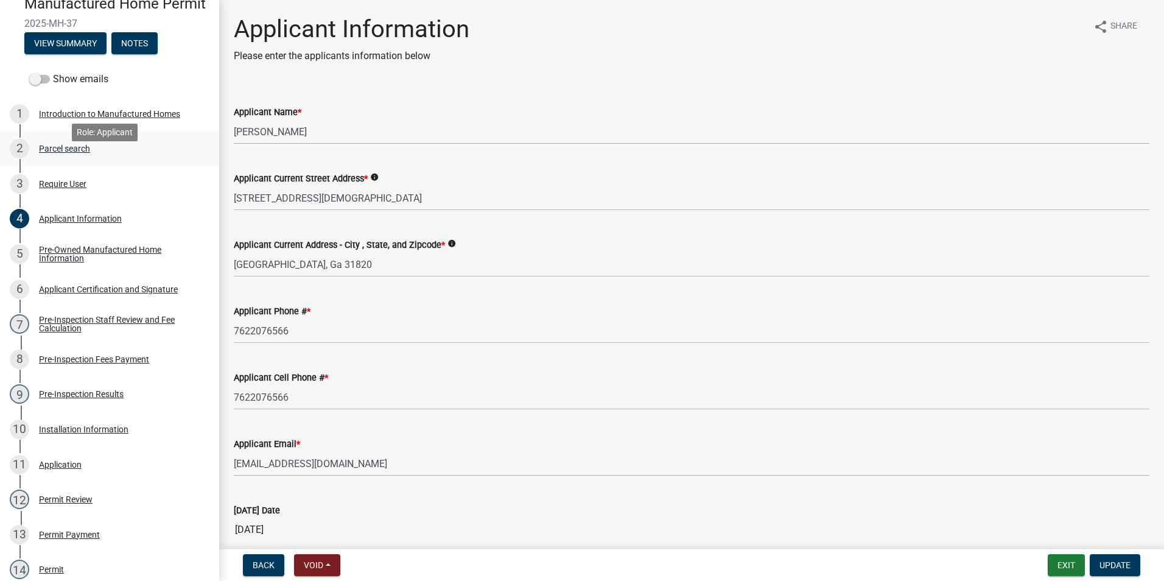
click at [66, 153] on div "Parcel search" at bounding box center [64, 148] width 51 height 9
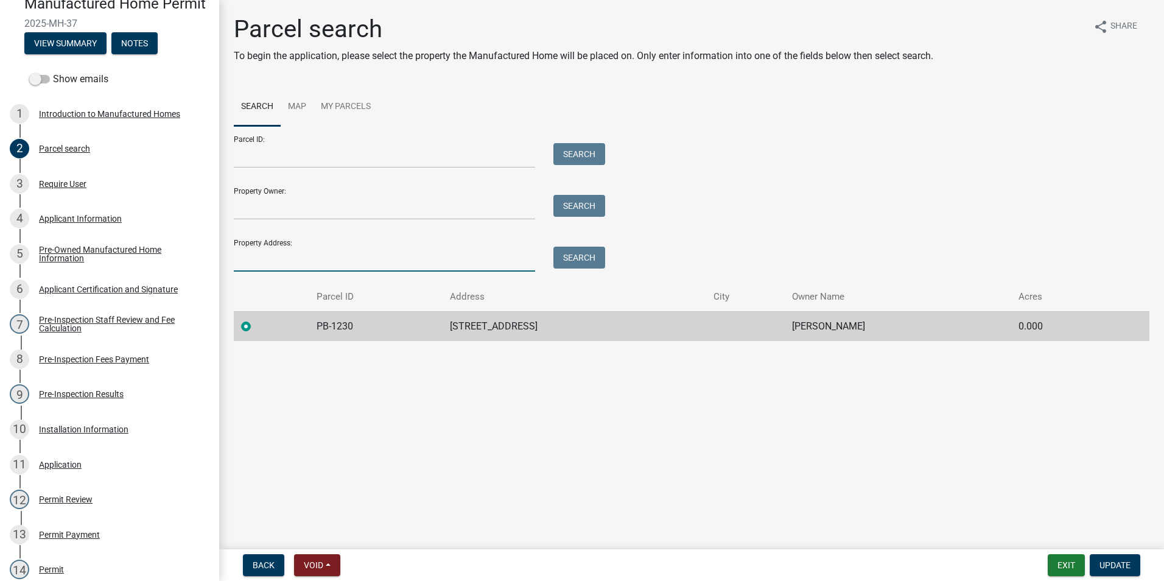
click at [345, 259] on input "Property Address:" at bounding box center [384, 259] width 301 height 25
type input "855 COOK ROAD"
click at [568, 258] on button "Search" at bounding box center [579, 258] width 52 height 22
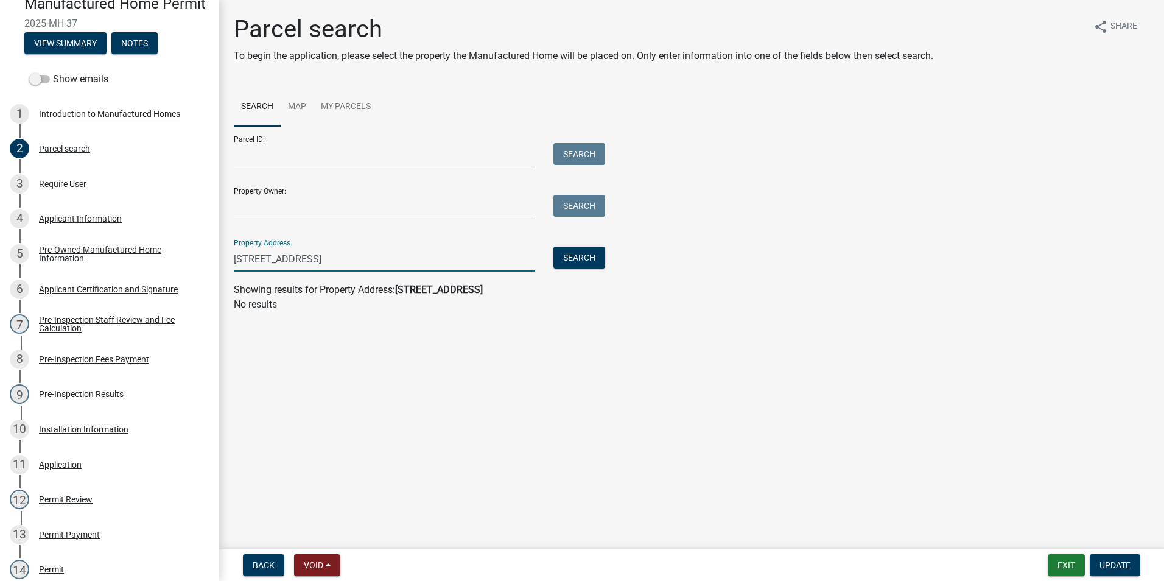
click at [396, 258] on input "855 COOK ROAD" at bounding box center [384, 259] width 301 height 25
drag, startPoint x: 323, startPoint y: 256, endPoint x: 221, endPoint y: 256, distance: 102.3
click at [221, 256] on div "Parcel search To begin the application, please select the property the Manufact…" at bounding box center [691, 169] width 945 height 308
click at [267, 259] on input "855 COOK ROAD" at bounding box center [384, 259] width 301 height 25
drag, startPoint x: 316, startPoint y: 257, endPoint x: 232, endPoint y: 254, distance: 84.1
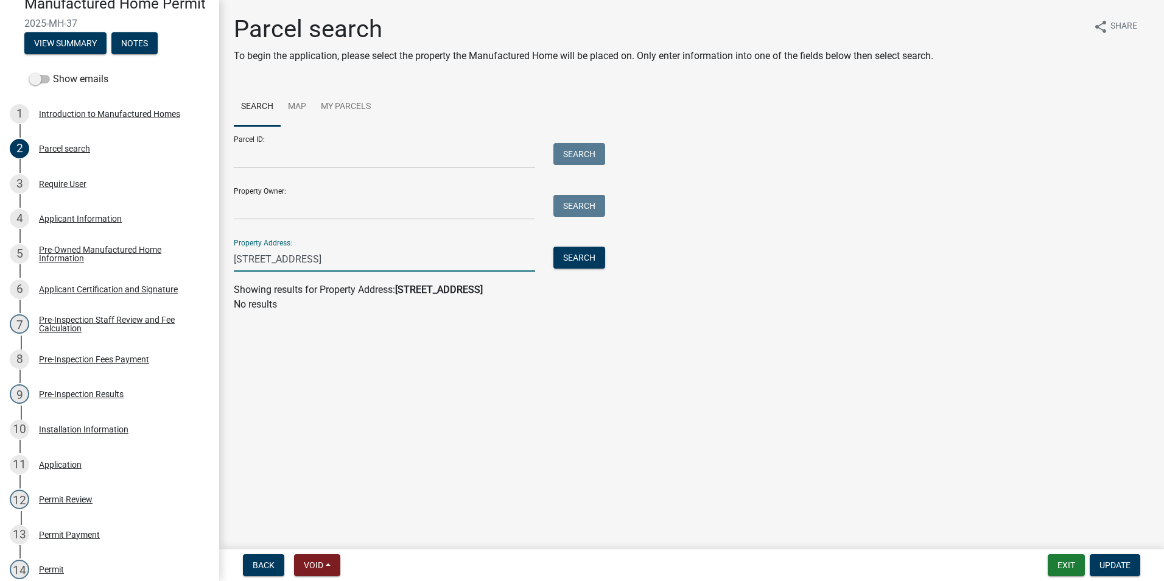
click at [232, 254] on div "855 COOK ROAD" at bounding box center [385, 259] width 320 height 25
click at [277, 208] on input "Property Owner:" at bounding box center [384, 207] width 301 height 25
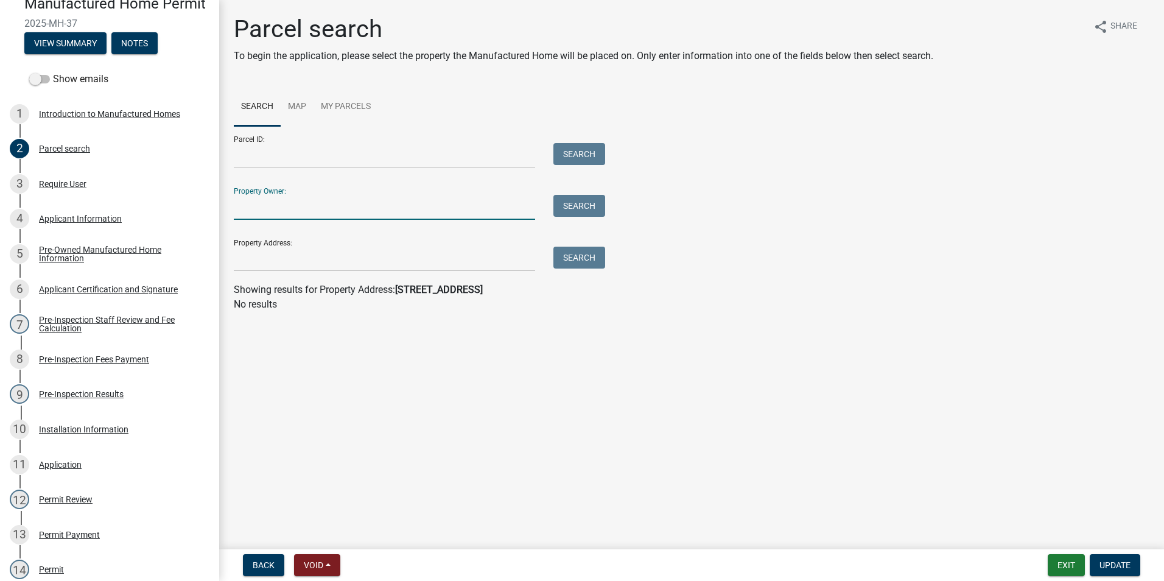
type input "B"
type input "BLAKE EVERSON"
click at [596, 203] on button "Search" at bounding box center [579, 206] width 52 height 22
click at [300, 113] on link "Map" at bounding box center [297, 107] width 33 height 39
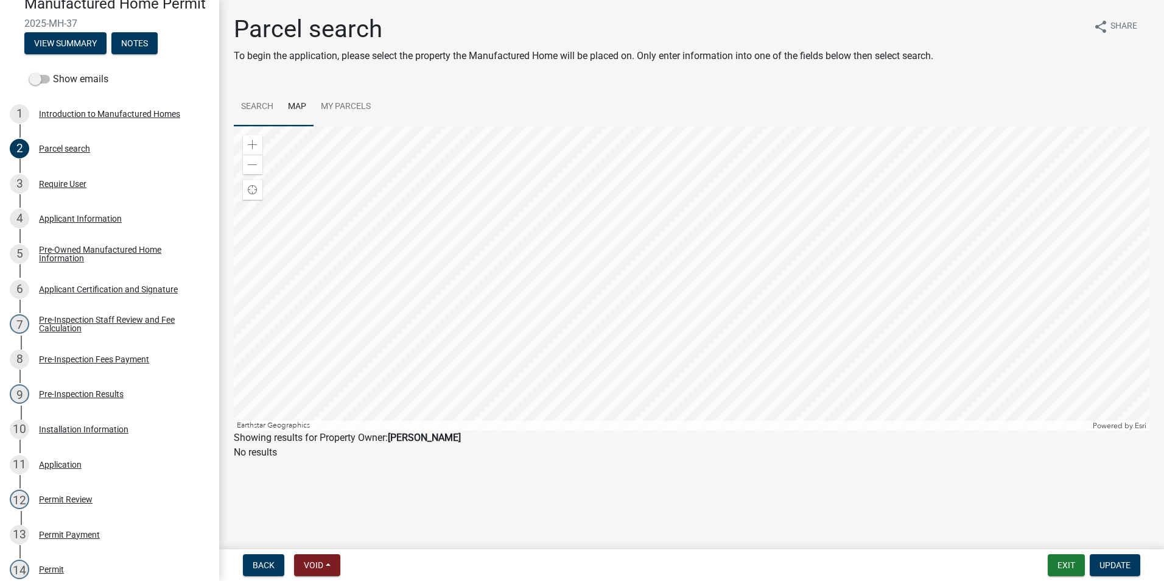
click at [275, 110] on link "Search" at bounding box center [257, 107] width 47 height 39
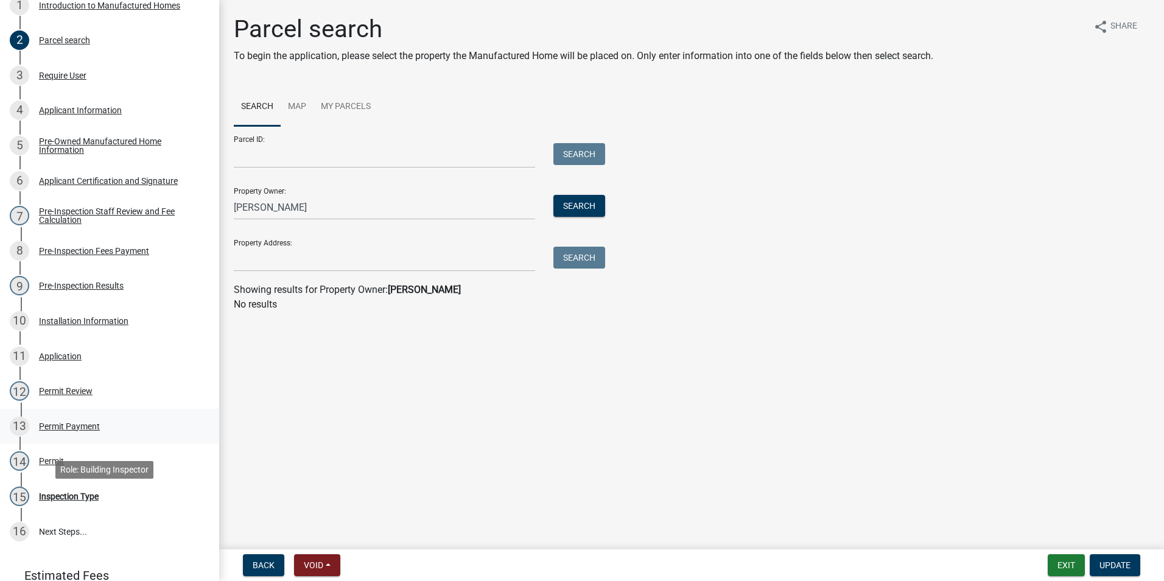
scroll to position [244, 0]
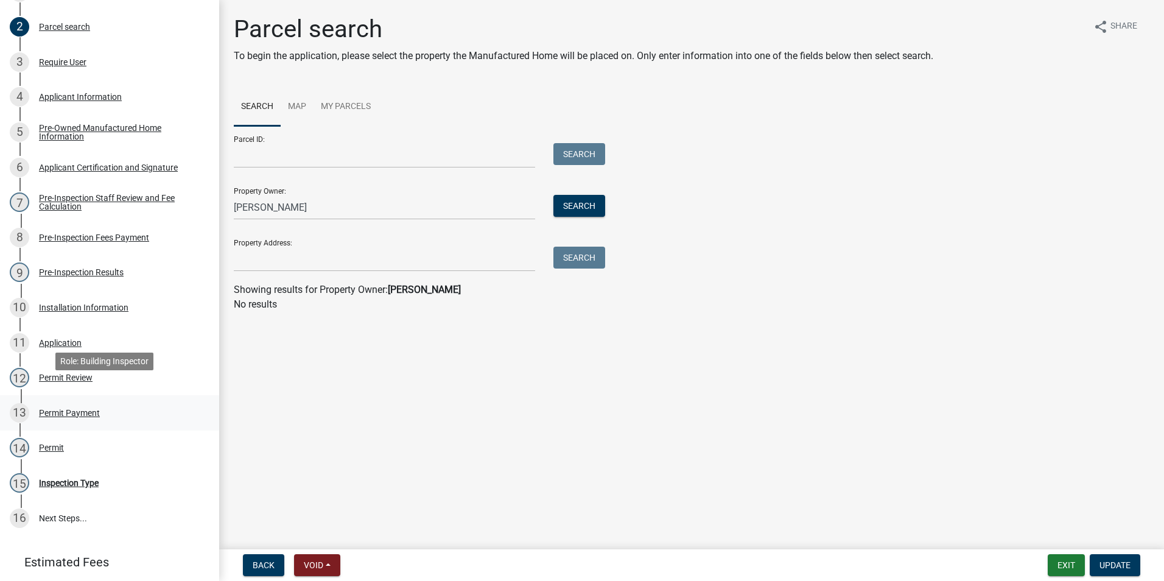
click at [75, 423] on div "13 Permit Payment" at bounding box center [105, 412] width 190 height 19
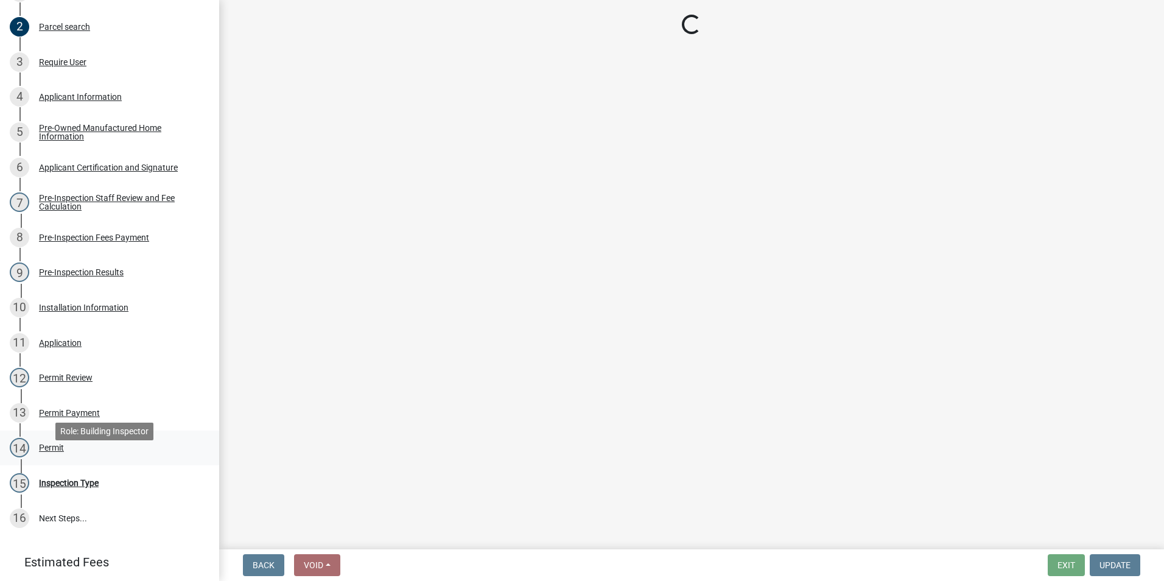
click at [70, 457] on div "14 Permit" at bounding box center [105, 447] width 190 height 19
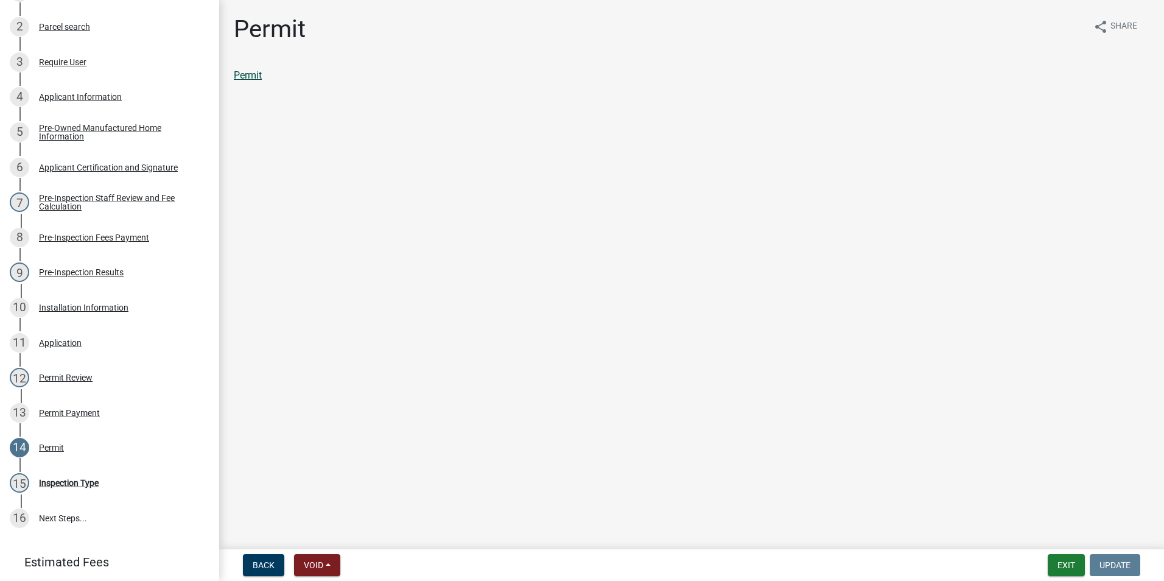
click at [246, 76] on link "Permit" at bounding box center [248, 75] width 28 height 12
click at [70, 487] on div "Inspection Type" at bounding box center [69, 483] width 60 height 9
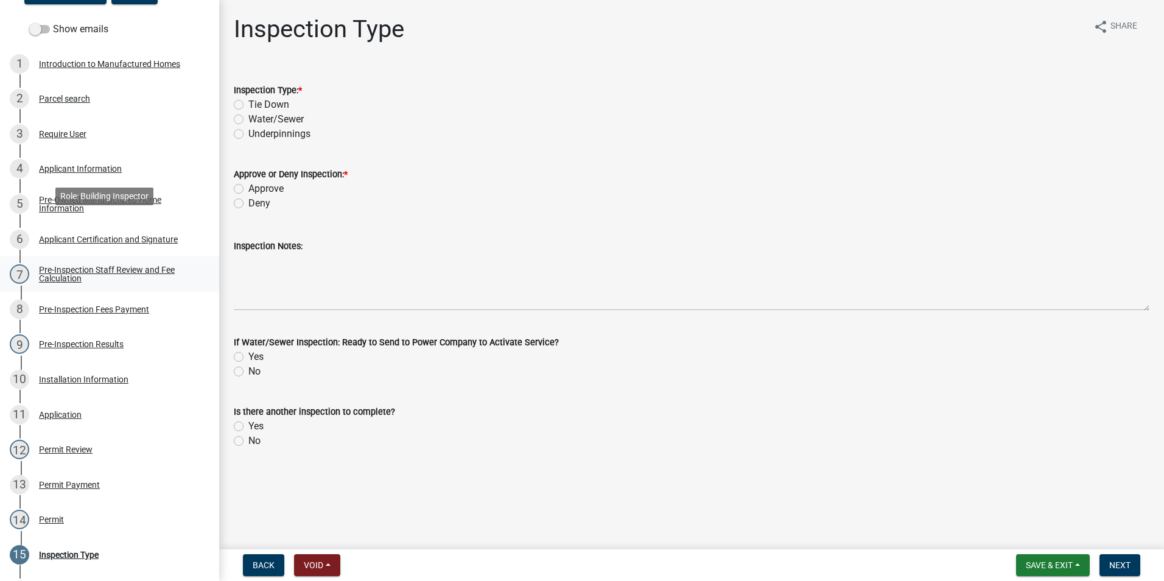
scroll to position [0, 0]
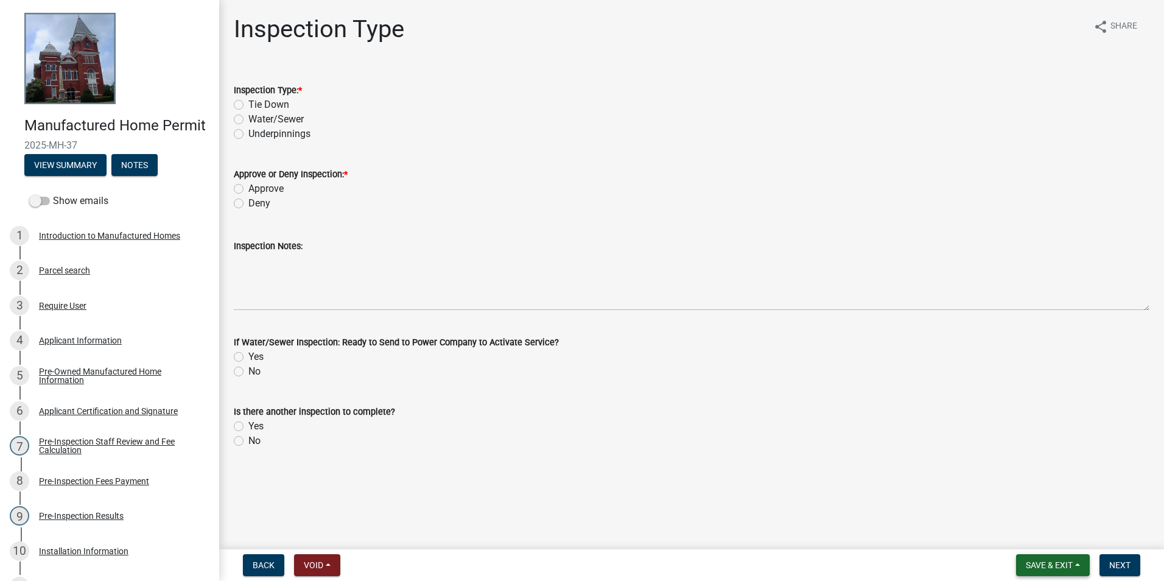
click at [1077, 566] on button "Save & Exit" at bounding box center [1053, 565] width 74 height 22
click at [1051, 542] on button "Save & Exit" at bounding box center [1040, 533] width 97 height 29
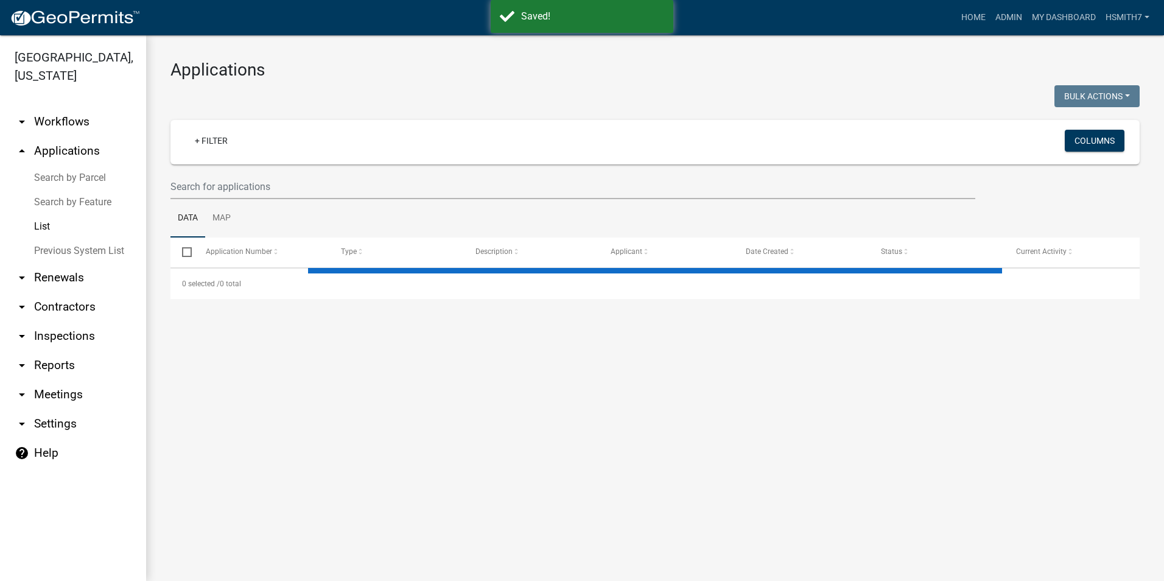
select select "3: 100"
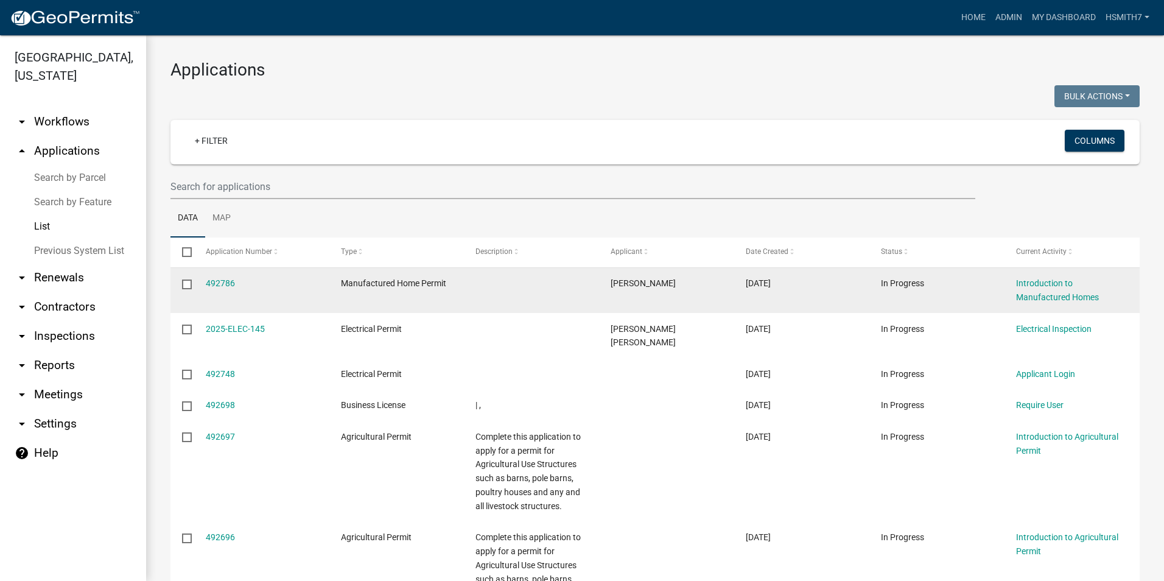
click at [221, 274] on datatable-body-cell "492786" at bounding box center [261, 290] width 135 height 45
click at [223, 284] on link "492786" at bounding box center [220, 283] width 29 height 10
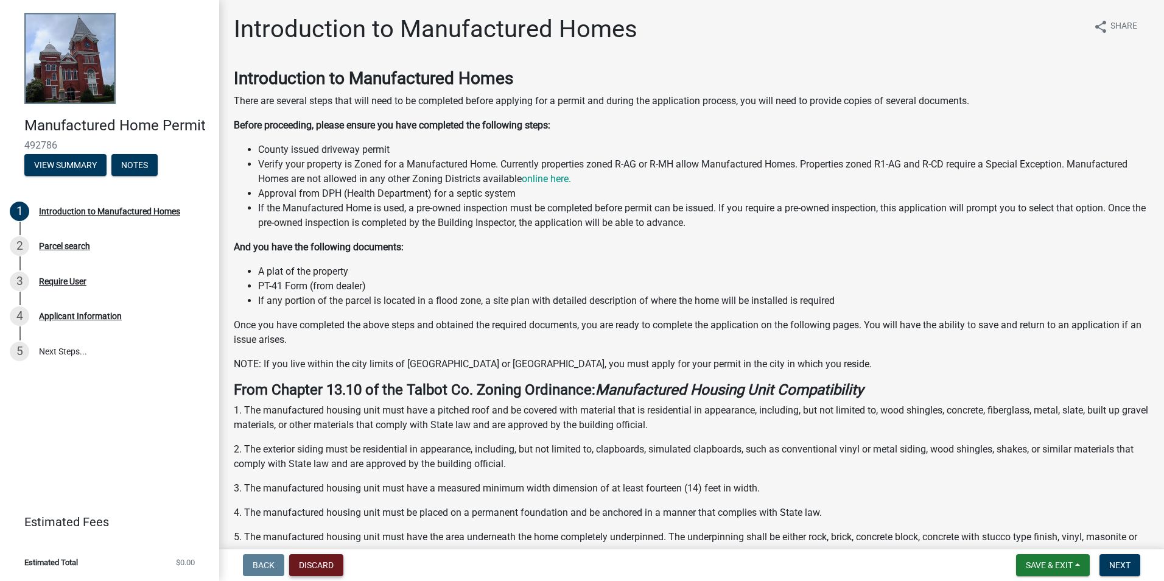
click at [314, 565] on button "Discard" at bounding box center [316, 565] width 54 height 22
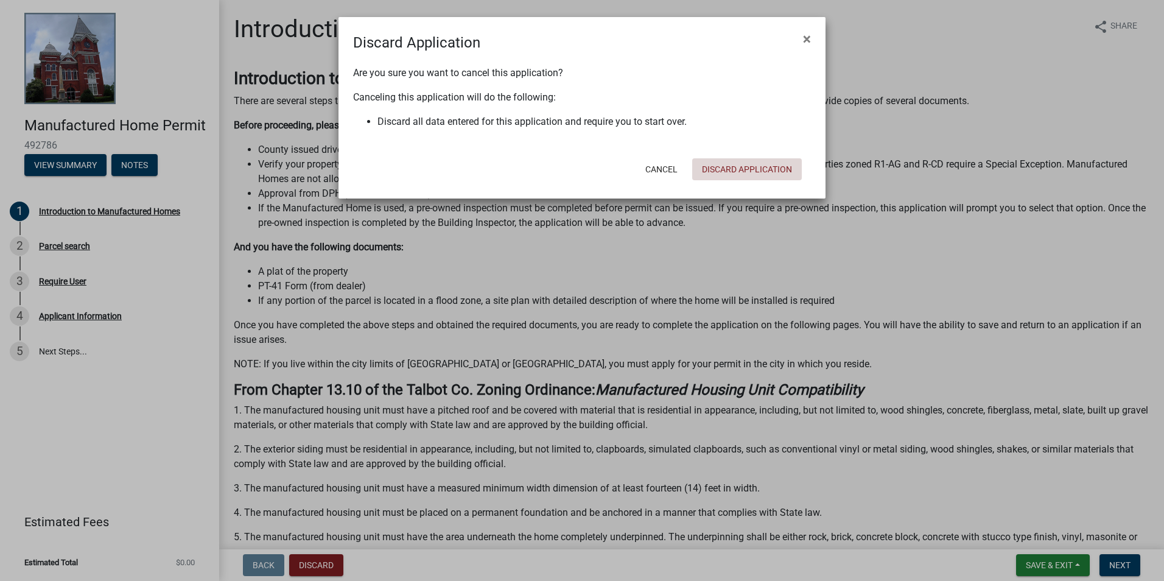
click at [738, 165] on button "Discard Application" at bounding box center [747, 169] width 110 height 22
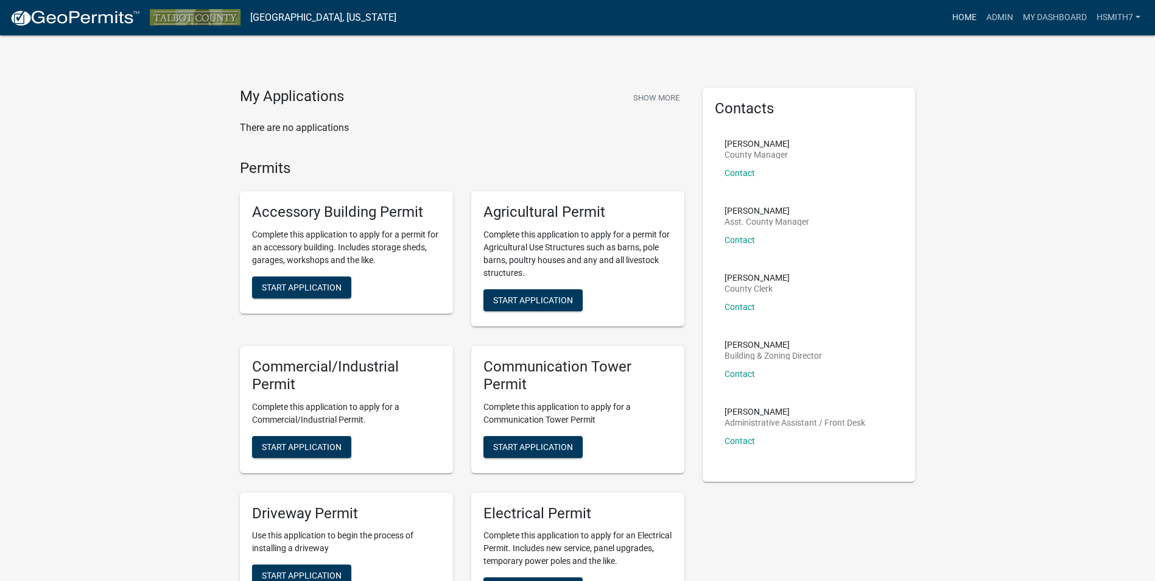
click at [969, 19] on link "Home" at bounding box center [964, 17] width 34 height 23
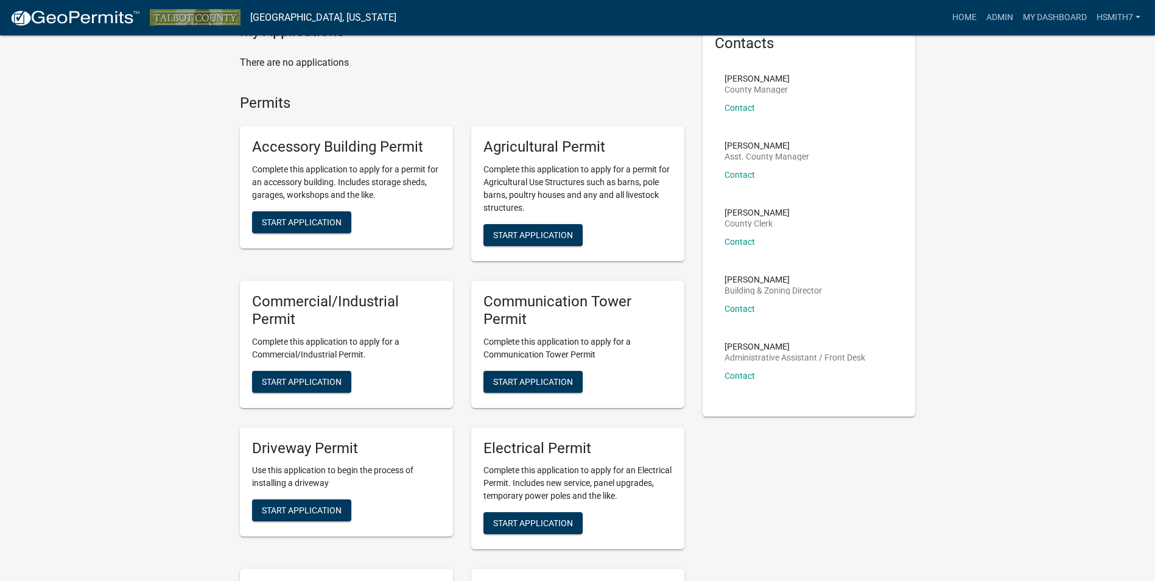
scroll to position [244, 0]
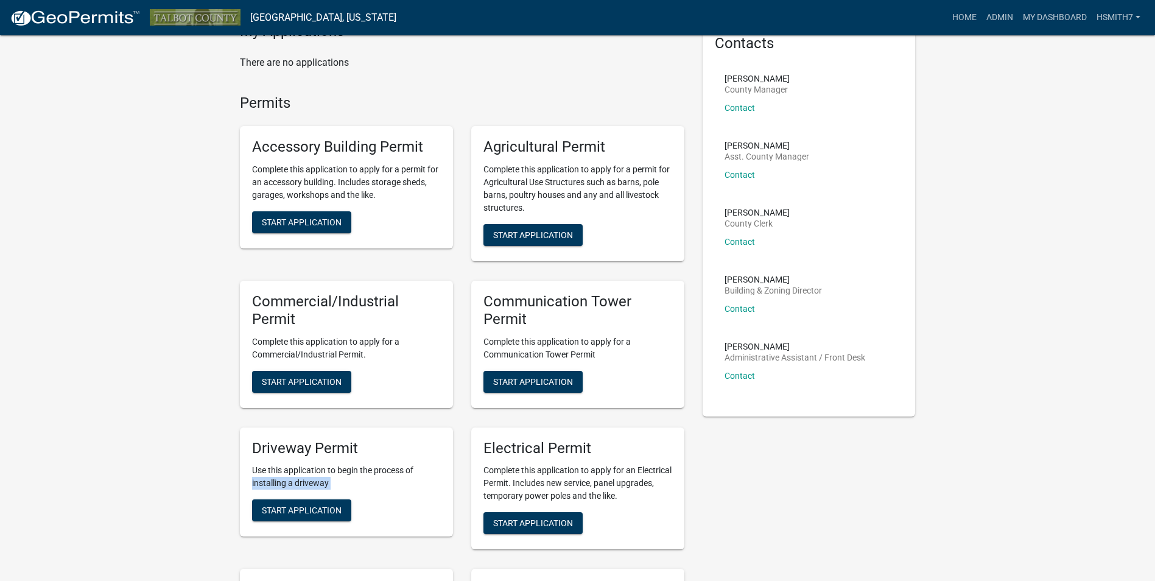
scroll to position [0, 0]
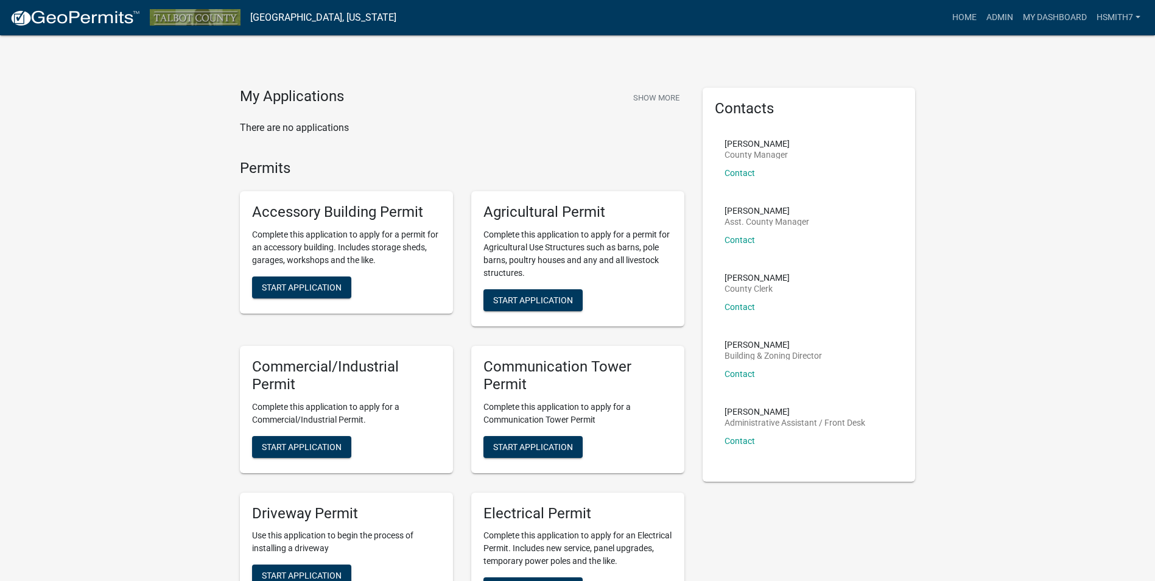
click at [916, 443] on div "Contacts [PERSON_NAME] County Manager Contact [PERSON_NAME] Asst. County Manage…" at bounding box center [808, 285] width 231 height 394
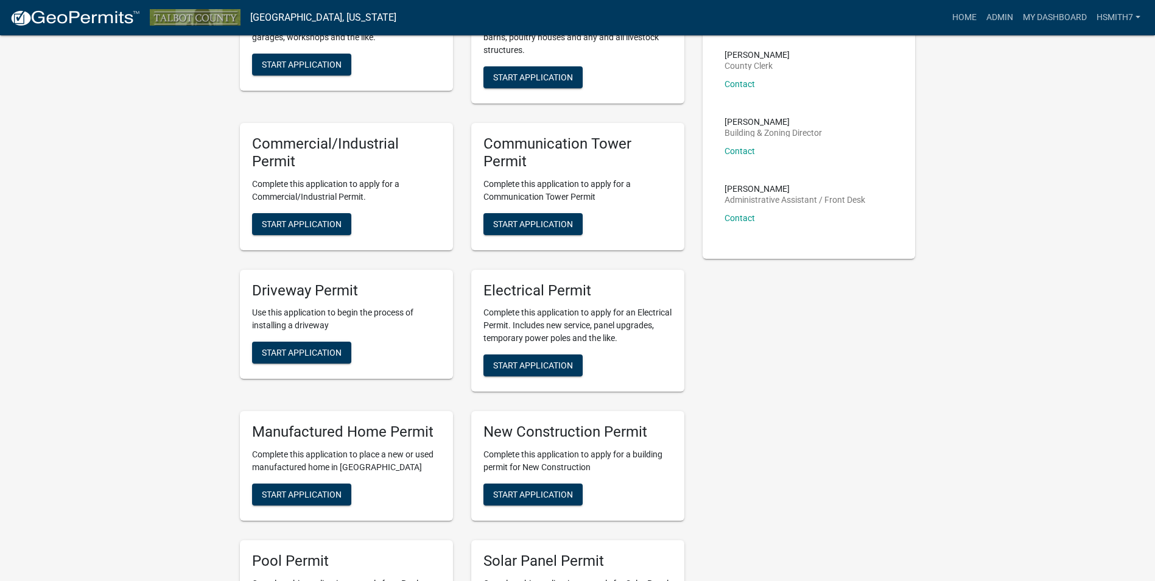
scroll to position [244, 0]
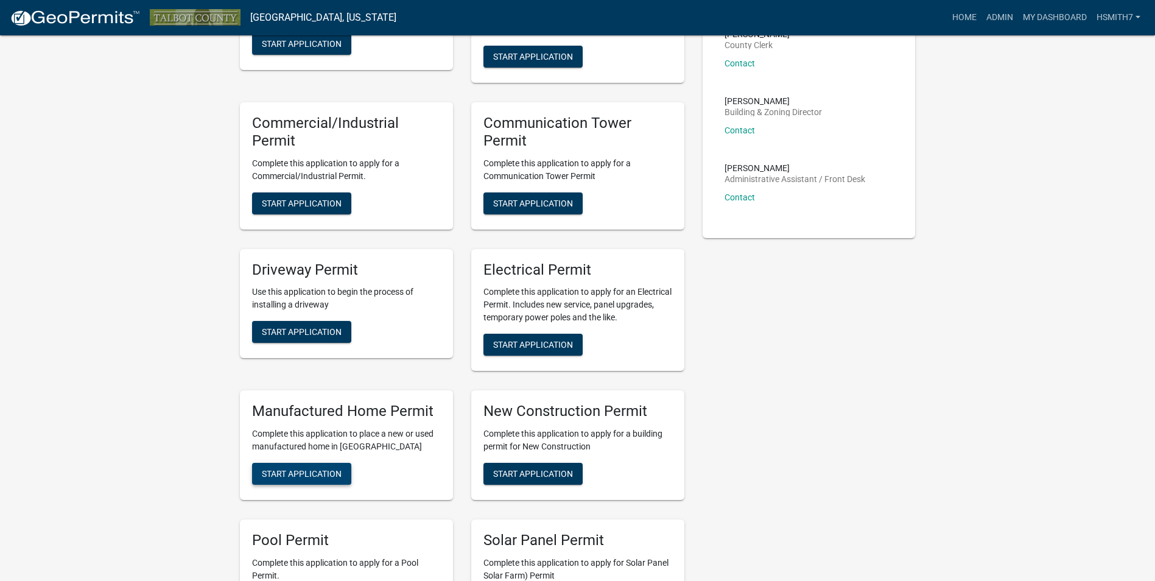
click at [311, 477] on span "Start Application" at bounding box center [302, 474] width 80 height 10
